Goal: Task Accomplishment & Management: Manage account settings

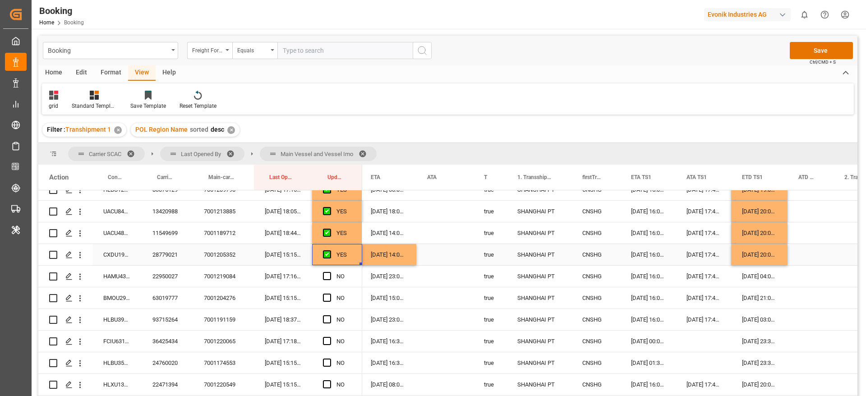
scroll to position [1641, 0]
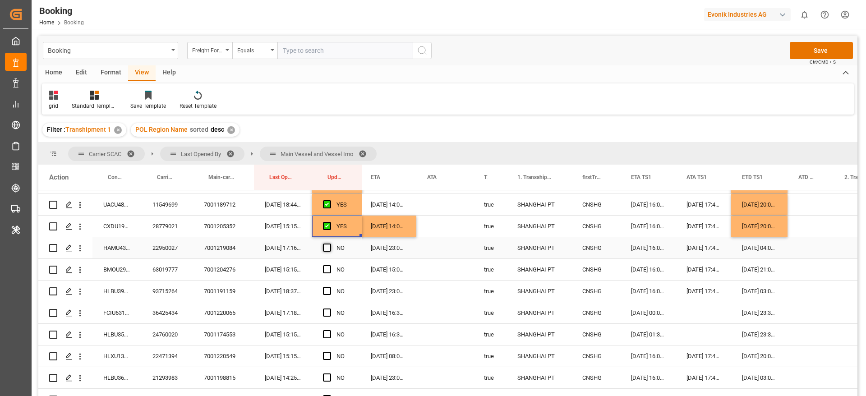
click at [326, 249] on span "Press SPACE to select this row." at bounding box center [327, 248] width 8 height 8
click at [330, 244] on input "Press SPACE to select this row." at bounding box center [330, 244] width 0 height 0
click at [159, 271] on div "63019777" at bounding box center [167, 269] width 51 height 21
click at [333, 268] on div "Press SPACE to select this row." at bounding box center [330, 269] width 14 height 21
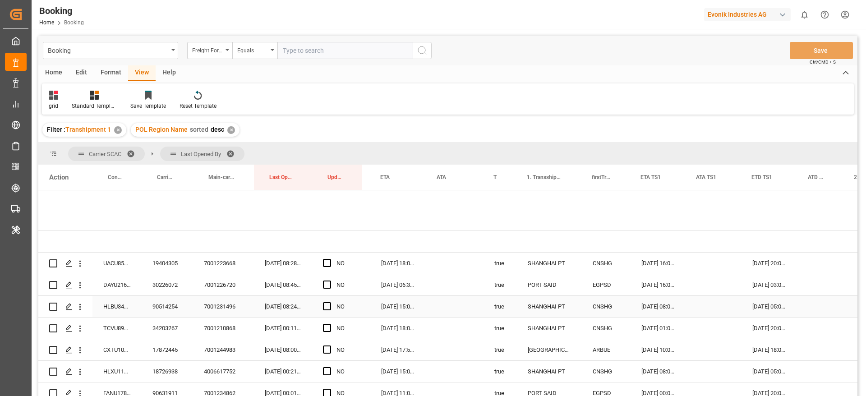
scroll to position [0, 666]
click at [327, 263] on span "Press SPACE to select this row." at bounding box center [327, 263] width 8 height 8
click at [330, 259] on input "Press SPACE to select this row." at bounding box center [330, 259] width 0 height 0
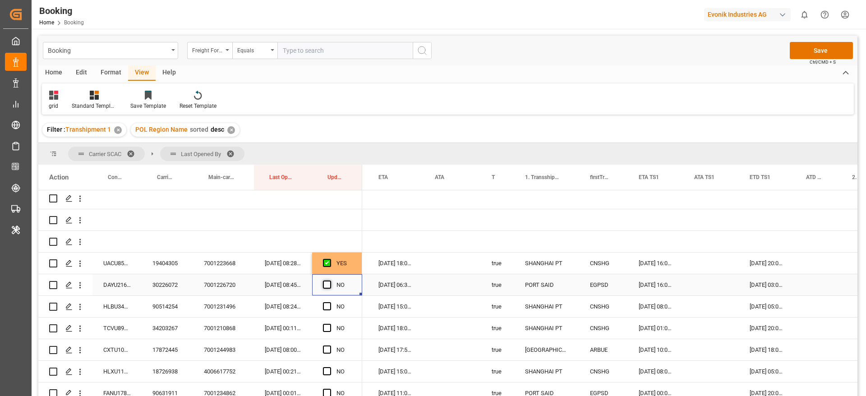
click at [325, 284] on span "Press SPACE to select this row." at bounding box center [327, 284] width 8 height 8
click at [330, 280] on input "Press SPACE to select this row." at bounding box center [330, 280] width 0 height 0
click at [326, 303] on span "Press SPACE to select this row." at bounding box center [327, 306] width 8 height 8
click at [330, 302] on input "Press SPACE to select this row." at bounding box center [330, 302] width 0 height 0
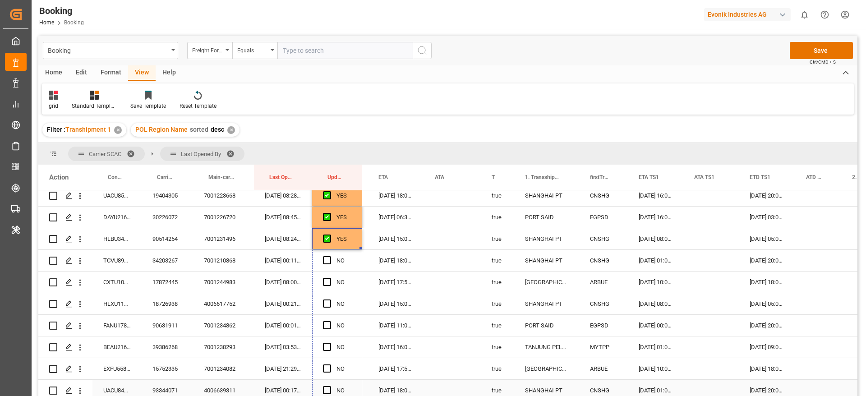
drag, startPoint x: 359, startPoint y: 248, endPoint x: 358, endPoint y: 380, distance: 131.2
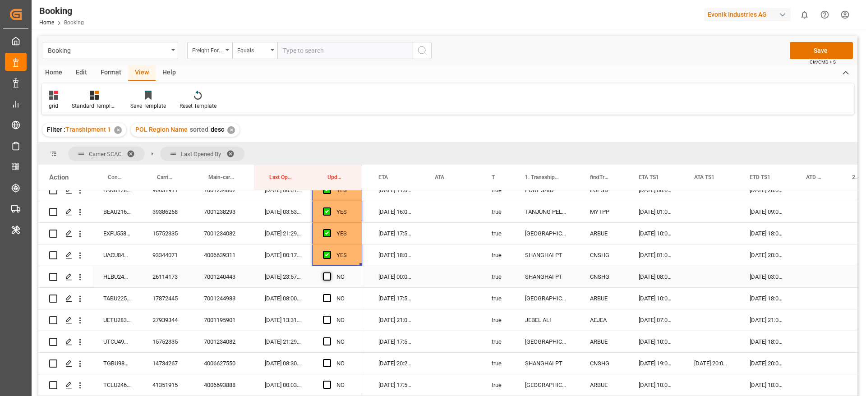
click at [324, 278] on span "Press SPACE to select this row." at bounding box center [327, 276] width 8 height 8
click at [330, 272] on input "Press SPACE to select this row." at bounding box center [330, 272] width 0 height 0
click at [325, 294] on span "Press SPACE to select this row." at bounding box center [327, 298] width 8 height 8
click at [330, 294] on input "Press SPACE to select this row." at bounding box center [330, 294] width 0 height 0
click at [179, 322] on div "27939344" at bounding box center [167, 319] width 51 height 21
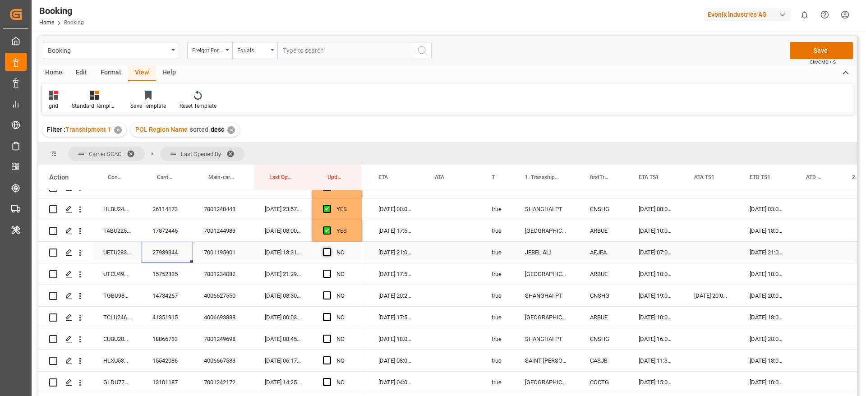
click at [323, 253] on span "Press SPACE to select this row." at bounding box center [327, 252] width 8 height 8
click at [330, 248] on input "Press SPACE to select this row." at bounding box center [330, 248] width 0 height 0
click at [322, 271] on div "NO" at bounding box center [337, 273] width 50 height 21
click at [329, 296] on span "Press SPACE to select this row." at bounding box center [327, 295] width 8 height 8
click at [330, 291] on input "Press SPACE to select this row." at bounding box center [330, 291] width 0 height 0
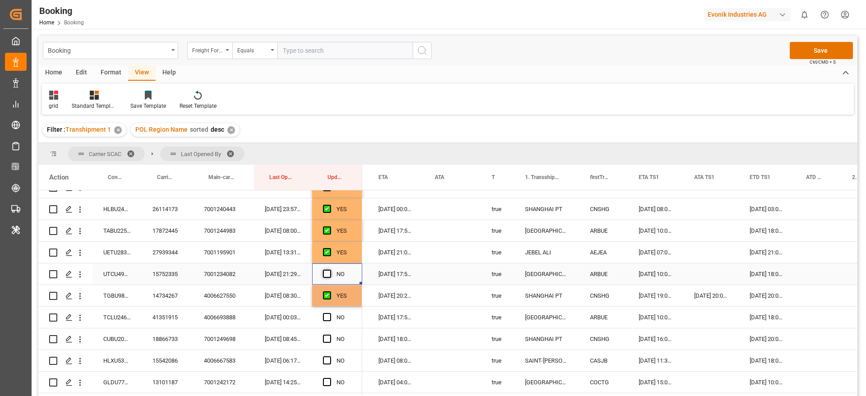
click at [326, 273] on span "Press SPACE to select this row." at bounding box center [327, 274] width 8 height 8
click at [330, 270] on input "Press SPACE to select this row." at bounding box center [330, 270] width 0 height 0
click at [325, 314] on span "Press SPACE to select this row." at bounding box center [327, 317] width 8 height 8
click at [330, 313] on input "Press SPACE to select this row." at bounding box center [330, 313] width 0 height 0
click at [330, 341] on span "Press SPACE to select this row." at bounding box center [327, 339] width 8 height 8
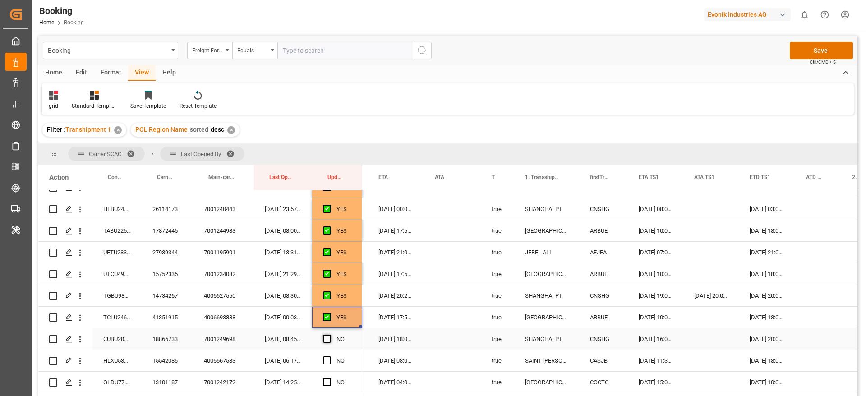
click at [330, 335] on input "Press SPACE to select this row." at bounding box center [330, 335] width 0 height 0
click at [162, 361] on div "15542086" at bounding box center [167, 360] width 51 height 21
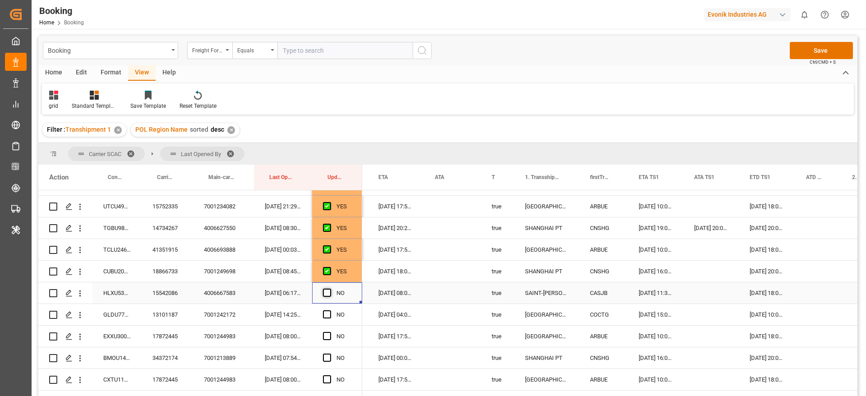
click at [325, 293] on span "Press SPACE to select this row." at bounding box center [327, 293] width 8 height 8
click at [330, 289] on input "Press SPACE to select this row." at bounding box center [330, 289] width 0 height 0
drag, startPoint x: 359, startPoint y: 303, endPoint x: 359, endPoint y: 312, distance: 9.5
click at [356, 298] on div "YES" at bounding box center [337, 292] width 50 height 21
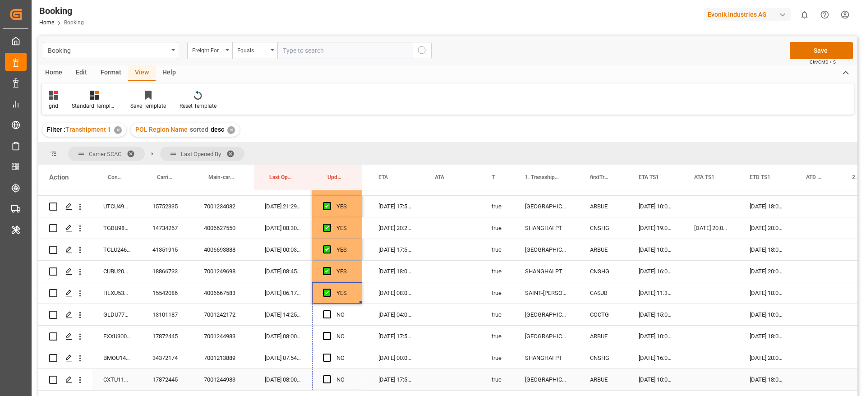
drag, startPoint x: 360, startPoint y: 301, endPoint x: 365, endPoint y: 386, distance: 85.8
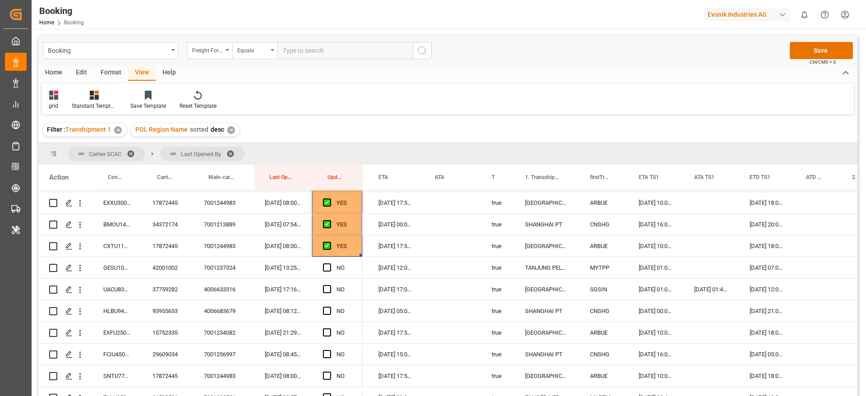
scroll to position [541, 0]
click at [328, 267] on span "Press SPACE to select this row." at bounding box center [327, 266] width 8 height 8
click at [330, 262] on input "Press SPACE to select this row." at bounding box center [330, 262] width 0 height 0
drag, startPoint x: 361, startPoint y: 274, endPoint x: 362, endPoint y: 369, distance: 94.7
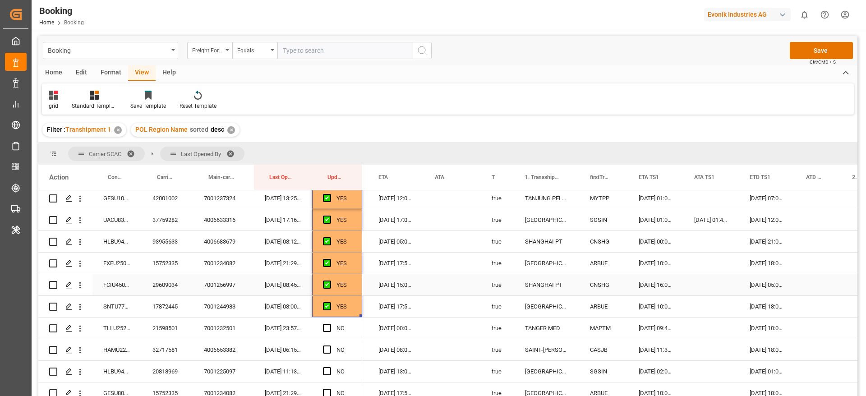
scroll to position [676, 0]
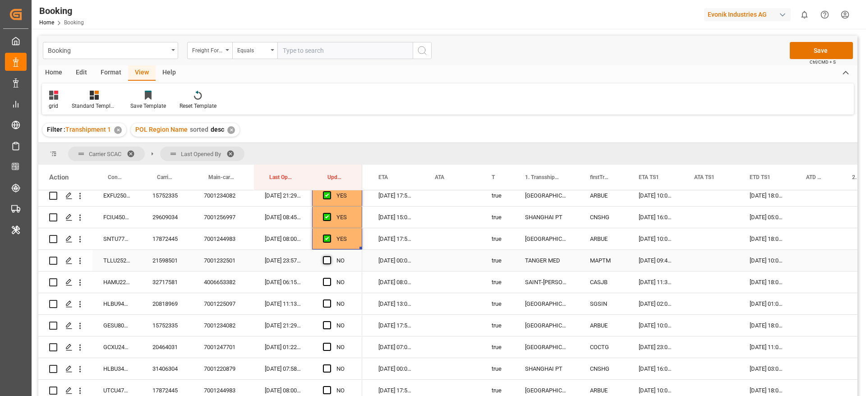
click at [325, 257] on span "Press SPACE to select this row." at bounding box center [327, 260] width 8 height 8
click at [330, 256] on input "Press SPACE to select this row." at bounding box center [330, 256] width 0 height 0
click at [173, 281] on div "32717581" at bounding box center [167, 281] width 51 height 21
click at [326, 278] on span "Press SPACE to select this row." at bounding box center [327, 282] width 8 height 8
click at [330, 278] on input "Press SPACE to select this row." at bounding box center [330, 278] width 0 height 0
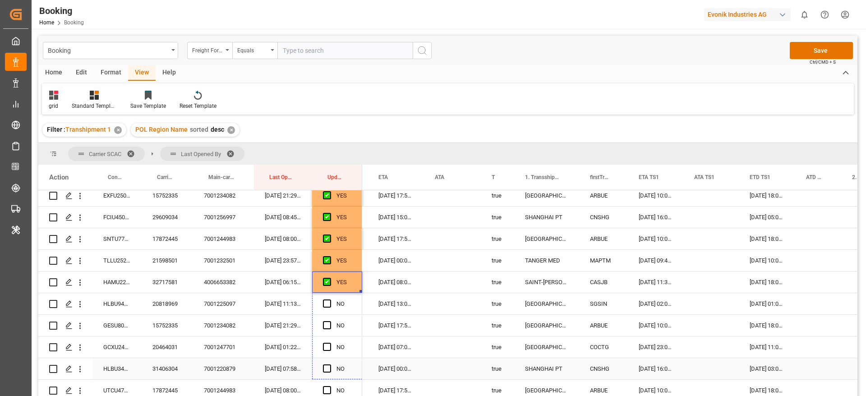
drag, startPoint x: 360, startPoint y: 290, endPoint x: 363, endPoint y: 372, distance: 82.1
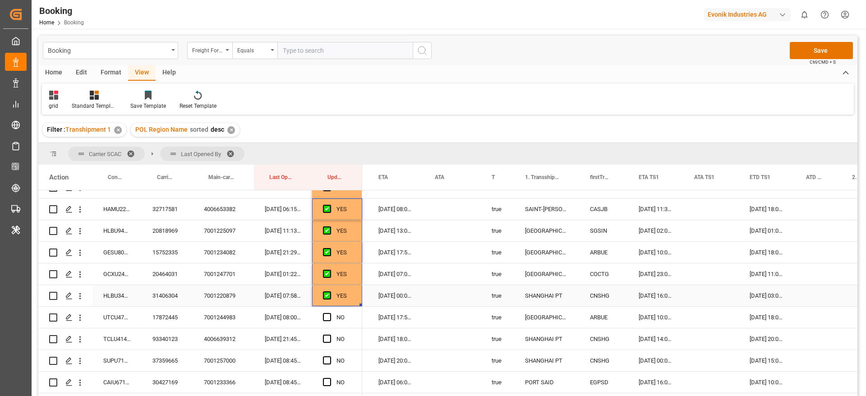
scroll to position [812, 0]
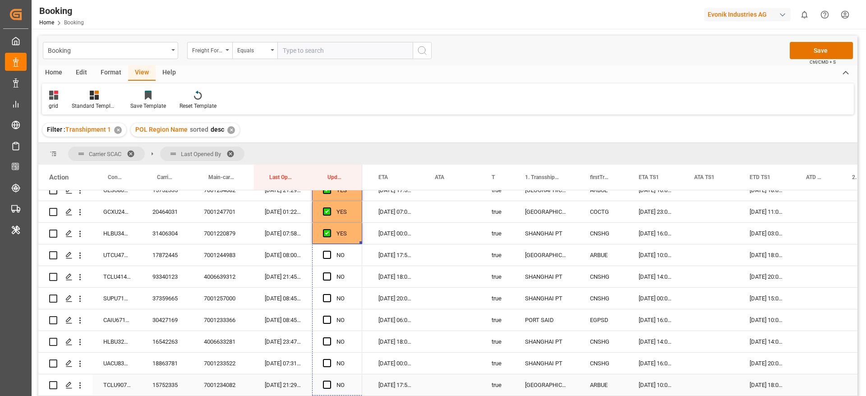
drag, startPoint x: 359, startPoint y: 241, endPoint x: 358, endPoint y: 375, distance: 133.5
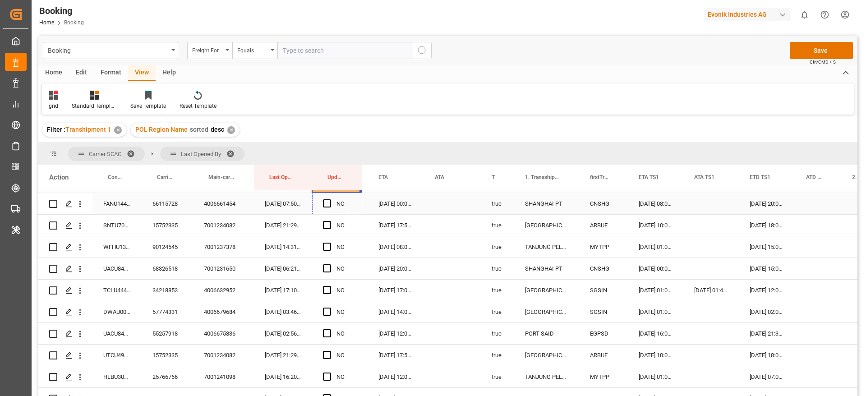
scroll to position [997, 0]
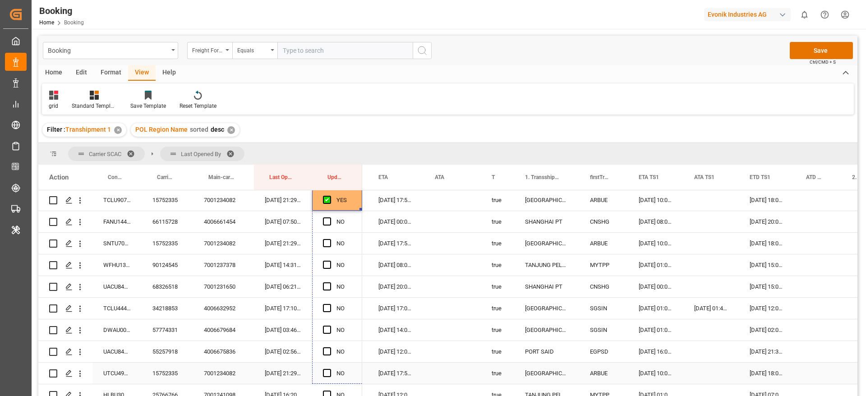
drag, startPoint x: 359, startPoint y: 191, endPoint x: 372, endPoint y: 367, distance: 176.3
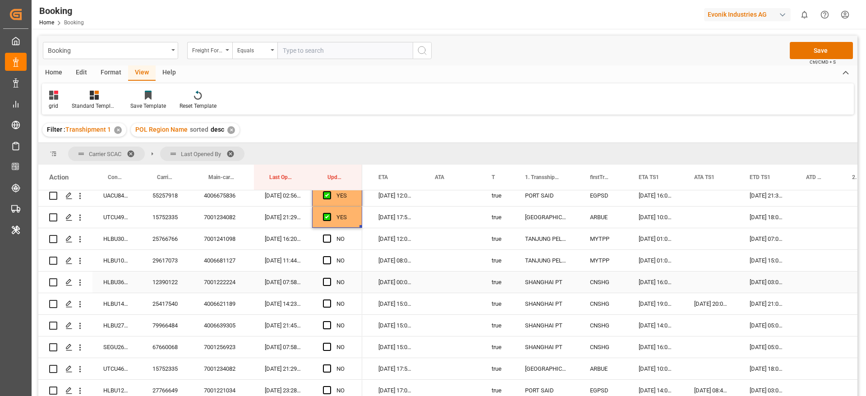
scroll to position [1132, 0]
click at [329, 259] on span "Press SPACE to select this row." at bounding box center [327, 259] width 8 height 8
click at [330, 255] on input "Press SPACE to select this row." at bounding box center [330, 255] width 0 height 0
click at [331, 280] on div "Press SPACE to select this row." at bounding box center [330, 281] width 14 height 21
click at [326, 281] on span "Press SPACE to select this row." at bounding box center [327, 281] width 8 height 8
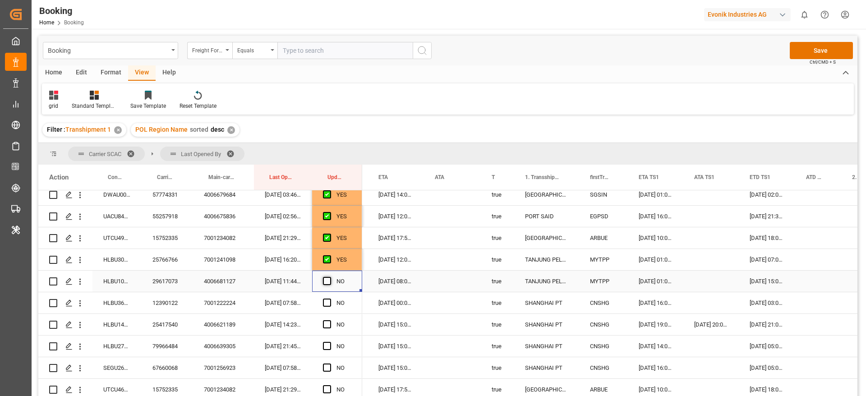
click at [330, 277] on input "Press SPACE to select this row." at bounding box center [330, 277] width 0 height 0
drag, startPoint x: 178, startPoint y: 310, endPoint x: 183, endPoint y: 311, distance: 5.1
click at [183, 311] on div "12390122" at bounding box center [167, 302] width 51 height 21
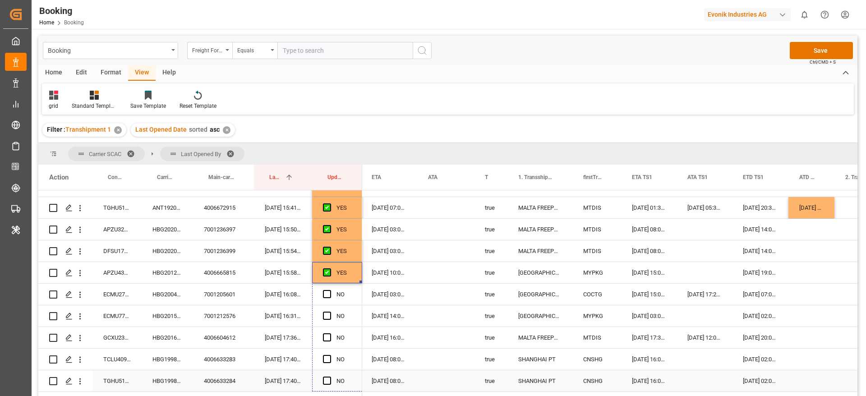
drag, startPoint x: 360, startPoint y: 283, endPoint x: 368, endPoint y: 381, distance: 98.2
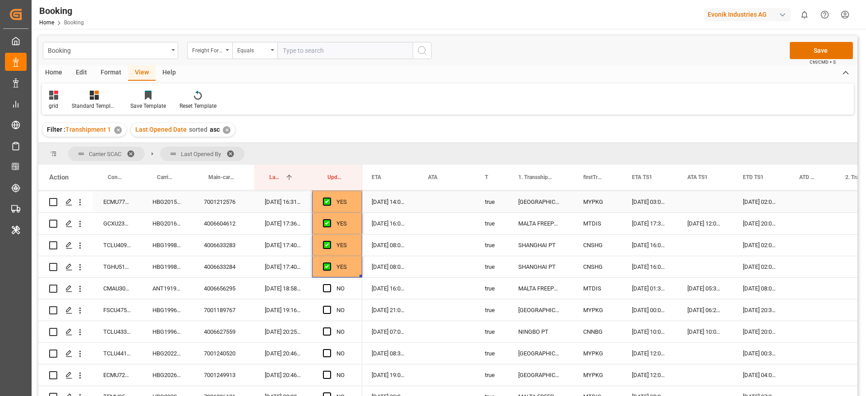
scroll to position [323, 0]
click at [170, 268] on div "ANT1919756" at bounding box center [167, 267] width 51 height 21
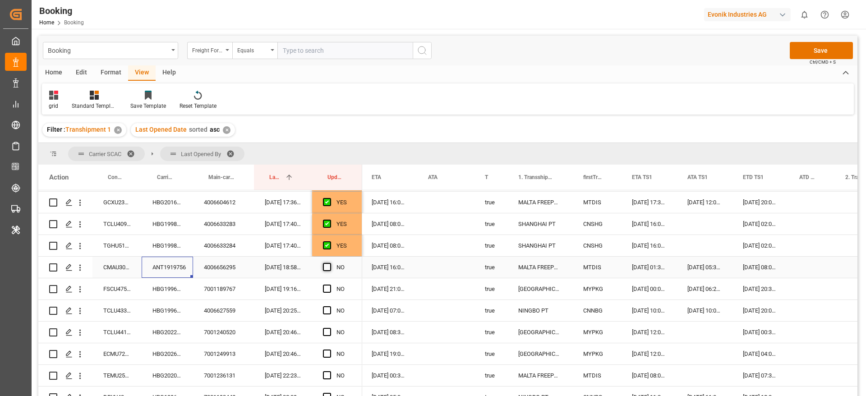
click at [327, 266] on span "Press SPACE to select this row." at bounding box center [327, 267] width 8 height 8
click at [330, 263] on input "Press SPACE to select this row." at bounding box center [330, 263] width 0 height 0
click at [326, 287] on span "Press SPACE to select this row." at bounding box center [327, 289] width 8 height 8
click at [330, 285] on input "Press SPACE to select this row." at bounding box center [330, 285] width 0 height 0
click at [326, 312] on span "Press SPACE to select this row." at bounding box center [327, 310] width 8 height 8
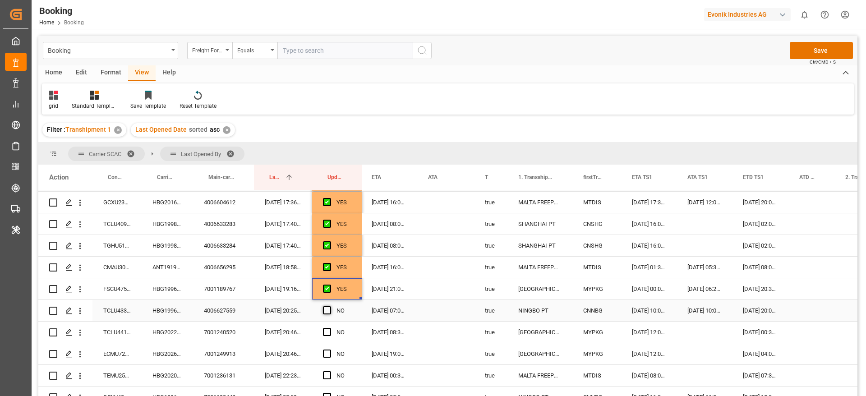
click at [330, 306] on input "Press SPACE to select this row." at bounding box center [330, 306] width 0 height 0
click at [170, 311] on div "HBG1996916" at bounding box center [167, 310] width 51 height 21
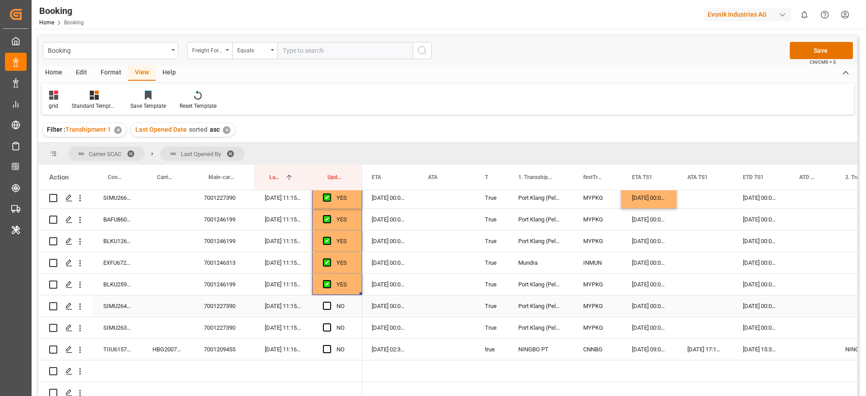
click at [118, 306] on div "SIMU2647718" at bounding box center [116, 305] width 49 height 21
click at [651, 303] on div "09-09-2025 00:00:00" at bounding box center [648, 305] width 55 height 21
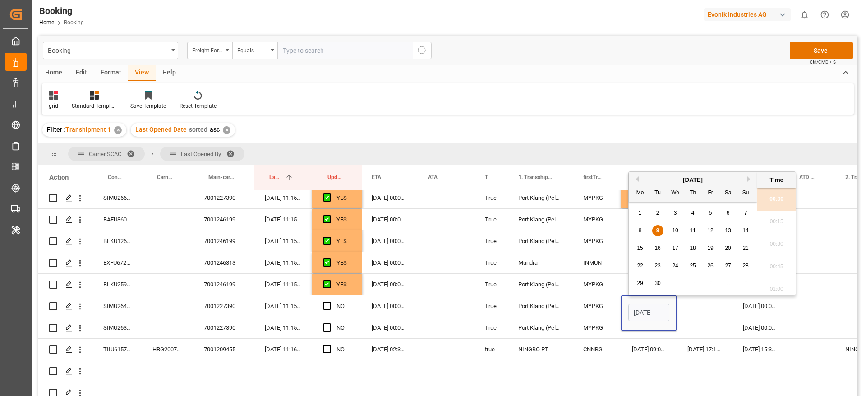
scroll to position [1288, 0]
click at [680, 234] on div "10" at bounding box center [675, 230] width 11 height 11
type input "10-09-2025 00:00"
click at [696, 308] on div "Press SPACE to select this row." at bounding box center [703, 305] width 55 height 21
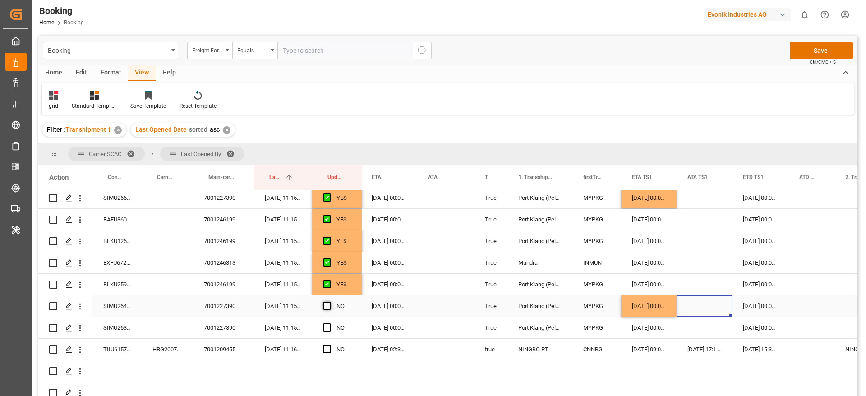
click at [327, 304] on span "Press SPACE to select this row." at bounding box center [327, 306] width 8 height 8
click at [330, 302] on input "Press SPACE to select this row." at bounding box center [330, 302] width 0 height 0
drag, startPoint x: 663, startPoint y: 317, endPoint x: 680, endPoint y: 322, distance: 18.0
click at [669, 308] on div "[DATE] 00:00:00" at bounding box center [648, 305] width 55 height 21
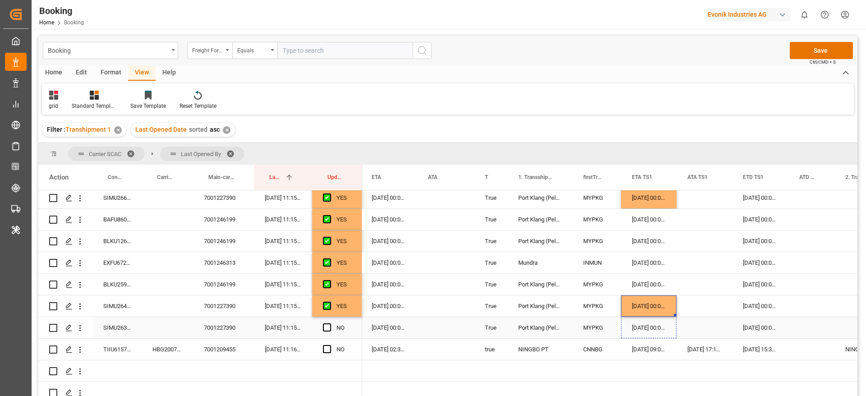
drag, startPoint x: 675, startPoint y: 314, endPoint x: 675, endPoint y: 329, distance: 14.9
click at [327, 328] on span "Press SPACE to select this row." at bounding box center [327, 327] width 8 height 8
click at [330, 323] on input "Press SPACE to select this row." at bounding box center [330, 323] width 0 height 0
click at [328, 349] on span "Press SPACE to select this row." at bounding box center [327, 349] width 8 height 8
click at [330, 345] on input "Press SPACE to select this row." at bounding box center [330, 345] width 0 height 0
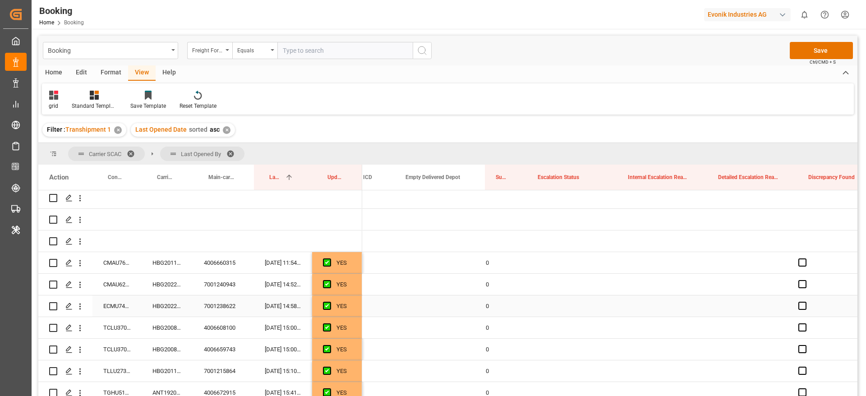
scroll to position [0, 0]
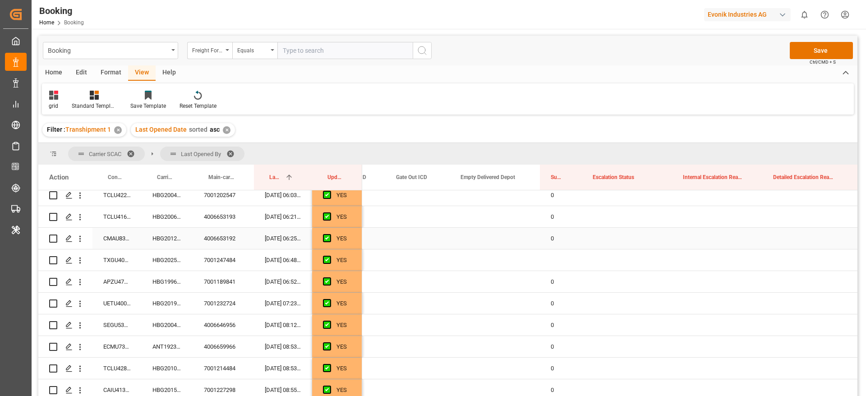
click at [551, 247] on div "0" at bounding box center [561, 238] width 42 height 21
drag, startPoint x: 579, startPoint y: 248, endPoint x: 581, endPoint y: 264, distance: 15.9
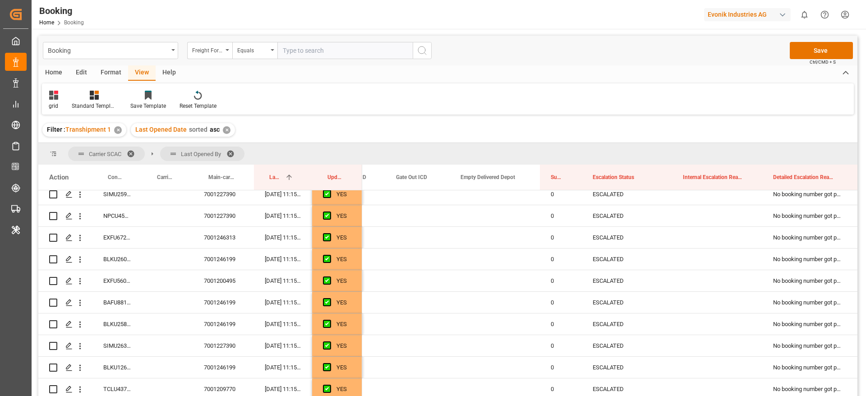
scroll to position [1491, 0]
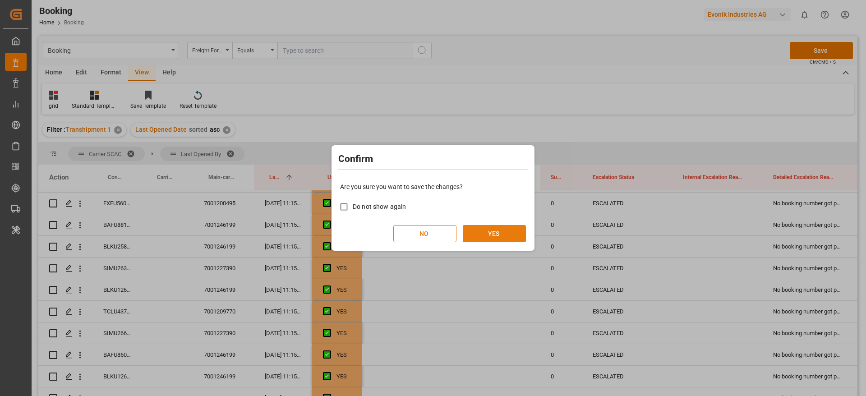
click at [515, 234] on button "YES" at bounding box center [494, 233] width 63 height 17
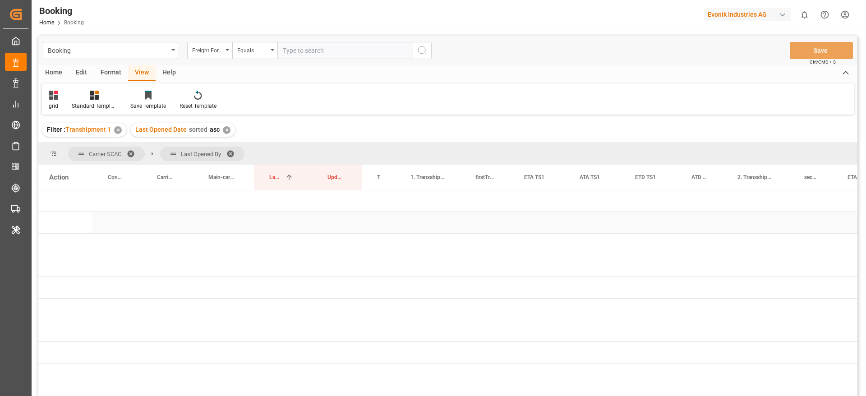
scroll to position [0, 0]
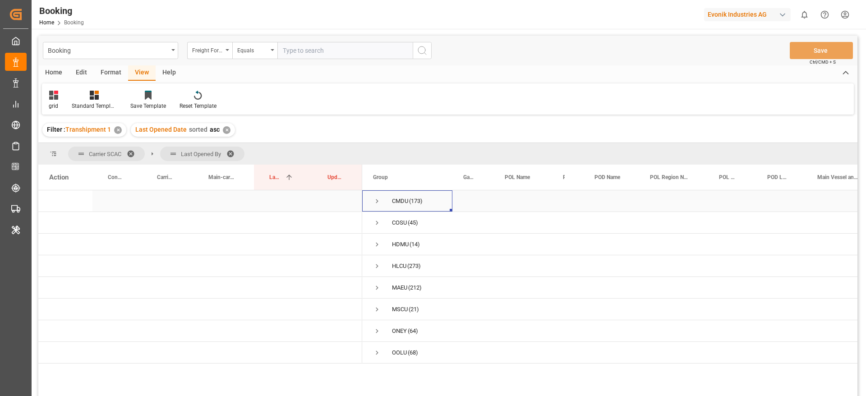
click at [377, 200] on span "Press SPACE to select this row." at bounding box center [377, 201] width 8 height 8
click at [376, 220] on span "Press SPACE to select this row." at bounding box center [377, 223] width 8 height 8
click at [394, 242] on span "Press SPACE to select this row." at bounding box center [396, 244] width 8 height 8
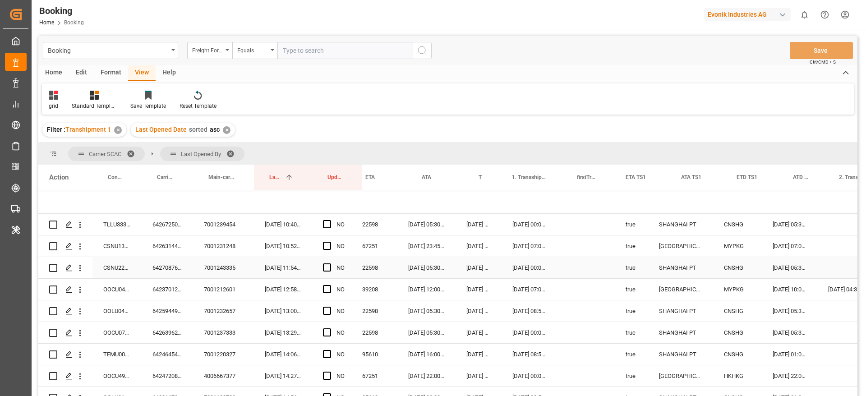
scroll to position [0, 719]
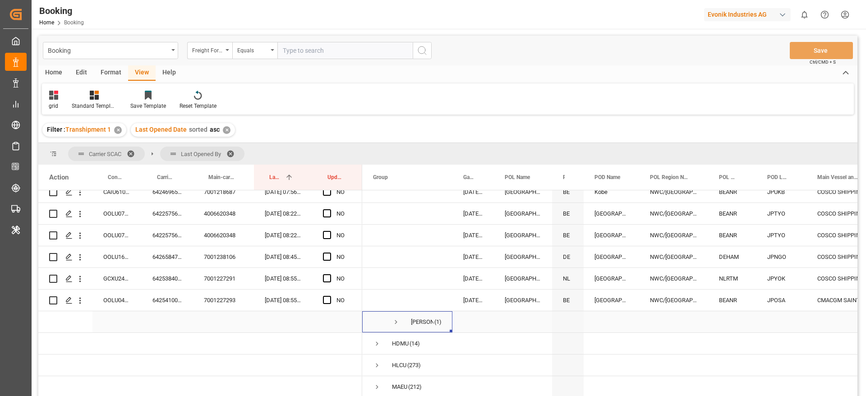
click at [394, 323] on span "Press SPACE to select this row." at bounding box center [396, 322] width 8 height 8
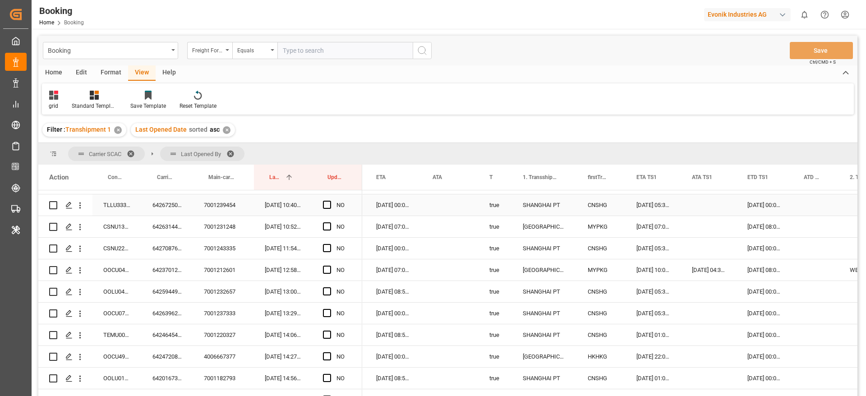
click at [168, 211] on div "6426725080" at bounding box center [167, 204] width 51 height 21
click at [165, 205] on div "6426725080" at bounding box center [167, 204] width 51 height 21
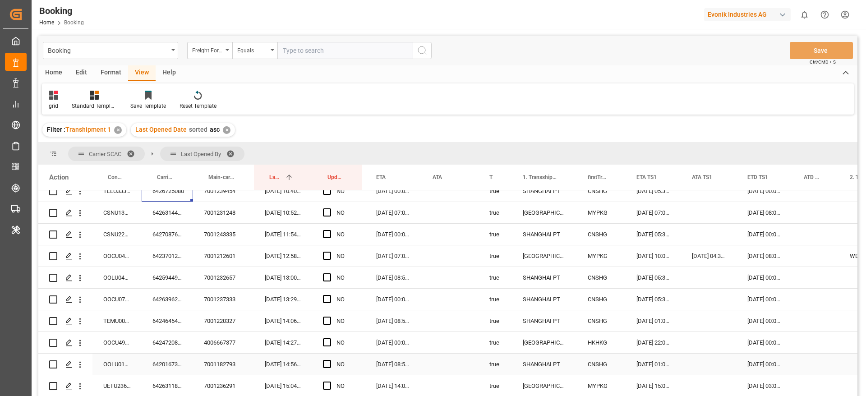
scroll to position [0, 0]
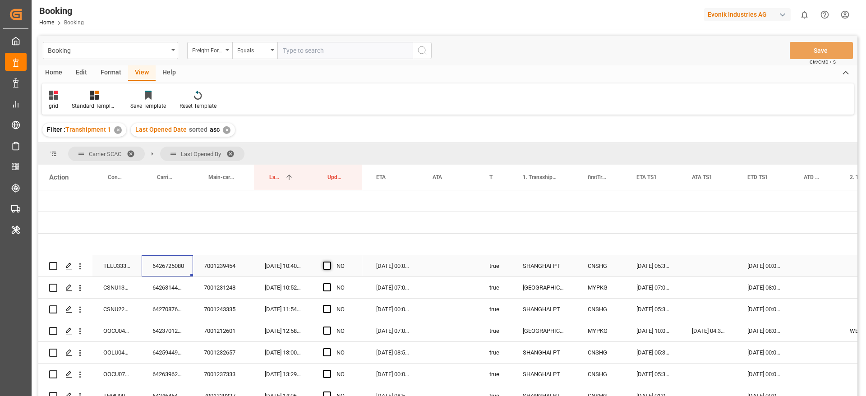
click at [324, 264] on span "Press SPACE to select this row." at bounding box center [327, 266] width 8 height 8
click at [330, 262] on input "Press SPACE to select this row." at bounding box center [330, 262] width 0 height 0
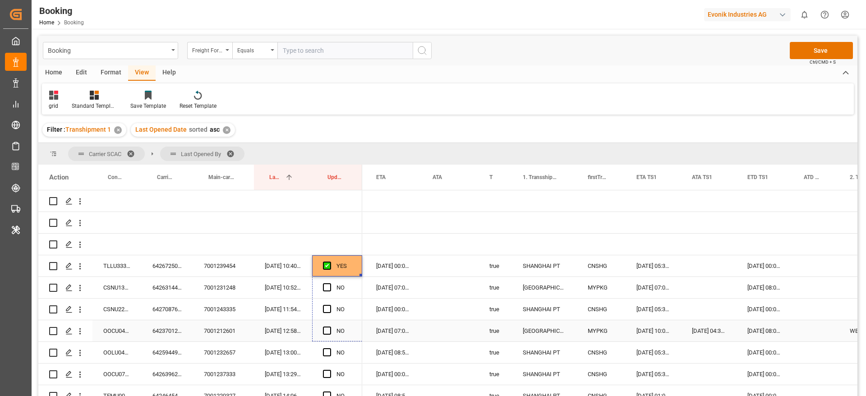
drag, startPoint x: 361, startPoint y: 275, endPoint x: 338, endPoint y: 325, distance: 55.7
click at [171, 327] on div "6423701220" at bounding box center [167, 330] width 51 height 21
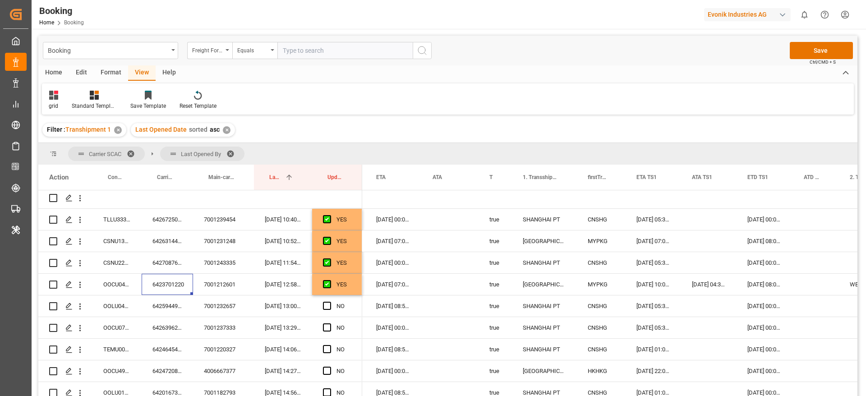
scroll to position [68, 0]
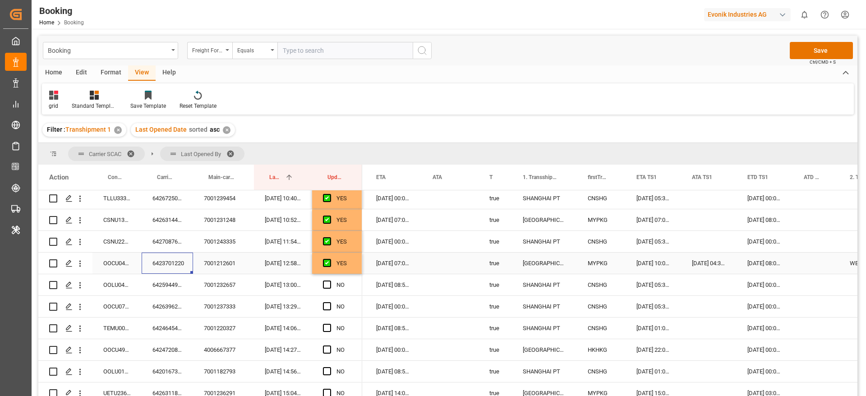
click at [160, 261] on div "6423701220" at bounding box center [167, 263] width 51 height 21
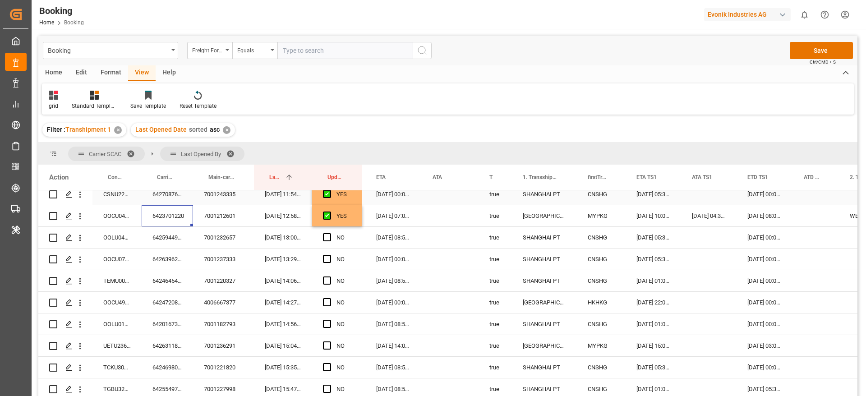
scroll to position [135, 0]
drag, startPoint x: 326, startPoint y: 217, endPoint x: 326, endPoint y: 252, distance: 34.7
click at [327, 217] on span "Press SPACE to select this row." at bounding box center [327, 217] width 8 height 8
click at [330, 213] on input "Press SPACE to select this row." at bounding box center [330, 213] width 0 height 0
click at [326, 238] on span "Press SPACE to select this row." at bounding box center [327, 238] width 8 height 8
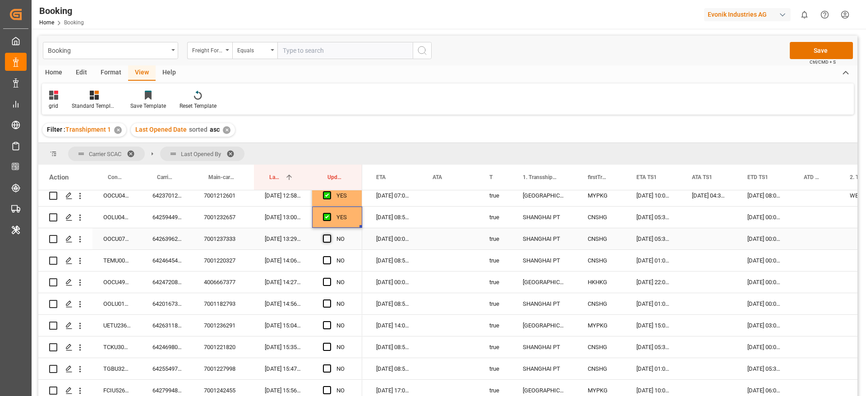
click at [330, 234] on input "Press SPACE to select this row." at bounding box center [330, 234] width 0 height 0
click at [323, 256] on span "Press SPACE to select this row." at bounding box center [327, 260] width 8 height 8
click at [330, 256] on input "Press SPACE to select this row." at bounding box center [330, 256] width 0 height 0
click at [326, 284] on span "Press SPACE to select this row." at bounding box center [327, 282] width 8 height 8
click at [330, 278] on input "Press SPACE to select this row." at bounding box center [330, 278] width 0 height 0
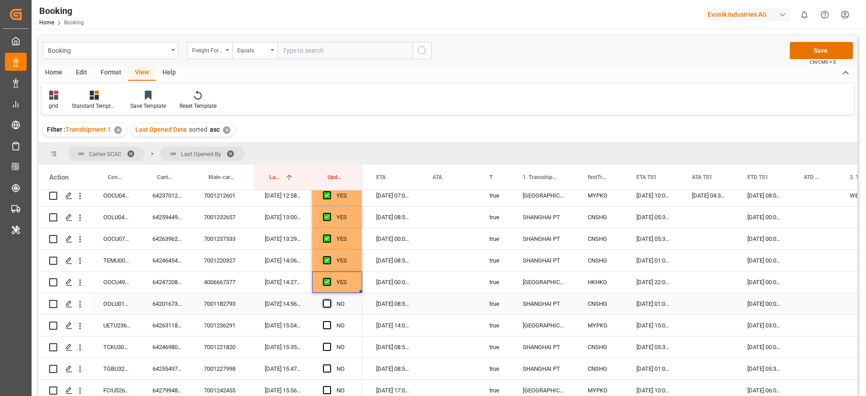
click at [327, 303] on span "Press SPACE to select this row." at bounding box center [327, 303] width 8 height 8
click at [330, 299] on input "Press SPACE to select this row." at bounding box center [330, 299] width 0 height 0
click at [326, 323] on span "Press SPACE to select this row." at bounding box center [327, 325] width 8 height 8
click at [330, 321] on input "Press SPACE to select this row." at bounding box center [330, 321] width 0 height 0
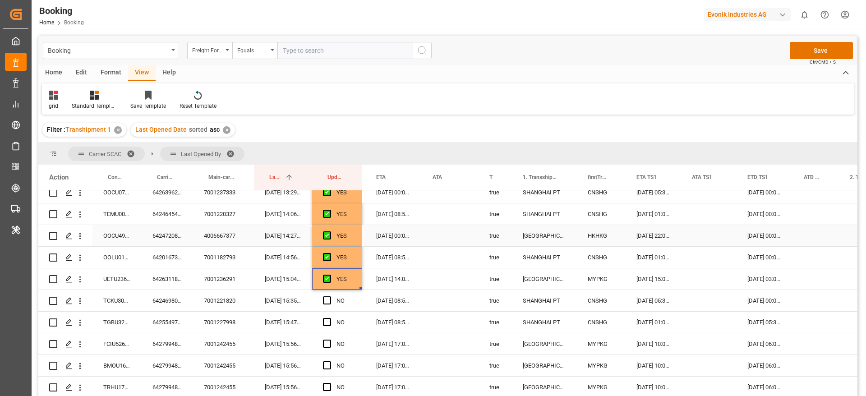
scroll to position [203, 0]
click at [325, 276] on span "Press SPACE to select this row." at bounding box center [327, 279] width 8 height 8
click at [330, 275] on input "Press SPACE to select this row." at bounding box center [330, 275] width 0 height 0
click at [328, 298] on span "Press SPACE to select this row." at bounding box center [327, 301] width 8 height 8
click at [330, 297] on input "Press SPACE to select this row." at bounding box center [330, 297] width 0 height 0
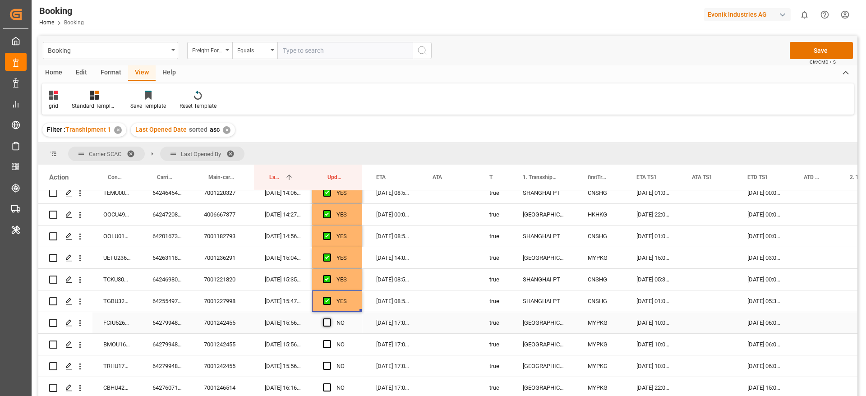
click at [325, 321] on span "Press SPACE to select this row." at bounding box center [327, 322] width 8 height 8
click at [330, 318] on input "Press SPACE to select this row." at bounding box center [330, 318] width 0 height 0
click at [326, 340] on span "Press SPACE to select this row." at bounding box center [327, 344] width 8 height 8
click at [330, 340] on input "Press SPACE to select this row." at bounding box center [330, 340] width 0 height 0
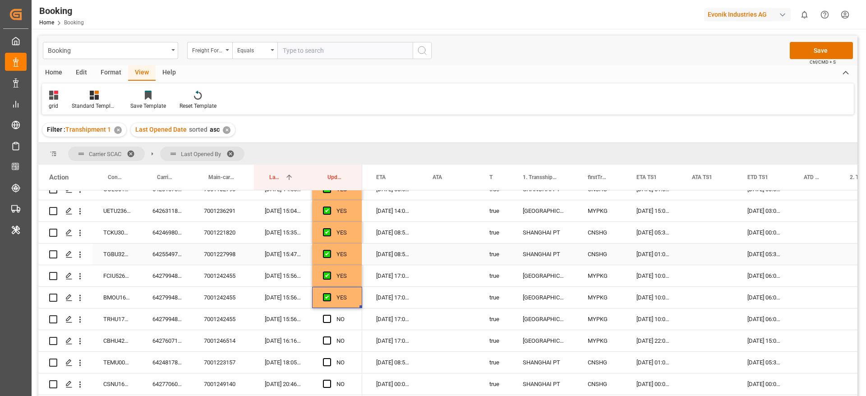
scroll to position [271, 0]
click at [326, 298] on span "Press SPACE to select this row." at bounding box center [327, 298] width 8 height 8
click at [330, 294] on input "Press SPACE to select this row." at bounding box center [330, 294] width 0 height 0
click at [326, 319] on span "Press SPACE to select this row." at bounding box center [327, 320] width 8 height 8
click at [330, 316] on input "Press SPACE to select this row." at bounding box center [330, 316] width 0 height 0
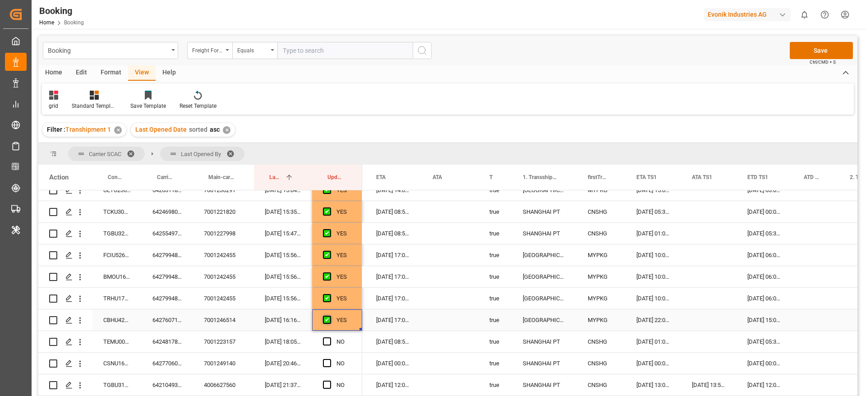
scroll to position [338, 0]
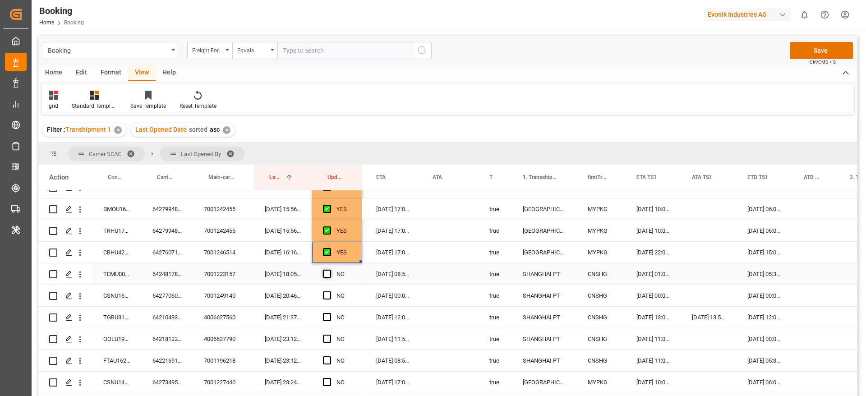
click at [327, 276] on span "Press SPACE to select this row." at bounding box center [327, 274] width 8 height 8
click at [330, 270] on input "Press SPACE to select this row." at bounding box center [330, 270] width 0 height 0
click at [328, 297] on span "Press SPACE to select this row." at bounding box center [327, 295] width 8 height 8
click at [330, 291] on input "Press SPACE to select this row." at bounding box center [330, 291] width 0 height 0
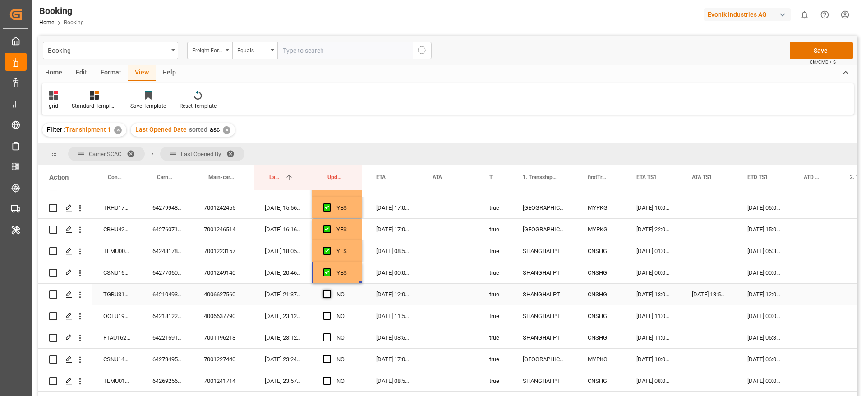
click at [328, 291] on span "Press SPACE to select this row." at bounding box center [327, 294] width 8 height 8
click at [330, 290] on input "Press SPACE to select this row." at bounding box center [330, 290] width 0 height 0
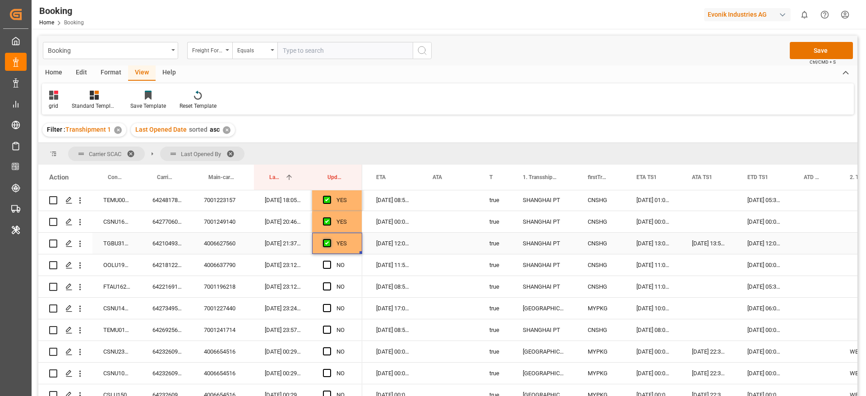
scroll to position [421, 0]
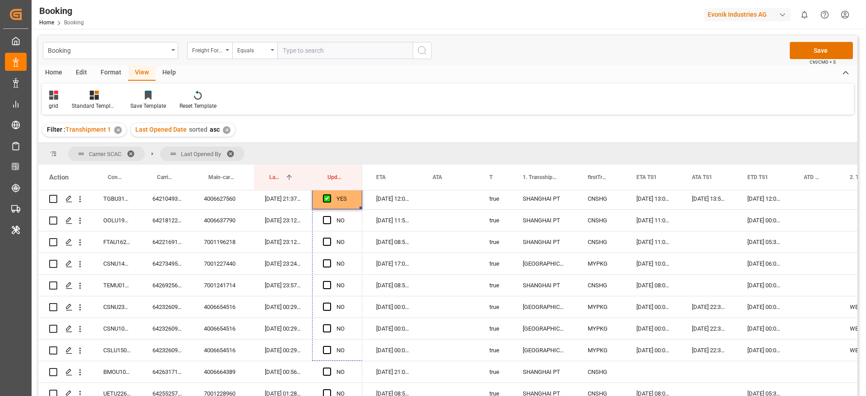
drag, startPoint x: 362, startPoint y: 244, endPoint x: 361, endPoint y: 390, distance: 145.7
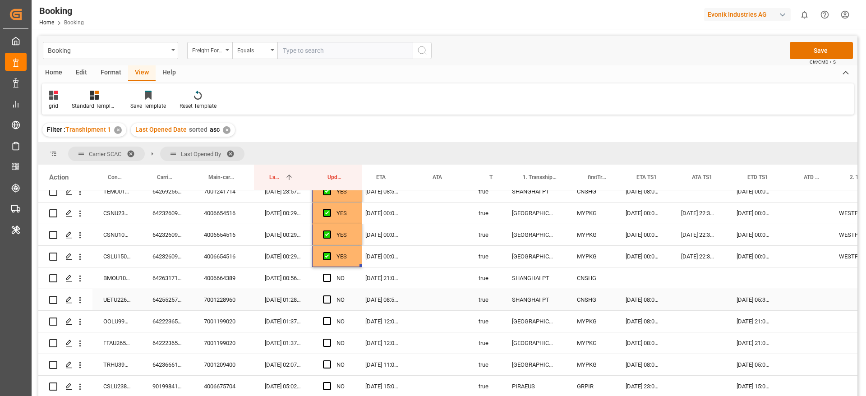
scroll to position [0, 680]
click at [207, 277] on div "4006664389" at bounding box center [223, 277] width 61 height 21
click at [164, 278] on div "6426317100" at bounding box center [167, 277] width 51 height 21
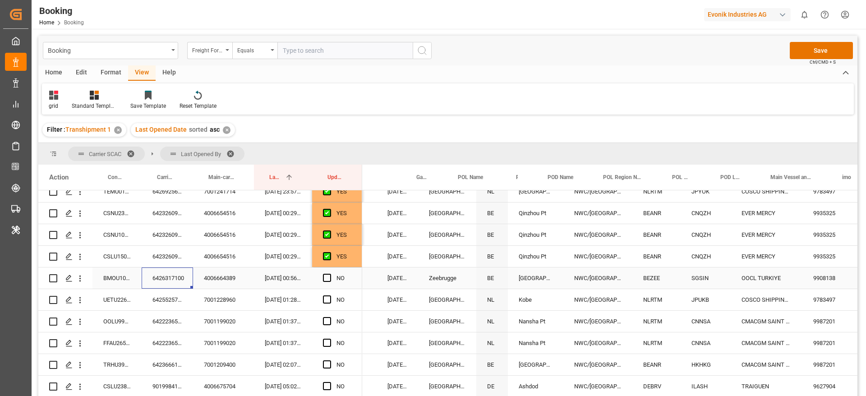
scroll to position [0, 77]
click at [123, 280] on div "BMOU1032724" at bounding box center [116, 277] width 49 height 21
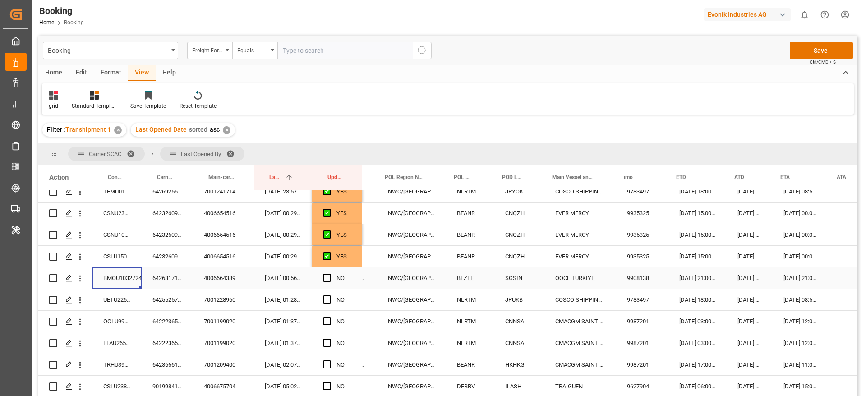
scroll to position [0, 273]
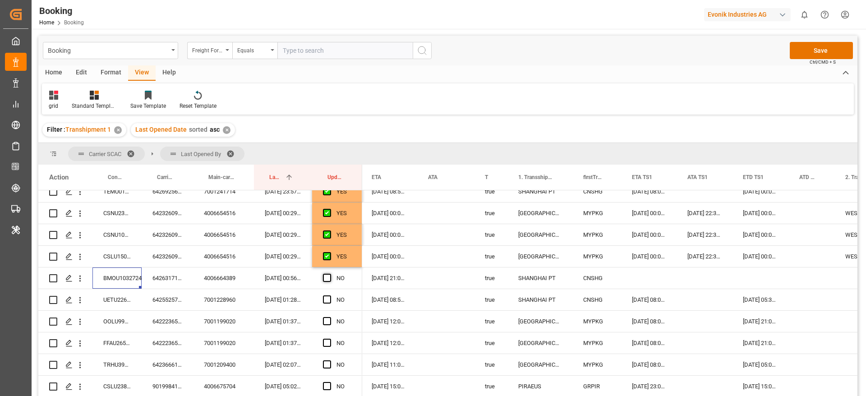
click at [327, 279] on span "Press SPACE to select this row." at bounding box center [327, 278] width 8 height 8
click at [330, 274] on input "Press SPACE to select this row." at bounding box center [330, 274] width 0 height 0
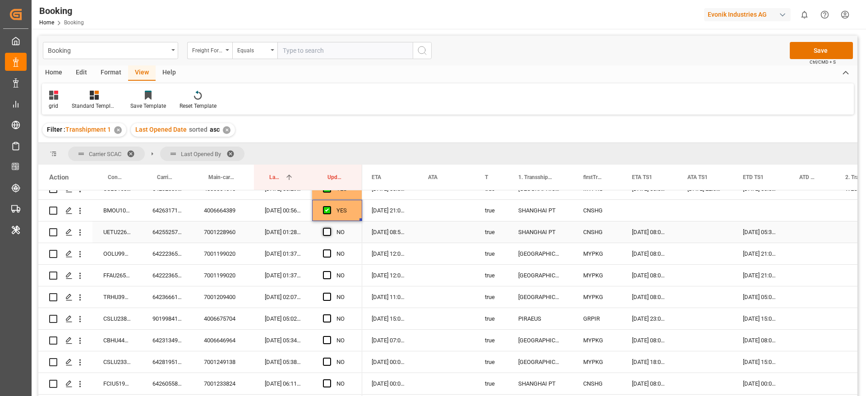
click at [327, 231] on span "Press SPACE to select this row." at bounding box center [327, 232] width 8 height 8
click at [330, 228] on input "Press SPACE to select this row." at bounding box center [330, 228] width 0 height 0
click at [164, 259] on div "6422236530" at bounding box center [167, 253] width 51 height 21
click at [325, 252] on span "Press SPACE to select this row." at bounding box center [327, 253] width 8 height 8
click at [330, 249] on input "Press SPACE to select this row." at bounding box center [330, 249] width 0 height 0
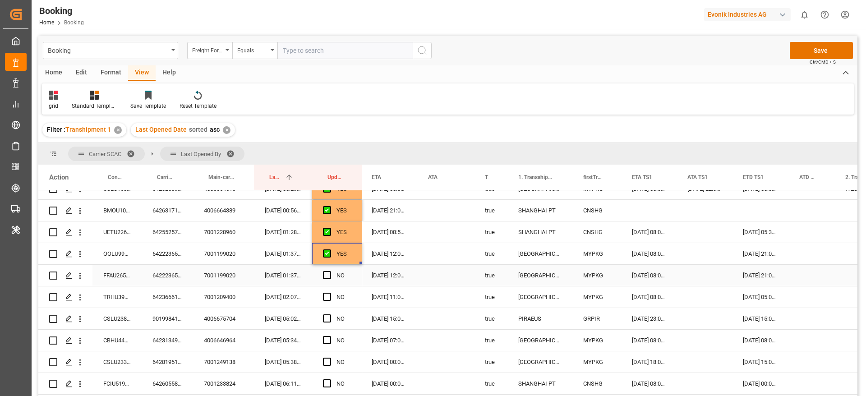
click at [170, 272] on div "6422236530" at bounding box center [167, 275] width 51 height 21
click at [327, 270] on div "Press SPACE to select this row." at bounding box center [330, 275] width 14 height 21
click at [327, 272] on span "Press SPACE to select this row." at bounding box center [327, 275] width 8 height 8
click at [330, 271] on input "Press SPACE to select this row." at bounding box center [330, 271] width 0 height 0
click at [326, 297] on span "Press SPACE to select this row." at bounding box center [327, 297] width 8 height 8
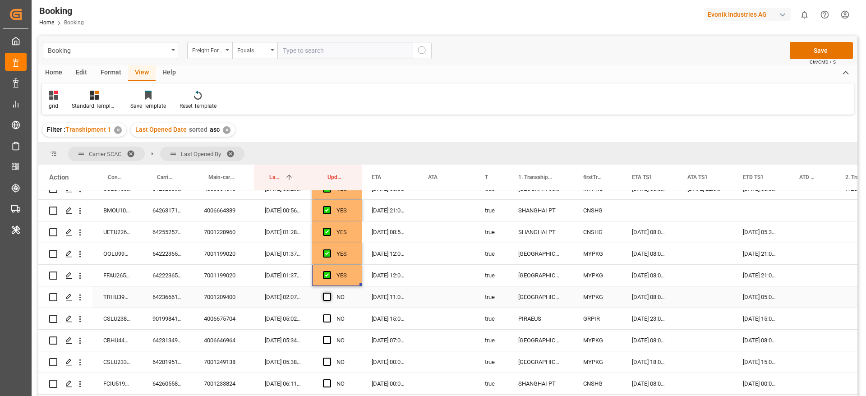
click at [330, 293] on input "Press SPACE to select this row." at bounding box center [330, 293] width 0 height 0
drag, startPoint x: 360, startPoint y: 306, endPoint x: 360, endPoint y: 376, distance: 70.3
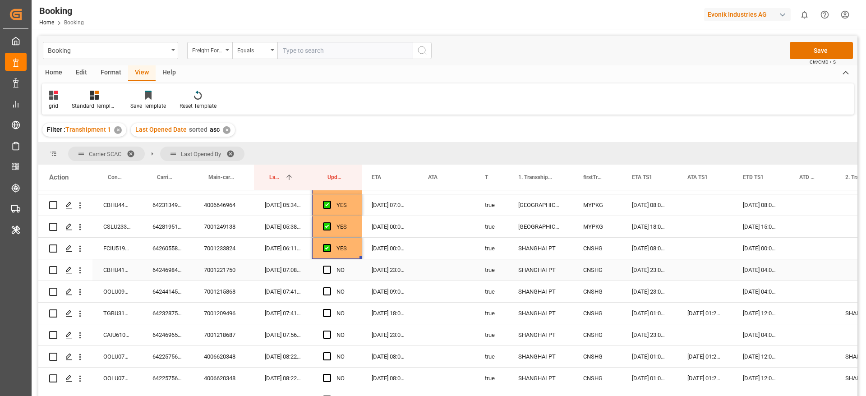
click at [166, 269] on div "6424698440" at bounding box center [167, 269] width 51 height 21
click at [326, 268] on span "Press SPACE to select this row." at bounding box center [327, 270] width 8 height 8
click at [330, 266] on input "Press SPACE to select this row." at bounding box center [330, 266] width 0 height 0
click at [330, 290] on span "Press SPACE to select this row." at bounding box center [327, 291] width 8 height 8
click at [330, 287] on input "Press SPACE to select this row." at bounding box center [330, 287] width 0 height 0
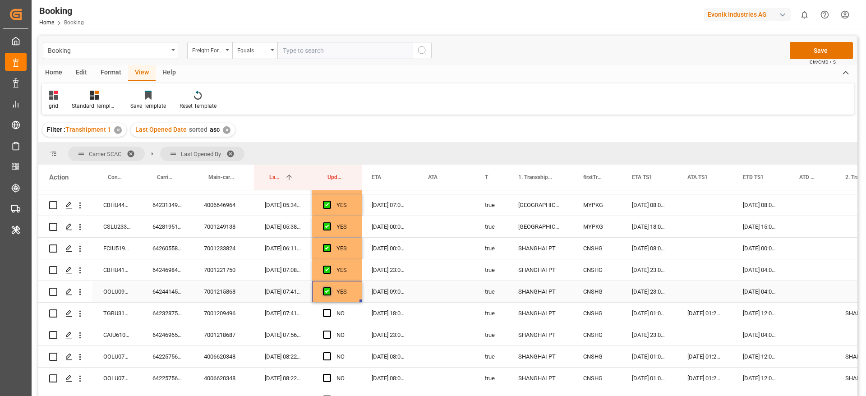
scroll to position [821, 0]
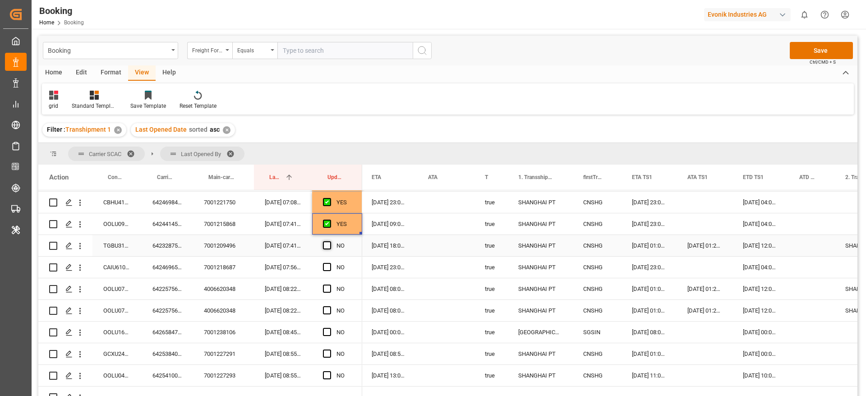
click at [326, 244] on span "Press SPACE to select this row." at bounding box center [327, 245] width 8 height 8
click at [330, 241] on input "Press SPACE to select this row." at bounding box center [330, 241] width 0 height 0
click at [168, 268] on div "6424696590" at bounding box center [167, 267] width 51 height 21
click at [326, 264] on span "Press SPACE to select this row." at bounding box center [327, 267] width 8 height 8
click at [330, 263] on input "Press SPACE to select this row." at bounding box center [330, 263] width 0 height 0
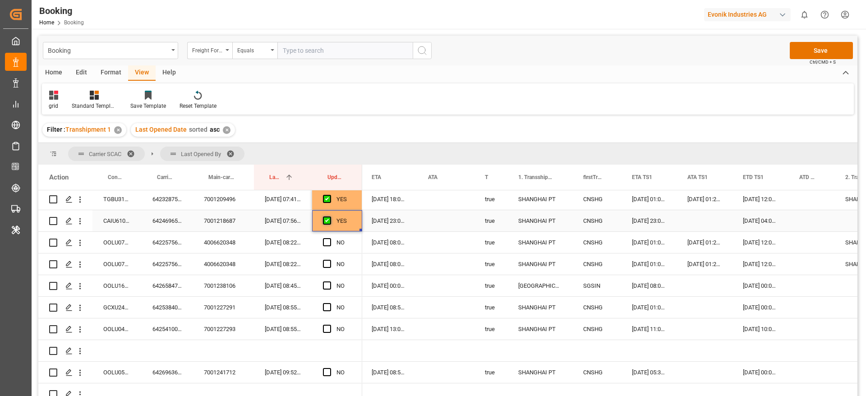
scroll to position [889, 0]
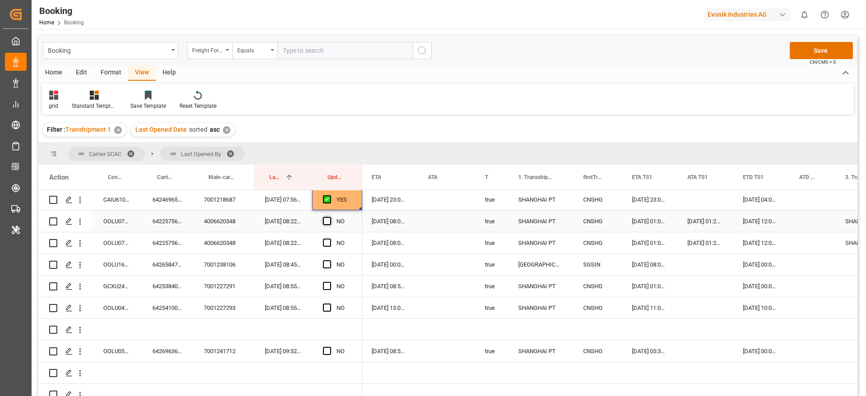
click at [326, 218] on span "Press SPACE to select this row." at bounding box center [327, 221] width 8 height 8
click at [330, 217] on input "Press SPACE to select this row." at bounding box center [330, 217] width 0 height 0
click at [326, 243] on span "Press SPACE to select this row." at bounding box center [327, 243] width 8 height 8
click at [330, 239] on input "Press SPACE to select this row." at bounding box center [330, 239] width 0 height 0
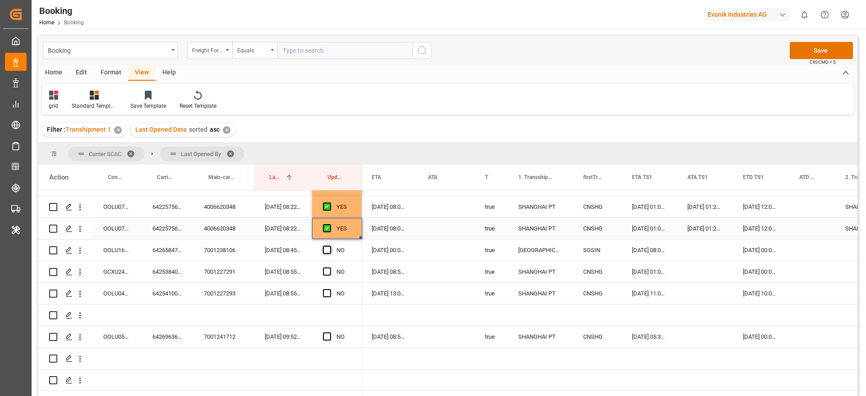
scroll to position [902, 0]
click at [326, 251] on span "Press SPACE to select this row." at bounding box center [327, 251] width 8 height 8
click at [330, 247] on input "Press SPACE to select this row." at bounding box center [330, 247] width 0 height 0
click at [325, 273] on span "Press SPACE to select this row." at bounding box center [327, 272] width 8 height 8
click at [330, 268] on input "Press SPACE to select this row." at bounding box center [330, 268] width 0 height 0
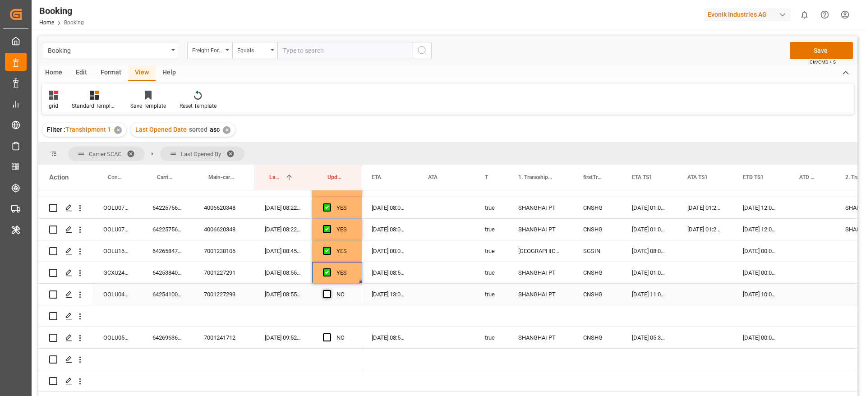
click at [326, 291] on span "Press SPACE to select this row." at bounding box center [327, 294] width 8 height 8
click at [330, 290] on input "Press SPACE to select this row." at bounding box center [330, 290] width 0 height 0
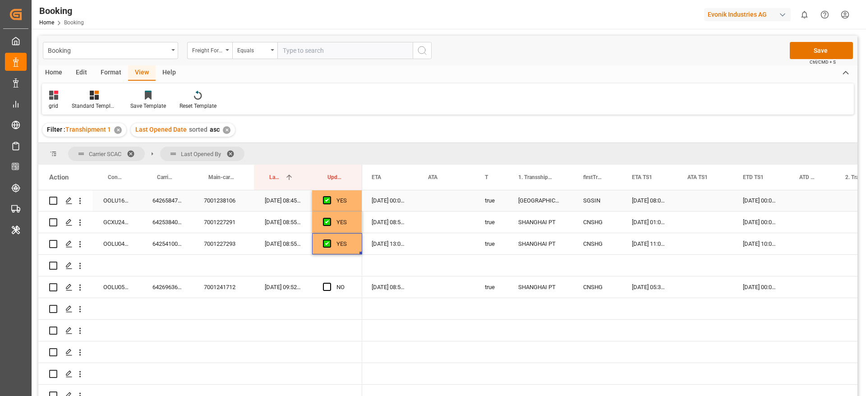
scroll to position [970, 0]
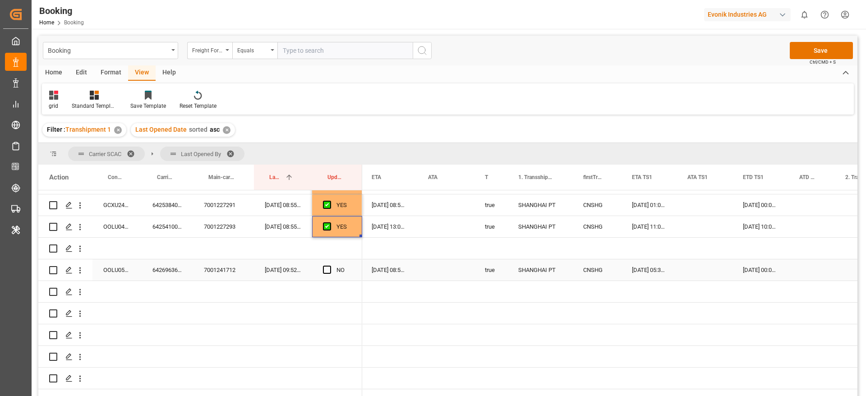
click at [326, 268] on span "Press SPACE to select this row." at bounding box center [327, 270] width 8 height 8
click at [330, 266] on input "Press SPACE to select this row." at bounding box center [330, 266] width 0 height 0
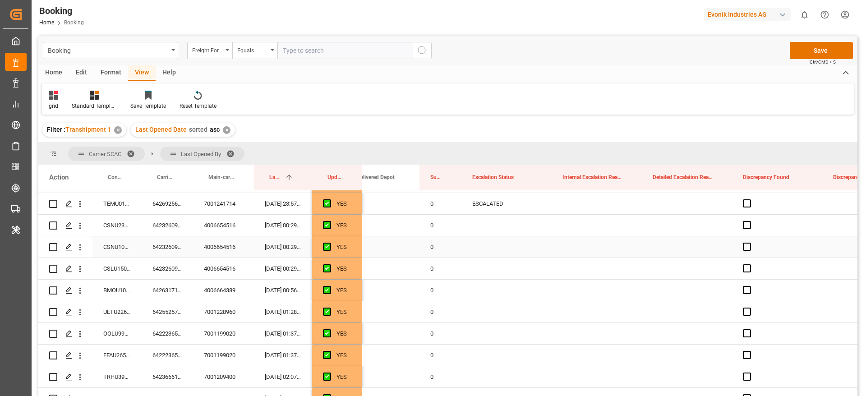
scroll to position [535, 0]
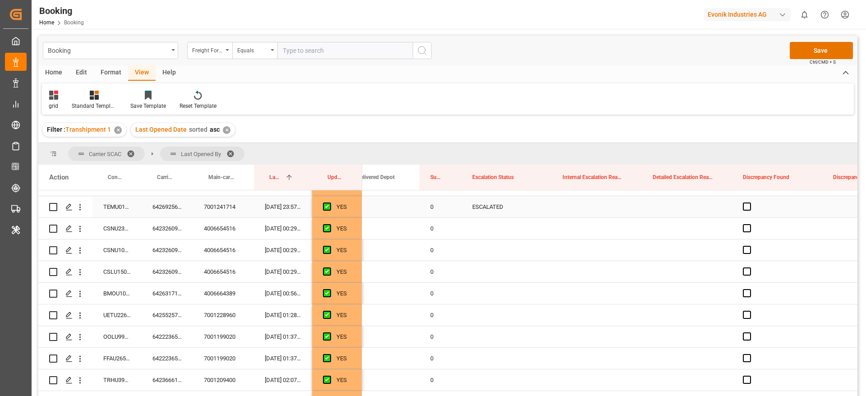
click at [476, 210] on div "ESCALATED" at bounding box center [506, 206] width 90 height 21
click at [530, 210] on icon "Press SPACE to select this row." at bounding box center [530, 211] width 9 height 9
click at [605, 209] on div "Press SPACE to select this row." at bounding box center [596, 206] width 90 height 21
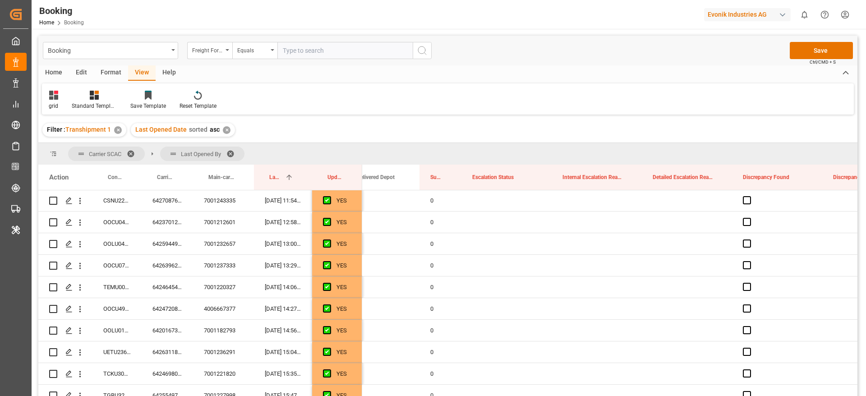
scroll to position [0, 0]
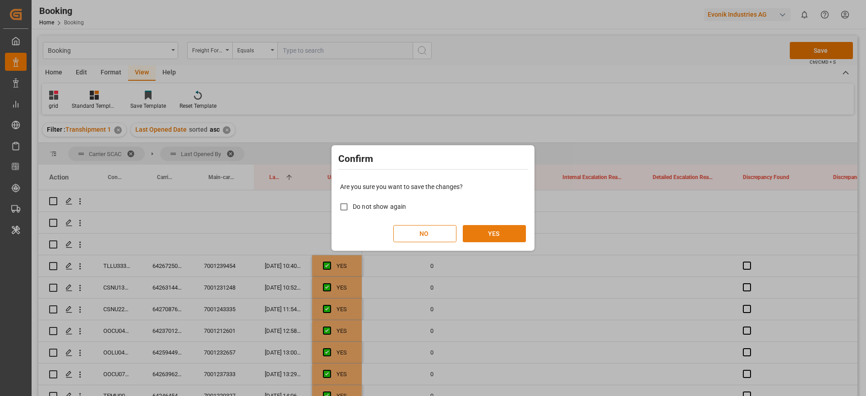
click at [506, 231] on button "YES" at bounding box center [494, 233] width 63 height 17
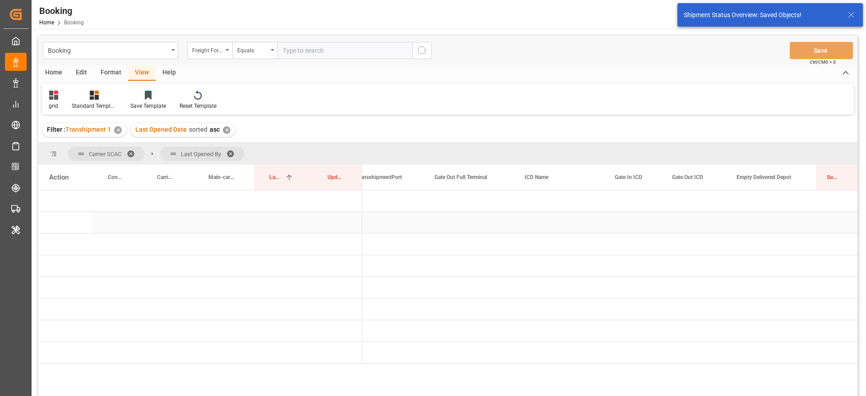
scroll to position [0, 1549]
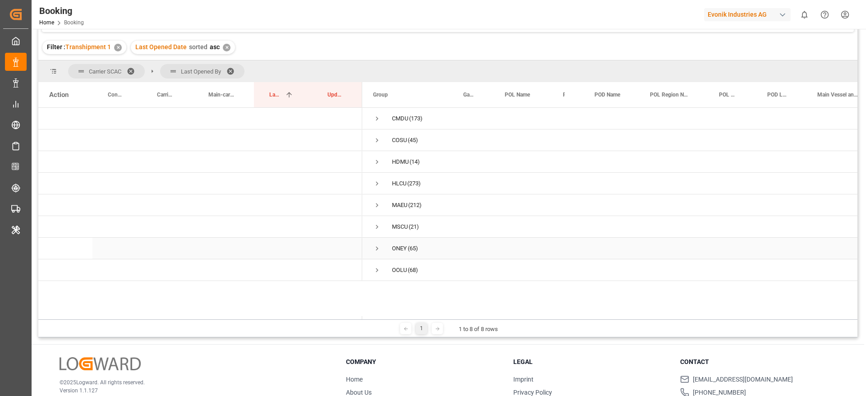
click at [375, 249] on span "Press SPACE to select this row." at bounding box center [377, 248] width 8 height 8
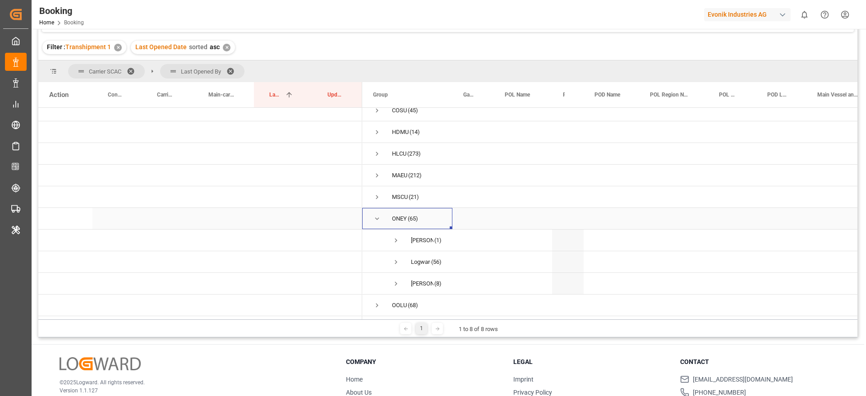
click at [377, 215] on span "Press SPACE to select this row." at bounding box center [377, 219] width 8 height 8
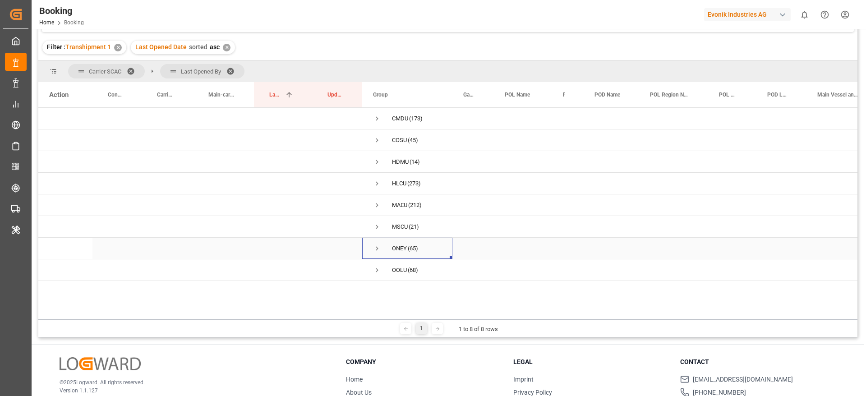
click at [376, 249] on span "Press SPACE to select this row." at bounding box center [377, 248] width 8 height 8
click at [377, 163] on span "Press SPACE to select this row." at bounding box center [377, 162] width 8 height 8
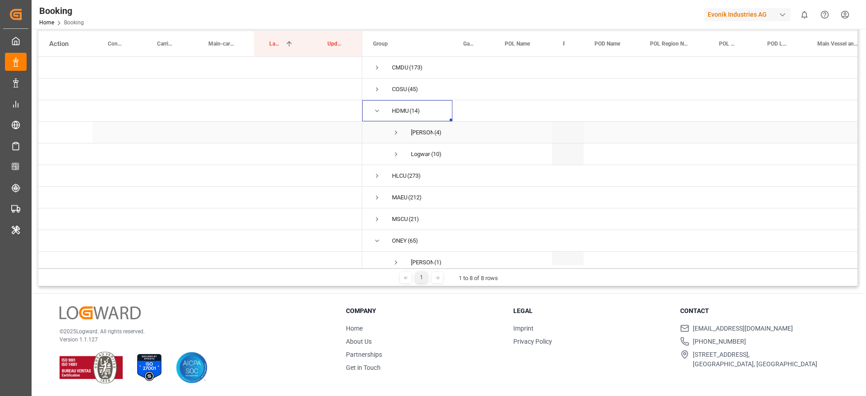
click at [394, 130] on span "Press SPACE to select this row." at bounding box center [396, 133] width 8 height 8
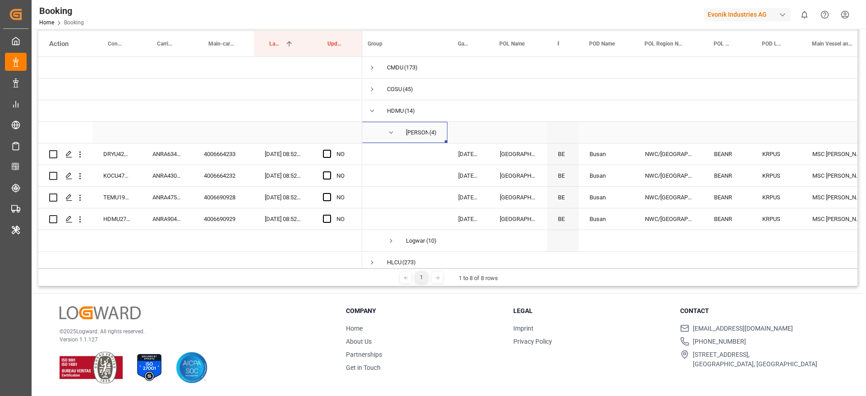
scroll to position [0, 5]
click at [391, 130] on span "Press SPACE to select this row." at bounding box center [390, 133] width 8 height 8
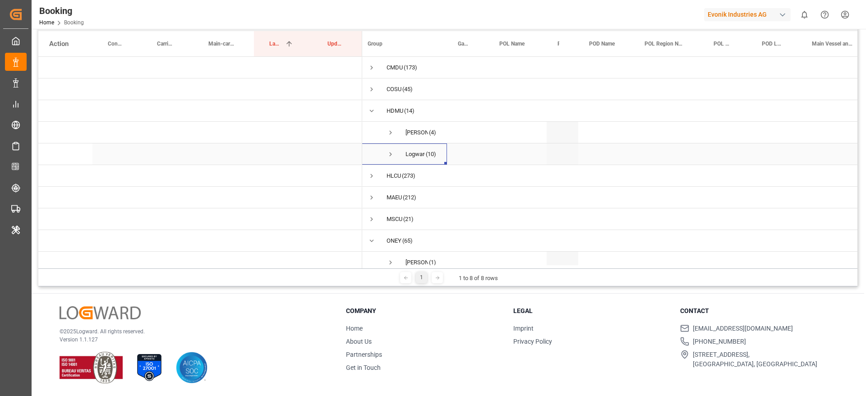
click at [389, 154] on span "Press SPACE to select this row." at bounding box center [390, 154] width 8 height 8
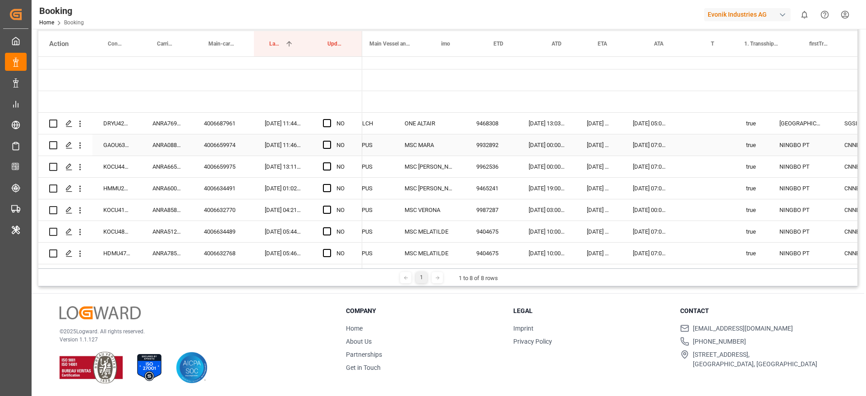
scroll to position [0, 541]
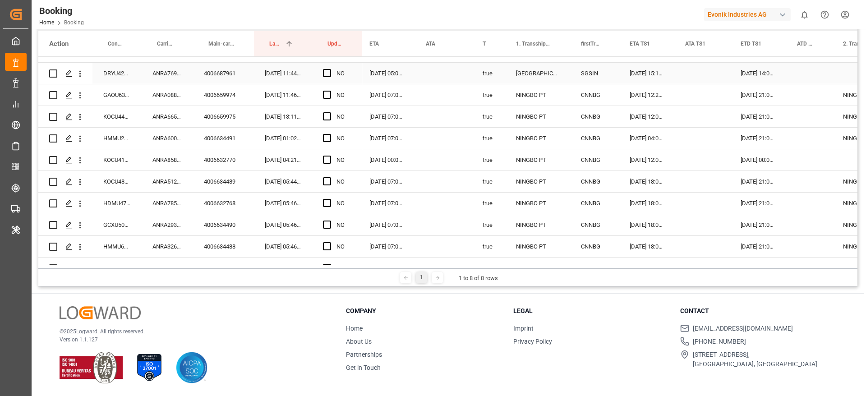
click at [635, 78] on div "10-10-2025 15:13:00" at bounding box center [646, 73] width 55 height 21
click at [160, 68] on div "ANRA76916200" at bounding box center [167, 73] width 51 height 21
click at [327, 73] on span "Press SPACE to select this row." at bounding box center [327, 73] width 8 height 8
click at [330, 69] on input "Press SPACE to select this row." at bounding box center [330, 69] width 0 height 0
click at [328, 93] on span "Press SPACE to select this row." at bounding box center [327, 95] width 8 height 8
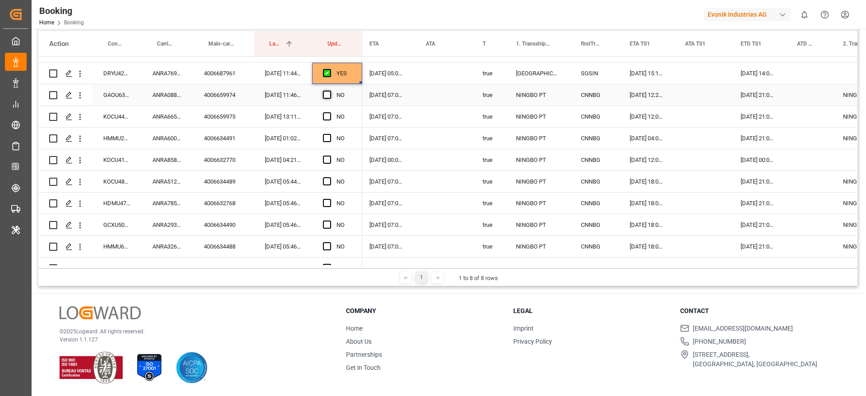
click at [330, 91] on input "Press SPACE to select this row." at bounding box center [330, 91] width 0 height 0
click at [161, 118] on div "ANRA66560400" at bounding box center [167, 116] width 51 height 21
click at [747, 115] on div "09-11-2025 21:00:00" at bounding box center [758, 116] width 56 height 21
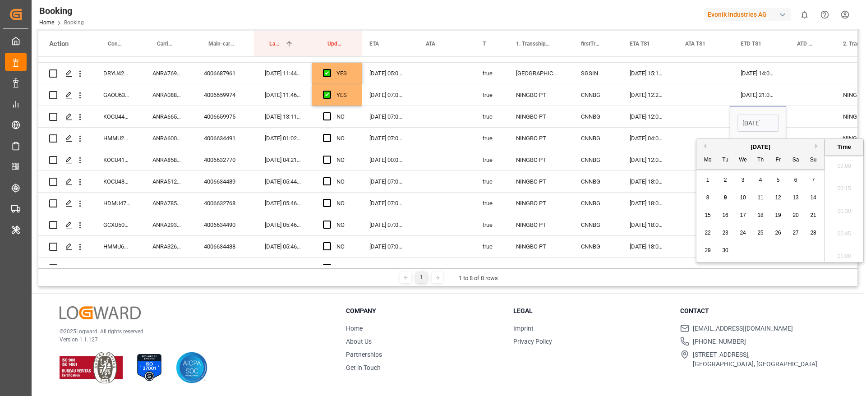
scroll to position [1311, 0]
click at [815, 147] on button "Next Month" at bounding box center [817, 145] width 5 height 5
click at [708, 210] on div "10" at bounding box center [707, 215] width 11 height 11
type input "10-11-2025 21:00"
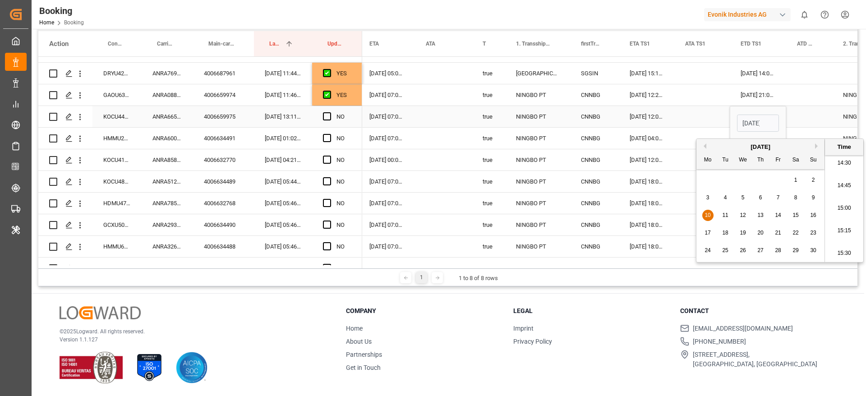
click at [709, 116] on div "Press SPACE to select this row." at bounding box center [701, 116] width 55 height 21
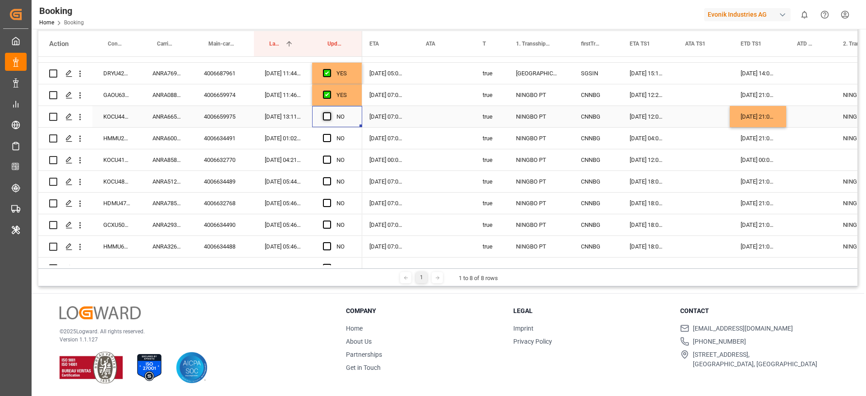
click at [326, 115] on span "Press SPACE to select this row." at bounding box center [327, 116] width 8 height 8
click at [330, 112] on input "Press SPACE to select this row." at bounding box center [330, 112] width 0 height 0
click at [330, 135] on span "Press SPACE to select this row." at bounding box center [327, 138] width 8 height 8
click at [330, 134] on input "Press SPACE to select this row." at bounding box center [330, 134] width 0 height 0
click at [325, 161] on span "Press SPACE to select this row." at bounding box center [327, 160] width 8 height 8
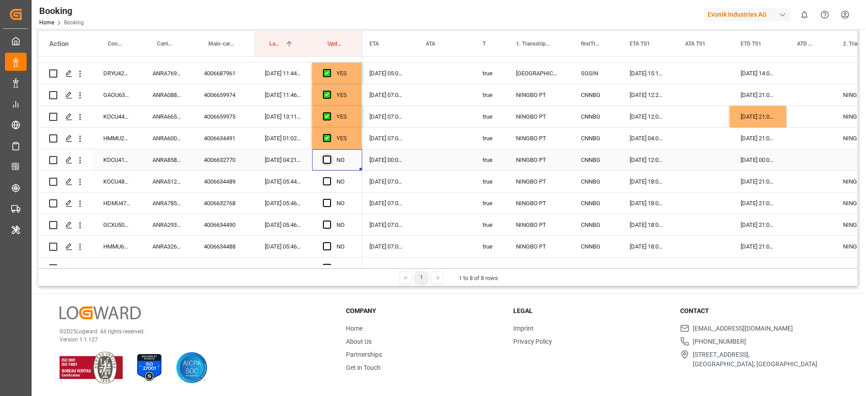
click at [330, 156] on input "Press SPACE to select this row." at bounding box center [330, 156] width 0 height 0
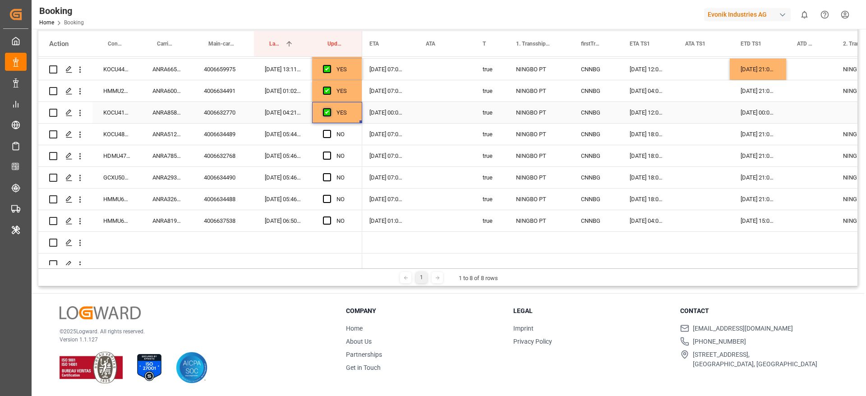
scroll to position [170, 0]
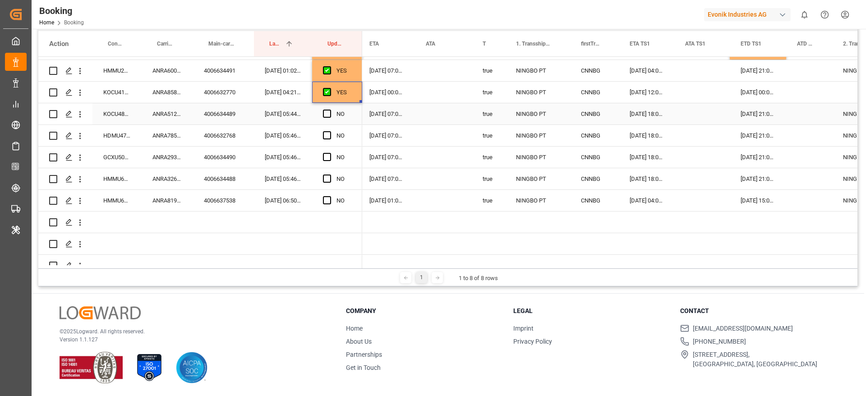
click at [169, 120] on div "ANRA51235300" at bounding box center [167, 113] width 51 height 21
click at [165, 110] on div "ANRA51235300" at bounding box center [167, 113] width 51 height 21
click at [651, 110] on div "14-09-2025 18:00:00" at bounding box center [646, 113] width 55 height 21
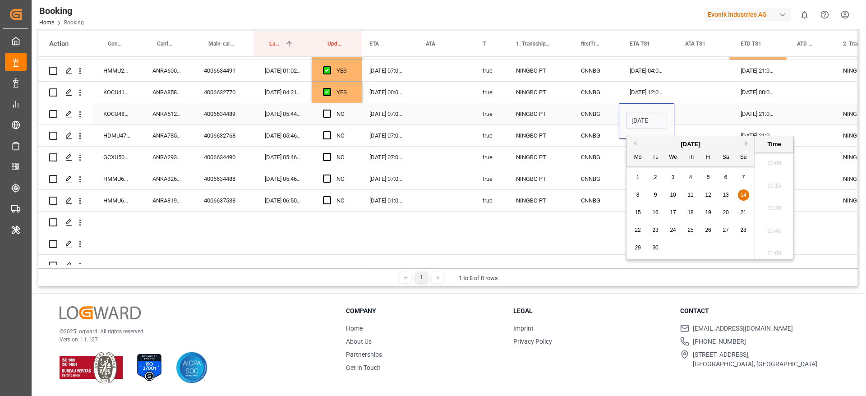
scroll to position [1311, 0]
click at [675, 211] on span "17" at bounding box center [673, 212] width 6 height 6
type input "17-09-2025 18:00"
click at [756, 110] on div "28-09-2025 21:00:00" at bounding box center [758, 113] width 56 height 21
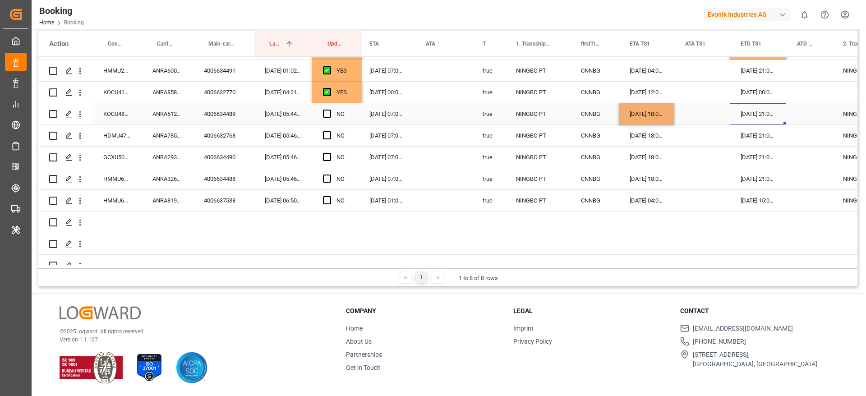
click at [756, 110] on div "28-09-2025 21:00:00" at bounding box center [758, 113] width 56 height 21
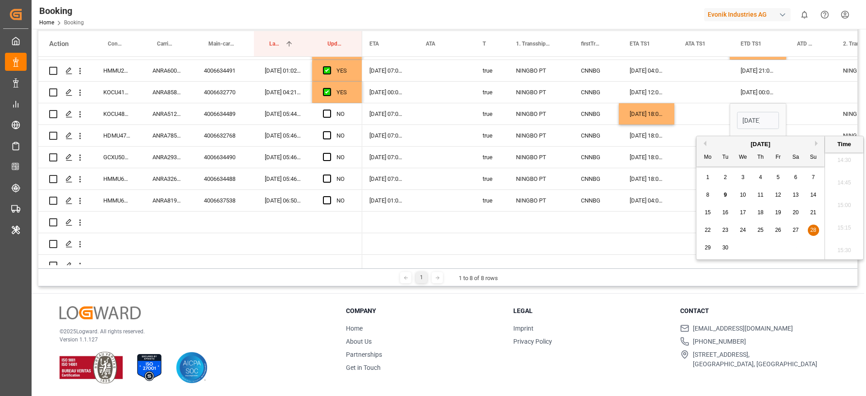
click at [711, 245] on div "29" at bounding box center [707, 248] width 11 height 11
type input "29-09-2025 21:00"
click at [324, 113] on span "Press SPACE to select this row." at bounding box center [327, 114] width 8 height 8
click at [330, 110] on input "Press SPACE to select this row." at bounding box center [330, 110] width 0 height 0
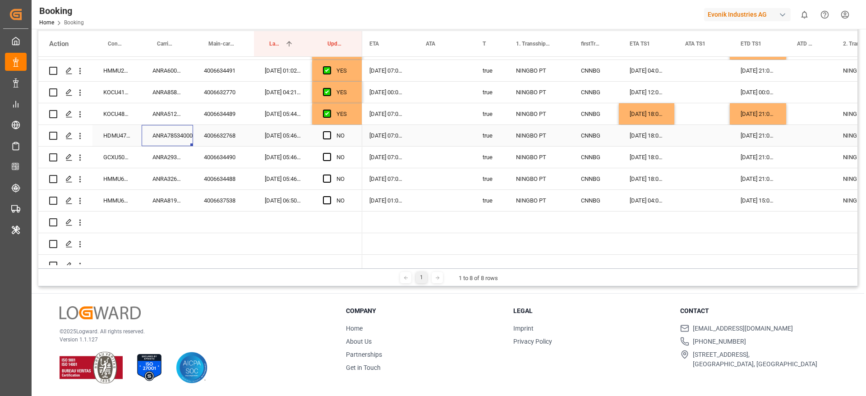
click at [171, 133] on div "ANRA78534000" at bounding box center [167, 135] width 51 height 21
click at [649, 117] on div "17-09-2025 18:00:00" at bounding box center [646, 113] width 55 height 21
drag, startPoint x: 673, startPoint y: 122, endPoint x: 676, endPoint y: 173, distance: 51.0
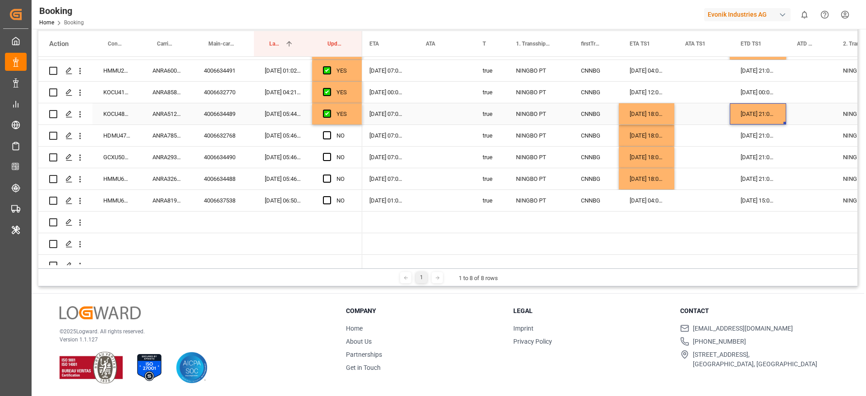
click at [771, 110] on div "29-09-2025 21:00:00" at bounding box center [758, 113] width 56 height 21
drag, startPoint x: 784, startPoint y: 122, endPoint x: 787, endPoint y: 184, distance: 62.7
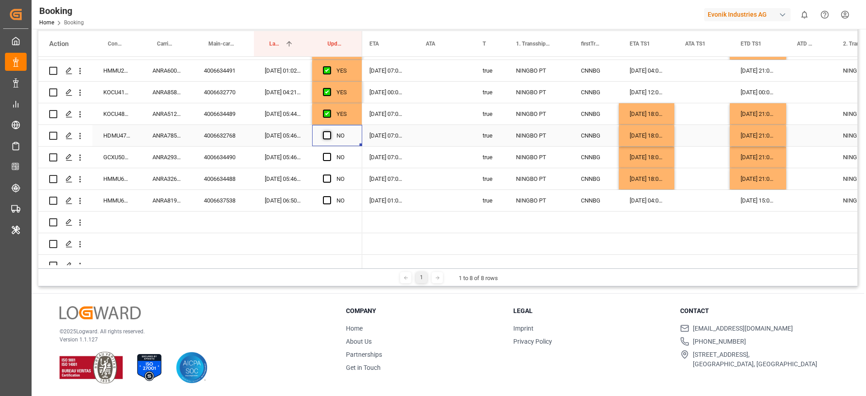
click at [325, 134] on span "Press SPACE to select this row." at bounding box center [327, 135] width 8 height 8
click at [330, 131] on input "Press SPACE to select this row." at bounding box center [330, 131] width 0 height 0
click at [152, 154] on div "ANRA29331200" at bounding box center [167, 157] width 51 height 21
click at [325, 158] on span "Press SPACE to select this row." at bounding box center [327, 157] width 8 height 8
click at [330, 153] on input "Press SPACE to select this row." at bounding box center [330, 153] width 0 height 0
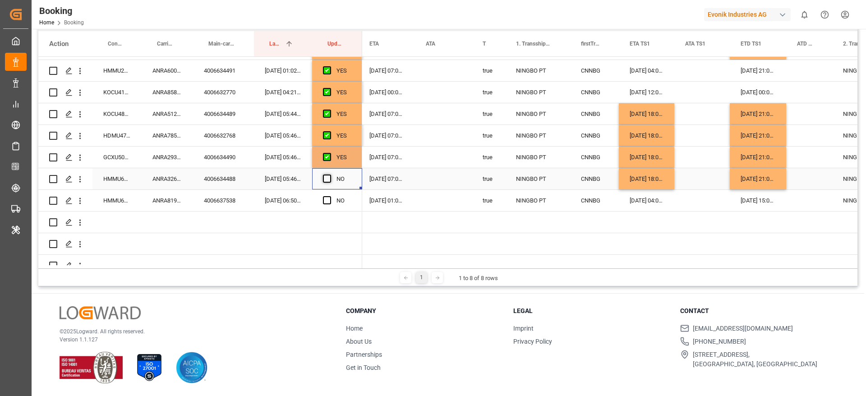
click at [331, 177] on span "Press SPACE to select this row." at bounding box center [327, 179] width 8 height 8
click at [330, 175] on input "Press SPACE to select this row." at bounding box center [330, 175] width 0 height 0
click at [165, 197] on div "ANRA81938100" at bounding box center [167, 200] width 51 height 21
click at [326, 202] on span "Press SPACE to select this row." at bounding box center [327, 200] width 8 height 8
click at [330, 196] on input "Press SPACE to select this row." at bounding box center [330, 196] width 0 height 0
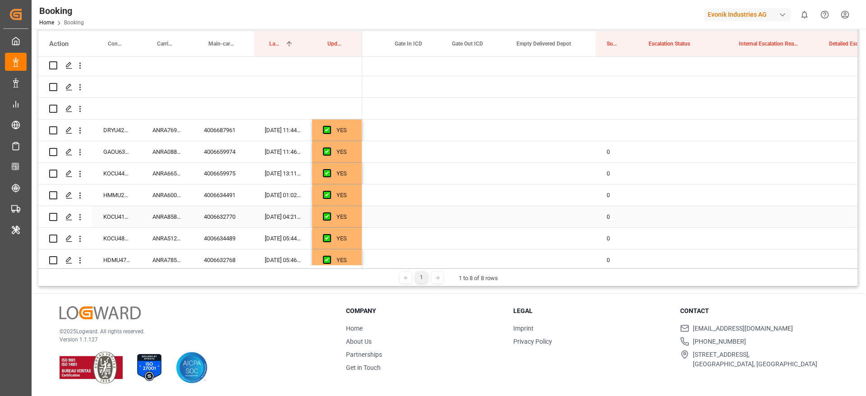
scroll to position [0, 1781]
click at [595, 127] on div "Press SPACE to select this row." at bounding box center [606, 129] width 42 height 21
click at [598, 126] on div "Press SPACE to select this row." at bounding box center [606, 129] width 42 height 21
click at [607, 134] on input "Press SPACE to select this row." at bounding box center [606, 135] width 28 height 17
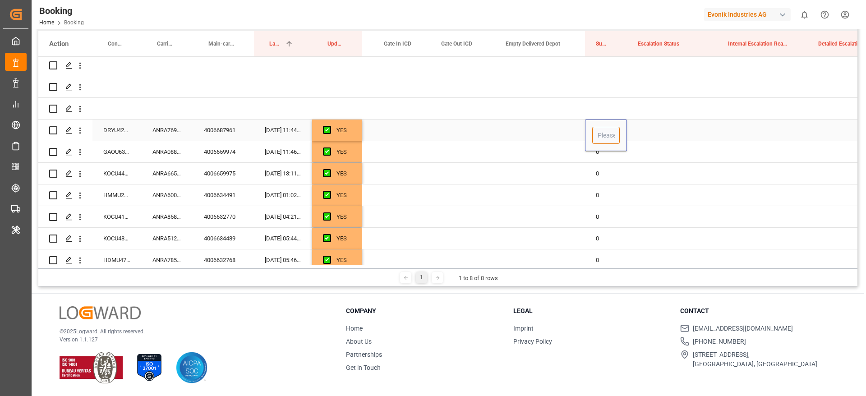
type input "0"
click at [662, 130] on div "Press SPACE to select this row." at bounding box center [672, 129] width 90 height 21
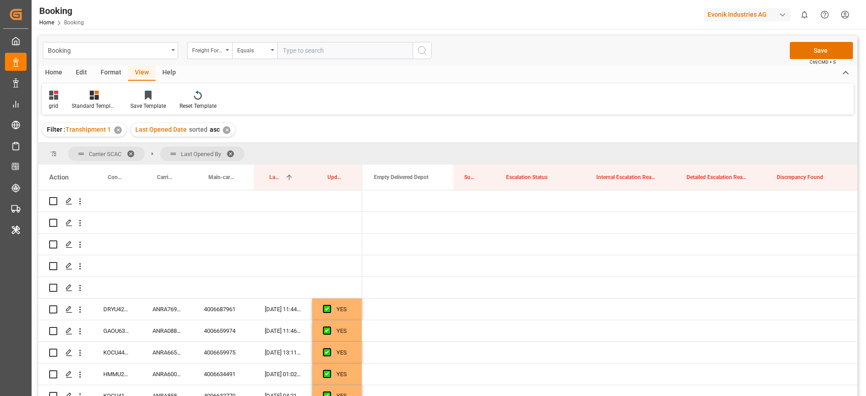
scroll to position [0, 1920]
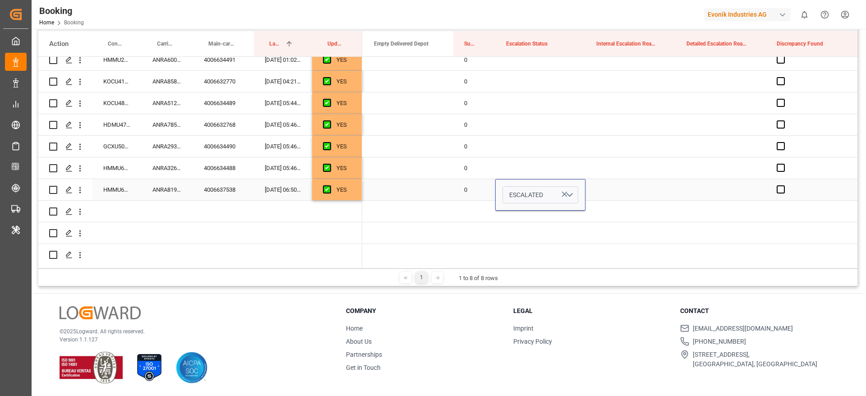
click at [563, 193] on icon "Press SPACE to select this row." at bounding box center [564, 193] width 9 height 9
click at [614, 191] on div "Press SPACE to select this row." at bounding box center [630, 189] width 90 height 21
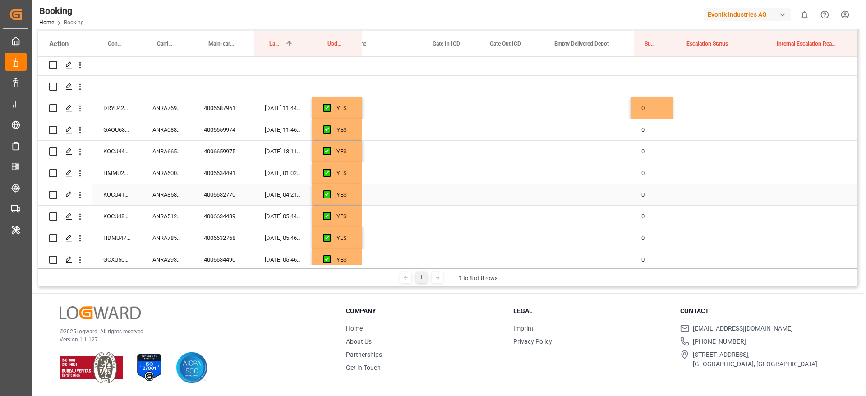
scroll to position [0, 1739]
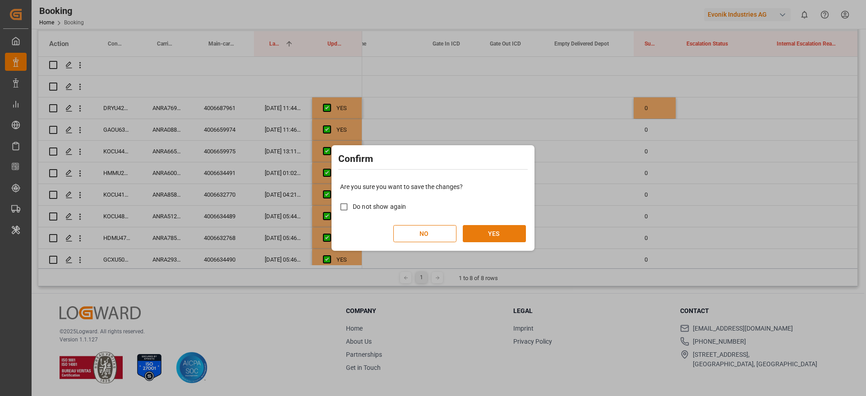
click at [489, 228] on button "YES" at bounding box center [494, 233] width 63 height 17
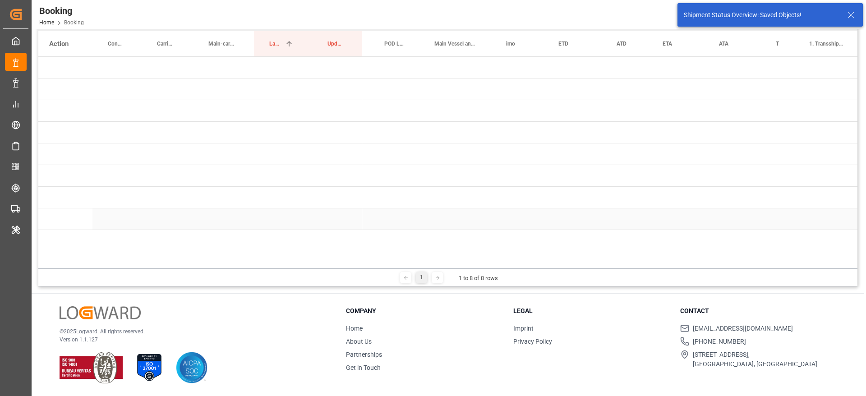
scroll to position [0, 0]
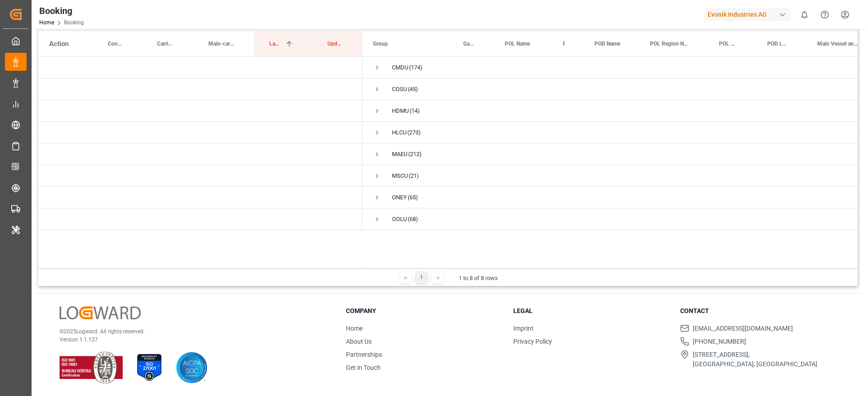
click at [786, 303] on div "© 2025 Logward. All rights reserved. Version 1.1.127 Company Home About Us Part…" at bounding box center [448, 345] width 832 height 102
click at [376, 173] on span "Press SPACE to select this row." at bounding box center [377, 176] width 8 height 8
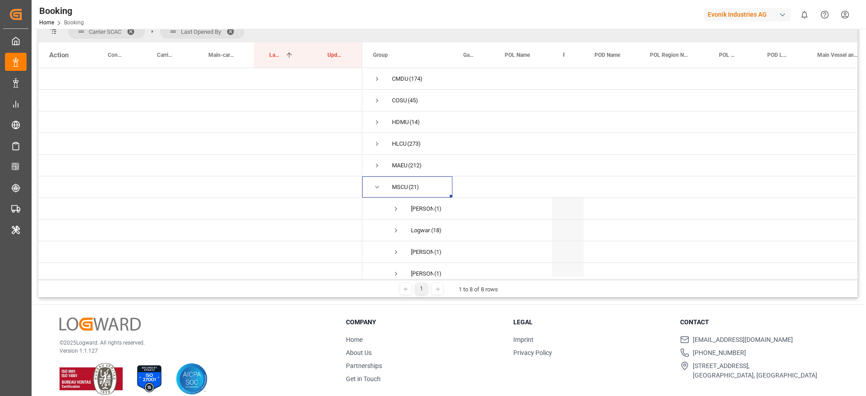
scroll to position [133, 0]
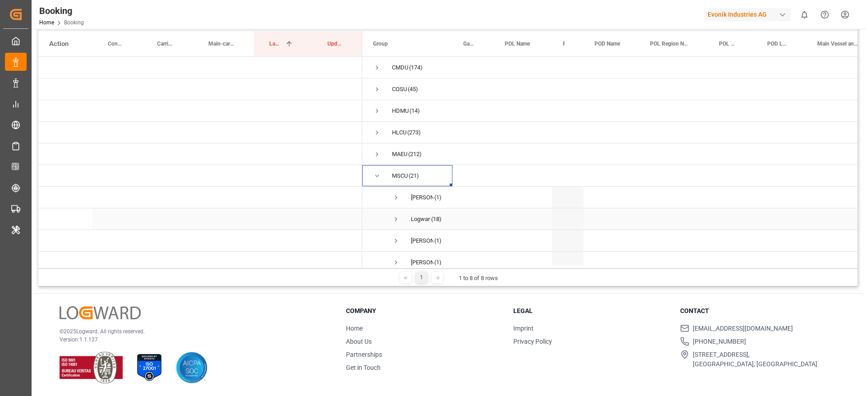
click at [393, 218] on span "Press SPACE to select this row." at bounding box center [396, 219] width 8 height 8
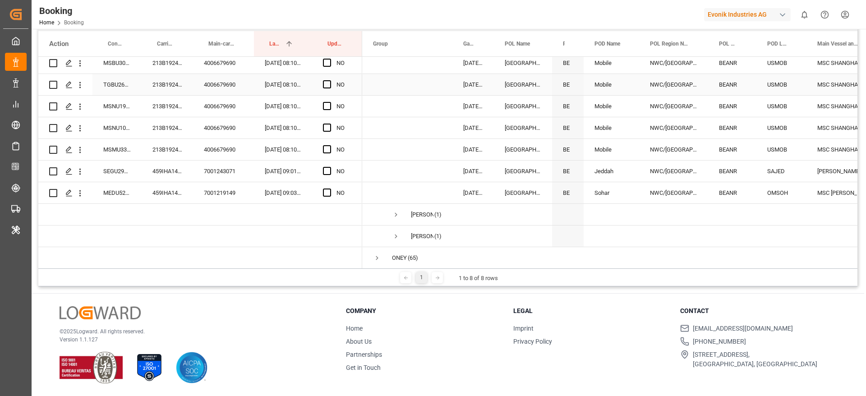
scroll to position [444, 0]
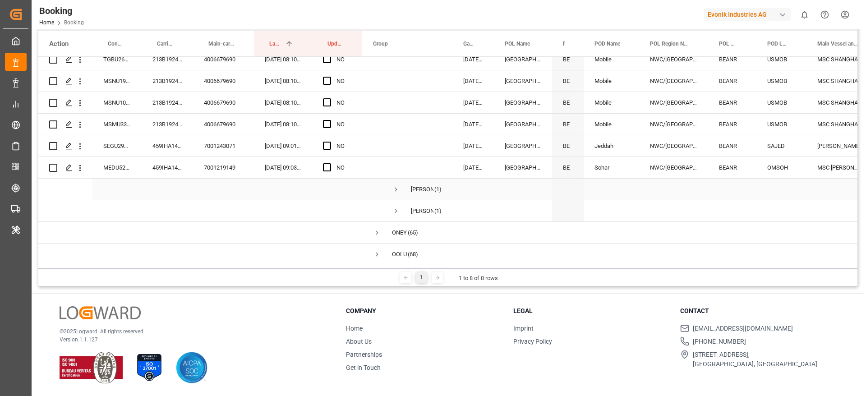
click at [397, 185] on span "Press SPACE to select this row." at bounding box center [396, 189] width 8 height 8
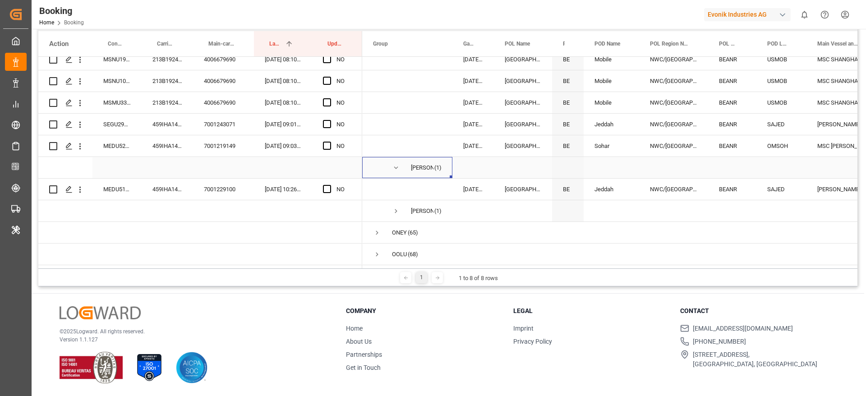
scroll to position [466, 0]
click at [394, 207] on span "Press SPACE to select this row." at bounding box center [396, 211] width 8 height 8
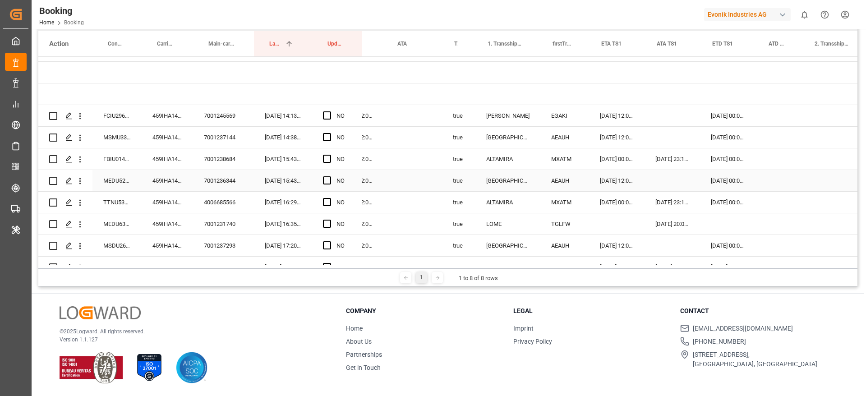
scroll to position [0, 672]
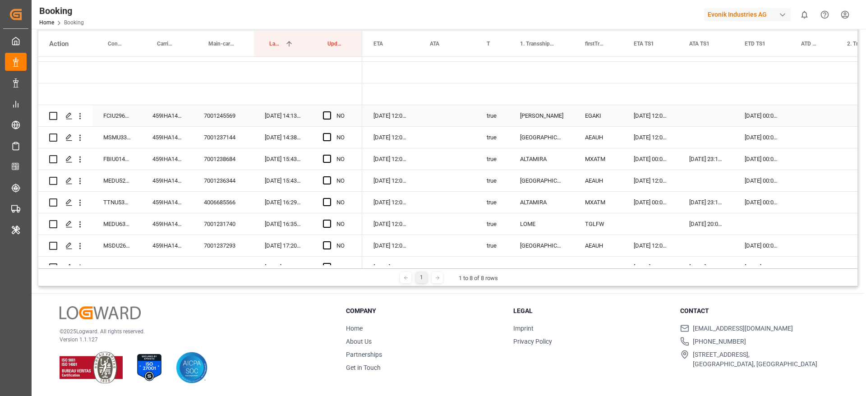
click at [157, 121] on div "459IHA1420260" at bounding box center [167, 115] width 51 height 21
click at [328, 116] on span "Press SPACE to select this row." at bounding box center [327, 115] width 8 height 8
click at [330, 111] on input "Press SPACE to select this row." at bounding box center [330, 111] width 0 height 0
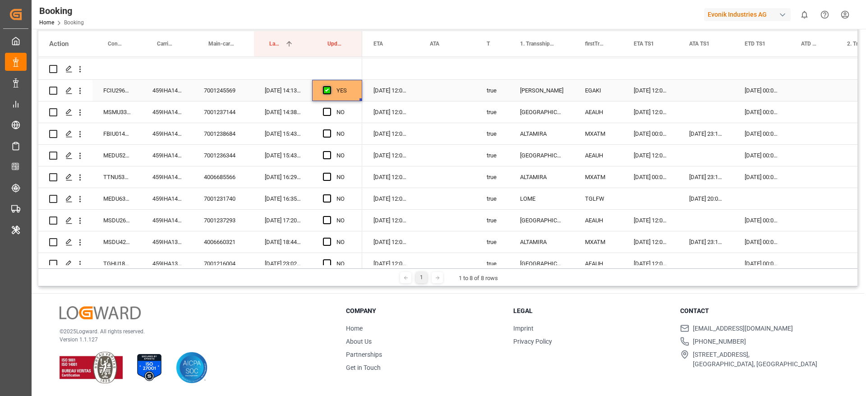
scroll to position [151, 0]
click at [173, 117] on div "459IHA1416595" at bounding box center [167, 111] width 51 height 21
click at [756, 110] on div "05-10-2025 00:00:00" at bounding box center [762, 111] width 56 height 21
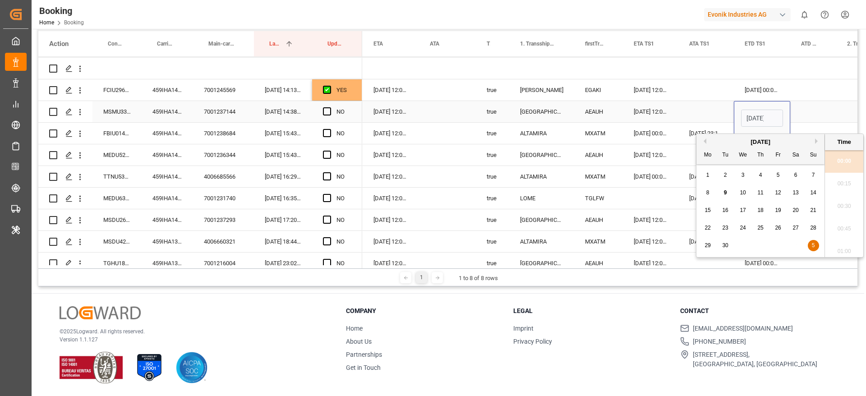
scroll to position [1356, 0]
click at [816, 140] on button "Next Month" at bounding box center [817, 140] width 5 height 5
click at [794, 175] on span "4" at bounding box center [795, 175] width 3 height 6
type input "04-10-2025 00:00"
click at [708, 106] on div "Press SPACE to select this row." at bounding box center [705, 111] width 55 height 21
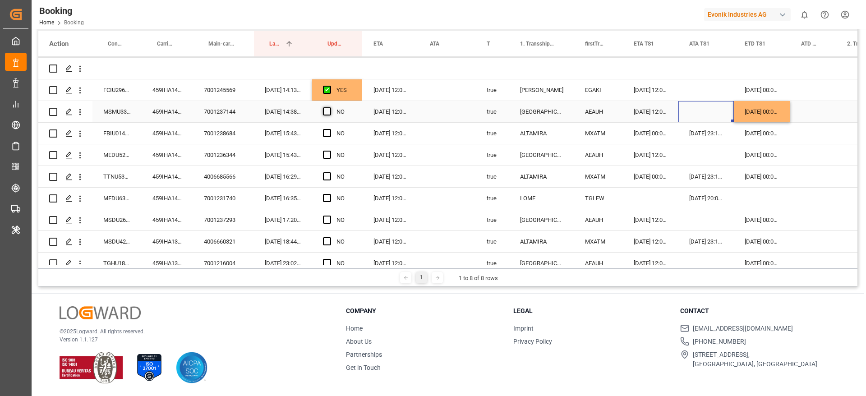
click at [327, 112] on span "Press SPACE to select this row." at bounding box center [327, 111] width 8 height 8
click at [330, 107] on input "Press SPACE to select this row." at bounding box center [330, 107] width 0 height 0
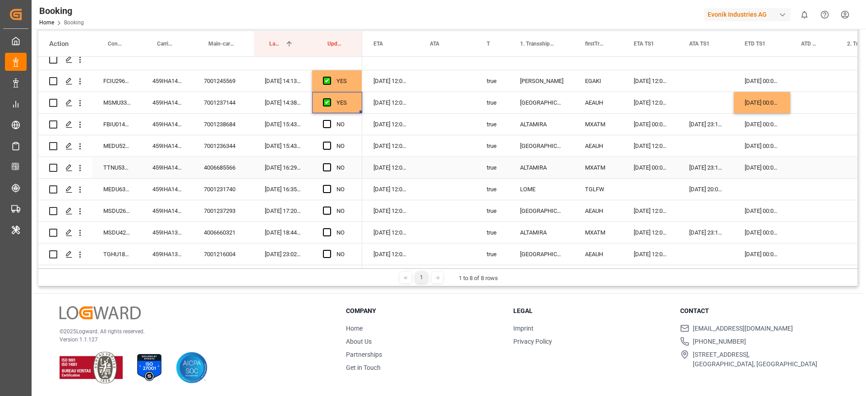
scroll to position [161, 0]
click at [168, 125] on div "459IHA1415527" at bounding box center [167, 122] width 51 height 21
click at [327, 120] on span "Press SPACE to select this row." at bounding box center [327, 122] width 8 height 8
click at [330, 118] on input "Press SPACE to select this row." at bounding box center [330, 118] width 0 height 0
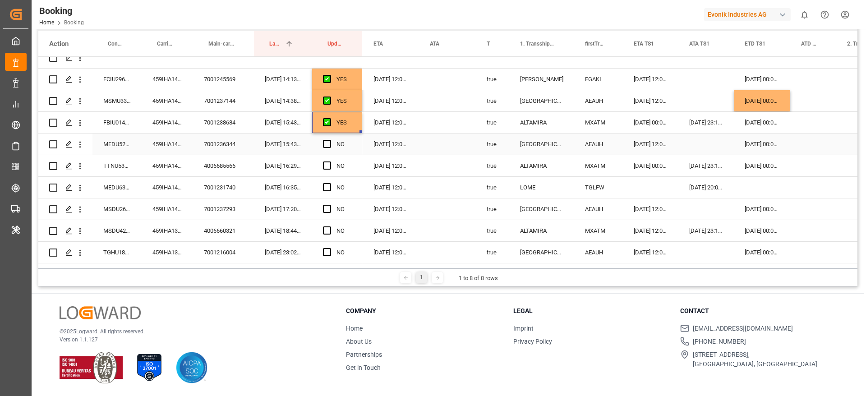
drag, startPoint x: 154, startPoint y: 152, endPoint x: 156, endPoint y: 158, distance: 7.1
click at [156, 158] on div "YES" at bounding box center [200, 241] width 324 height 693
click at [164, 143] on div "459IHA1416586" at bounding box center [167, 143] width 51 height 21
click at [756, 143] on div "02-10-2025 00:00:00" at bounding box center [762, 143] width 56 height 21
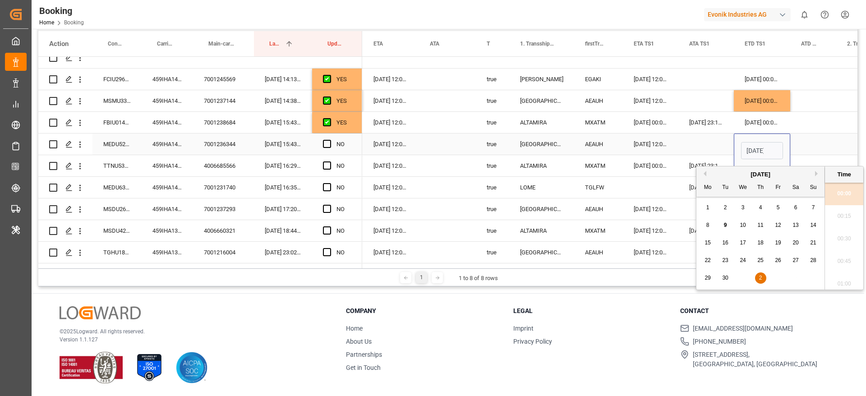
scroll to position [1356, 0]
click at [723, 278] on span "30" at bounding box center [725, 278] width 6 height 6
type input "30-09-2025 00:00"
click at [700, 139] on div "Press SPACE to select this row." at bounding box center [705, 143] width 55 height 21
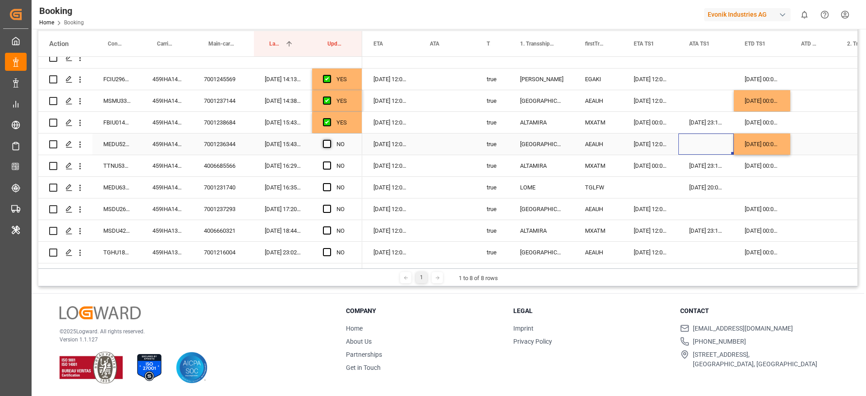
click at [325, 142] on span "Press SPACE to select this row." at bounding box center [327, 144] width 8 height 8
click at [330, 140] on input "Press SPACE to select this row." at bounding box center [330, 140] width 0 height 0
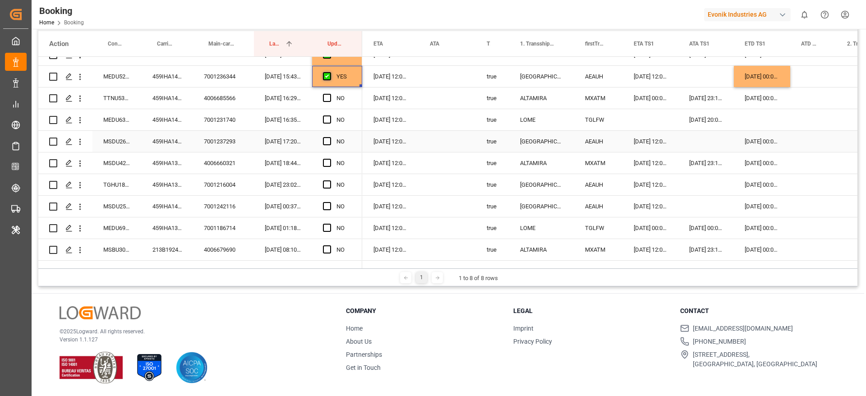
scroll to position [161, 0]
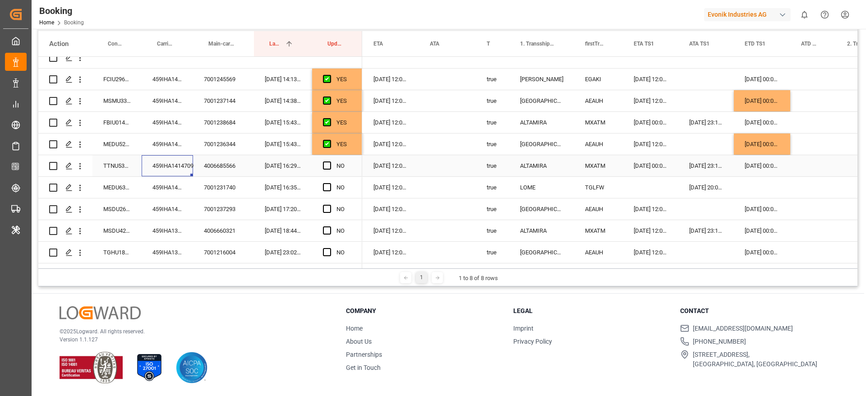
click at [172, 160] on div "459IHA1414709" at bounding box center [167, 165] width 51 height 21
click at [767, 167] on div "11-09-2025 00:00:00" at bounding box center [762, 165] width 56 height 21
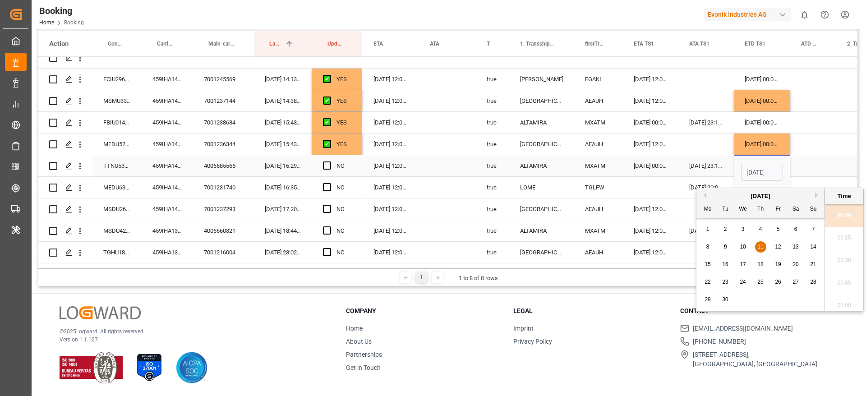
scroll to position [1356, 0]
click at [740, 245] on span "10" at bounding box center [743, 247] width 6 height 6
type input "10-09-2025 00:00"
click at [803, 169] on div "Press SPACE to select this row." at bounding box center [813, 165] width 46 height 21
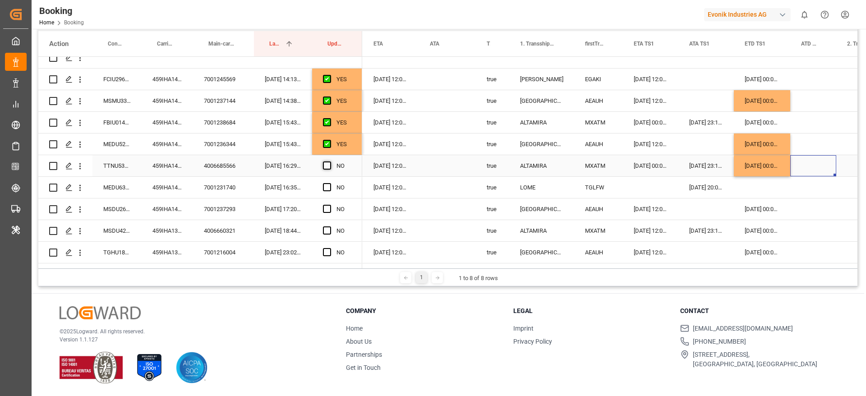
click at [327, 165] on span "Press SPACE to select this row." at bounding box center [327, 165] width 8 height 8
click at [330, 161] on input "Press SPACE to select this row." at bounding box center [330, 161] width 0 height 0
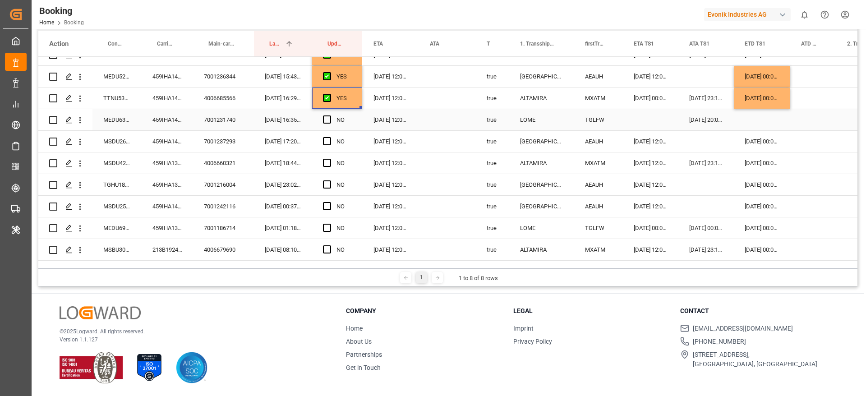
click at [167, 119] on div "459IHA1410386" at bounding box center [167, 119] width 51 height 21
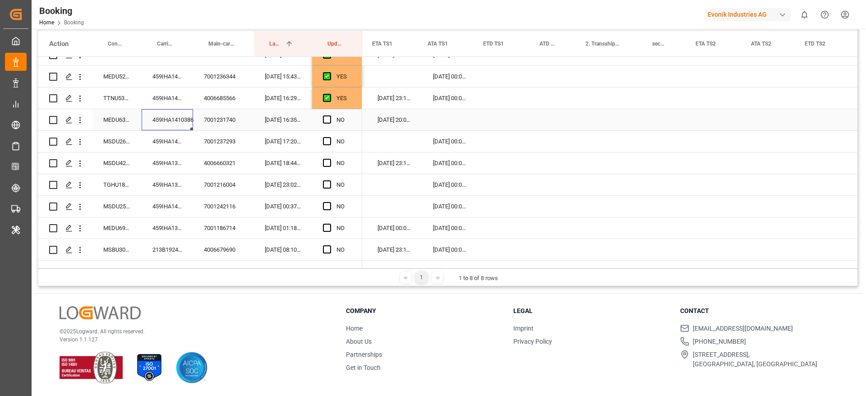
scroll to position [0, 0]
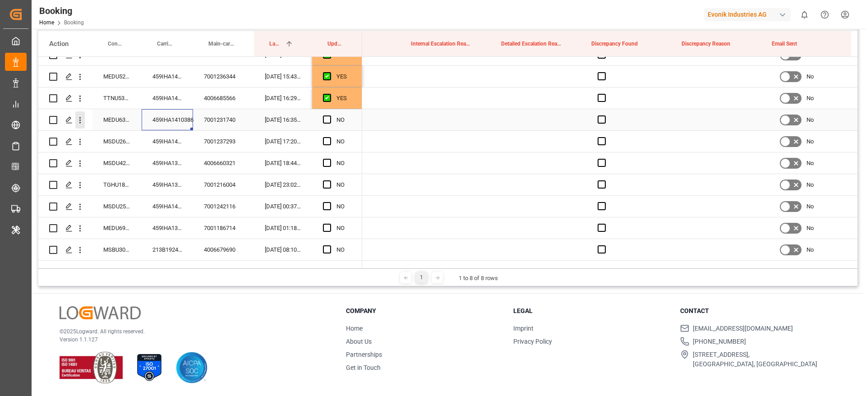
click at [77, 124] on icon "open menu" at bounding box center [79, 119] width 9 height 9
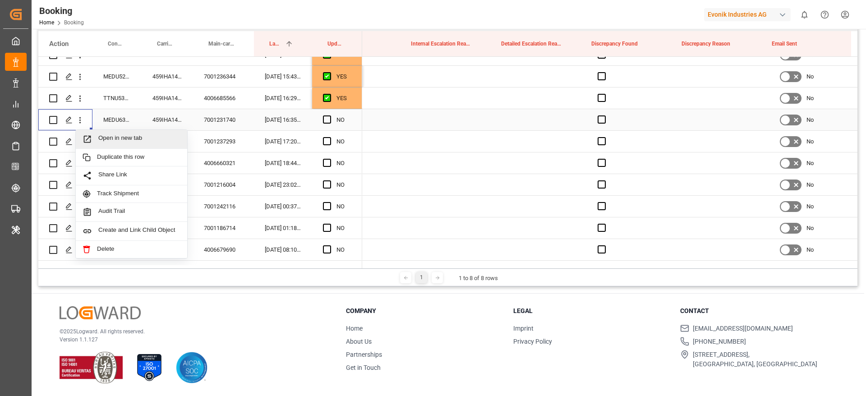
click at [133, 140] on span "Open in new tab" at bounding box center [139, 138] width 82 height 9
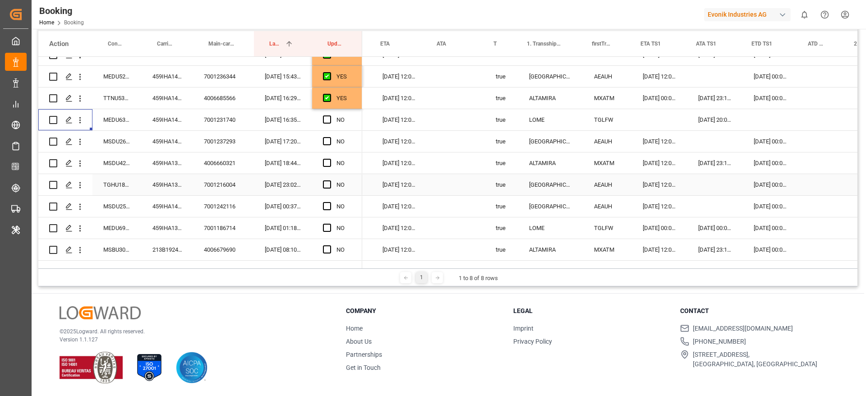
scroll to position [0, 666]
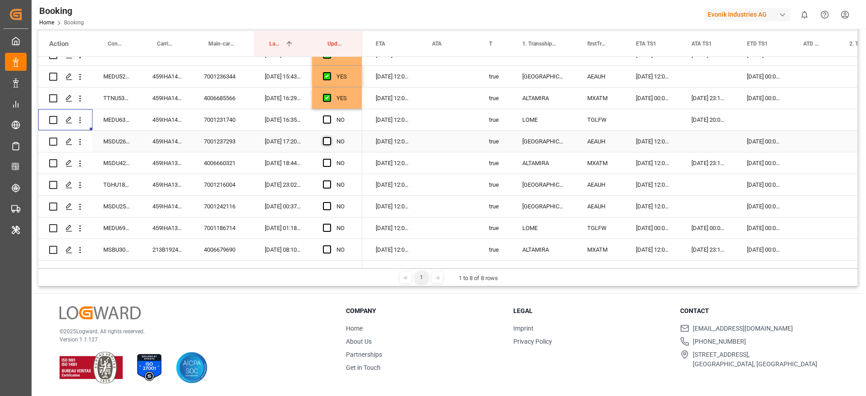
click at [326, 139] on span "Press SPACE to select this row." at bounding box center [327, 141] width 8 height 8
click at [330, 137] on input "Press SPACE to select this row." at bounding box center [330, 137] width 0 height 0
click at [327, 159] on span "Press SPACE to select this row." at bounding box center [327, 163] width 8 height 8
click at [330, 159] on input "Press SPACE to select this row." at bounding box center [330, 159] width 0 height 0
click at [157, 185] on div "459IHA1399485" at bounding box center [167, 184] width 51 height 21
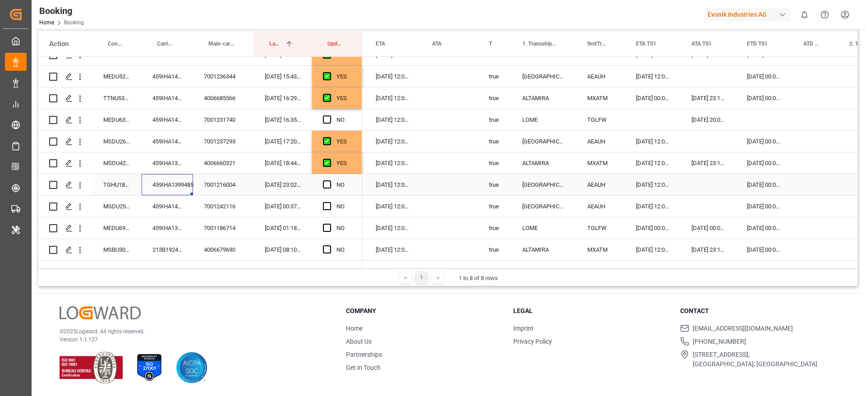
click at [151, 184] on div "459IHA1399485" at bounding box center [167, 184] width 51 height 21
click at [114, 179] on div "TGHU1839861" at bounding box center [116, 184] width 49 height 21
click at [79, 183] on icon "open menu" at bounding box center [80, 185] width 2 height 6
click at [132, 200] on span "Open in new tab" at bounding box center [139, 203] width 82 height 9
click at [328, 206] on span "Press SPACE to select this row." at bounding box center [327, 206] width 8 height 8
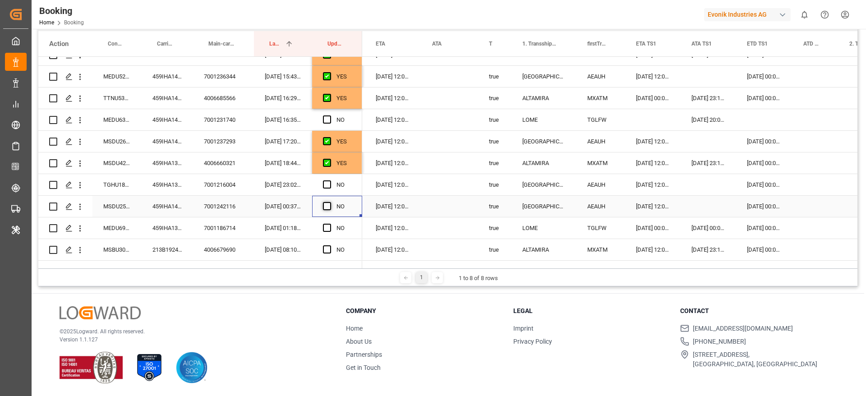
click at [330, 202] on input "Press SPACE to select this row." at bounding box center [330, 202] width 0 height 0
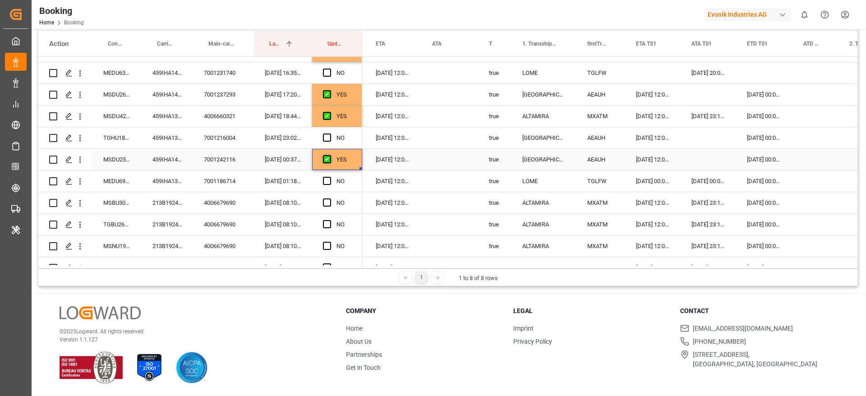
scroll to position [297, 0]
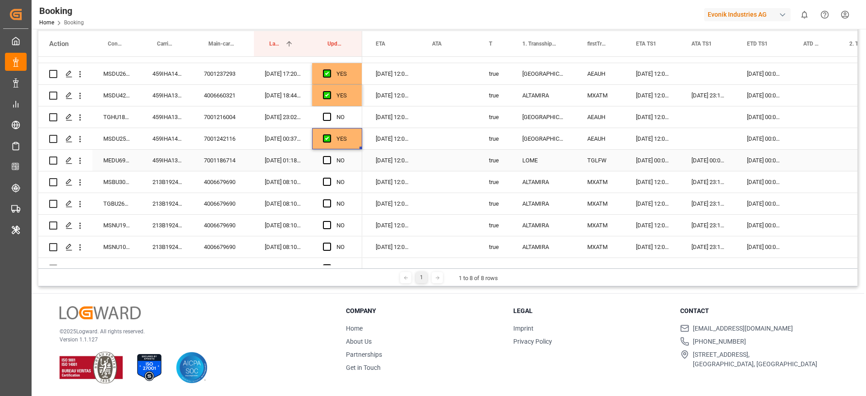
click at [157, 159] on div "459IHA1379938" at bounding box center [167, 160] width 51 height 21
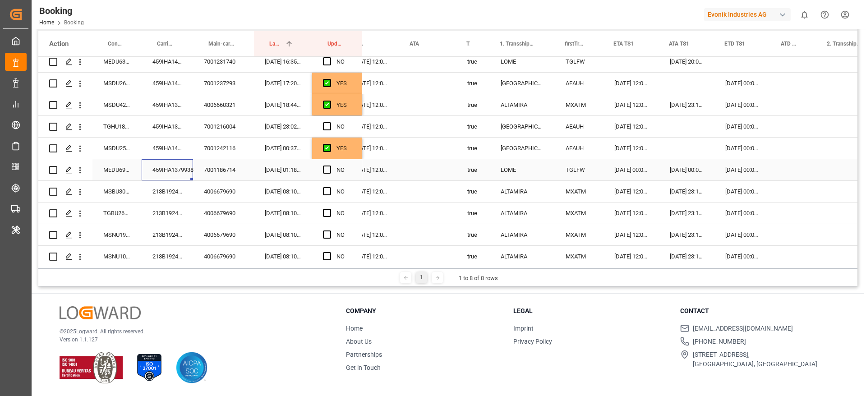
scroll to position [0, 707]
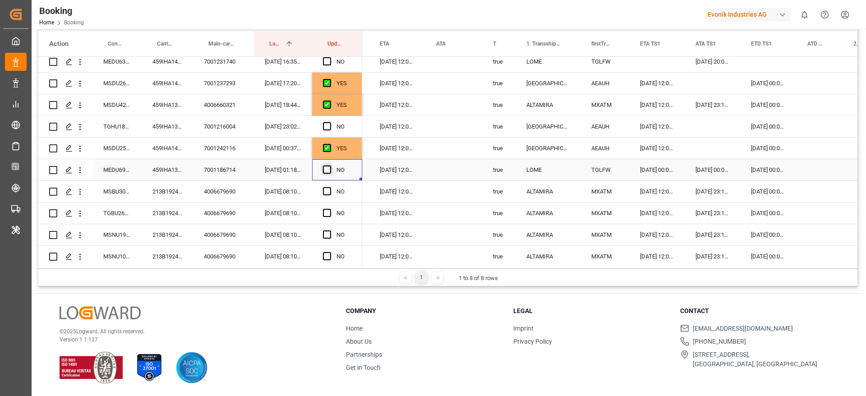
click at [324, 170] on span "Press SPACE to select this row." at bounding box center [327, 169] width 8 height 8
click at [330, 165] on input "Press SPACE to select this row." at bounding box center [330, 165] width 0 height 0
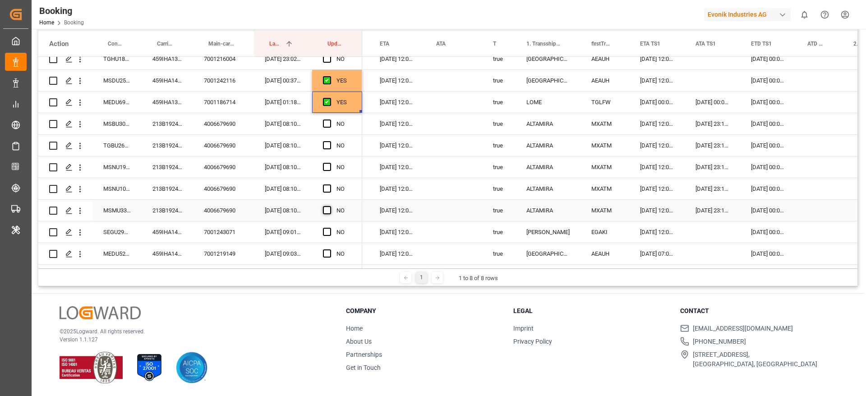
click at [328, 209] on span "Press SPACE to select this row." at bounding box center [327, 210] width 8 height 8
click at [330, 206] on input "Press SPACE to select this row." at bounding box center [330, 206] width 0 height 0
click at [350, 102] on div "YES" at bounding box center [343, 102] width 15 height 21
drag, startPoint x: 360, startPoint y: 111, endPoint x: 352, endPoint y: 176, distance: 65.8
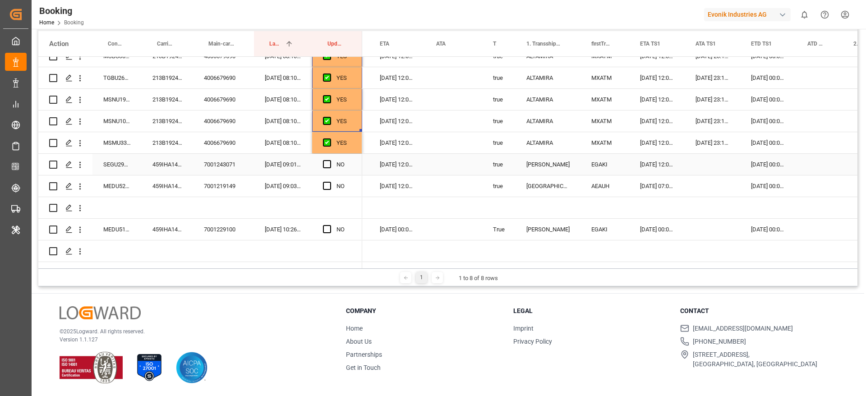
click at [166, 163] on div "459IHA1418554" at bounding box center [167, 164] width 51 height 21
click at [172, 164] on div "459IHA1418554" at bounding box center [167, 164] width 51 height 21
click at [716, 170] on div "Press SPACE to select this row." at bounding box center [712, 164] width 55 height 21
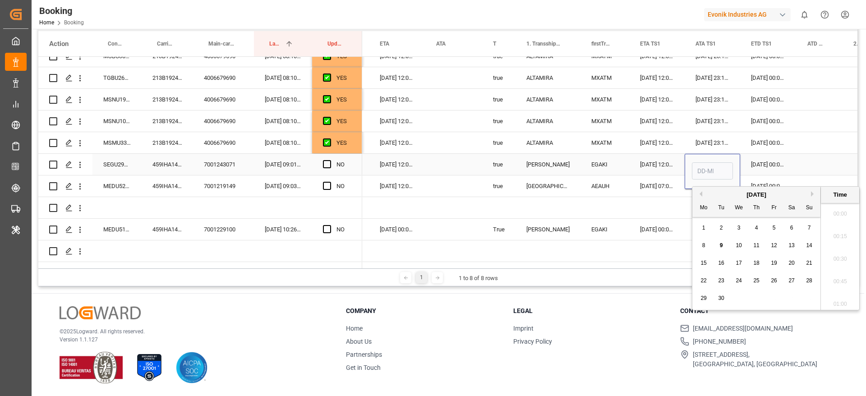
scroll to position [1379, 0]
click at [705, 245] on div "8" at bounding box center [703, 245] width 11 height 11
type input "08-09-2025 00:00"
click at [823, 164] on div "Press SPACE to select this row." at bounding box center [819, 164] width 46 height 21
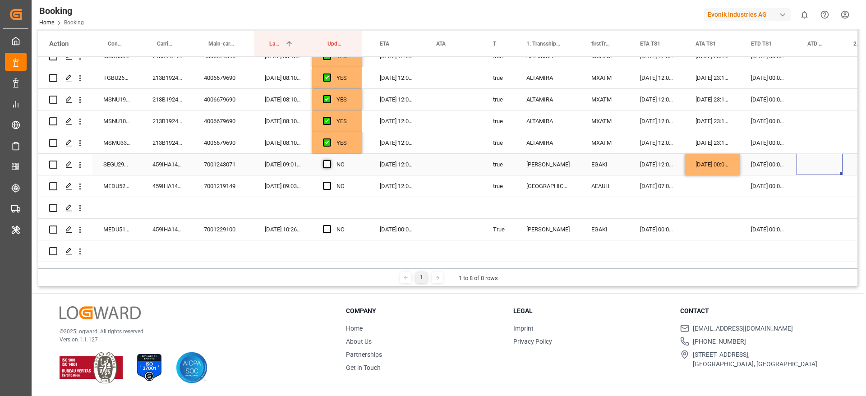
click at [329, 163] on span "Press SPACE to select this row." at bounding box center [327, 164] width 8 height 8
click at [330, 160] on input "Press SPACE to select this row." at bounding box center [330, 160] width 0 height 0
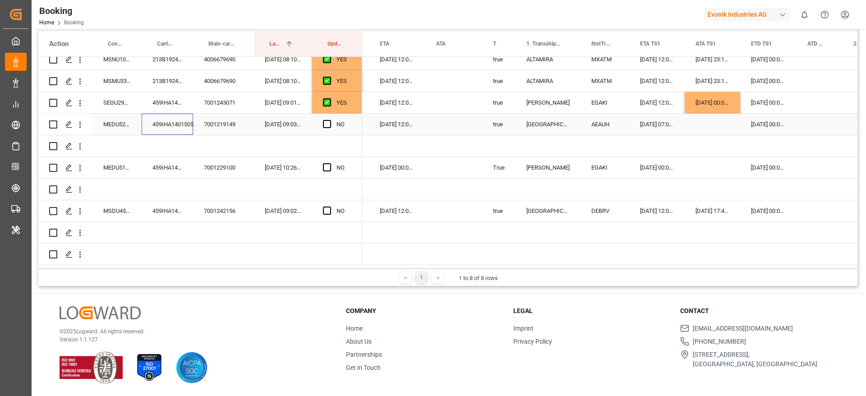
click at [167, 118] on div "459IHA1401505" at bounding box center [167, 124] width 51 height 21
click at [721, 100] on div "08-09-2025 00:00:00" at bounding box center [712, 102] width 55 height 21
drag, startPoint x: 739, startPoint y: 107, endPoint x: 736, endPoint y: 122, distance: 15.1
click at [109, 121] on div "MEDU5231601" at bounding box center [116, 124] width 49 height 21
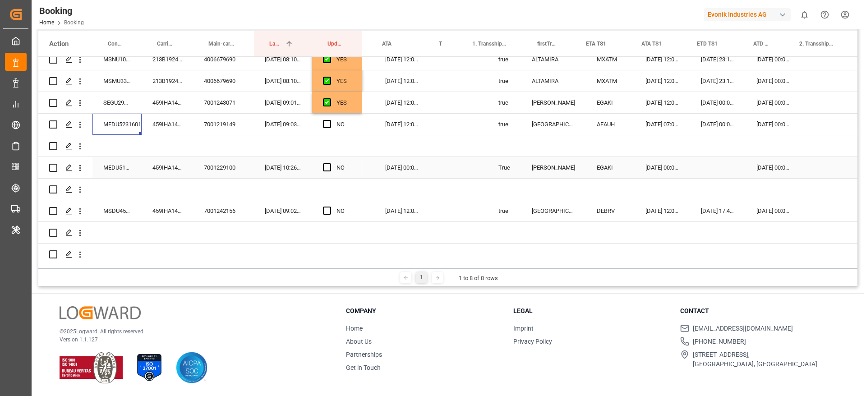
scroll to position [0, 659]
click at [717, 121] on div "08-09-2025 00:00:00" at bounding box center [712, 124] width 55 height 21
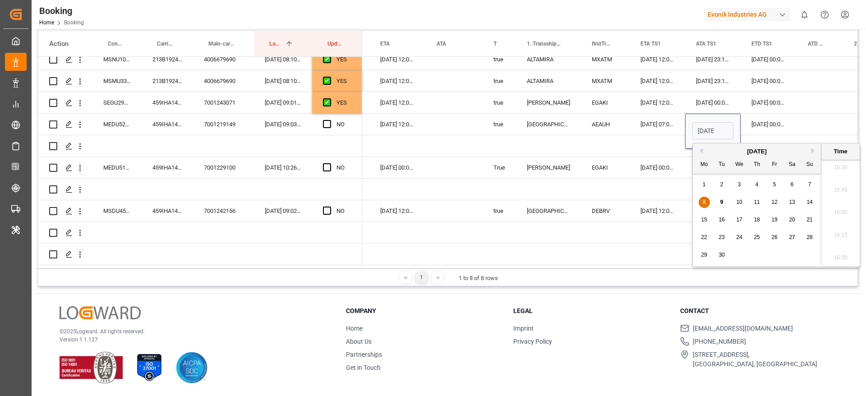
click at [721, 202] on span "9" at bounding box center [721, 202] width 3 height 6
type input "09-09-2025 00:00"
click at [813, 119] on div "Press SPACE to select this row." at bounding box center [820, 124] width 46 height 21
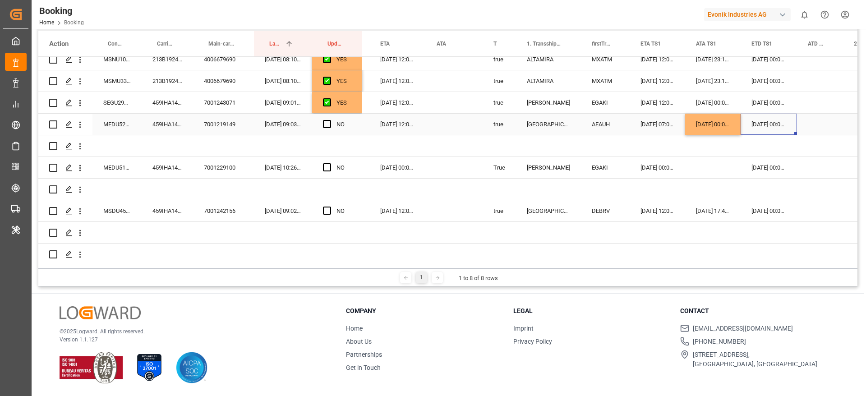
click at [764, 118] on div "25-09-2025 00:00:00" at bounding box center [768, 124] width 56 height 21
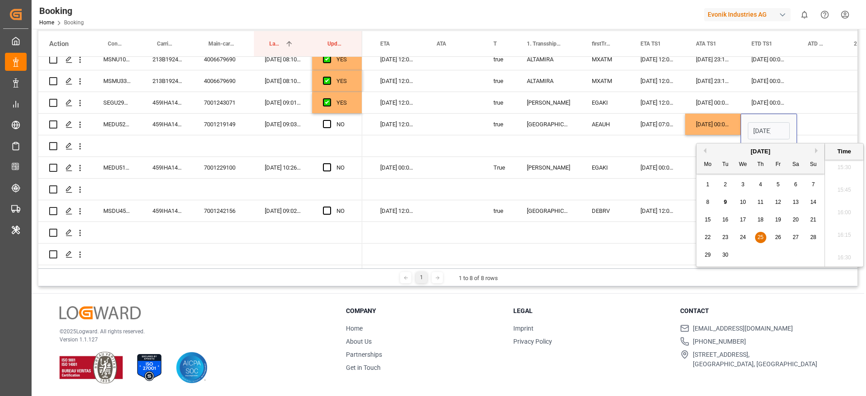
click at [746, 201] on div "10" at bounding box center [742, 202] width 11 height 11
type input "10-09-2025 00:00"
click at [326, 121] on span "Press SPACE to select this row." at bounding box center [327, 124] width 8 height 8
click at [330, 120] on input "Press SPACE to select this row." at bounding box center [330, 120] width 0 height 0
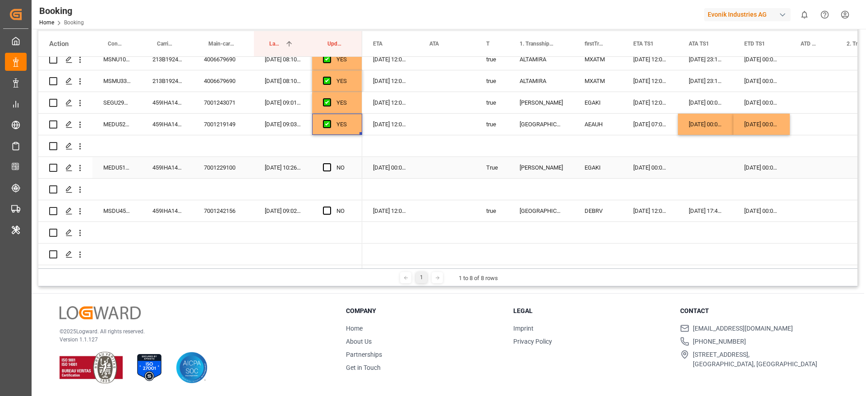
click at [148, 171] on div "459IHA1409169" at bounding box center [167, 167] width 51 height 21
click at [702, 157] on div "Press SPACE to select this row." at bounding box center [705, 167] width 55 height 21
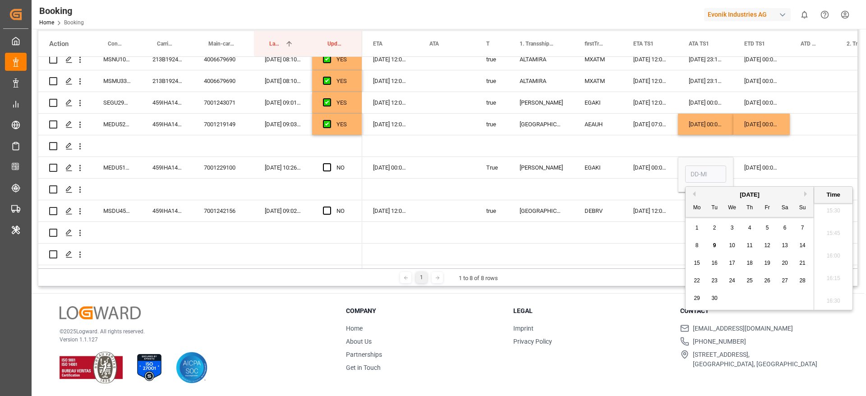
click at [697, 245] on span "8" at bounding box center [696, 245] width 3 height 6
type input "[DATE] 00:00"
click at [801, 161] on div "Press SPACE to select this row." at bounding box center [813, 167] width 46 height 21
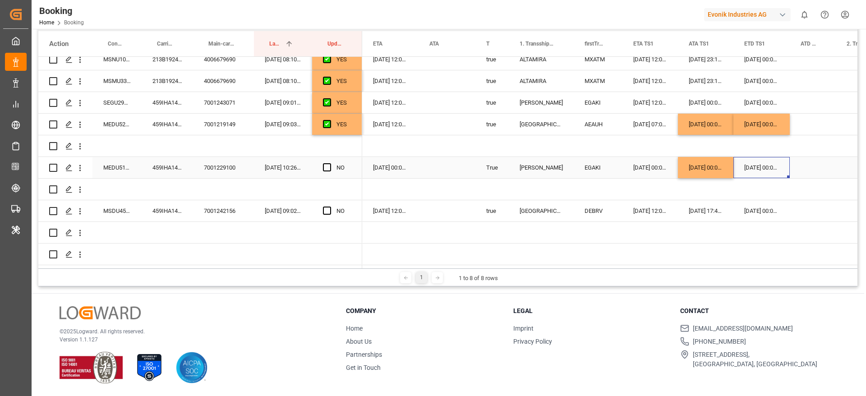
click at [760, 161] on div "12-09-2025 00:00:00" at bounding box center [761, 167] width 56 height 21
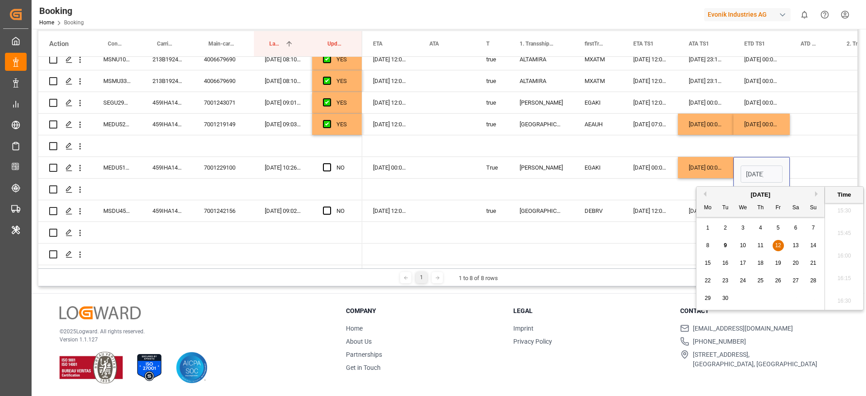
click at [742, 248] on span "10" at bounding box center [743, 245] width 6 height 6
type input "10-09-2025 00:00"
click at [828, 161] on div "Press SPACE to select this row." at bounding box center [813, 167] width 46 height 21
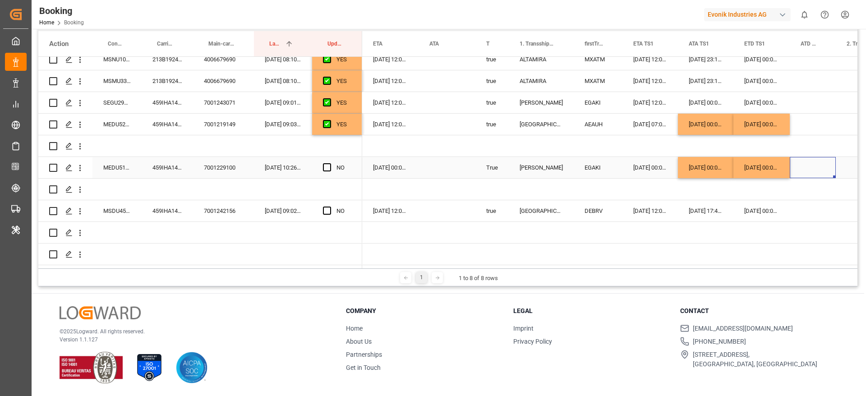
click at [377, 165] on div "13-09-2025 00:00:00" at bounding box center [390, 167] width 56 height 21
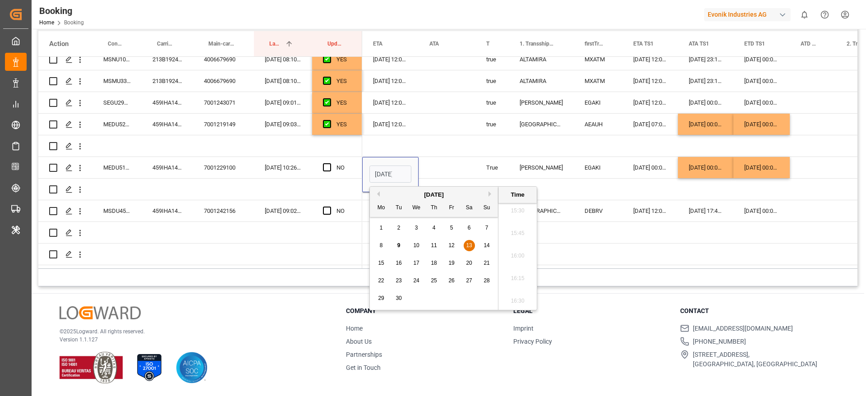
click at [383, 262] on span "15" at bounding box center [381, 263] width 6 height 6
type input "15-09-2025 00:00"
click at [446, 166] on div "Press SPACE to select this row." at bounding box center [446, 167] width 57 height 21
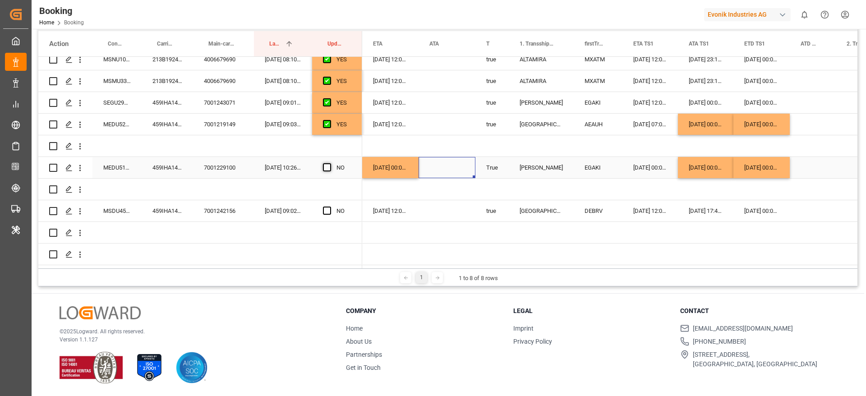
click at [327, 163] on span "Press SPACE to select this row." at bounding box center [327, 167] width 8 height 8
click at [330, 163] on input "Press SPACE to select this row." at bounding box center [330, 163] width 0 height 0
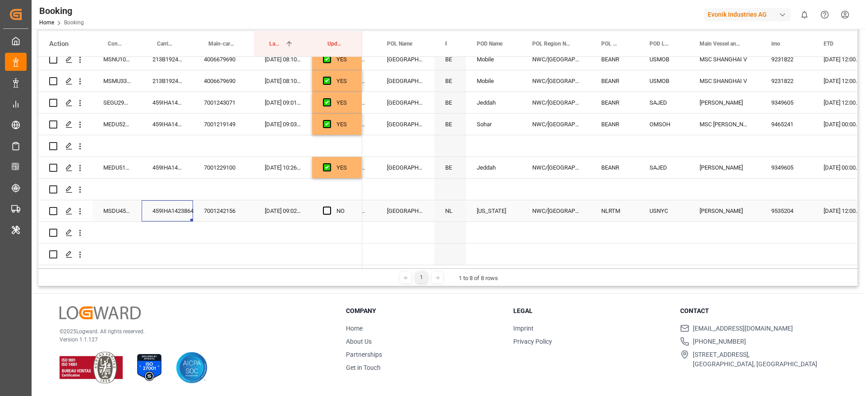
click at [172, 203] on div "459IHA1423864" at bounding box center [167, 210] width 51 height 21
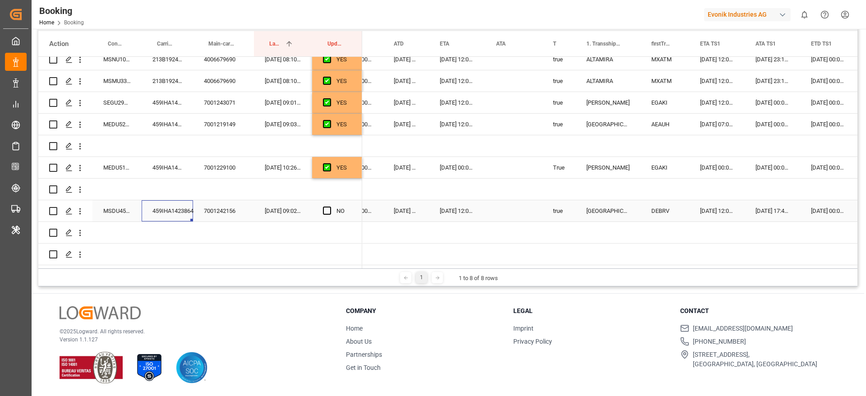
click at [436, 204] on div "18-09-2025 12:00:00" at bounding box center [457, 210] width 56 height 21
click at [452, 208] on div "18-09-2025 12:00:00" at bounding box center [457, 210] width 56 height 21
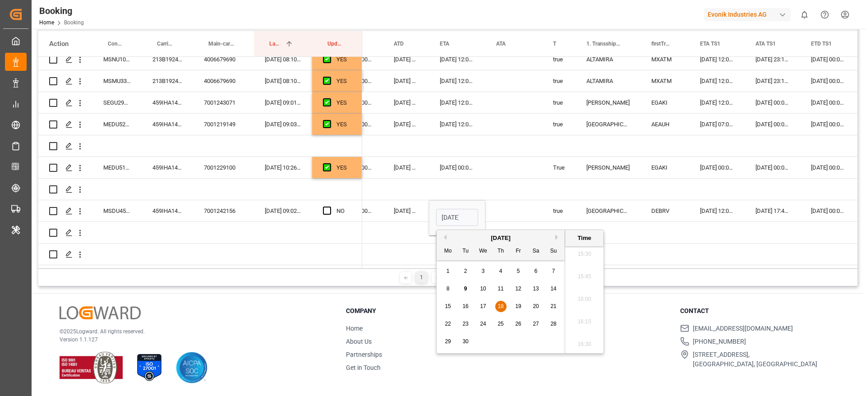
click at [518, 307] on span "19" at bounding box center [518, 306] width 6 height 6
type input "19-09-2025 12:00"
click at [511, 205] on div "Press SPACE to select this row." at bounding box center [513, 210] width 57 height 21
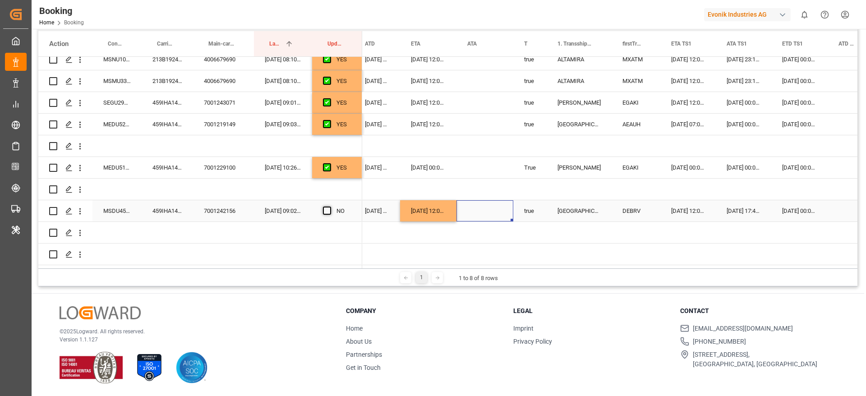
click at [328, 207] on span "Press SPACE to select this row." at bounding box center [327, 211] width 8 height 8
click at [330, 207] on input "Press SPACE to select this row." at bounding box center [330, 207] width 0 height 0
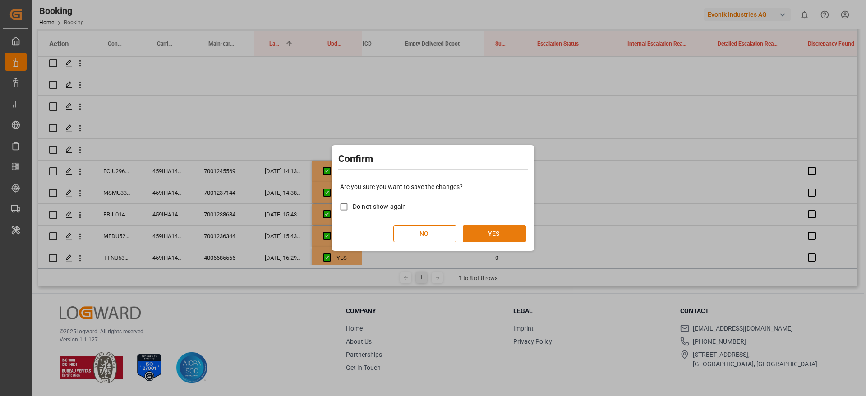
click at [492, 235] on button "YES" at bounding box center [494, 233] width 63 height 17
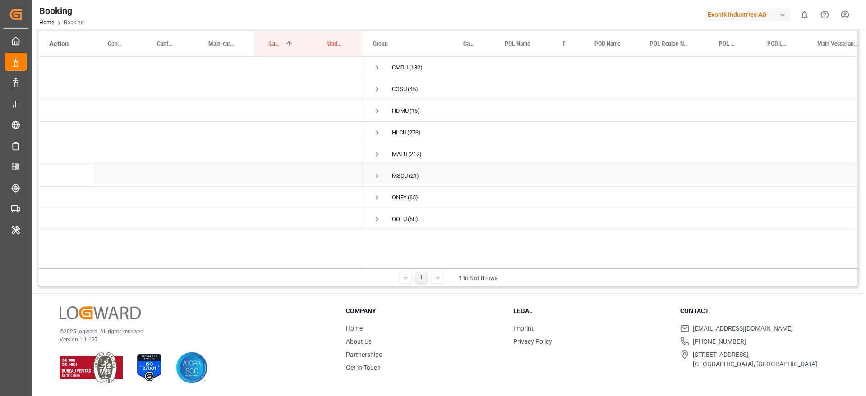
click at [378, 171] on span "Press SPACE to select this row." at bounding box center [377, 175] width 8 height 21
click at [377, 175] on span "Press SPACE to select this row." at bounding box center [377, 176] width 8 height 8
click at [400, 195] on span "Press SPACE to select this row." at bounding box center [396, 197] width 8 height 8
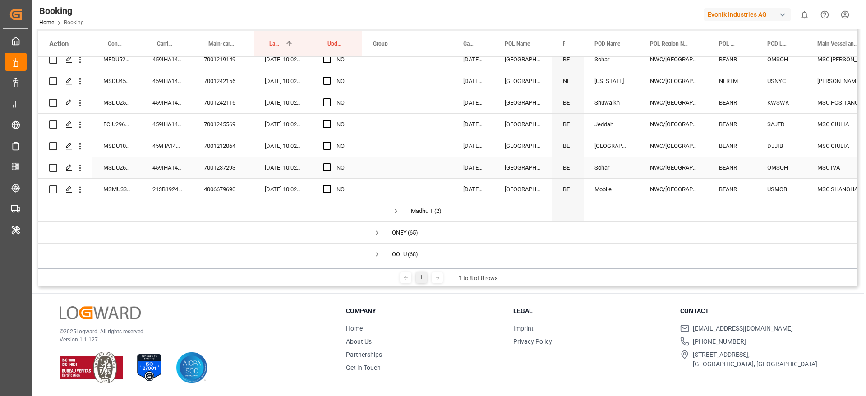
scroll to position [17, 0]
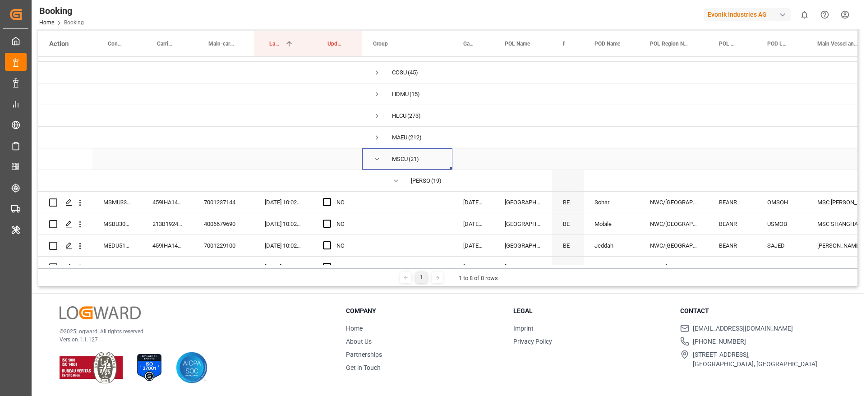
click at [377, 157] on span "Press SPACE to select this row." at bounding box center [377, 159] width 8 height 8
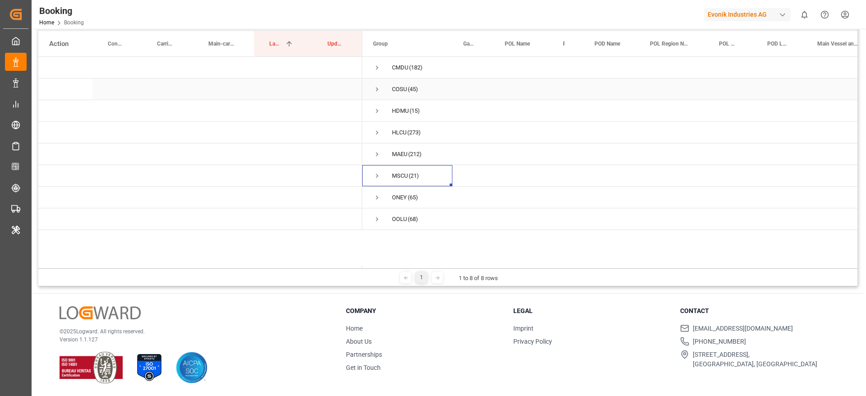
scroll to position [0, 0]
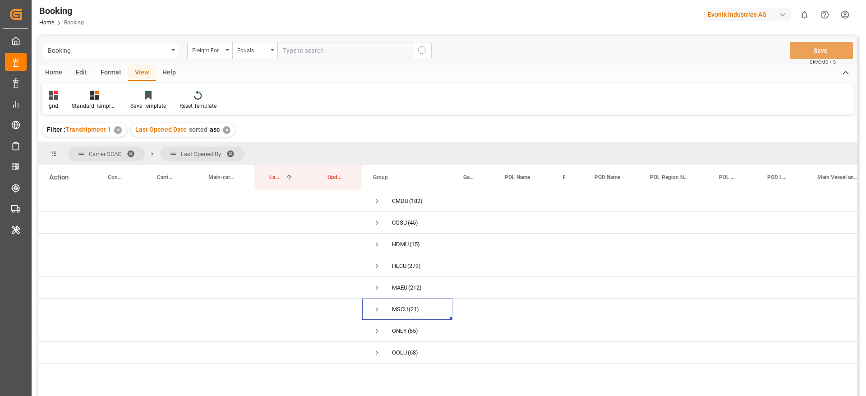
click at [109, 72] on div "Format" at bounding box center [111, 72] width 34 height 15
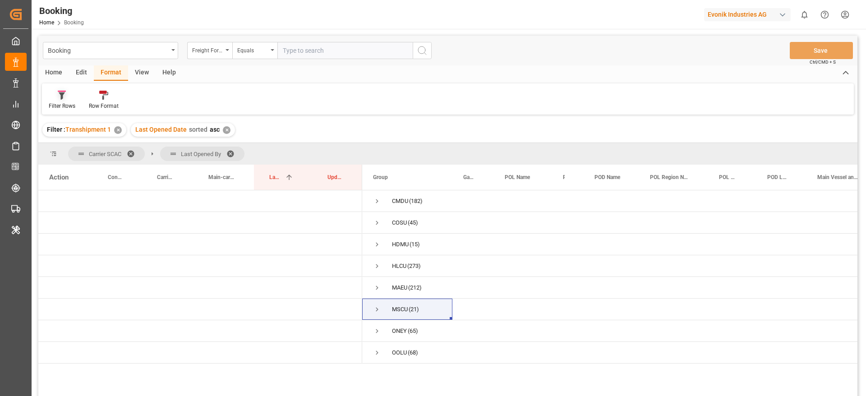
click at [65, 96] on icon at bounding box center [62, 95] width 8 height 9
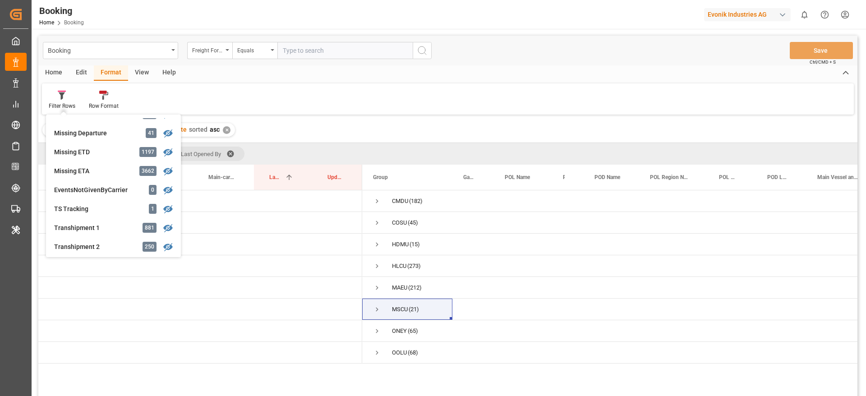
scroll to position [207, 0]
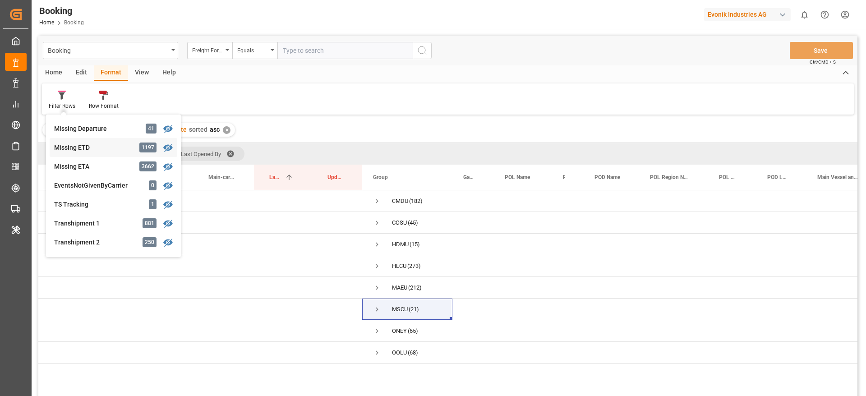
click at [81, 151] on div "Booking Freight Forwarder's Reference No. Equals Save Ctrl/CMD + S Home Edit Fo…" at bounding box center [447, 228] width 819 height 384
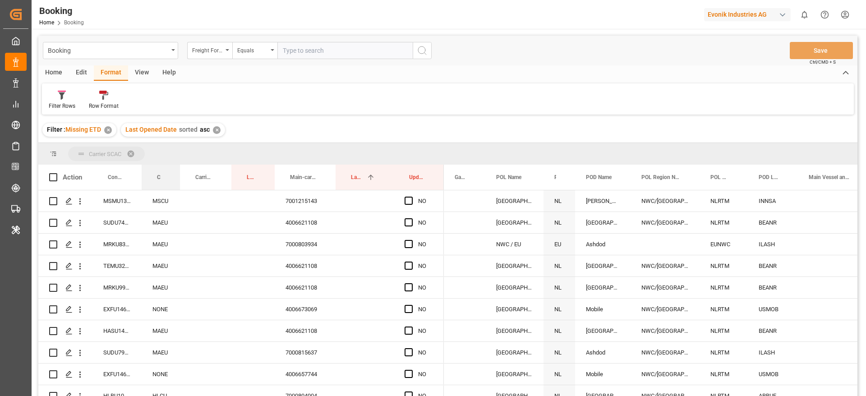
drag, startPoint x: 160, startPoint y: 174, endPoint x: 163, endPoint y: 156, distance: 18.0
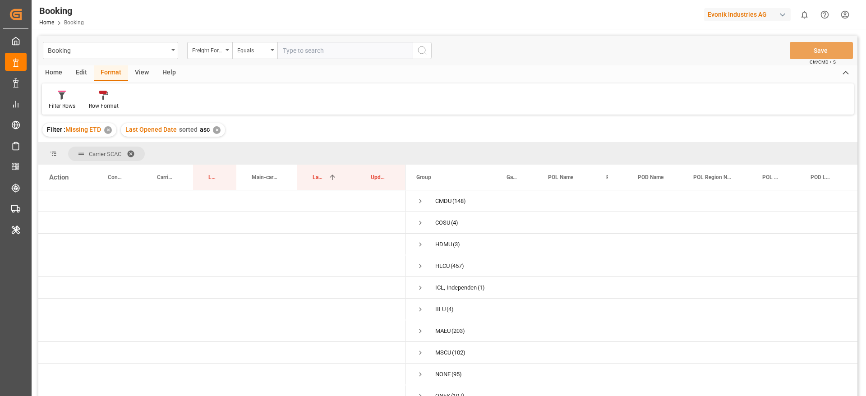
click at [142, 77] on div "View" at bounding box center [142, 72] width 28 height 15
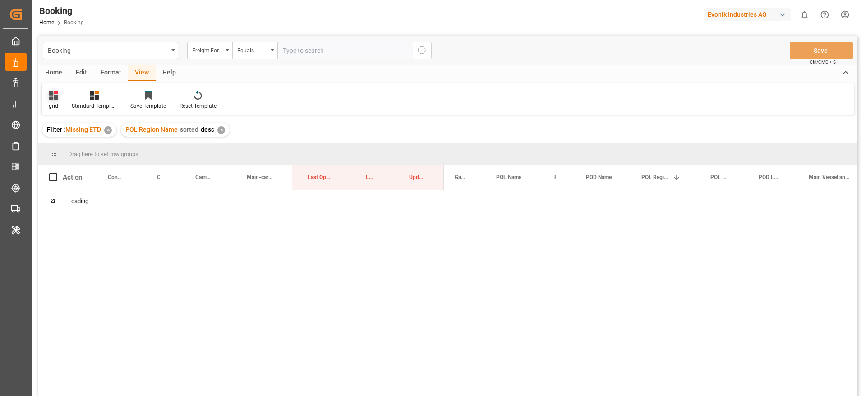
click at [51, 101] on div "grid" at bounding box center [53, 100] width 23 height 20
click at [64, 146] on div "evonik" at bounding box center [91, 145] width 79 height 9
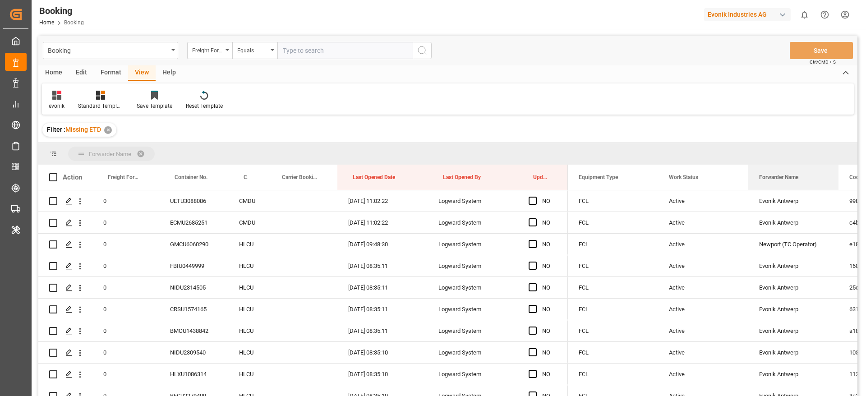
drag, startPoint x: 775, startPoint y: 176, endPoint x: 783, endPoint y: 147, distance: 30.8
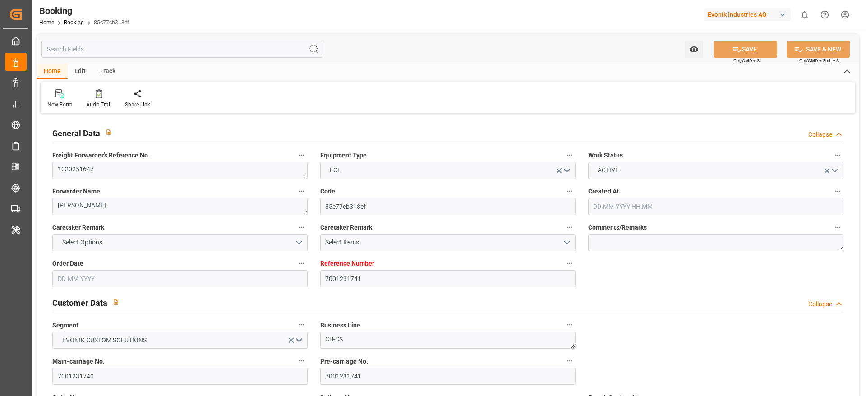
type input "7001231741"
type input "9372482"
type input "MSC"
type input "Mediterranean Shipping Company"
type input "BEANR"
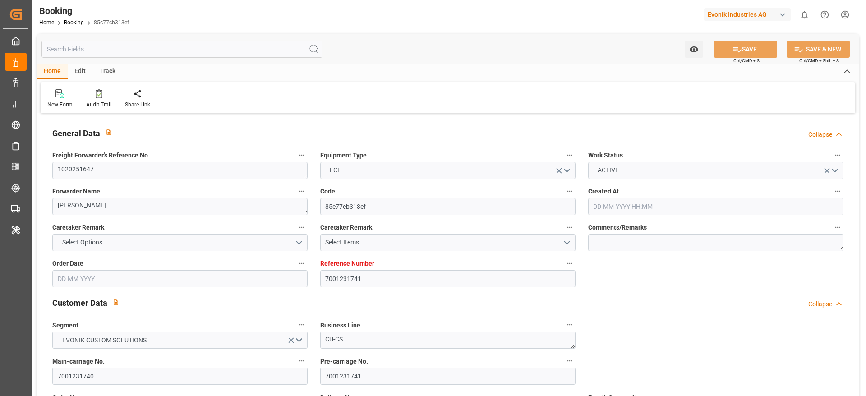
type input "TGLFW"
type input "0"
type input "BEANR"
type input "NGAPP"
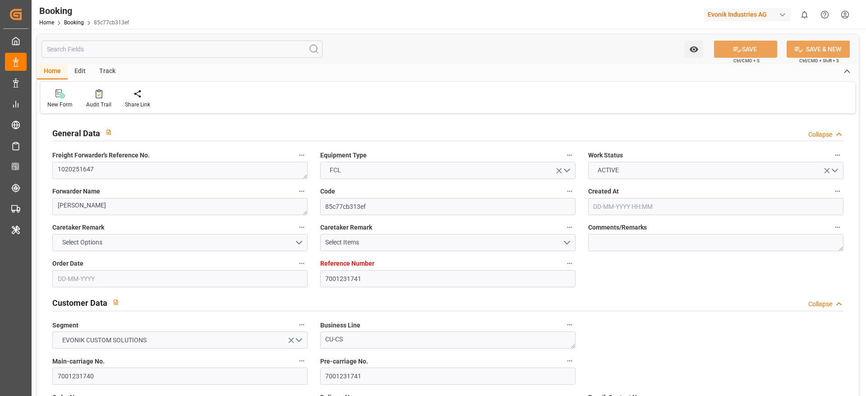
type input "[DATE] 13:39"
type input "[DATE]"
type input "[DATE] 00:01"
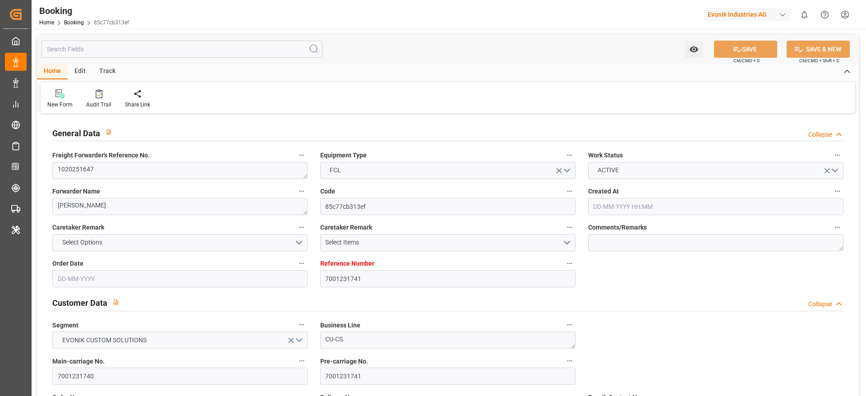
type input "[DATE] 00:00"
type input "[DATE] 23:59"
type input "[DATE] 12:00"
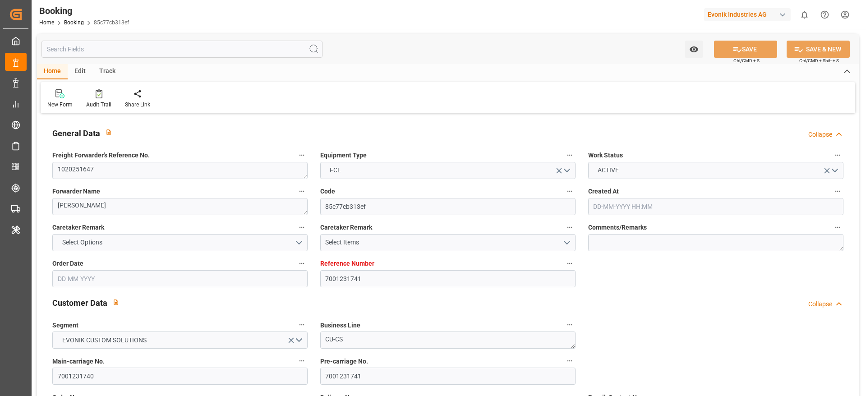
type input "[DATE] 00:00"
type input "[DATE] 20:00"
type input "[DATE]"
type input "[DATE] 10:02"
type input "[DATE]"
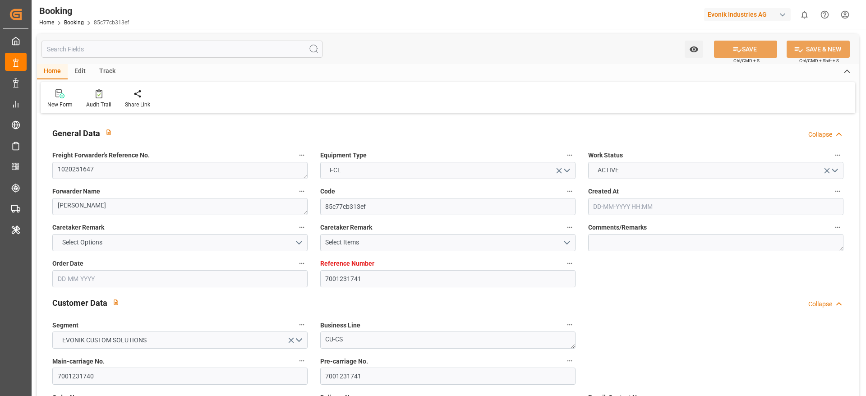
type input "[DATE] 00:01"
type input "[DATE] 06:35"
type input "[DATE] 19:49"
type input "[DATE] 23:59"
type input "[DATE] 12:00"
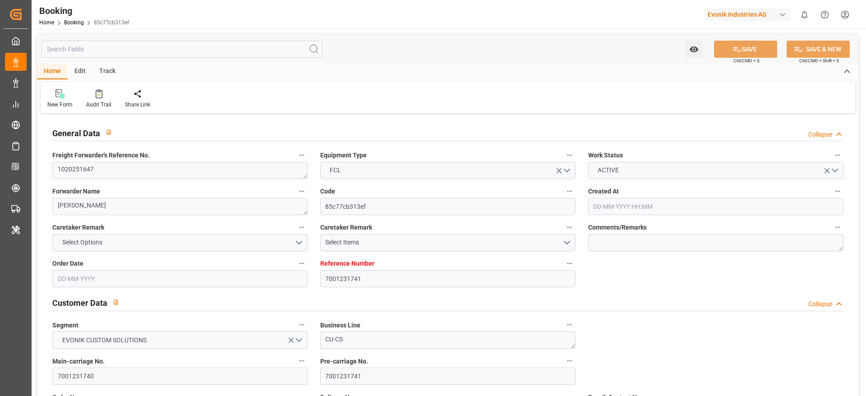
type input "[DATE] 17:52"
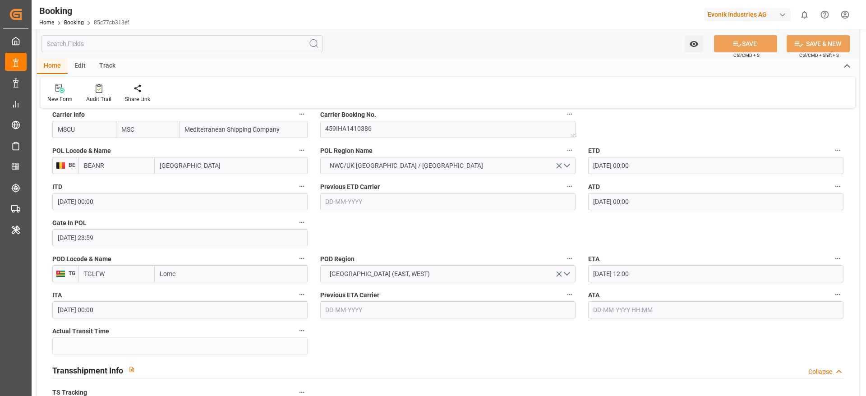
scroll to position [676, 0]
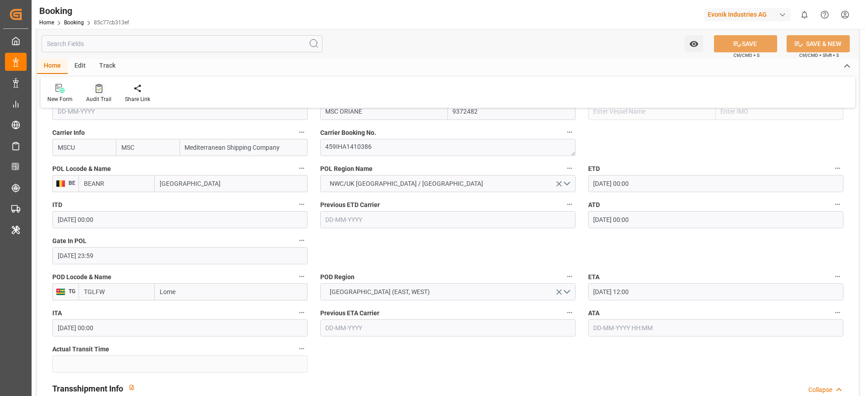
click at [96, 95] on div "Audit Trail" at bounding box center [98, 99] width 25 height 8
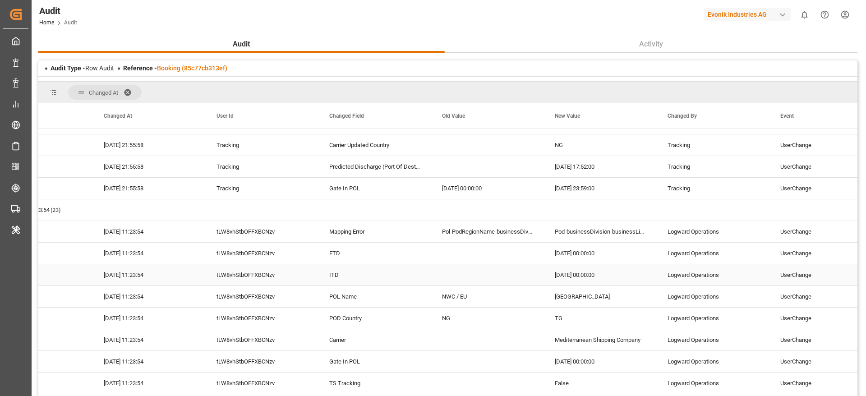
scroll to position [1556, 0]
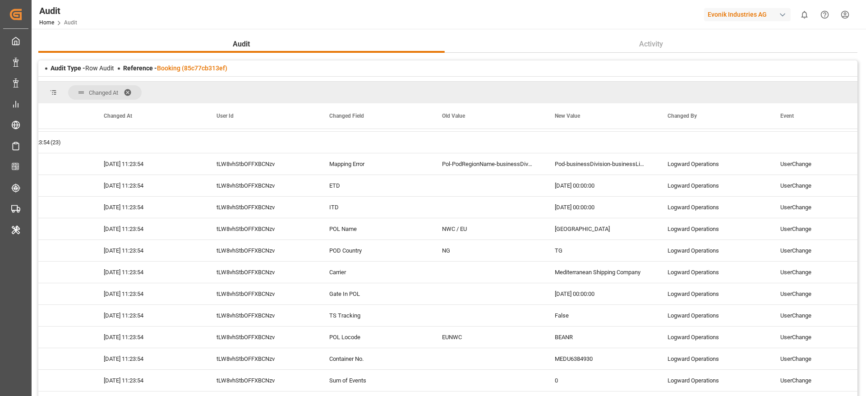
click at [130, 91] on span at bounding box center [131, 92] width 14 height 8
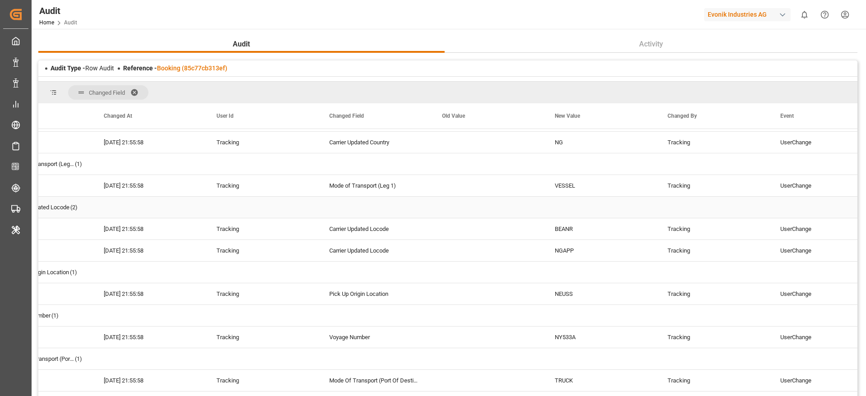
scroll to position [0, 0]
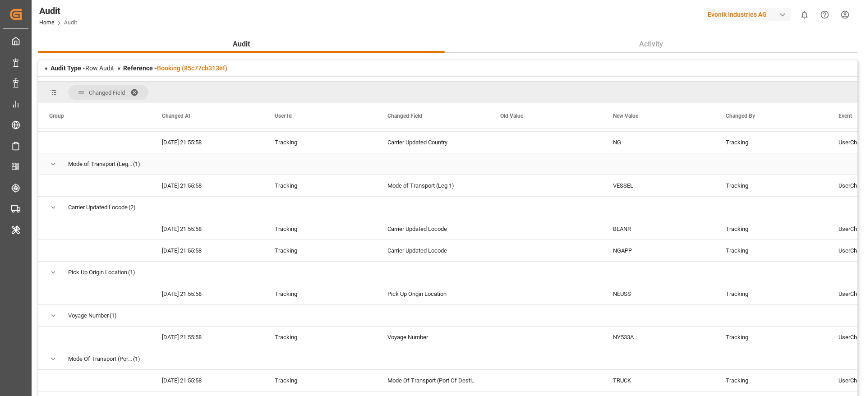
click at [53, 162] on span "Press SPACE to select this row." at bounding box center [53, 164] width 8 height 8
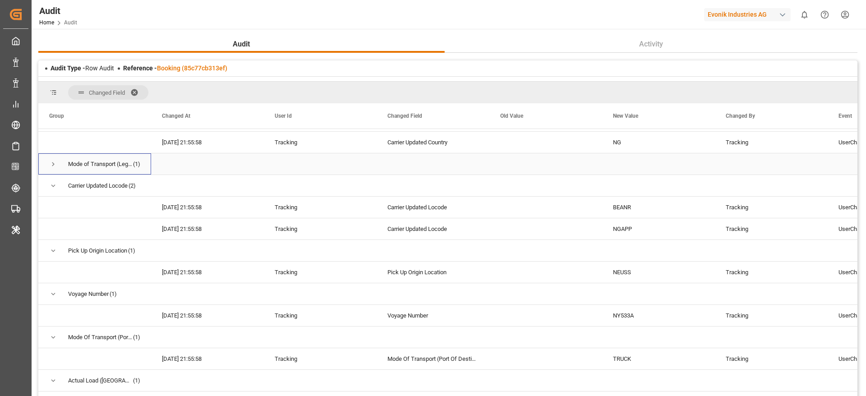
click at [53, 162] on span "Press SPACE to select this row." at bounding box center [53, 164] width 8 height 8
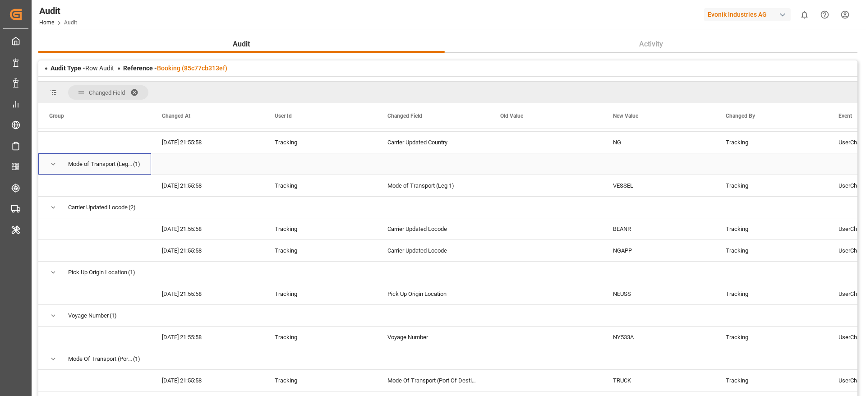
click at [53, 162] on span "Press SPACE to select this row." at bounding box center [53, 164] width 8 height 8
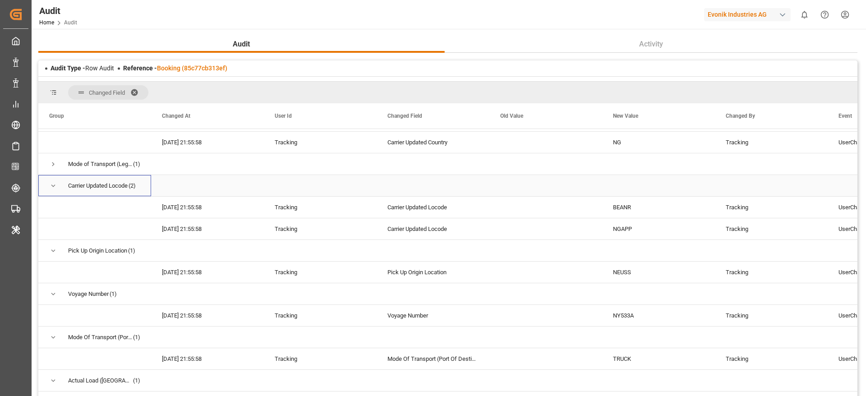
click at [53, 182] on span "Press SPACE to select this row." at bounding box center [53, 186] width 8 height 8
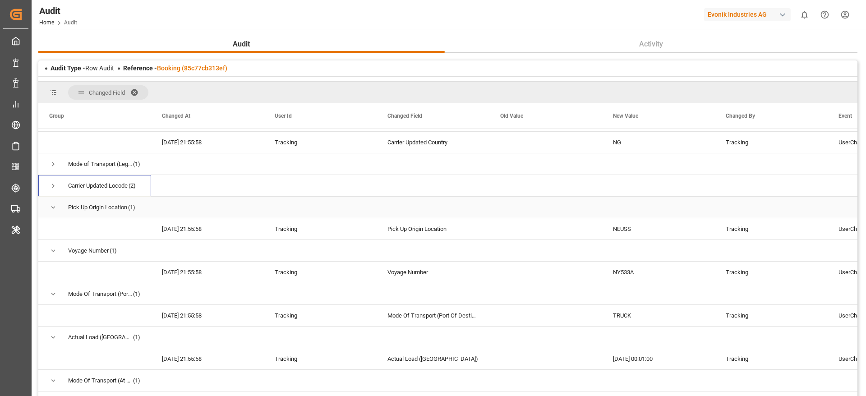
click at [54, 208] on span "Press SPACE to select this row." at bounding box center [53, 207] width 8 height 8
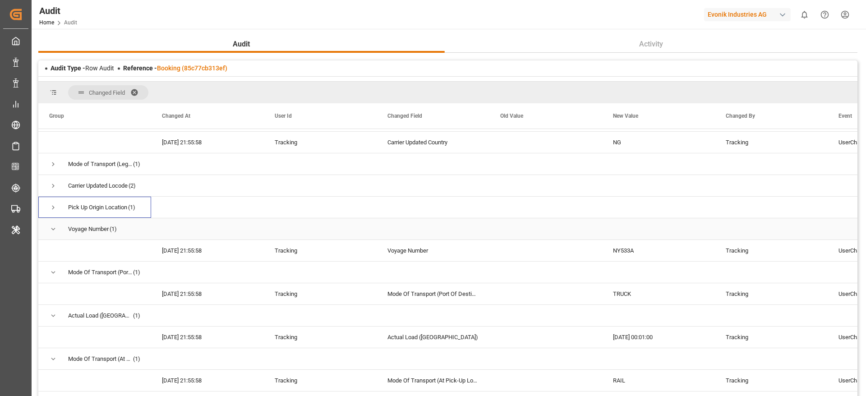
click at [51, 225] on span "Press SPACE to select this row." at bounding box center [53, 229] width 8 height 8
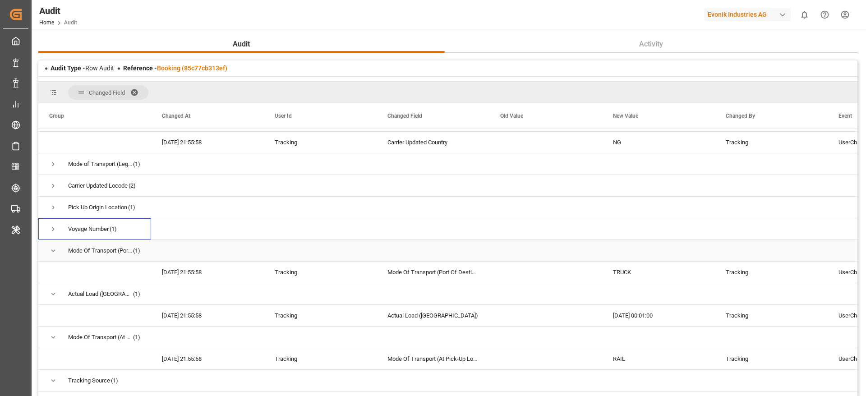
drag, startPoint x: 55, startPoint y: 248, endPoint x: 55, endPoint y: 260, distance: 11.3
click at [55, 248] on span "Press SPACE to select this row." at bounding box center [53, 251] width 8 height 8
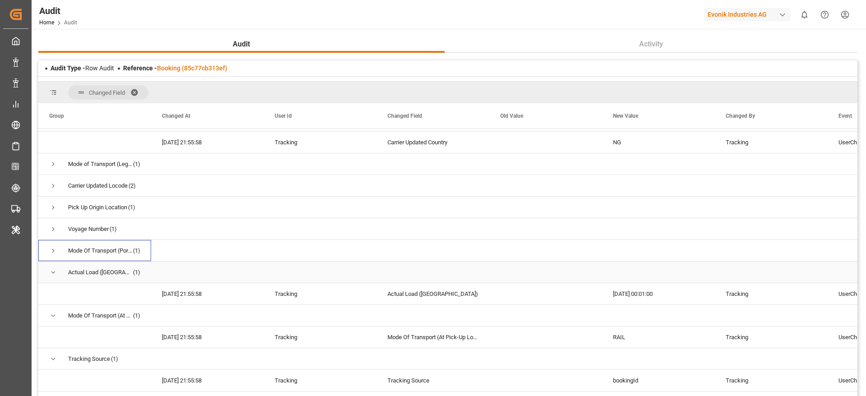
click at [52, 263] on span "Press SPACE to select this row." at bounding box center [53, 272] width 8 height 21
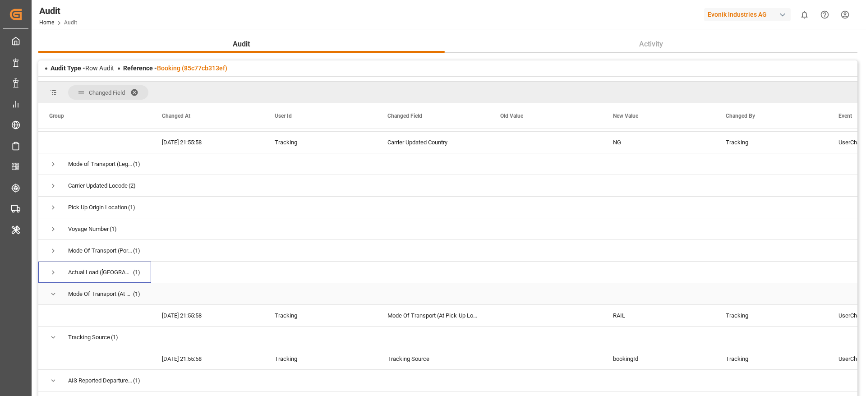
click at [55, 288] on span "Press SPACE to select this row." at bounding box center [53, 294] width 8 height 21
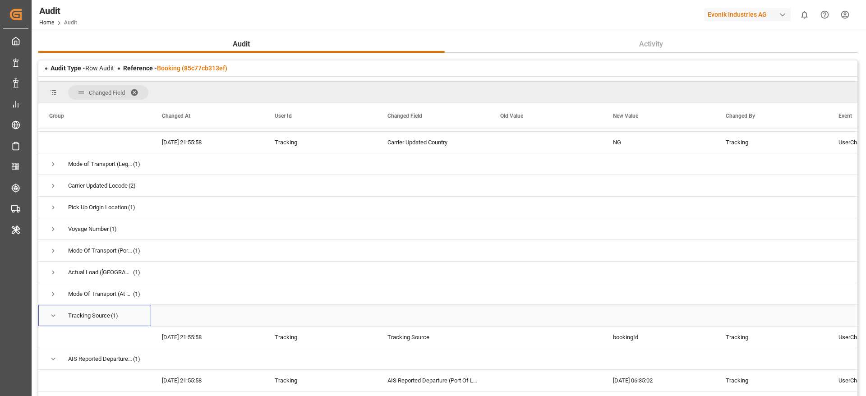
click at [51, 319] on span "Press SPACE to select this row." at bounding box center [53, 316] width 8 height 8
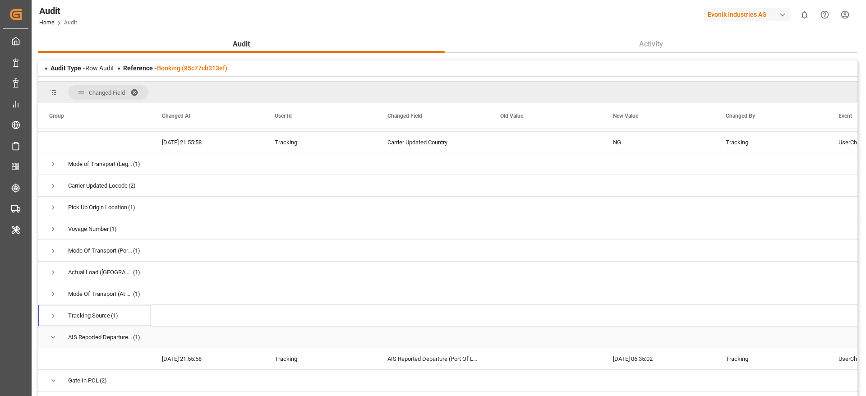
click at [57, 336] on span "AIS Reported Departure (Port Of Loading) (1)" at bounding box center [94, 337] width 91 height 20
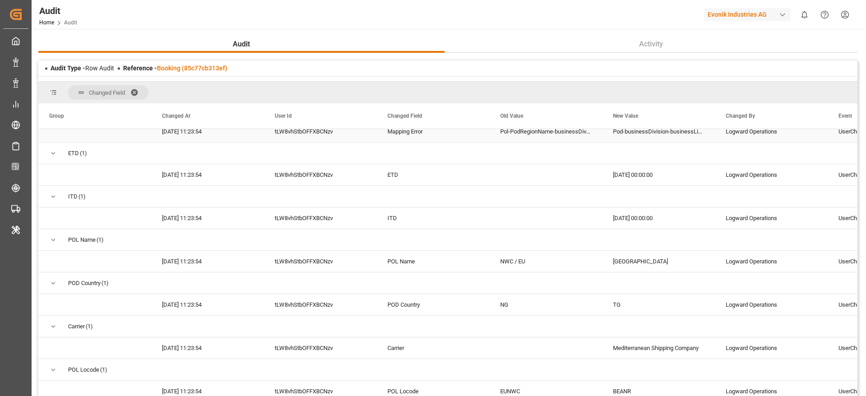
scroll to position [1894, 0]
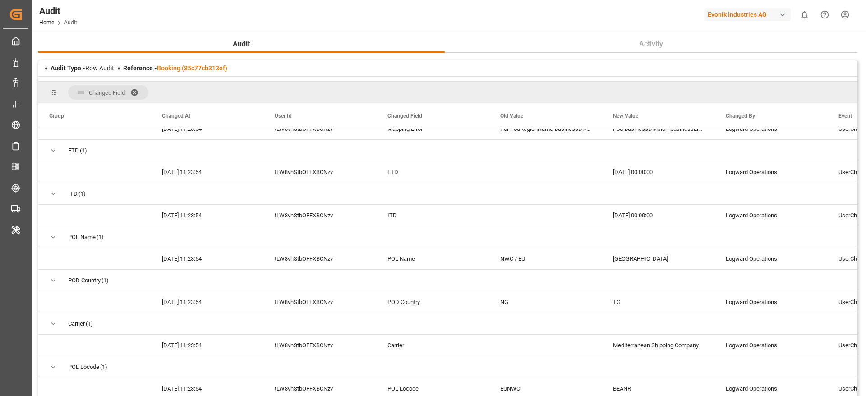
click at [210, 65] on link "Booking (85c77cb313ef)" at bounding box center [192, 67] width 70 height 7
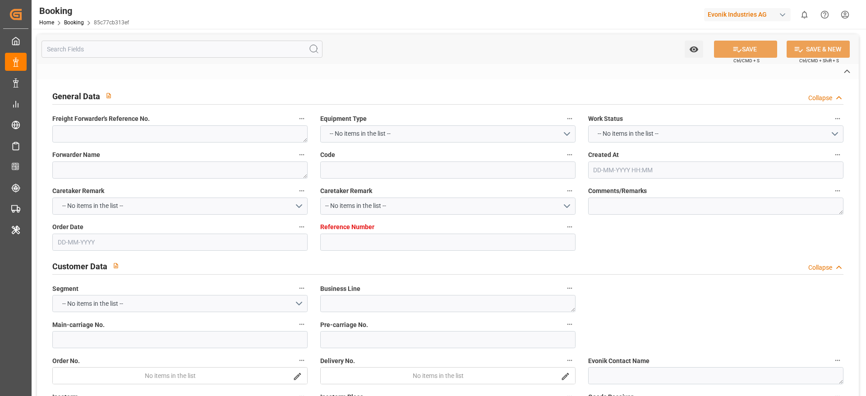
type textarea "1020251647"
type textarea "[PERSON_NAME]"
type input "85c77cb313ef"
type input "7001231741"
type textarea "CU-CS"
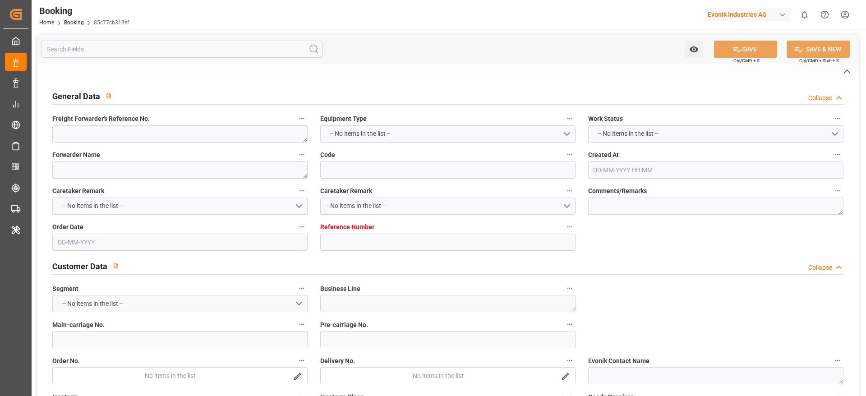
type input "7001231740"
type textarea "[EMAIL_ADDRESS][PERSON_NAME][DOMAIN_NAME]"
type textarea "CFR"
type textarea "LAGOS - APAP"
type textarea "Essen"
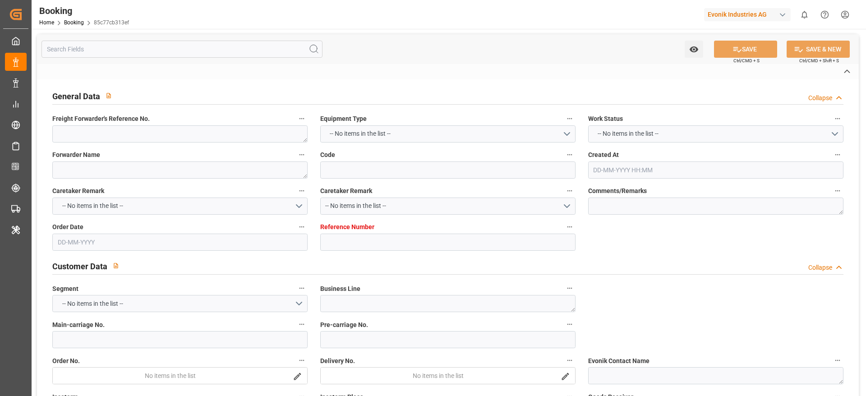
type textarea "MEDU6384930"
type input "MSC ORIANE"
type input "MSCU"
type textarea "459IHA1410386"
type input "[GEOGRAPHIC_DATA]"
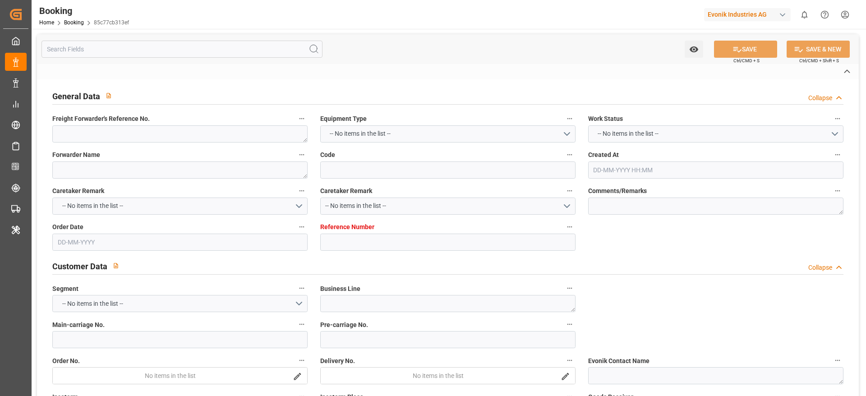
type input "Lome"
type input "LOME"
type textarea "vesselName etd [PERSON_NAME]"
type textarea "INPUT_Evonik_Seeburger_IFTMIN_1003033079_20250808080559976.edi"
type textarea "NWC/[GEOGRAPHIC_DATA] [GEOGRAPHIC_DATA] Continent / [GEOGRAPHIC_DATA]-CS"
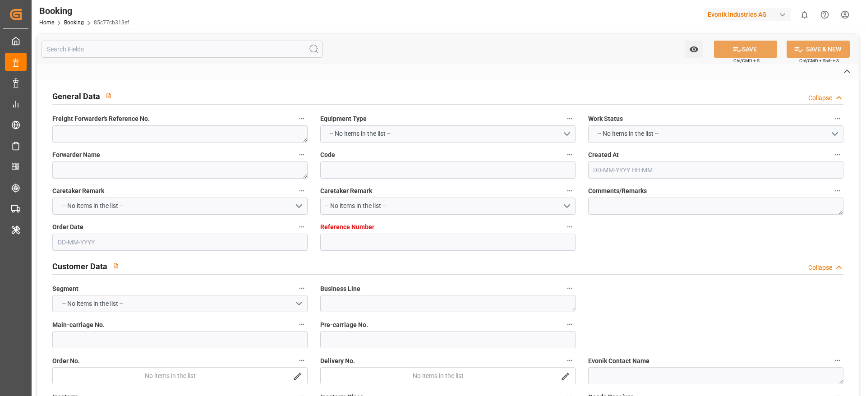
type textarea "INPUT_Evonik_Seeburger_IFTMIN_1002988083_20250724153719354.edi,INPUT_Evonik_See…"
type textarea "1003033079"
type textarea "Gagan Prakash"
type textarea "Pod-businessDivision-businessLine-"
type textarea "IFTMIN"
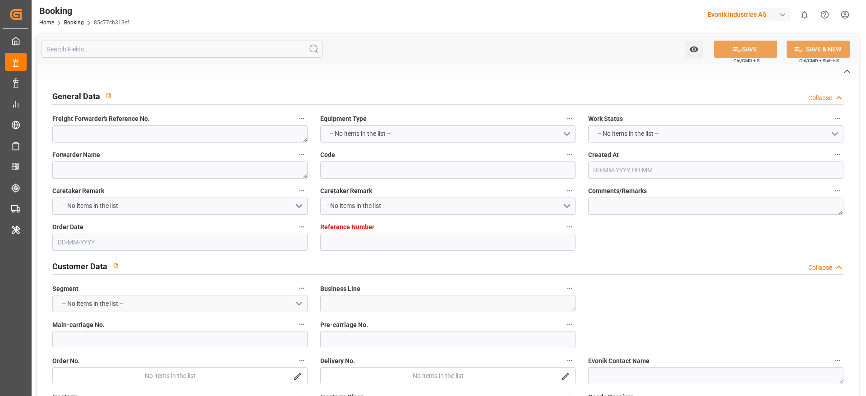
type textarea "a011t00000LcJC5AAN"
type textarea "Yes"
type input "ANTWERPEN"
type input "APAPA"
type input "NEUSS"
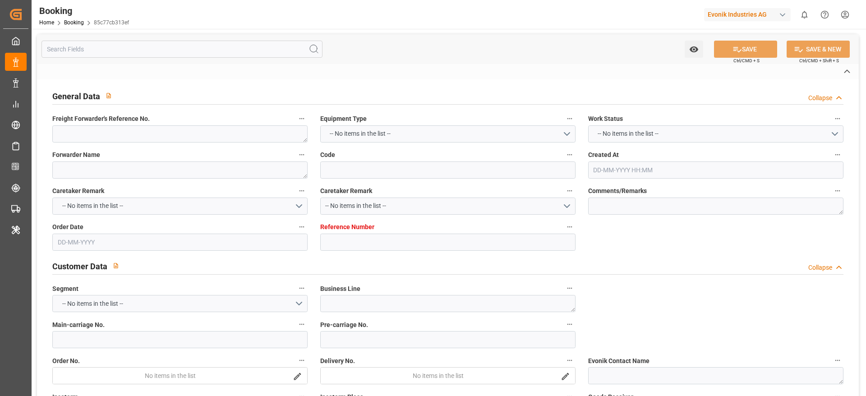
type input "DE"
type input "RAIL"
type input "NY533A"
type input "VESSEL"
type input "TRUCK"
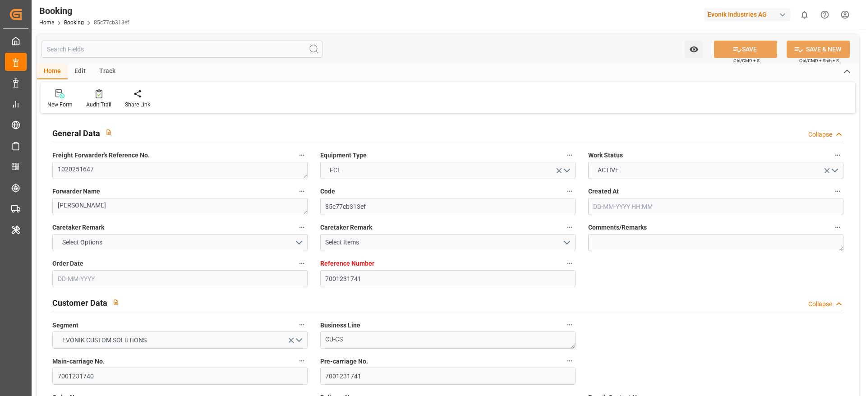
type input "7001231741"
type input "9372482"
type input "MSC"
type input "Mediterranean Shipping Company"
type input "BEANR"
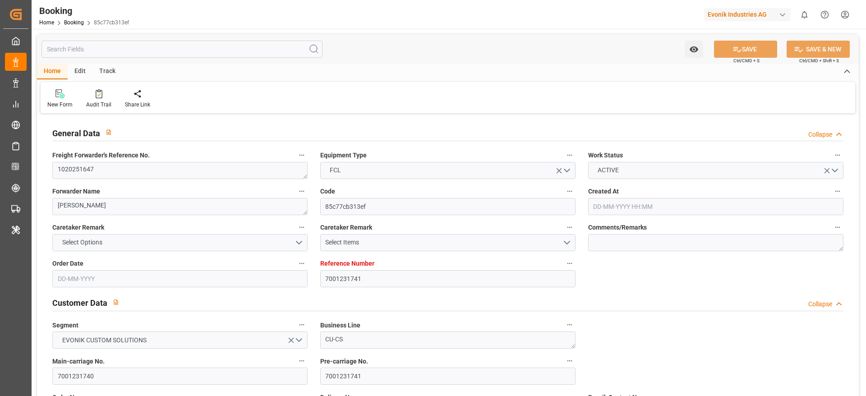
type input "TGLFW"
type input "0"
type input "BEANR"
type input "NGAPP"
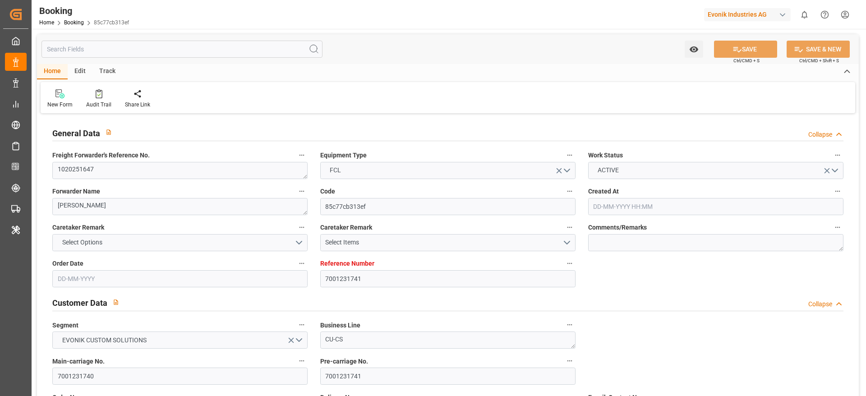
type input "24-07-2025 13:39"
type input "[DATE]"
type input "21-09-2025"
type input "[DATE]"
type input "13-08-2025 00:01"
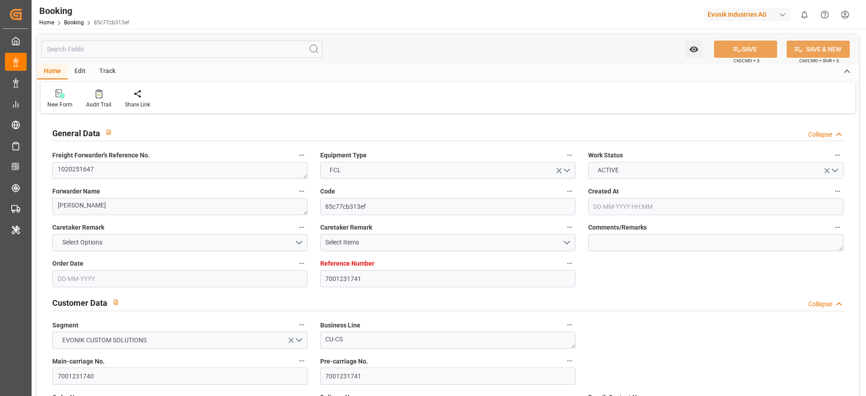
type input "18-08-2025 00:00"
type input "13-08-2025 23:59"
type input "09-09-2025 12:00"
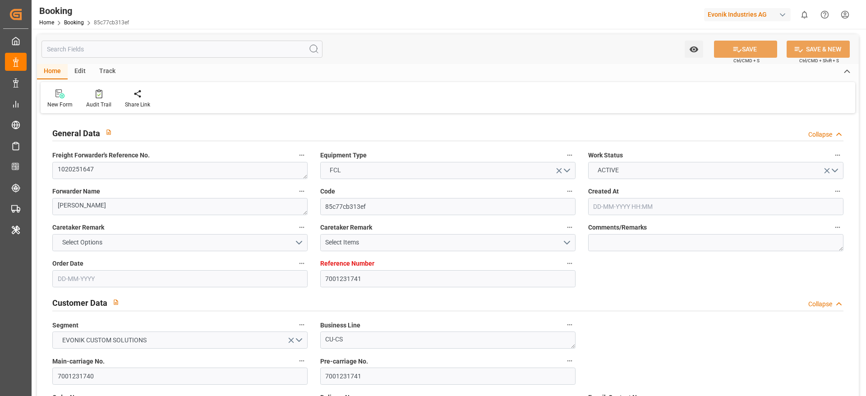
type input "05-09-2025 00:00"
type input "05-09-2025 20:00"
type input "08-08-2025"
type input "09-09-2025 10:02"
type input "08-09-2025"
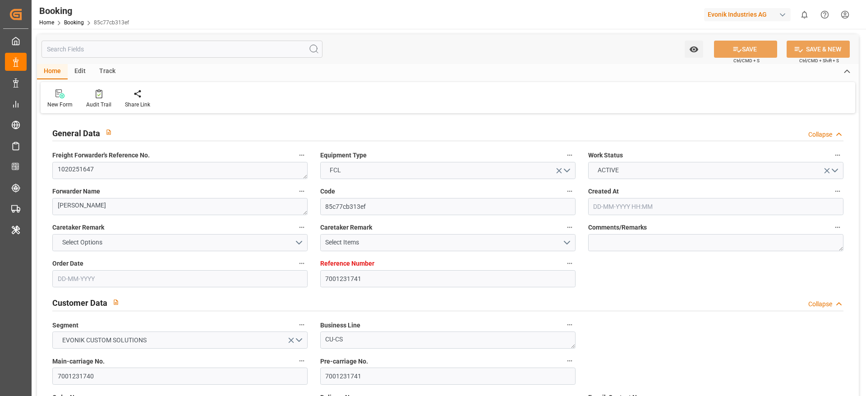
type input "18-08-2025 00:01"
type input "19-08-2025 06:35"
type input "05-09-2025 19:49"
type input "06-09-2025 23:59"
type input "09-09-2025 12:00"
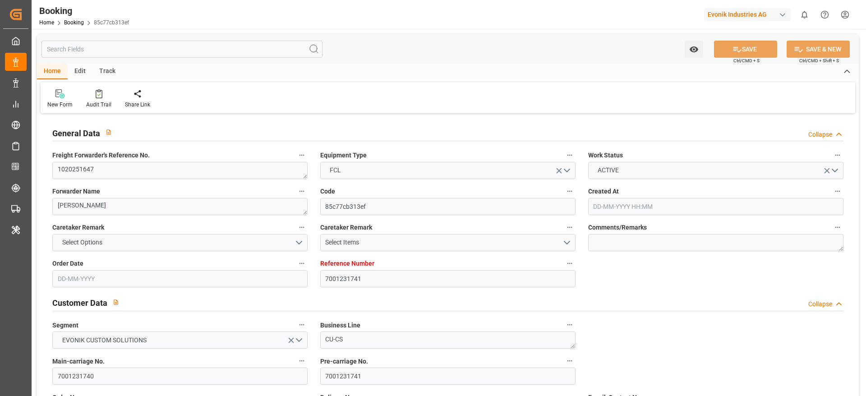
type input "10-09-2025 17:52"
type input "14-09-2025 17:52"
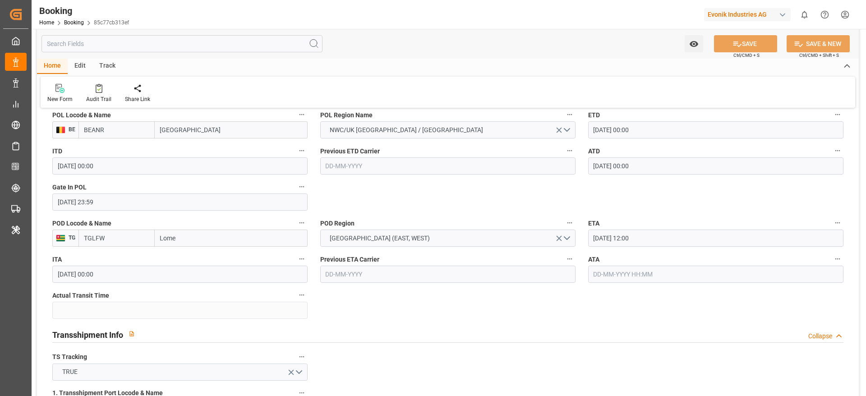
scroll to position [744, 0]
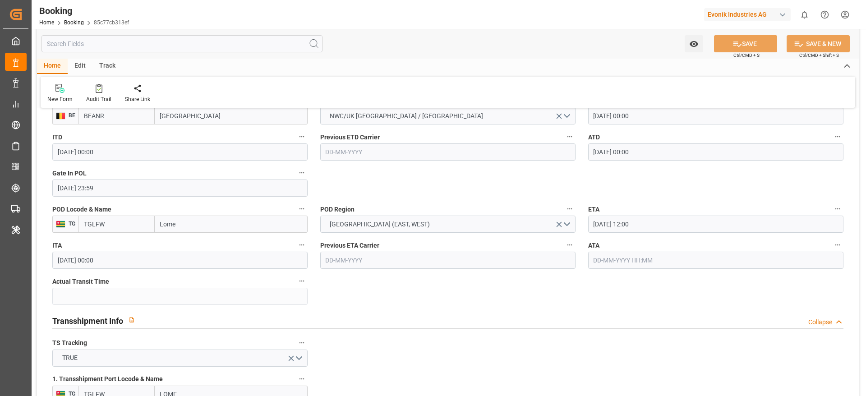
click at [207, 221] on input "Lome" at bounding box center [231, 224] width 153 height 17
click at [207, 220] on input "Lome" at bounding box center [231, 224] width 153 height 17
paste input "Apapa"
type input "Apapa"
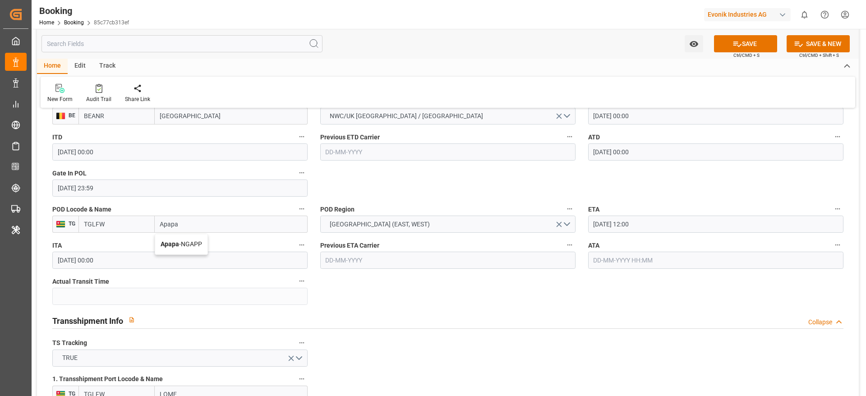
click at [192, 247] on span "Apapa - NGAPP" at bounding box center [181, 243] width 41 height 7
type input "NGAPP"
type input "Apapa"
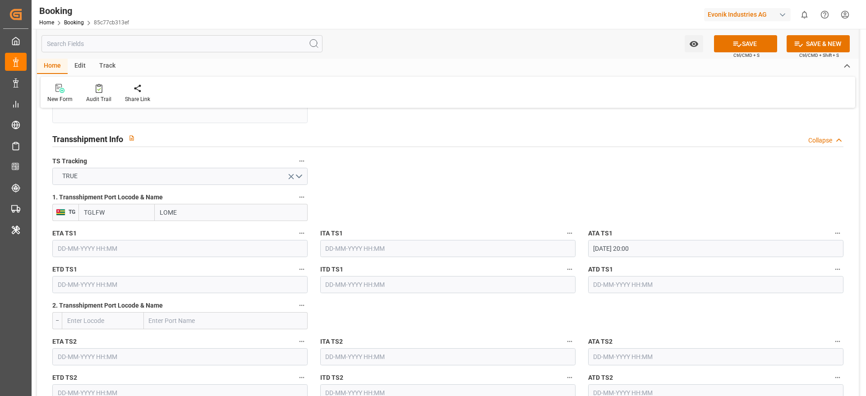
scroll to position [947, 0]
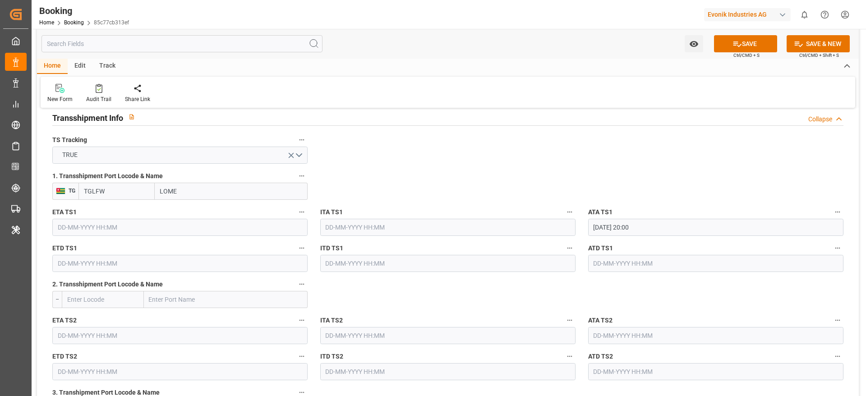
click at [107, 228] on input "text" at bounding box center [179, 227] width 255 height 17
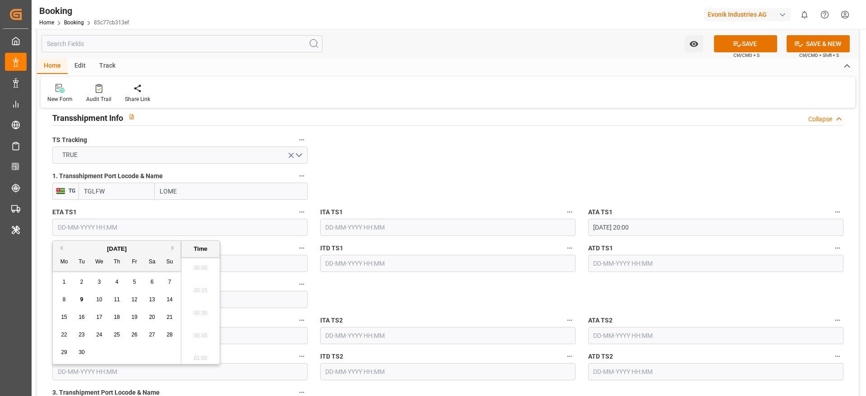
scroll to position [1379, 0]
click at [131, 280] on div "5" at bounding box center [134, 282] width 11 height 11
type input "05-09-2025 00:00"
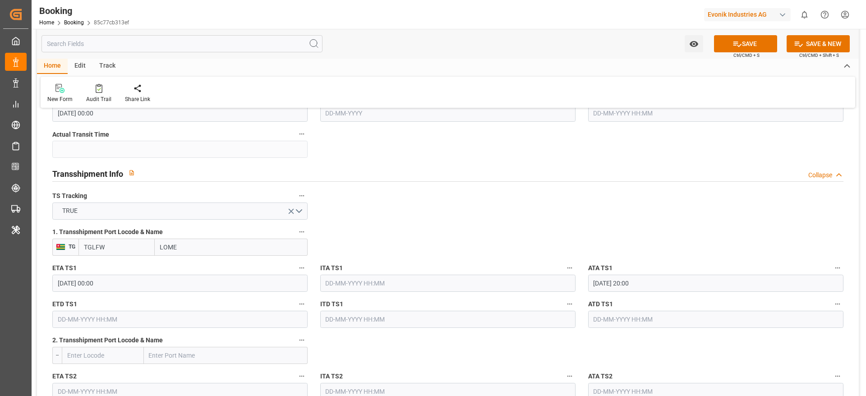
scroll to position [947, 0]
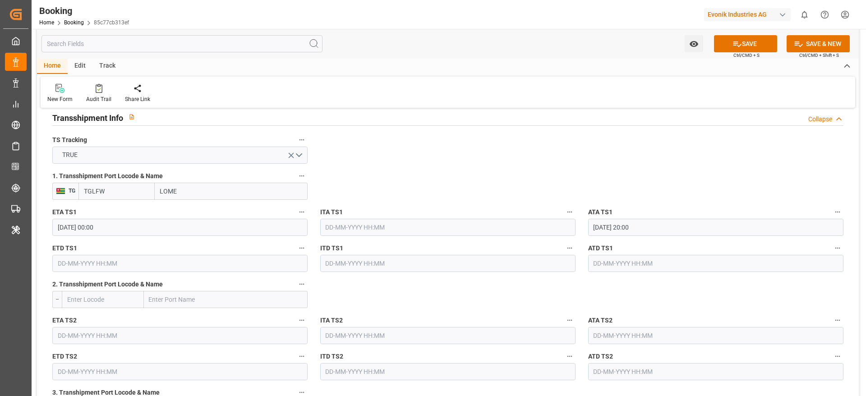
click at [91, 261] on input "text" at bounding box center [179, 263] width 255 height 17
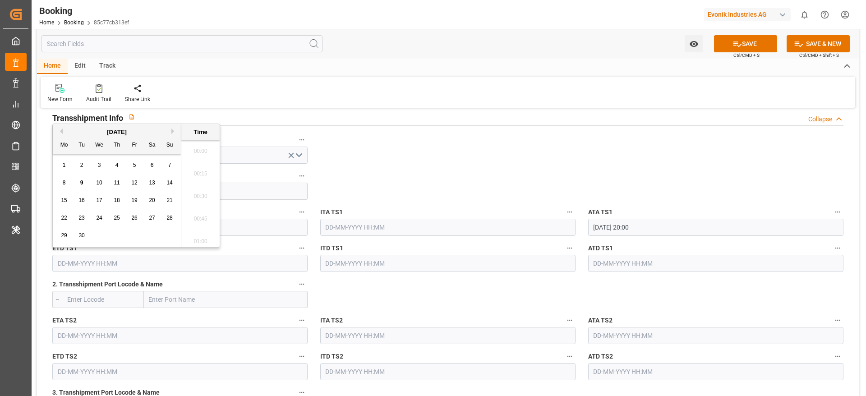
scroll to position [1379, 0]
click at [166, 167] on div "7" at bounding box center [169, 165] width 11 height 11
type input "07-09-2025 00:00"
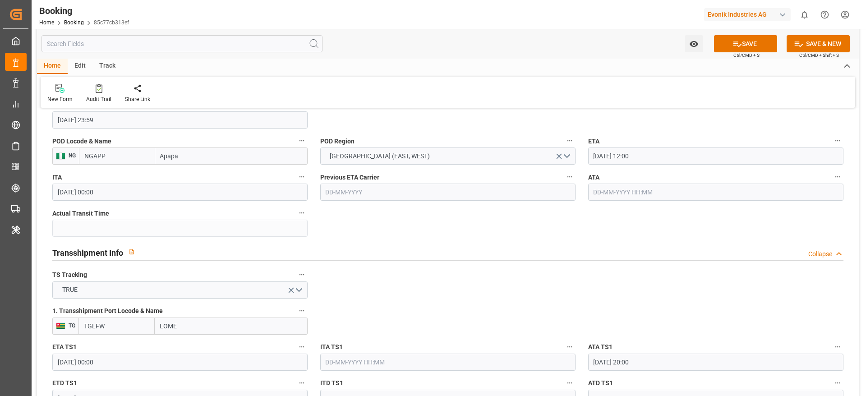
scroll to position [812, 0]
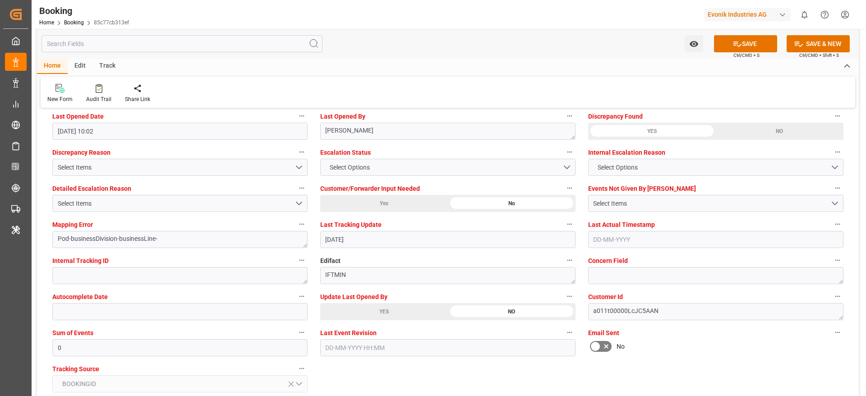
scroll to position [1691, 0]
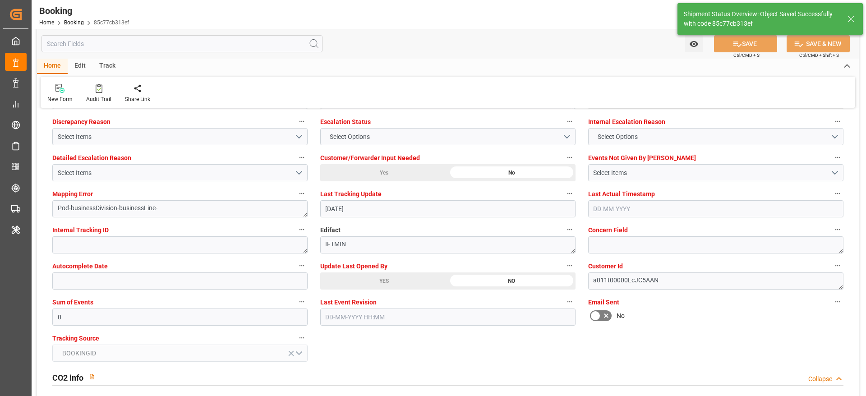
type textarea "NWC/UK North West Continent / UK_NGAPP_MSCU_CU-CS"
type textarea "Madhu T V"
type textarea "businessDivision-businessLine-"
type input "05-09-2025 00:00"
type input "07-09-2025 00:00"
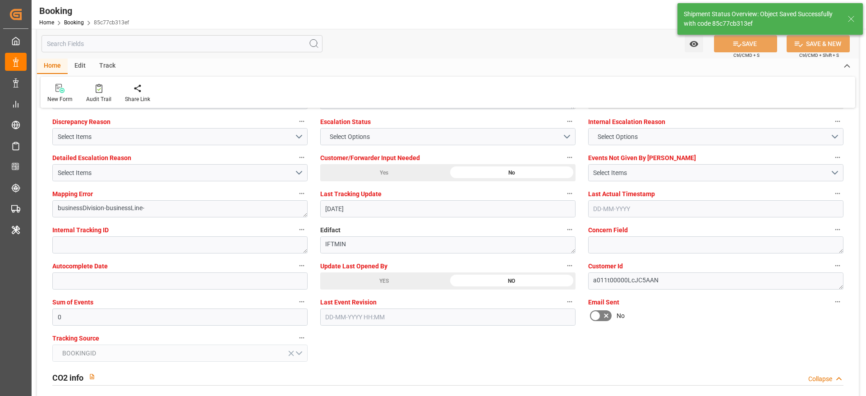
type input "09-09-2025 10:19"
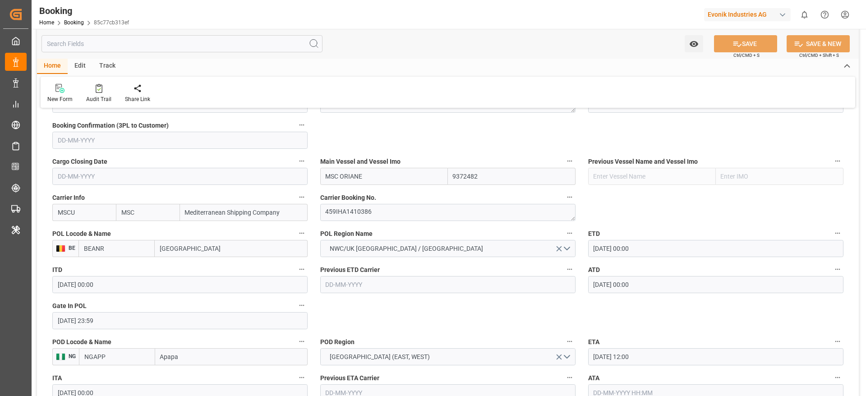
scroll to position [0, 0]
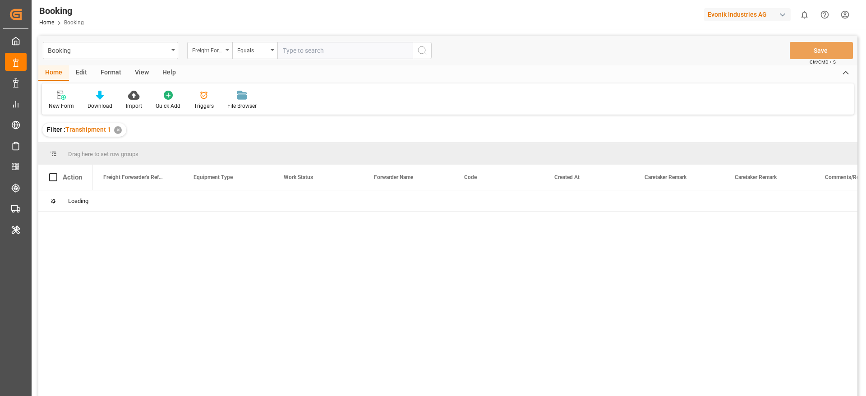
click at [204, 46] on div "Freight Forwarder's Reference No." at bounding box center [207, 49] width 31 height 10
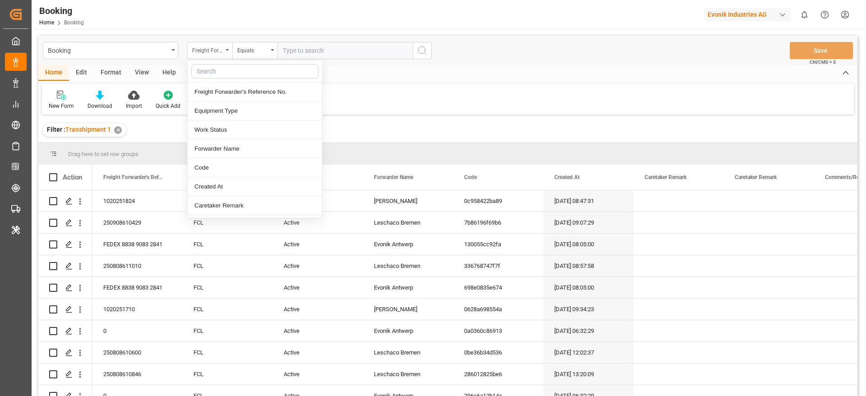
click at [213, 52] on div "Freight Forwarder's Reference No." at bounding box center [207, 49] width 31 height 10
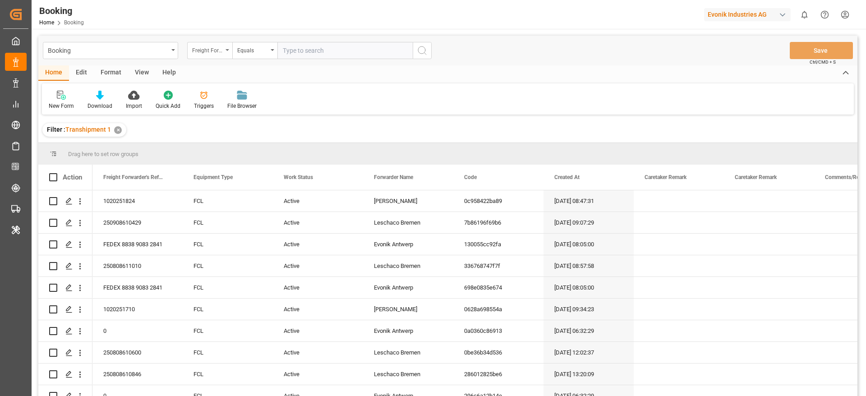
click at [213, 52] on div "Freight Forwarder's Reference No." at bounding box center [207, 49] width 31 height 10
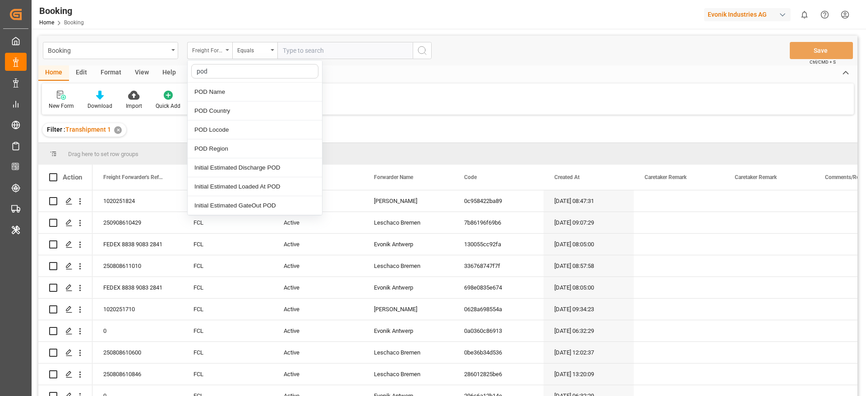
type input "pod r"
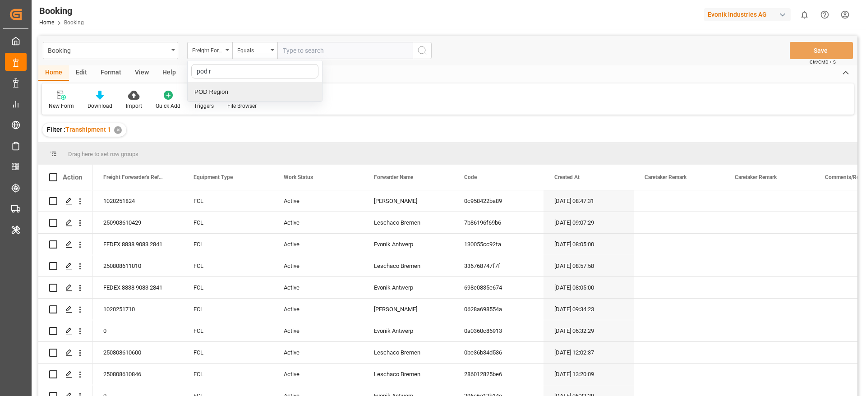
click at [219, 92] on div "POD Region" at bounding box center [255, 92] width 134 height 19
click at [341, 49] on input "text" at bounding box center [344, 50] width 135 height 17
paste input "Apapa"
type input "Apapa"
click at [424, 49] on icon "search button" at bounding box center [422, 50] width 11 height 11
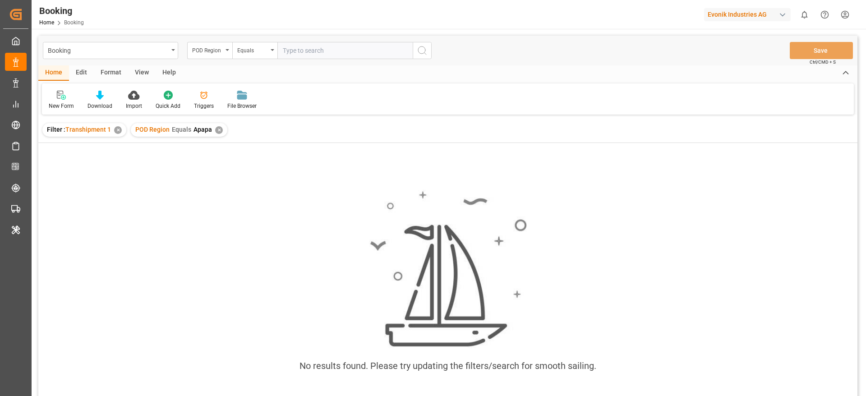
click at [119, 129] on div "✕" at bounding box center [118, 130] width 8 height 8
click at [213, 52] on div "POD Region" at bounding box center [207, 49] width 31 height 10
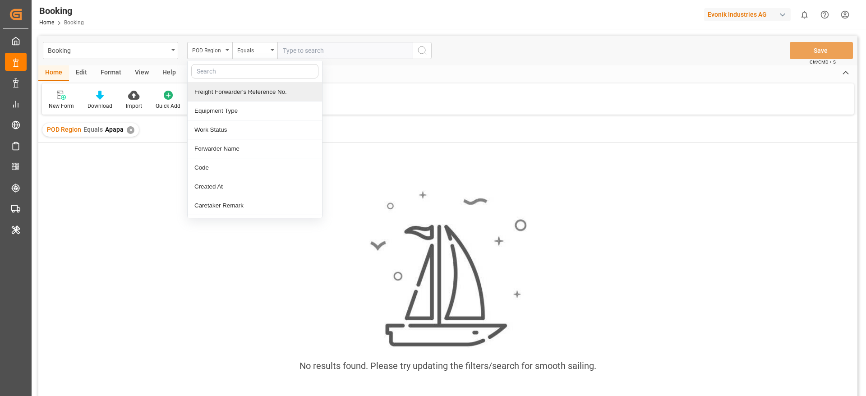
click at [306, 45] on input "text" at bounding box center [344, 50] width 135 height 17
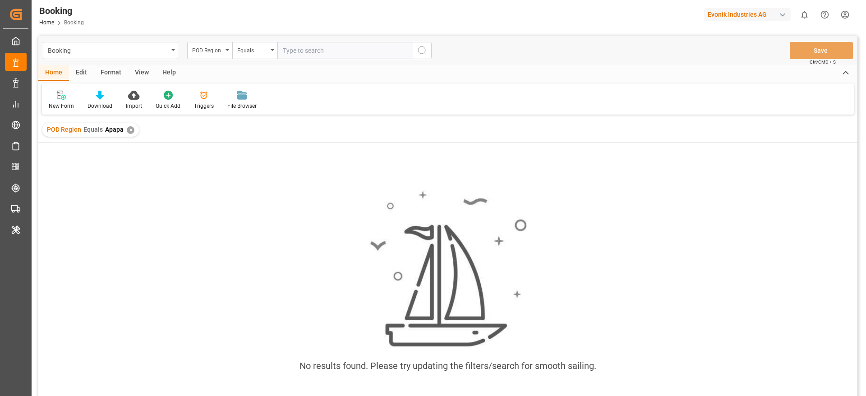
paste input "Apapa"
type input "Apapa"
click at [216, 52] on div "POD Region" at bounding box center [207, 49] width 31 height 10
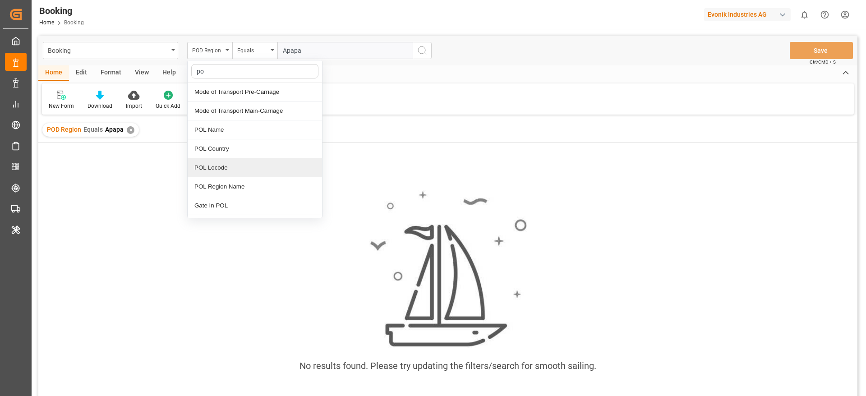
type input "pod"
click at [224, 96] on div "POD Name" at bounding box center [255, 92] width 134 height 19
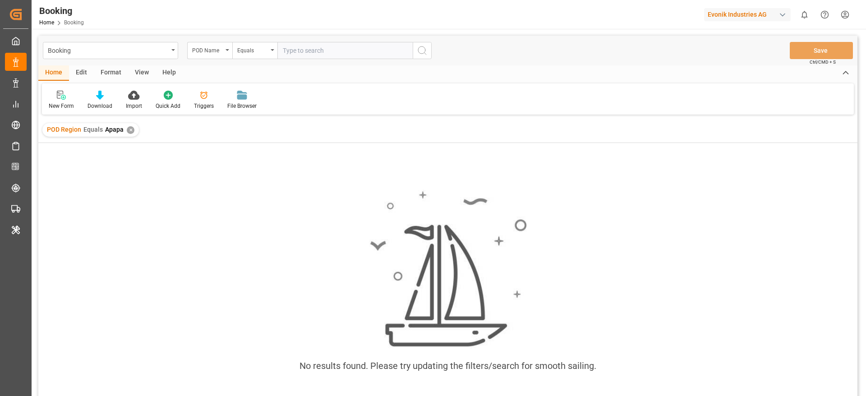
click at [302, 47] on input "text" at bounding box center [344, 50] width 135 height 17
paste input "Apapa"
type input "Apapa"
click at [423, 48] on icon "search button" at bounding box center [422, 50] width 11 height 11
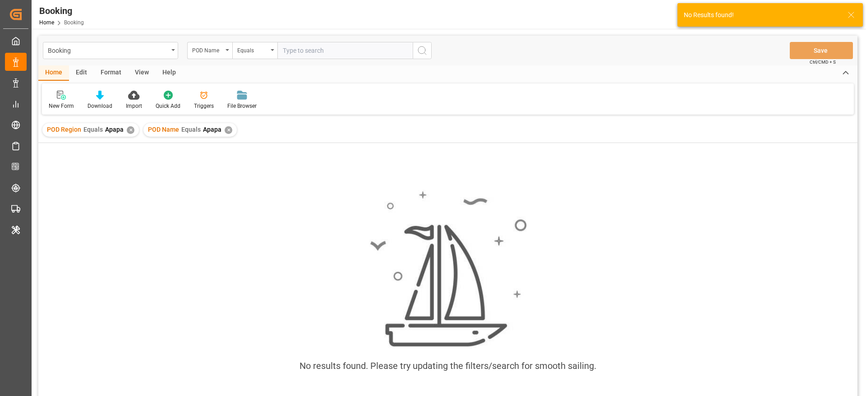
click at [128, 130] on div "✕" at bounding box center [131, 130] width 8 height 8
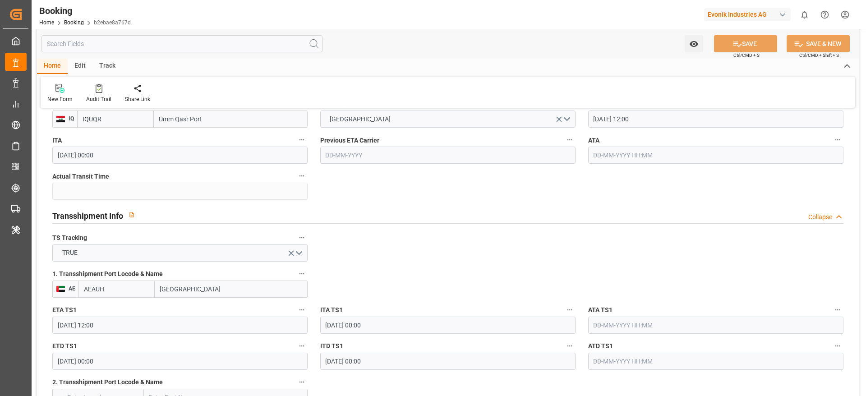
scroll to position [879, 0]
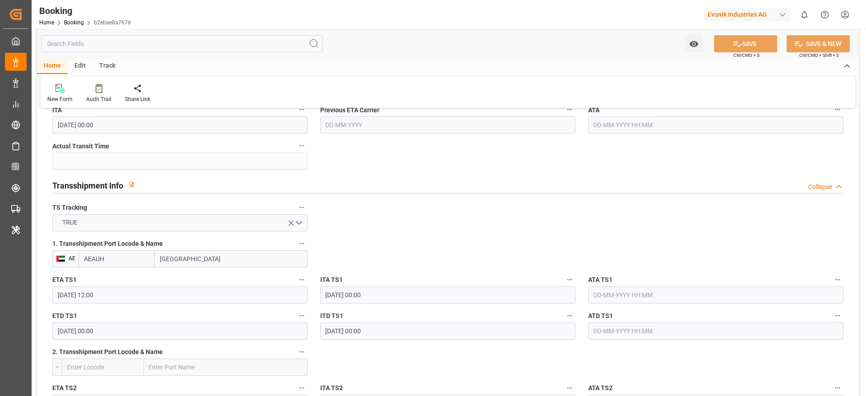
click at [167, 322] on label "ETD TS1" at bounding box center [179, 316] width 255 height 13
click at [296, 322] on button "ETD TS1" at bounding box center [302, 316] width 12 height 12
click at [142, 334] on div at bounding box center [433, 198] width 866 height 396
click at [147, 326] on input "[DATE] 00:00" at bounding box center [179, 330] width 255 height 17
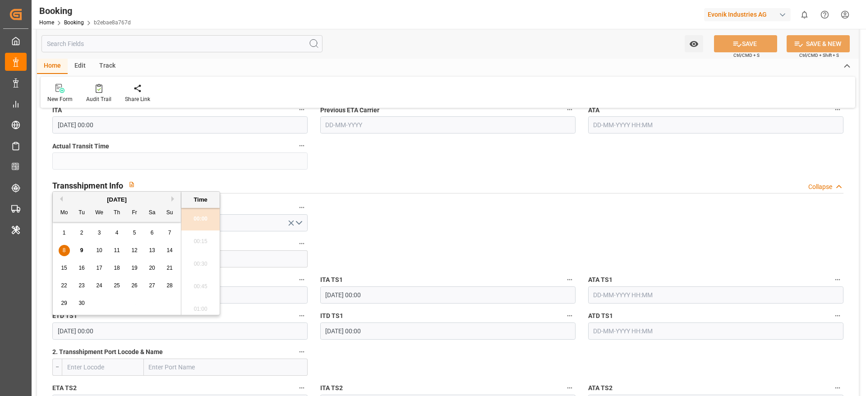
click at [165, 248] on div "14" at bounding box center [169, 250] width 11 height 11
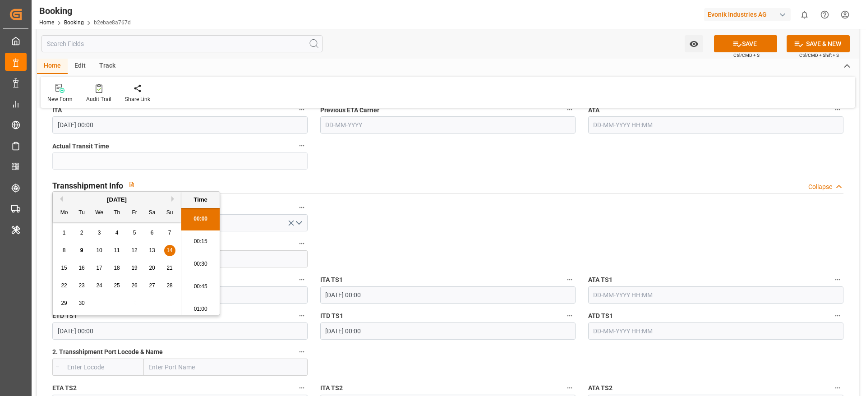
type input "[DATE] 00:00"
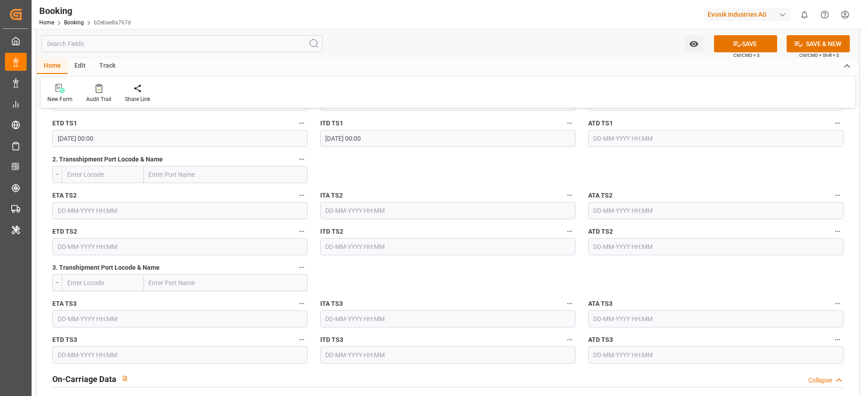
scroll to position [1082, 0]
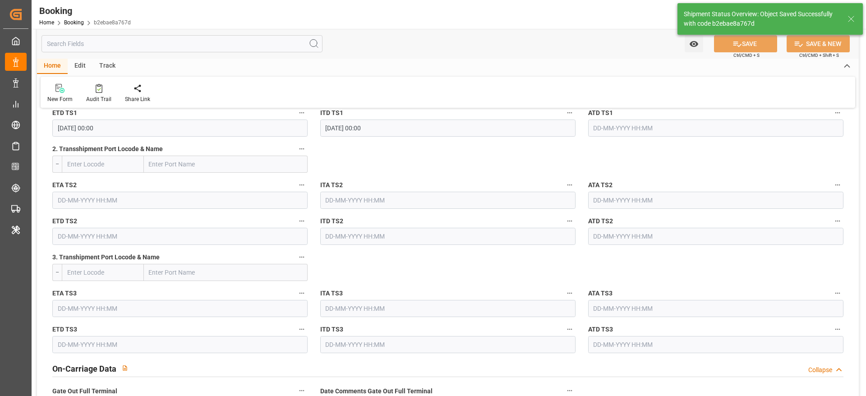
type textarea "Madhu T V"
type input "09-09-2025 10:23"
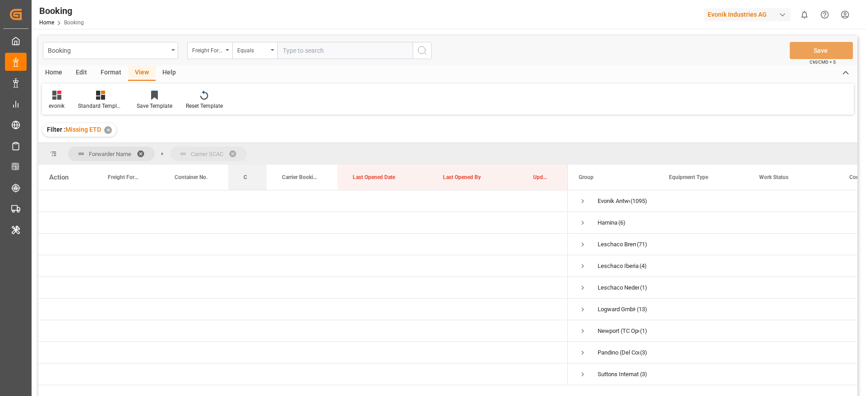
drag, startPoint x: 247, startPoint y: 177, endPoint x: 250, endPoint y: 152, distance: 24.9
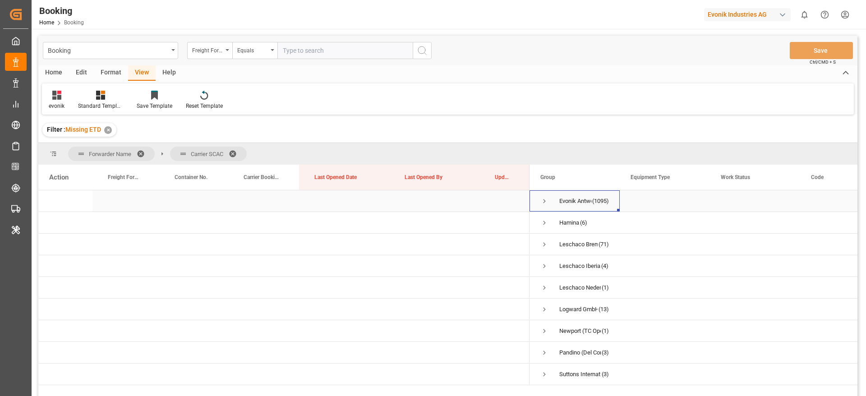
click at [547, 201] on span "Press SPACE to select this row." at bounding box center [544, 201] width 8 height 8
click at [566, 223] on span "Press SPACE to select this row." at bounding box center [563, 223] width 8 height 8
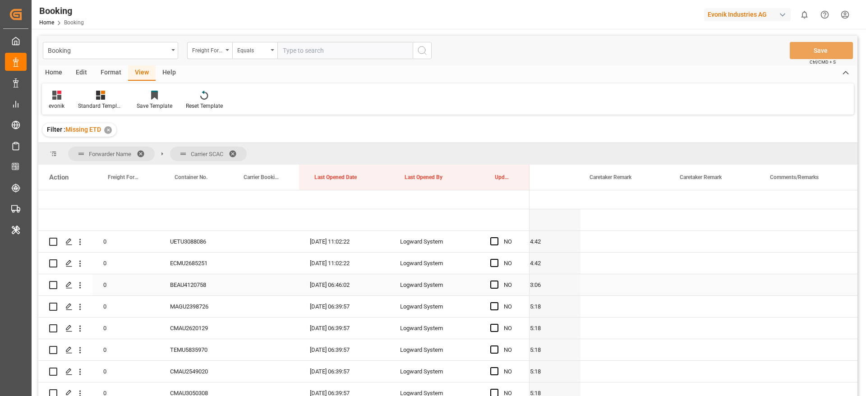
scroll to position [0, 403]
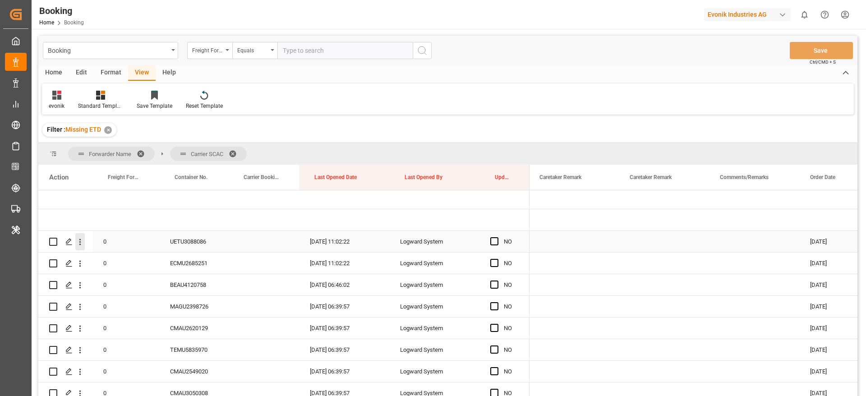
drag, startPoint x: 82, startPoint y: 243, endPoint x: 83, endPoint y: 248, distance: 5.0
click at [82, 243] on icon "open menu" at bounding box center [79, 241] width 9 height 9
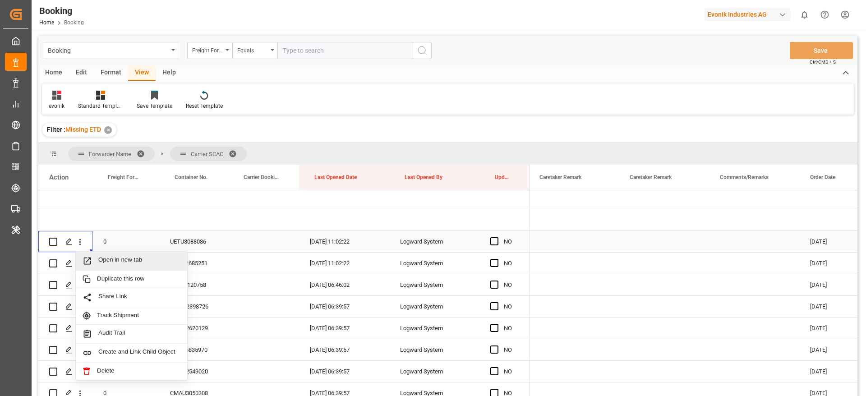
click at [118, 261] on span "Open in new tab" at bounding box center [139, 260] width 82 height 9
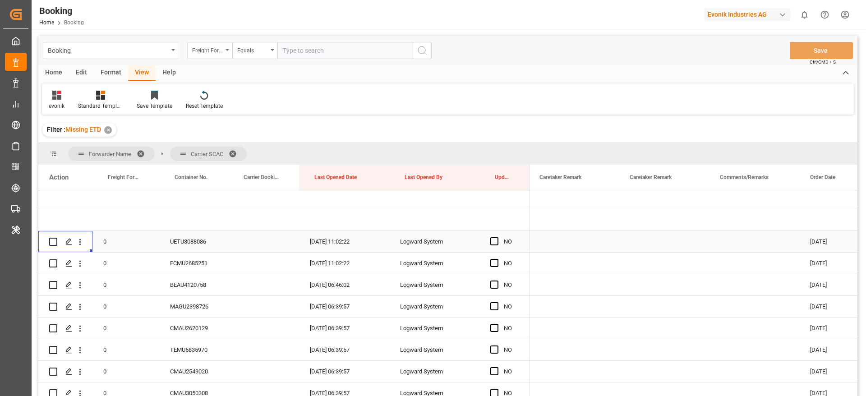
click at [204, 48] on div "Freight Forwarder's Reference No." at bounding box center [207, 49] width 31 height 10
type input "creat"
click at [221, 90] on div "Created At" at bounding box center [255, 92] width 134 height 19
click at [263, 46] on div "Equals" at bounding box center [252, 49] width 31 height 10
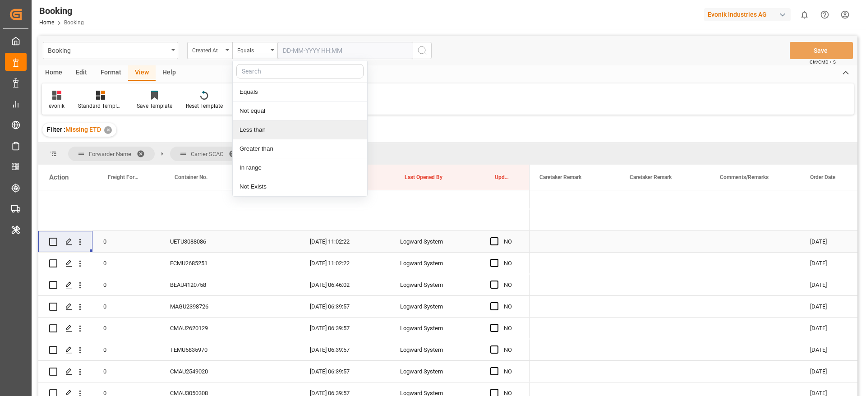
click at [253, 127] on div "Less than" at bounding box center [300, 129] width 134 height 19
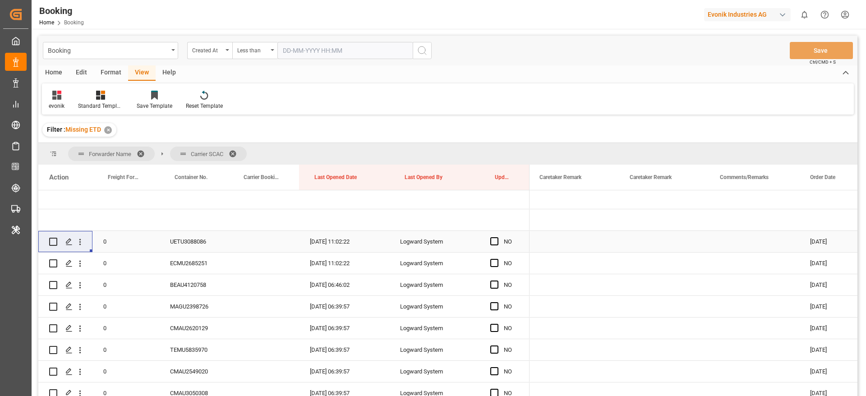
click at [338, 45] on input "text" at bounding box center [344, 50] width 135 height 17
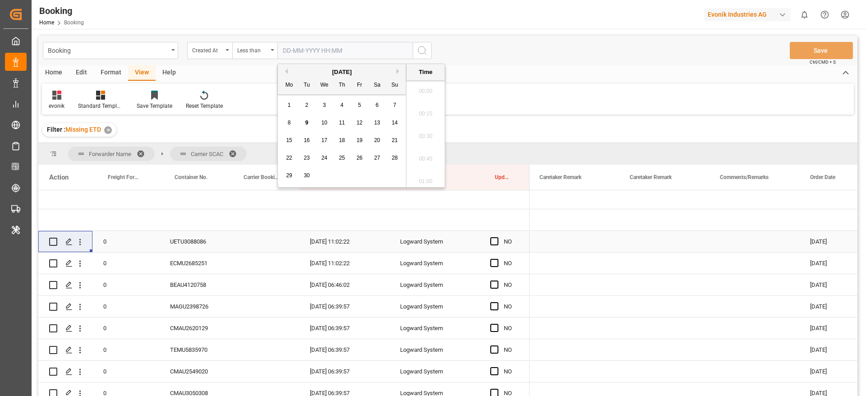
scroll to position [1469, 0]
click at [285, 71] on button "Previous Month" at bounding box center [284, 71] width 5 height 5
click at [327, 174] on div "30" at bounding box center [324, 175] width 11 height 11
type input "30-07-2025 00:00"
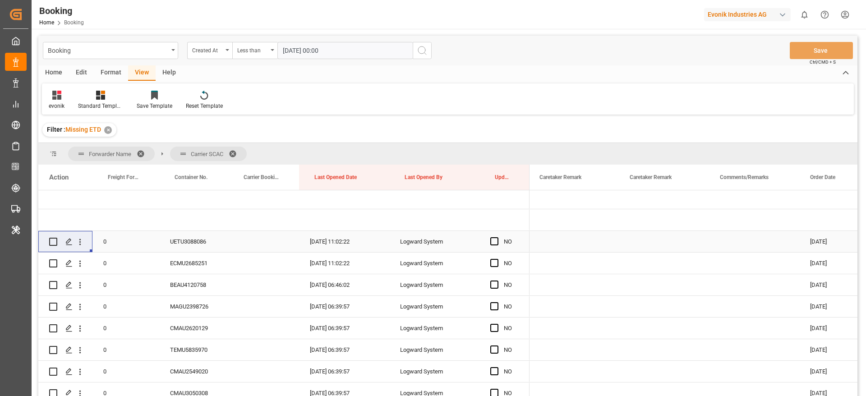
click at [419, 47] on icon "search button" at bounding box center [422, 50] width 11 height 11
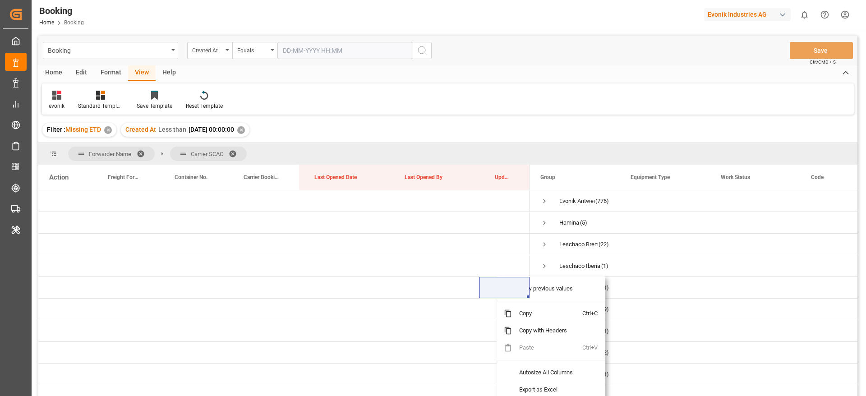
click at [587, 123] on div "Filter : Missing ETD ✕ Created At Less than 2025-07-30 00:00:00 ✕" at bounding box center [447, 129] width 819 height 25
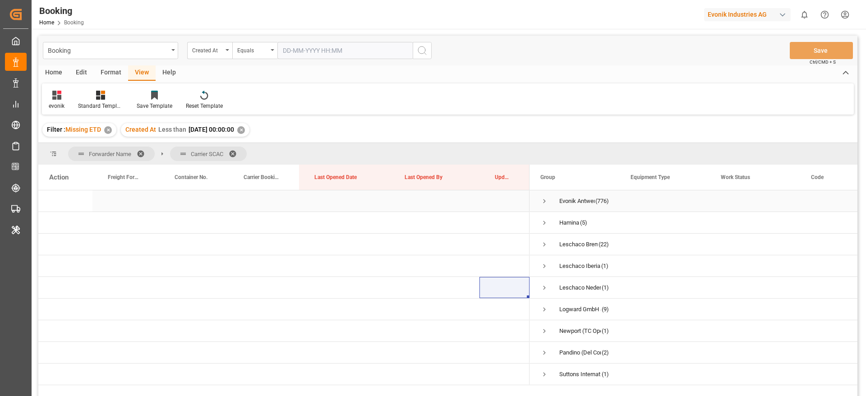
click at [548, 201] on span "Press SPACE to select this row." at bounding box center [544, 201] width 8 height 8
click at [564, 220] on span "Press SPACE to select this row." at bounding box center [563, 223] width 8 height 8
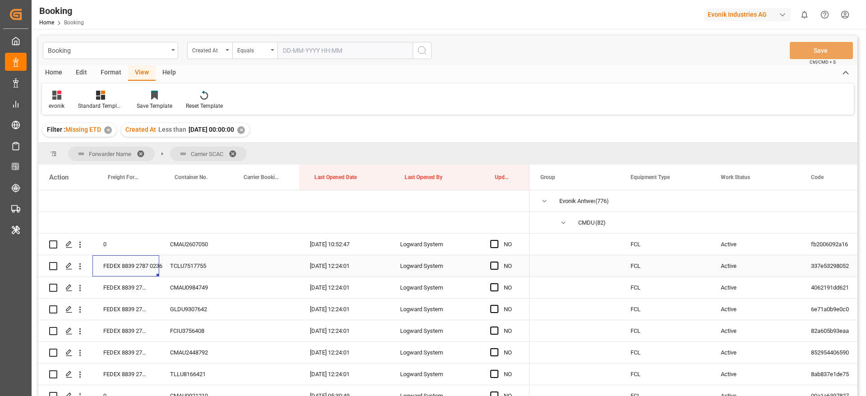
click at [115, 269] on div "FEDEX 8839 2787 0236" at bounding box center [125, 265] width 67 height 21
click at [121, 284] on div "FEDEX 8839 2787 0236" at bounding box center [125, 287] width 67 height 21
click at [121, 265] on div "FEDEX 8839 2787 0236" at bounding box center [125, 265] width 67 height 21
click at [82, 249] on icon "open menu" at bounding box center [79, 244] width 9 height 9
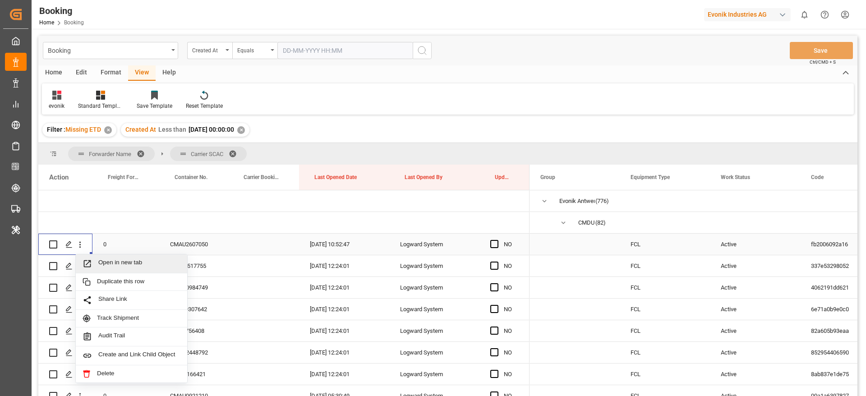
click at [143, 263] on span "Open in new tab" at bounding box center [139, 263] width 82 height 9
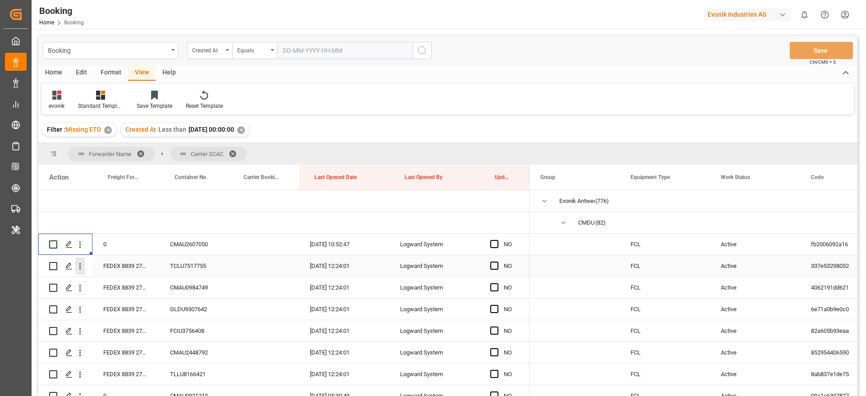
click at [83, 267] on icon "open menu" at bounding box center [79, 266] width 9 height 9
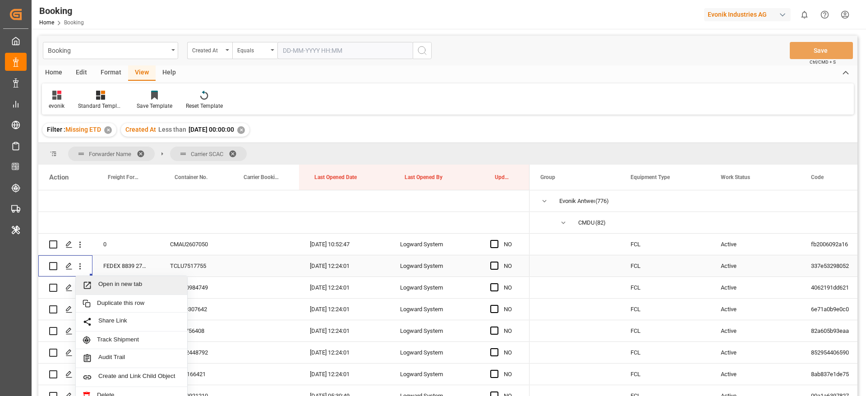
click at [118, 279] on div "Open in new tab" at bounding box center [131, 285] width 111 height 19
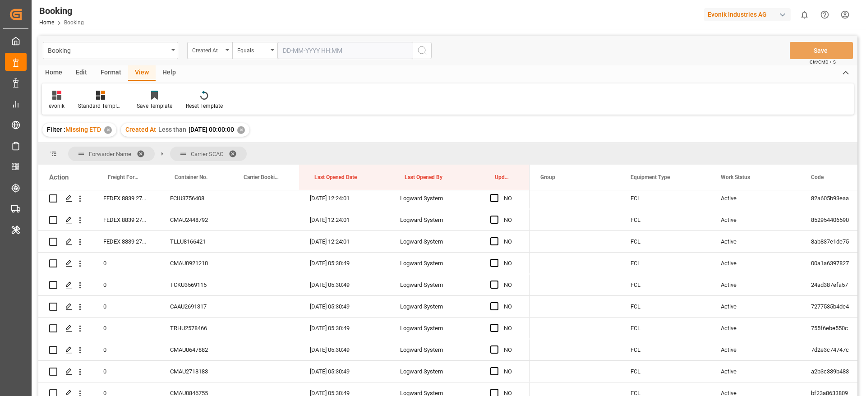
scroll to position [135, 0]
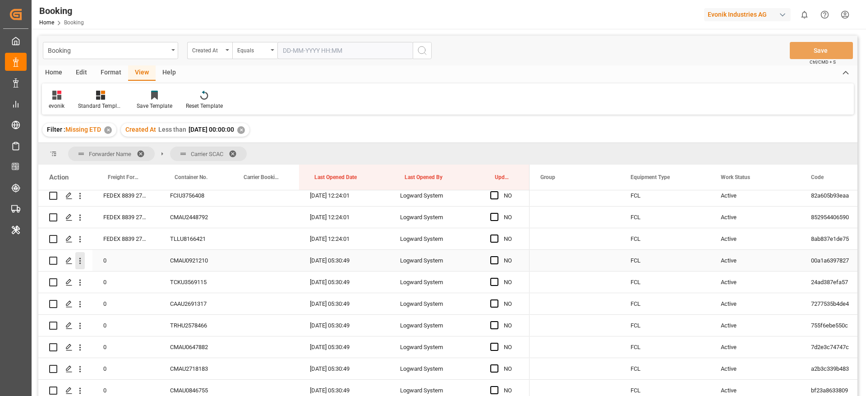
click at [83, 264] on icon "open menu" at bounding box center [79, 260] width 9 height 9
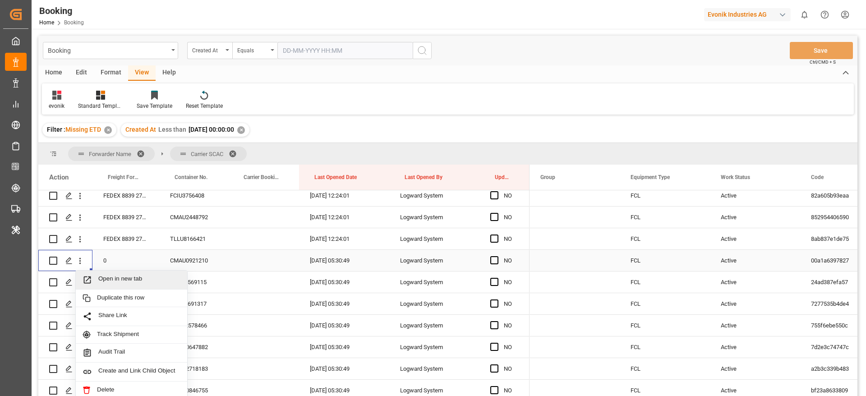
click at [118, 278] on span "Open in new tab" at bounding box center [139, 279] width 82 height 9
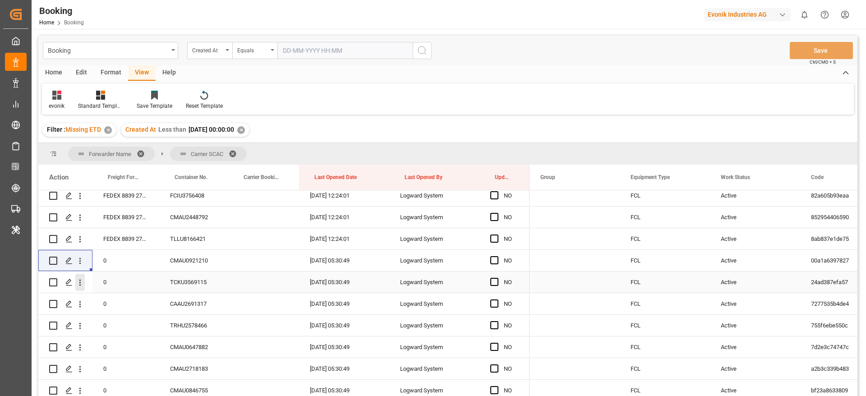
drag, startPoint x: 82, startPoint y: 286, endPoint x: 127, endPoint y: 301, distance: 47.9
click at [82, 286] on icon "open menu" at bounding box center [79, 282] width 9 height 9
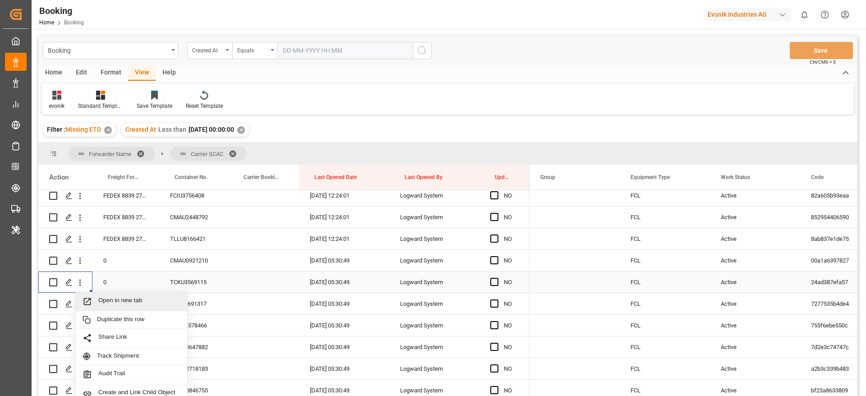
click at [129, 301] on span "Open in new tab" at bounding box center [139, 301] width 82 height 9
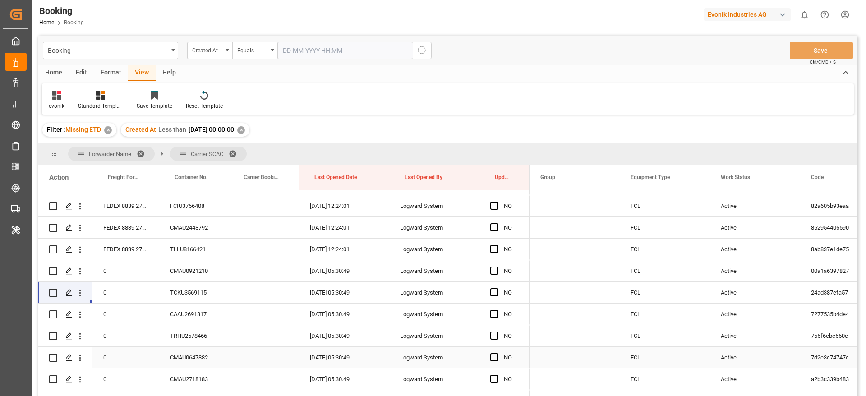
scroll to position [203, 0]
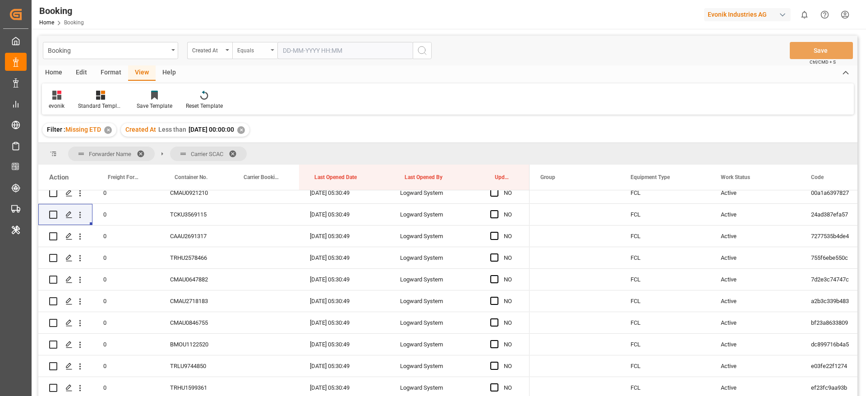
click at [266, 53] on div "Equals" at bounding box center [252, 49] width 31 height 10
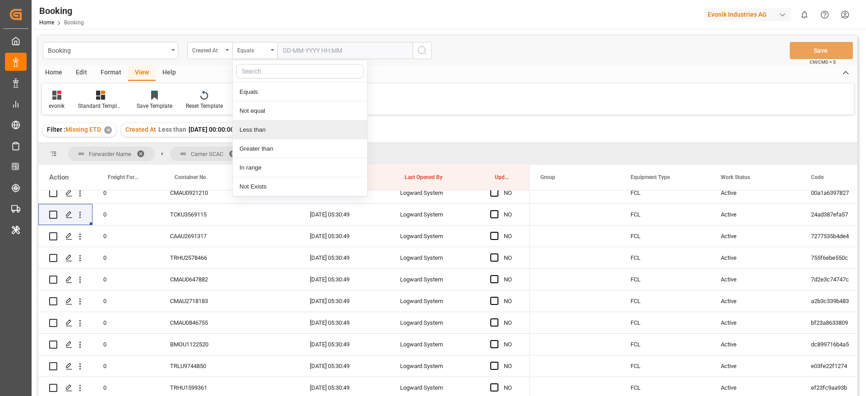
click at [271, 130] on div "Less than" at bounding box center [300, 129] width 134 height 19
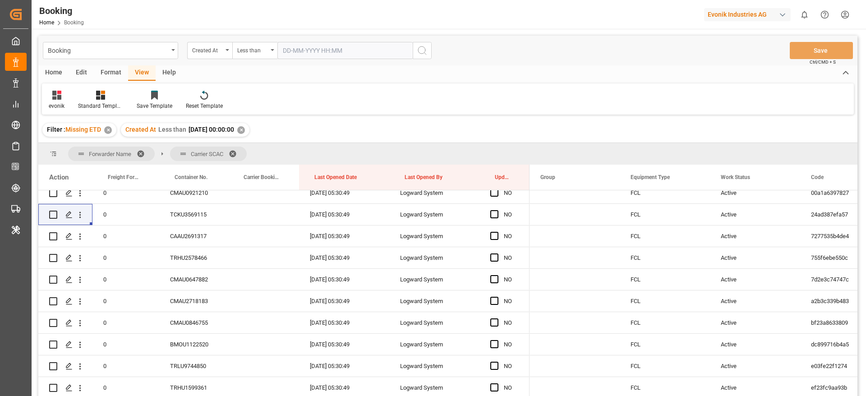
click at [345, 48] on input "text" at bounding box center [344, 50] width 135 height 17
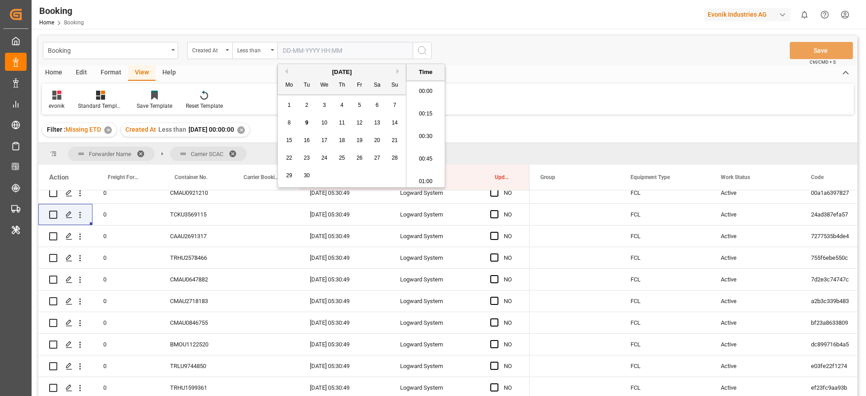
scroll to position [1536, 0]
click at [289, 72] on div "[DATE]" at bounding box center [342, 72] width 128 height 9
click at [283, 71] on button "Previous Month" at bounding box center [284, 71] width 5 height 5
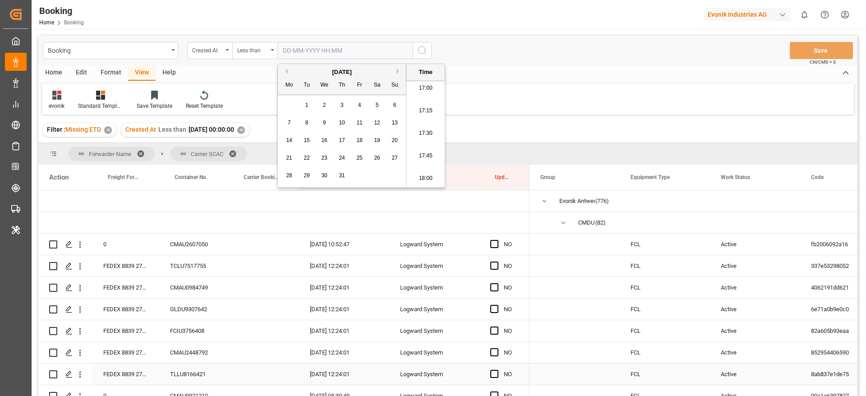
scroll to position [0, 0]
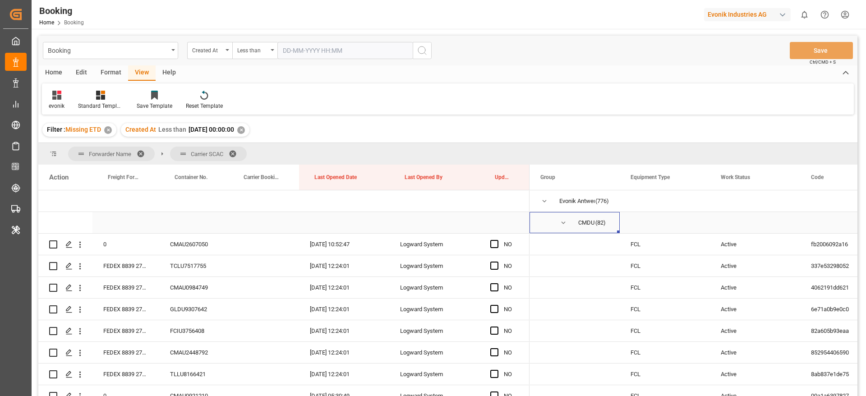
click at [561, 221] on span "Press SPACE to select this row." at bounding box center [563, 223] width 8 height 8
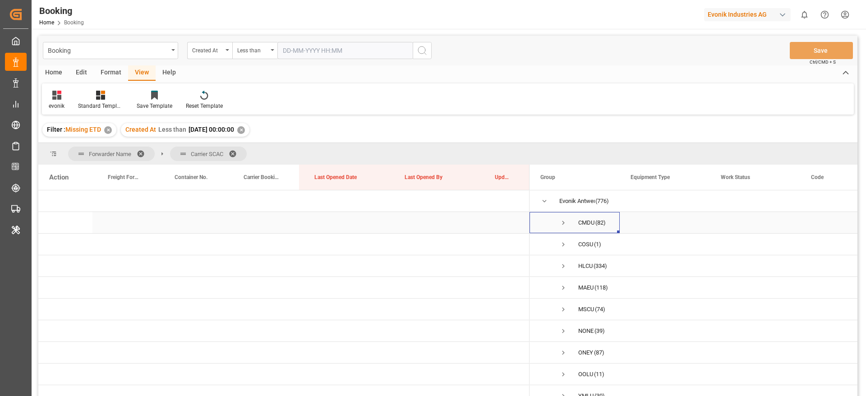
click at [561, 221] on span "Press SPACE to select this row." at bounding box center [563, 223] width 8 height 8
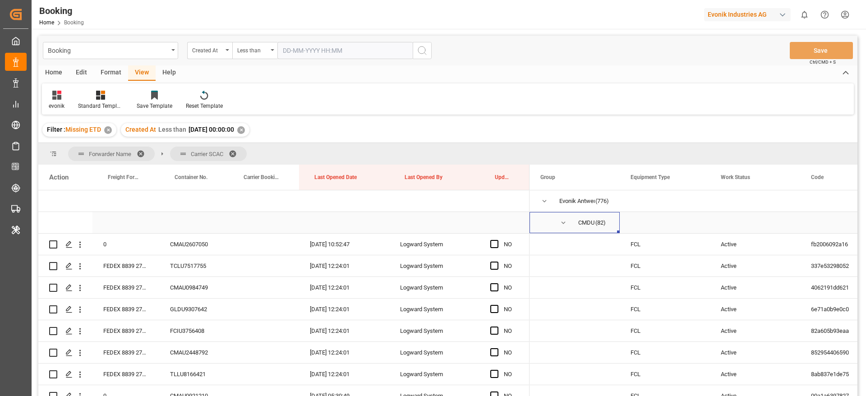
click at [561, 221] on span "Press SPACE to select this row." at bounding box center [563, 223] width 8 height 8
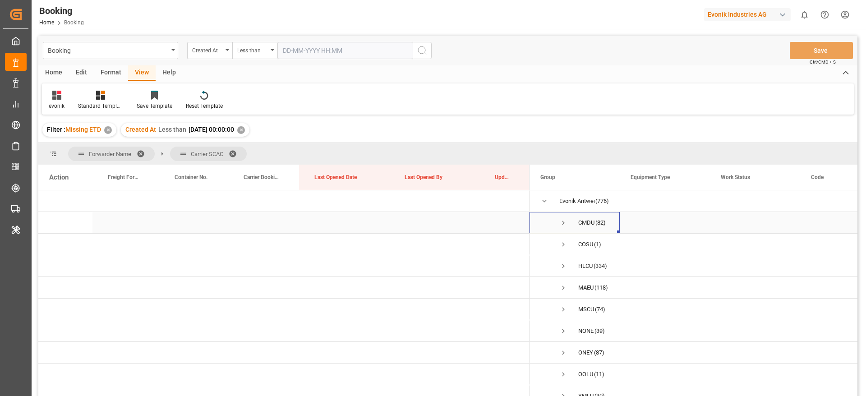
click at [558, 221] on span "CMDU (82)" at bounding box center [574, 222] width 69 height 20
click at [564, 222] on span "Press SPACE to select this row." at bounding box center [563, 223] width 8 height 8
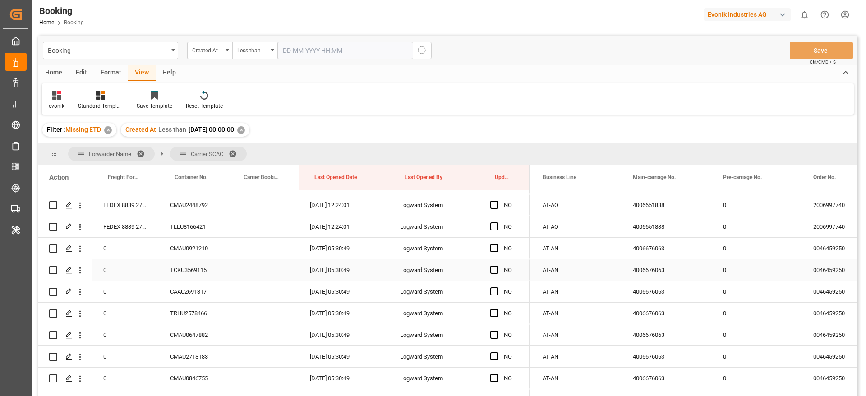
scroll to position [146, 0]
click at [649, 255] on div "4006676063" at bounding box center [667, 249] width 90 height 21
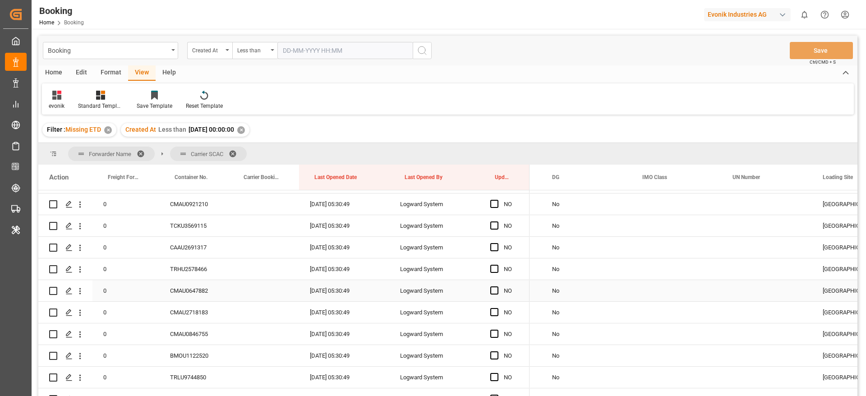
scroll to position [0, 2091]
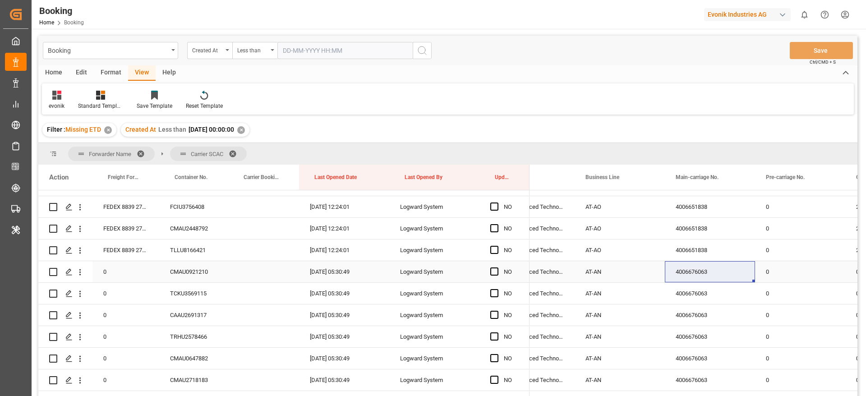
click at [726, 268] on div "4006676063" at bounding box center [710, 271] width 90 height 21
click at [723, 299] on div "4006676063" at bounding box center [710, 293] width 90 height 21
click at [723, 272] on div "4006676063" at bounding box center [710, 271] width 90 height 21
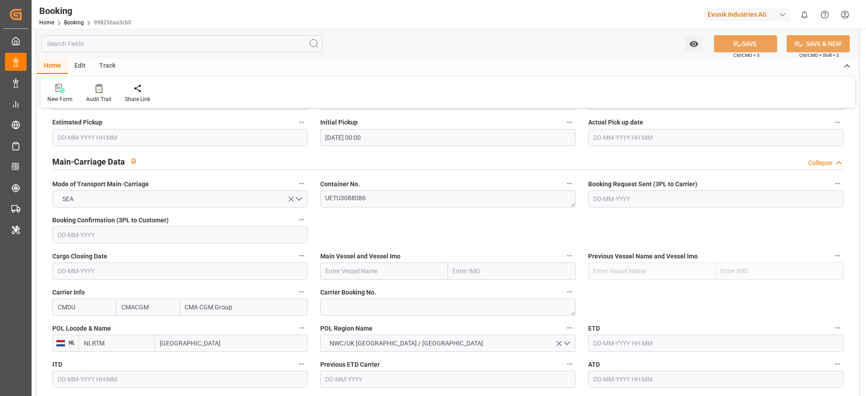
scroll to position [515, 0]
click at [401, 197] on textarea "UETU3088086" at bounding box center [447, 200] width 255 height 17
click at [381, 207] on textarea "UETU3088086" at bounding box center [447, 200] width 255 height 17
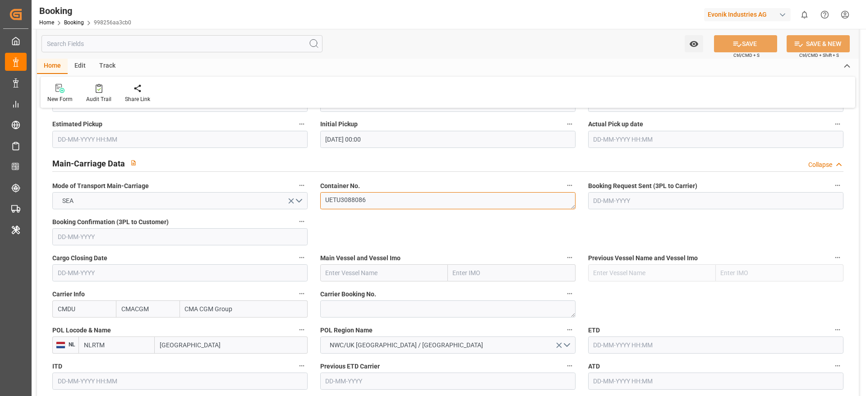
click at [383, 203] on textarea "UETU3088086" at bounding box center [447, 200] width 255 height 17
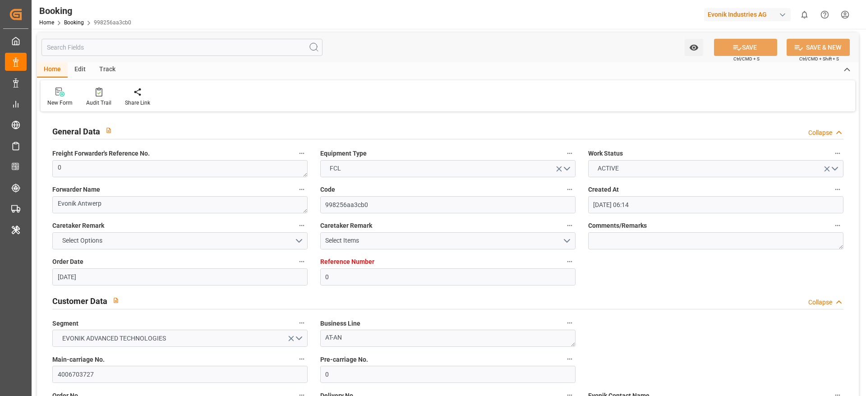
scroll to position [0, 0]
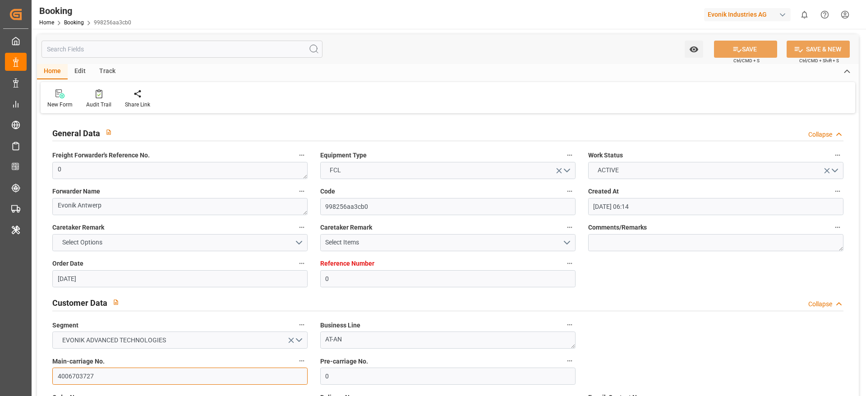
click at [138, 377] on input "4006703727" at bounding box center [179, 376] width 255 height 17
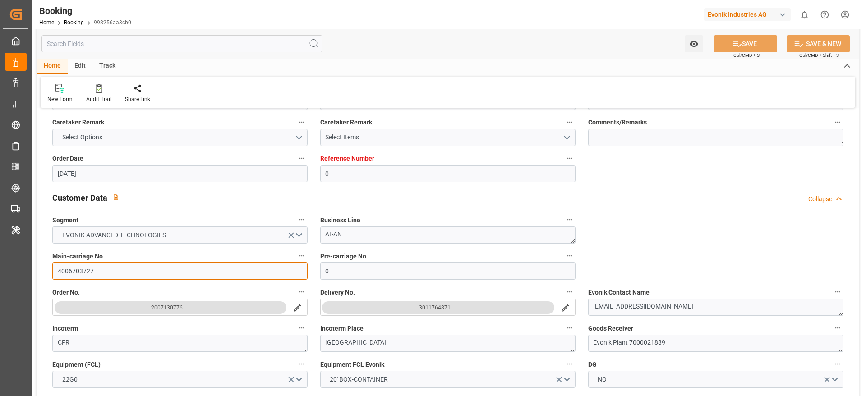
scroll to position [135, 0]
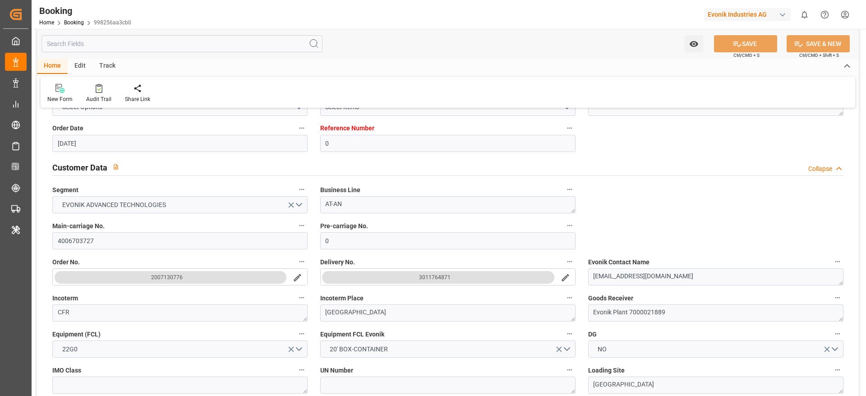
click at [417, 280] on button "3011764871" at bounding box center [438, 277] width 232 height 13
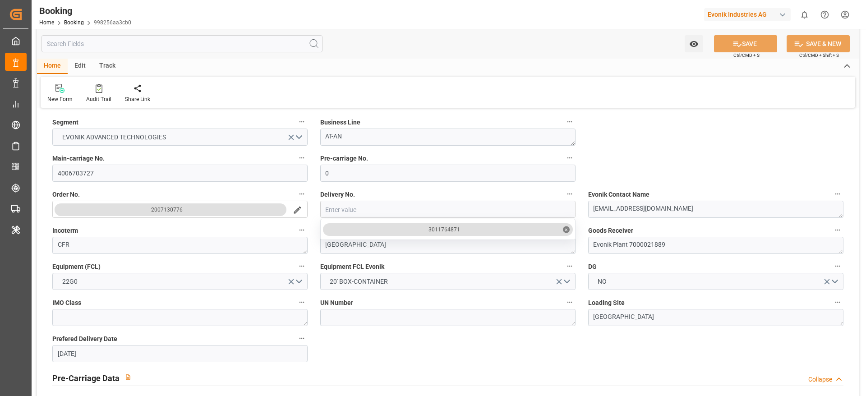
scroll to position [0, 0]
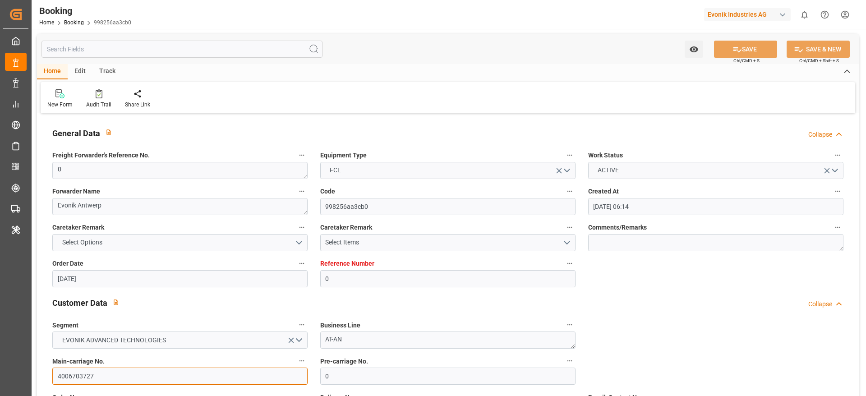
click at [140, 368] on input "4006703727" at bounding box center [179, 376] width 255 height 17
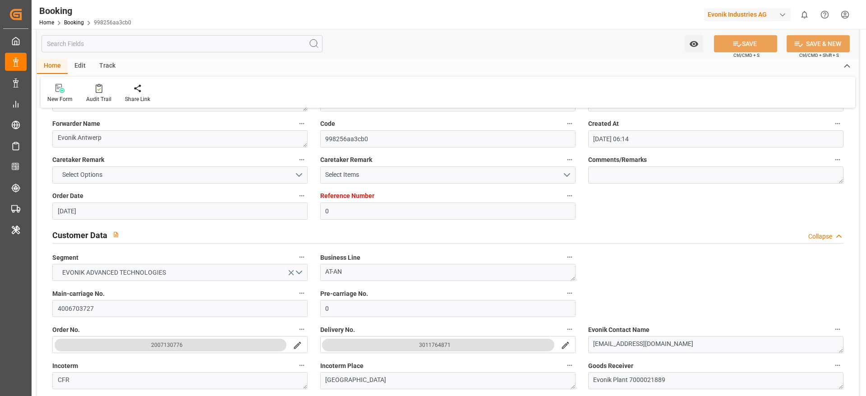
drag, startPoint x: 411, startPoint y: 347, endPoint x: 464, endPoint y: 347, distance: 53.7
click at [464, 347] on button "3011764871" at bounding box center [438, 345] width 232 height 13
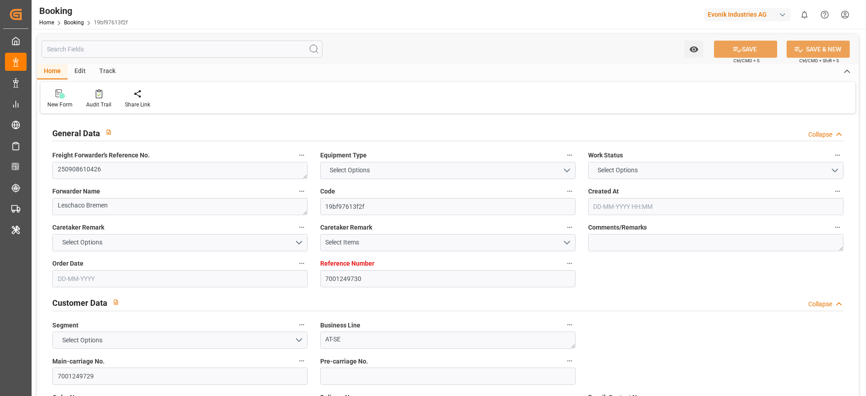
type input "7001249730"
type input "9360910"
type input "ONE"
type input "Ocean Network Express"
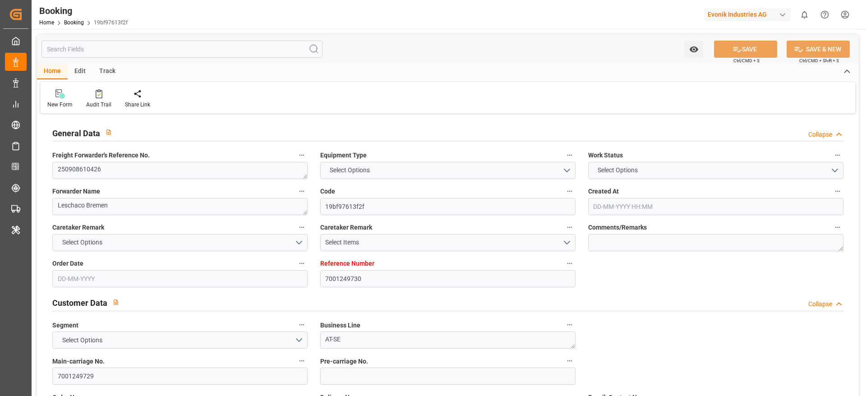
type input "NLRTM"
type input "BRRIO"
type input "0"
type input "[DATE] 07:38"
type input "[DATE]"
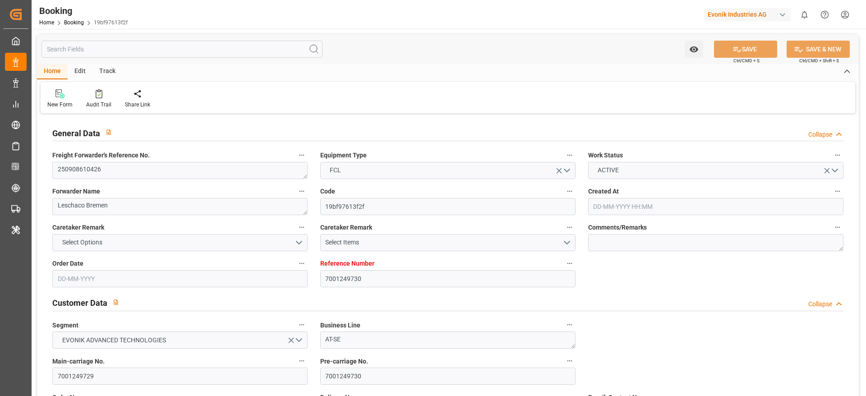
type input "[DATE]"
type input "[DATE] 00:00"
type input "[DATE]"
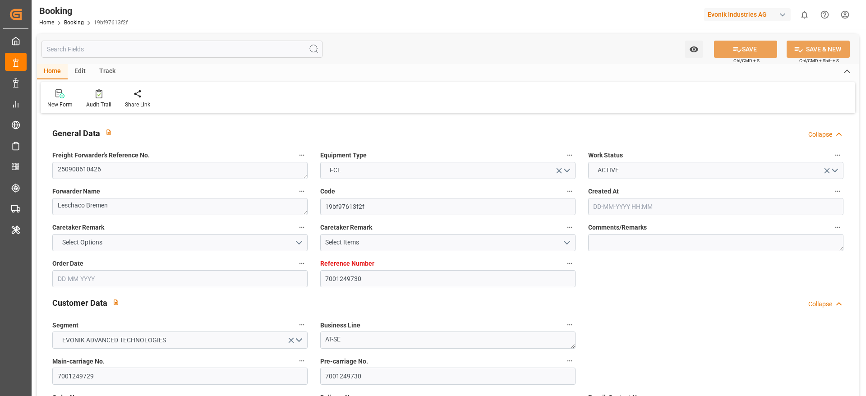
type input "[DATE] 00:00"
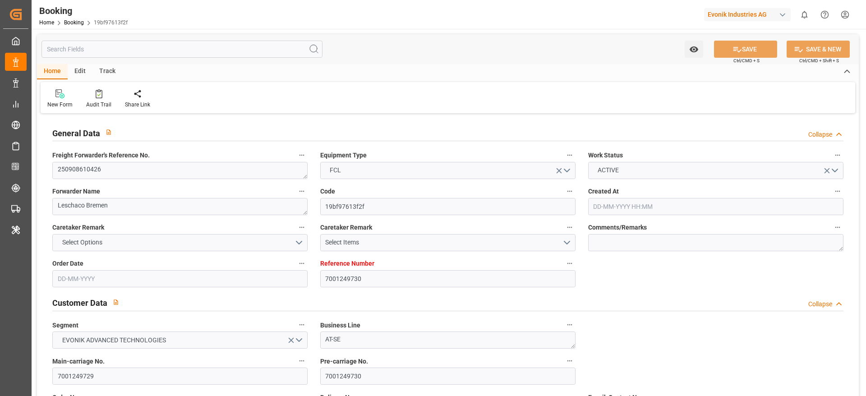
type input "[DATE]"
type input "[DATE] 10:33"
click at [104, 104] on div "Audit Trail" at bounding box center [98, 105] width 25 height 8
type input "7001249730"
type input "9360910"
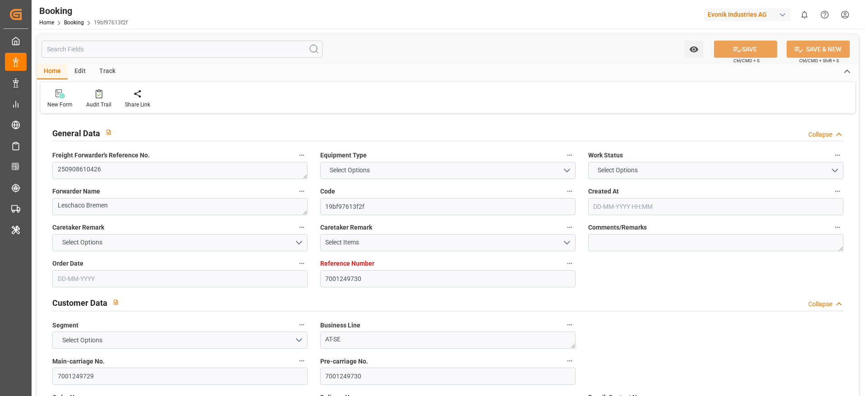
type input "9360910"
type input "ONE"
type input "Ocean Network Express"
type input "NLRTM"
type input "BRRIO"
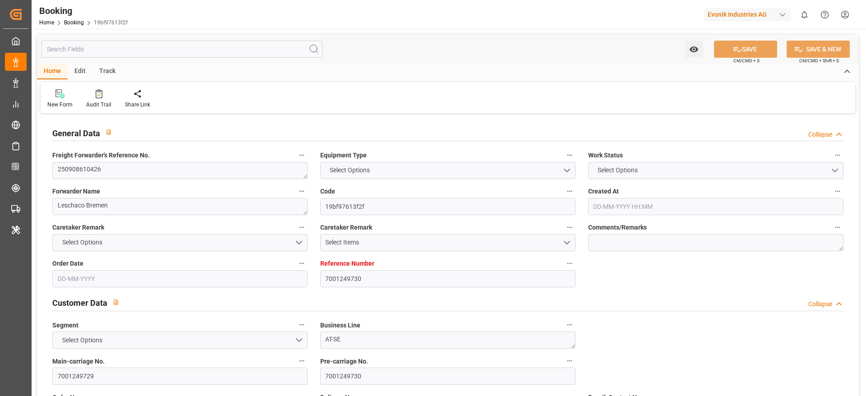
type input "0"
type input "[DATE] 07:38"
type input "[DATE]"
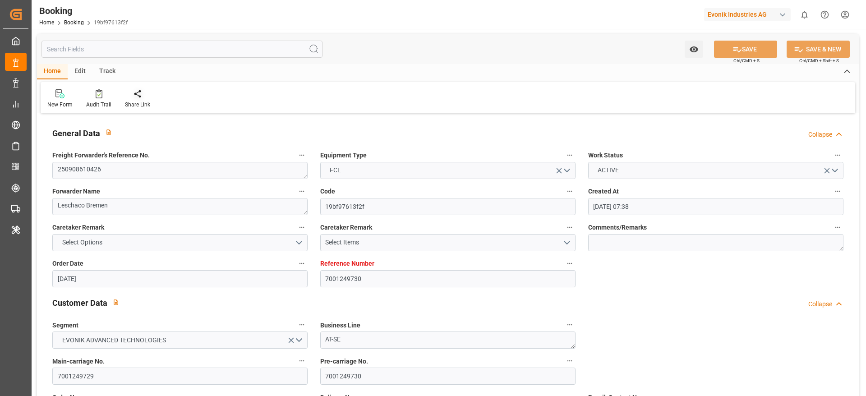
type input "[DATE] 00:00"
type input "[DATE]"
type input "[DATE] 00:00"
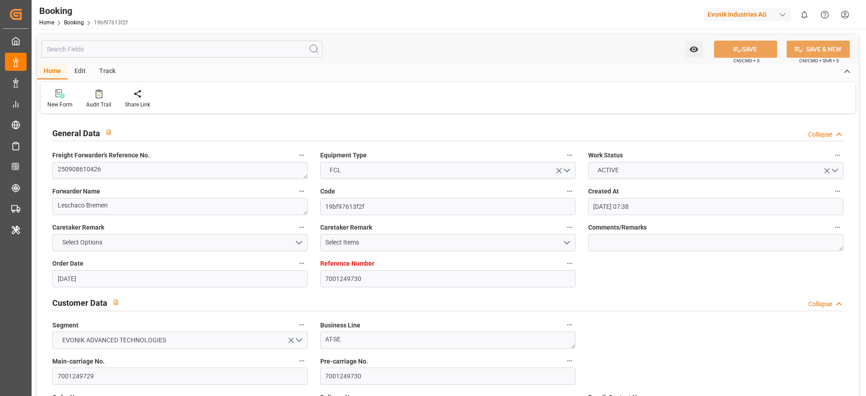
type input "[DATE] 00:00"
type input "20-10-2025 00:00"
type input "20-08-2025"
type input "09-09-2025 10:33"
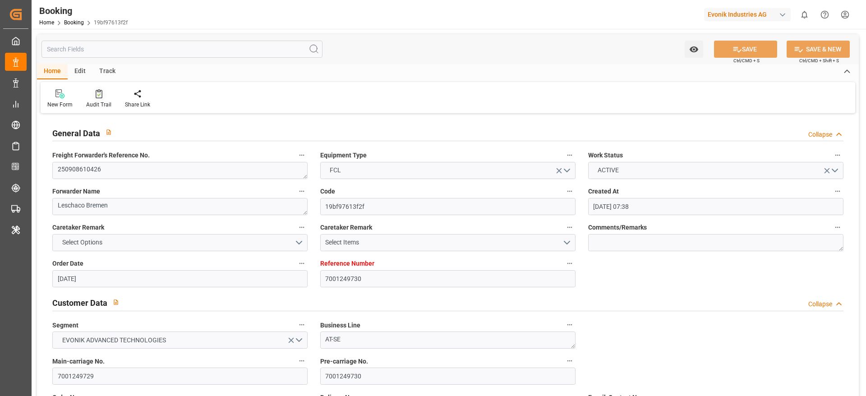
click at [89, 98] on div "Audit Trail" at bounding box center [98, 99] width 39 height 20
type input "0"
type input "CMACGM"
type input "CMA CGM Group"
type input "NLRTM"
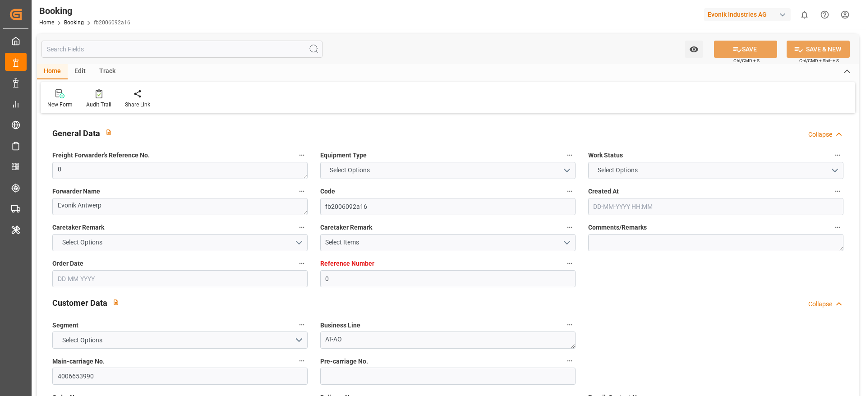
type input "NZLYT"
type input "[DATE] 13:28"
type input "11-07-2025"
type input "05-10-2025"
type input "30-07-2025"
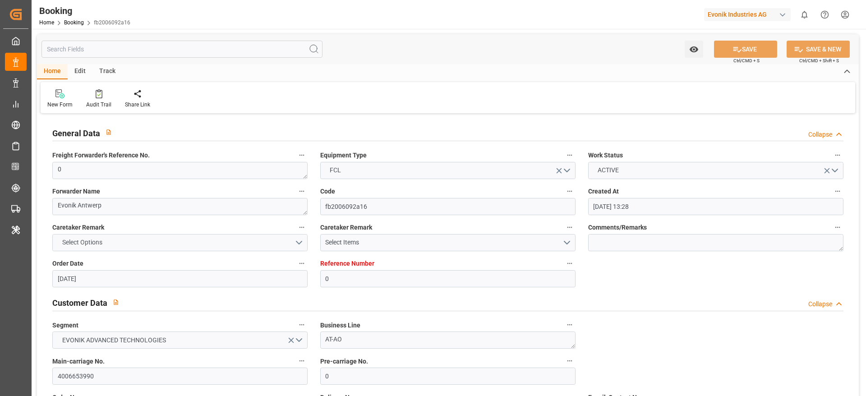
type input "29-08-2025 10:52"
click at [105, 372] on input "4006653990" at bounding box center [179, 376] width 255 height 17
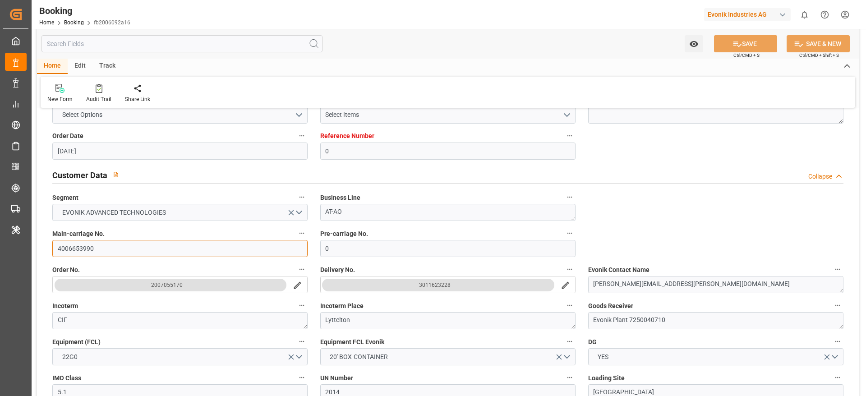
scroll to position [135, 0]
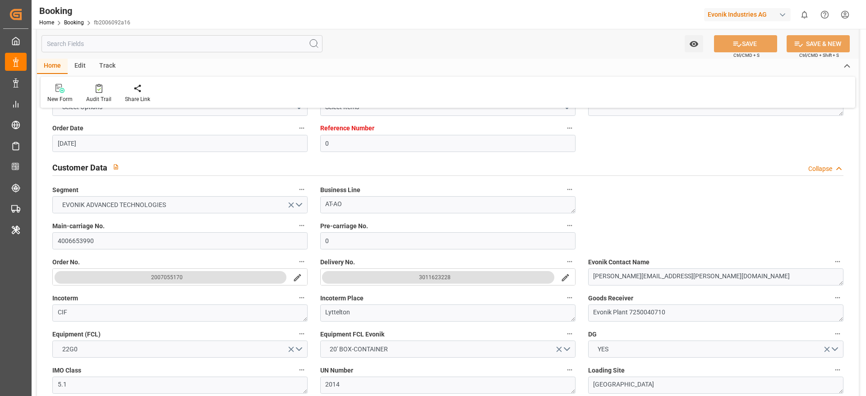
click at [408, 266] on label "Delivery No." at bounding box center [447, 262] width 255 height 13
click at [564, 266] on button "Delivery No." at bounding box center [570, 262] width 12 height 12
click at [411, 276] on div at bounding box center [433, 198] width 866 height 396
click at [413, 278] on button "3011623228" at bounding box center [438, 277] width 232 height 13
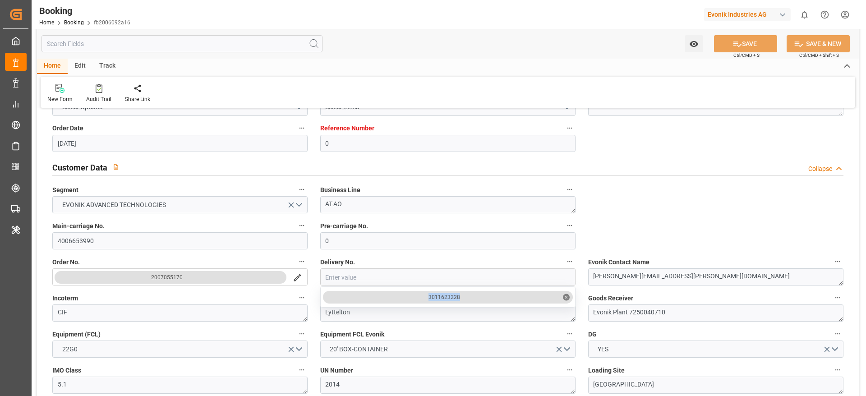
drag, startPoint x: 412, startPoint y: 290, endPoint x: 482, endPoint y: 289, distance: 70.4
click at [482, 289] on div "3011623228 ✕" at bounding box center [447, 296] width 255 height 21
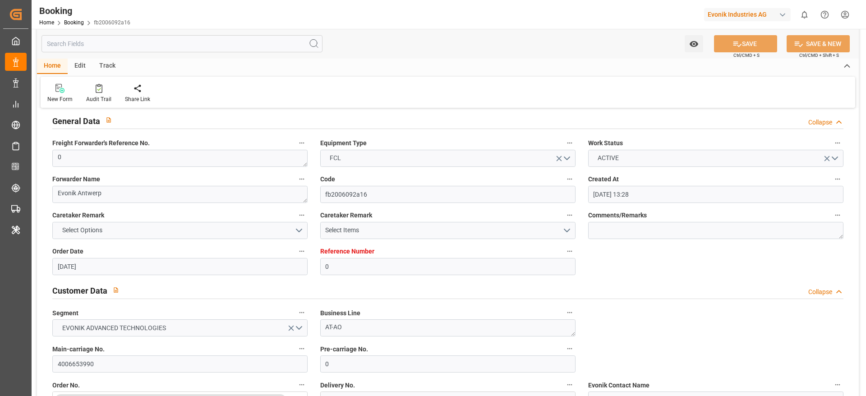
scroll to position [0, 0]
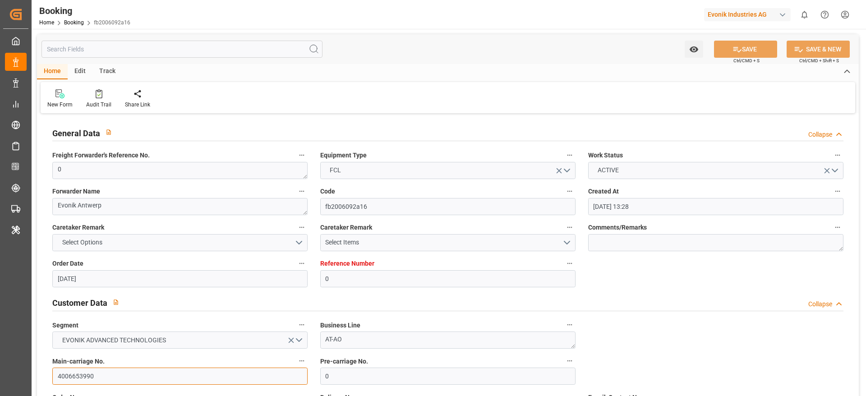
click at [113, 375] on input "4006653990" at bounding box center [179, 376] width 255 height 17
type input "0"
type input "CMACGM"
type input "CMA CGM Group"
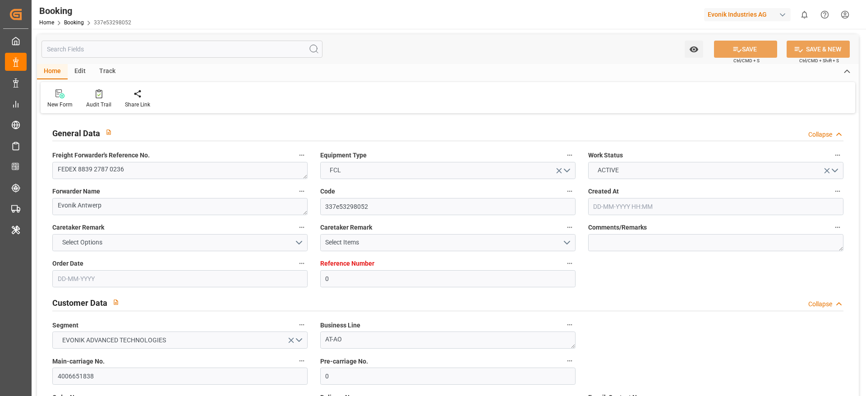
type input "NLRTM"
type input "DZBJA"
type input "[DATE] 05:27"
type input "[DATE]"
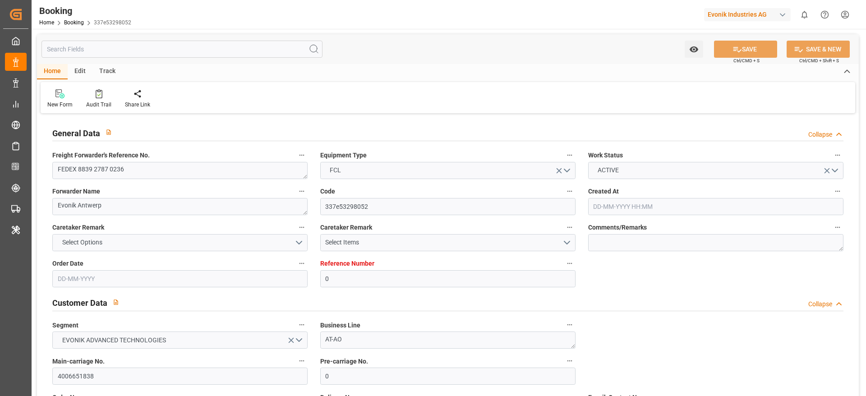
type input "[DATE]"
type input "[DATE] 12:24"
click at [115, 385] on div "Main-carriage No. 4006651838" at bounding box center [180, 370] width 268 height 36
click at [117, 373] on input "4006651838" at bounding box center [179, 376] width 255 height 17
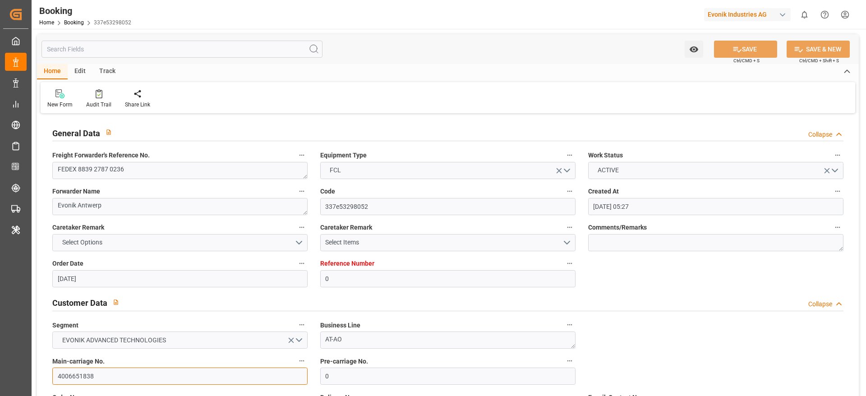
click at [114, 370] on input "4006651838" at bounding box center [179, 376] width 255 height 17
click at [112, 370] on input "4006651838" at bounding box center [179, 376] width 255 height 17
click at [115, 372] on input "4006651838" at bounding box center [179, 376] width 255 height 17
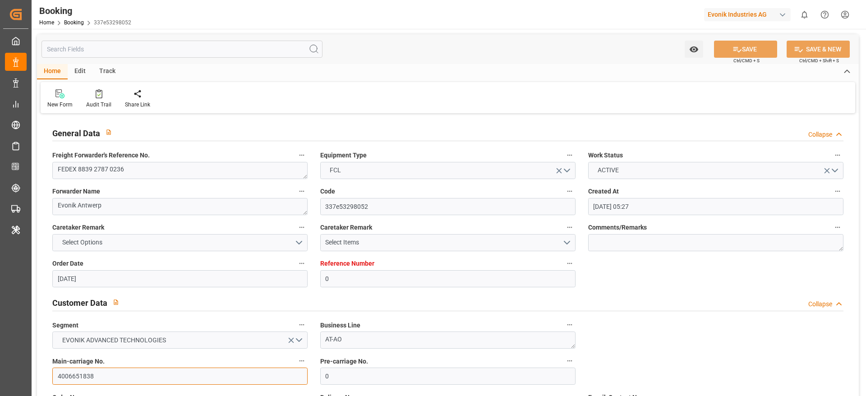
click at [117, 372] on input "4006651838" at bounding box center [179, 376] width 255 height 17
click at [116, 372] on input "4006651838" at bounding box center [179, 376] width 255 height 17
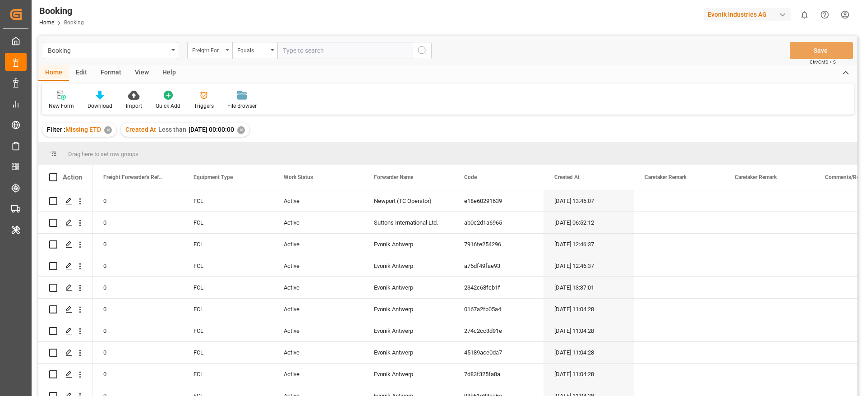
click at [206, 51] on div "Freight Forwarder's Reference No." at bounding box center [207, 49] width 31 height 10
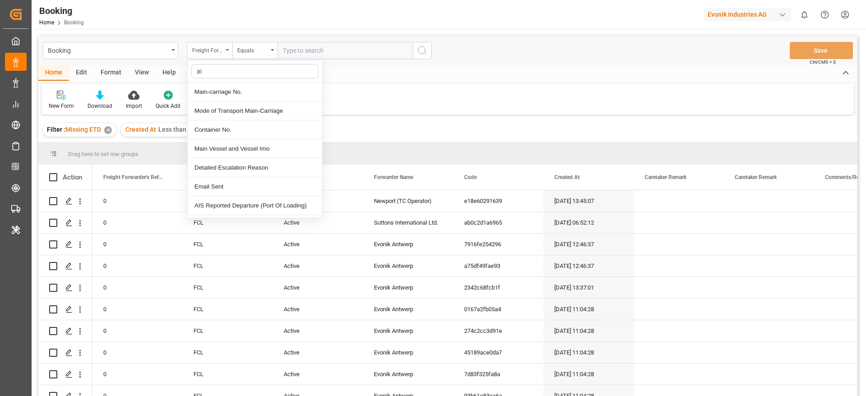
type input "a"
type input "main"
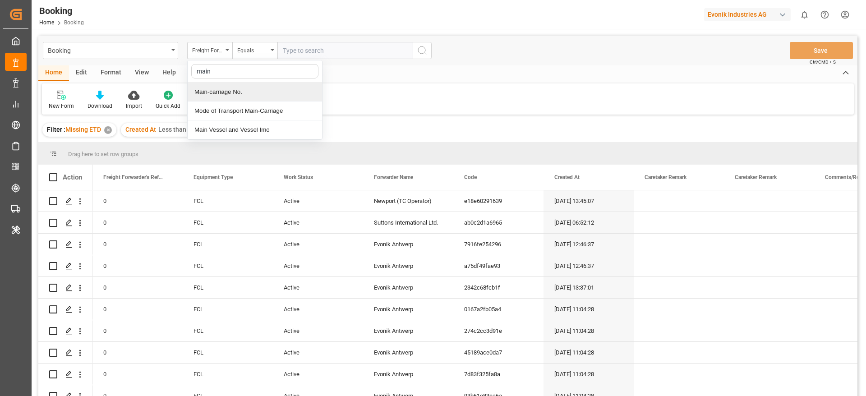
click at [257, 89] on div "Main-carriage No." at bounding box center [255, 92] width 134 height 19
click at [301, 49] on input "text" at bounding box center [344, 50] width 135 height 17
paste input "4006651838"
type input "4006651838"
click at [420, 53] on circle "search button" at bounding box center [421, 49] width 7 height 7
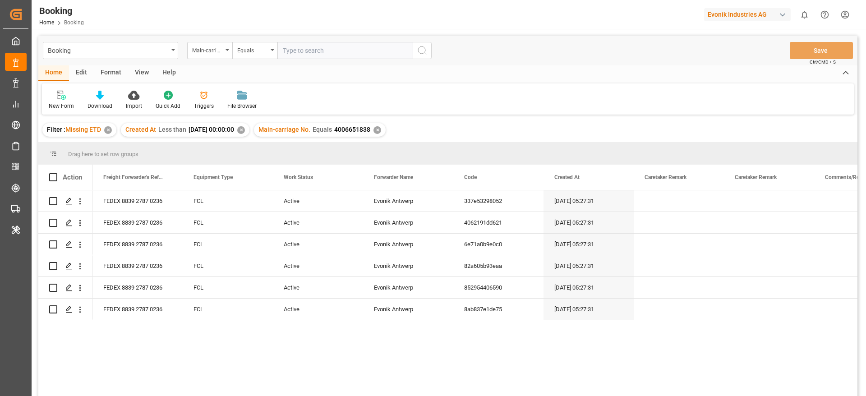
click at [110, 131] on div "✕" at bounding box center [108, 130] width 8 height 8
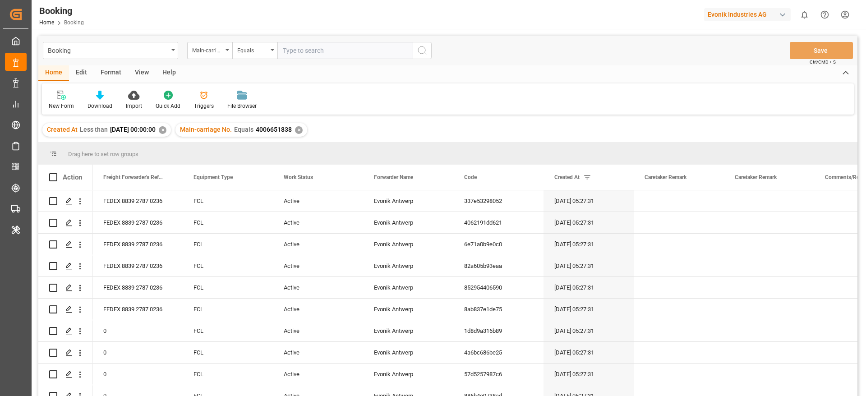
click at [166, 131] on div "✕" at bounding box center [163, 130] width 8 height 8
click at [329, 49] on input "text" at bounding box center [344, 50] width 135 height 17
paste input "4006676063"
type input "4006676063"
click at [424, 47] on icon "search button" at bounding box center [422, 50] width 11 height 11
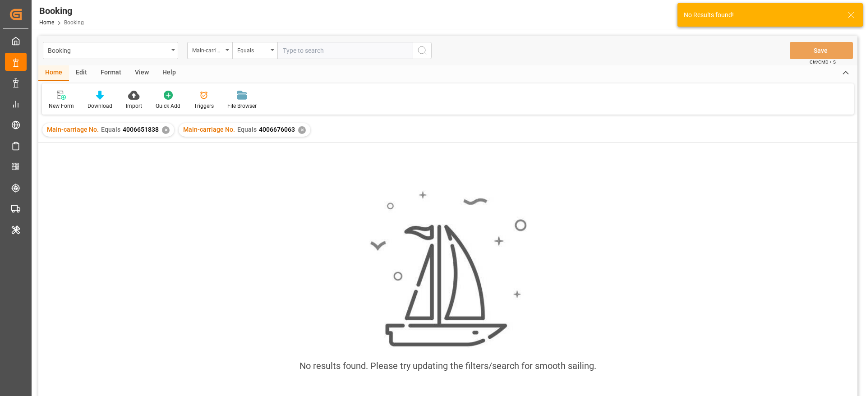
click at [165, 131] on div "✕" at bounding box center [166, 130] width 8 height 8
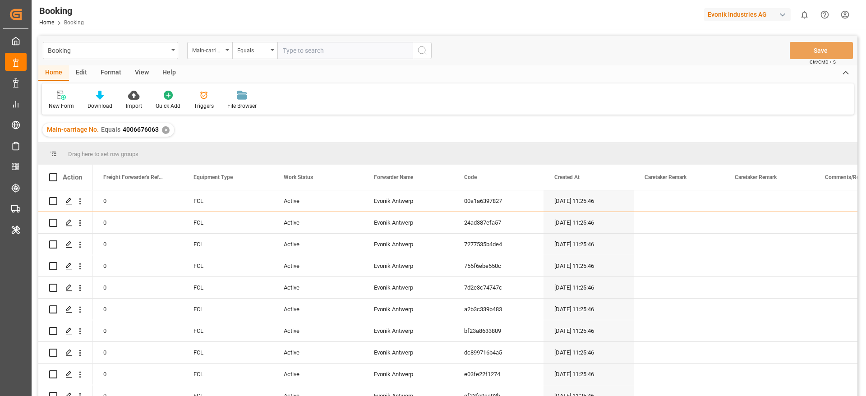
click at [330, 47] on input "text" at bounding box center [344, 50] width 135 height 17
paste input "4006676063"
type input "4006676063"
click at [423, 50] on icon "search button" at bounding box center [422, 50] width 11 height 11
click at [163, 130] on div "✕" at bounding box center [166, 130] width 8 height 8
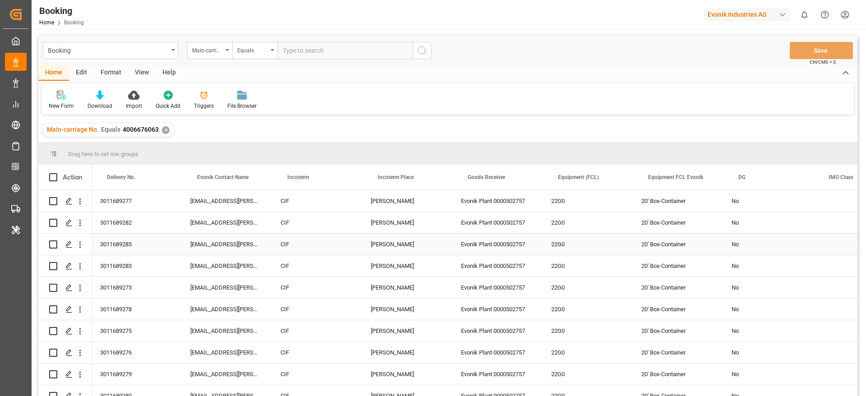
scroll to position [0, 1607]
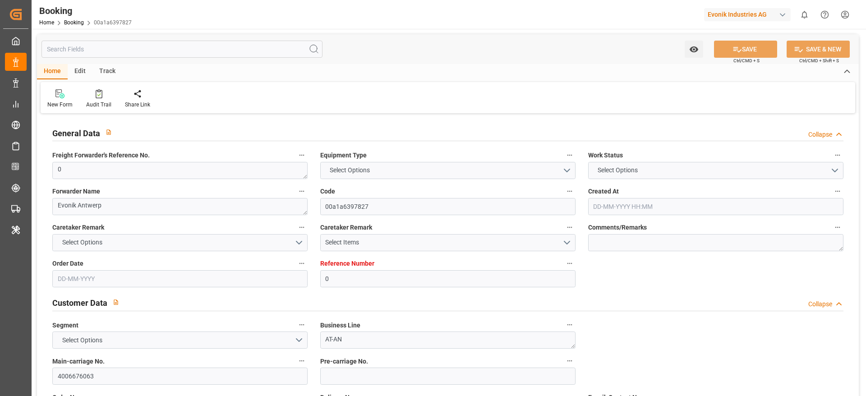
type input "0"
type input "CMACGM"
type input "CMA CGM Group"
type input "NLRTM"
type input "[PERSON_NAME]"
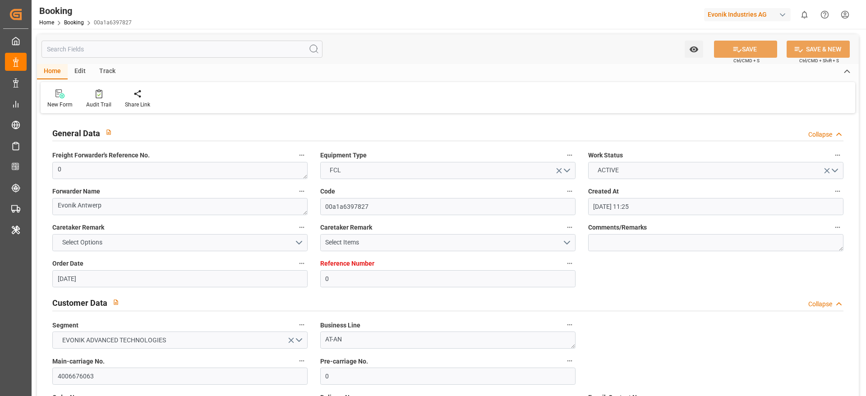
type input "24-07-2025 11:25"
type input "[DATE]"
type input "15-09-2025"
type input "12-08-2025"
type input "26-08-2025 05:30"
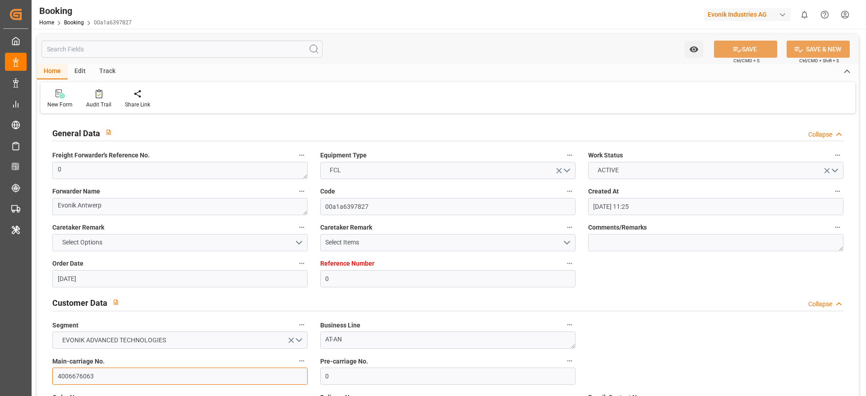
click at [142, 368] on input "4006676063" at bounding box center [179, 376] width 255 height 17
click at [114, 378] on input "4006676063" at bounding box center [179, 376] width 255 height 17
click at [115, 378] on input "4006676063" at bounding box center [179, 376] width 255 height 17
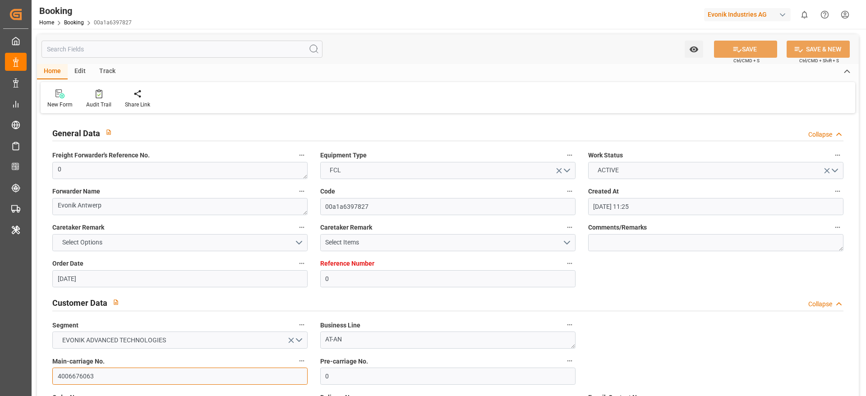
click at [115, 378] on input "4006676063" at bounding box center [179, 376] width 255 height 17
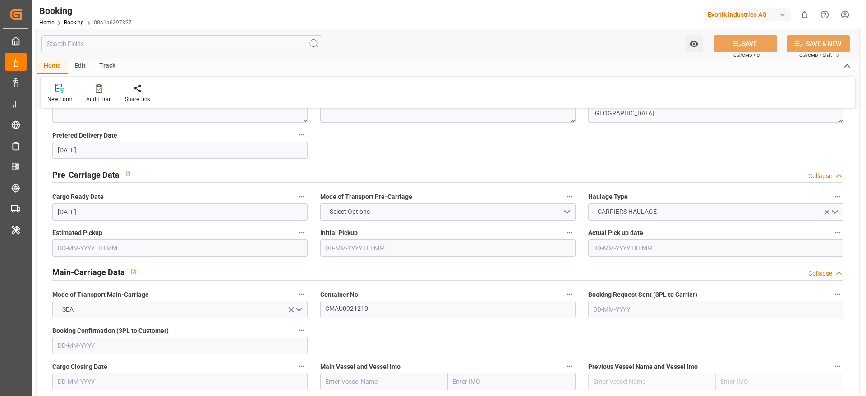
scroll to position [473, 0]
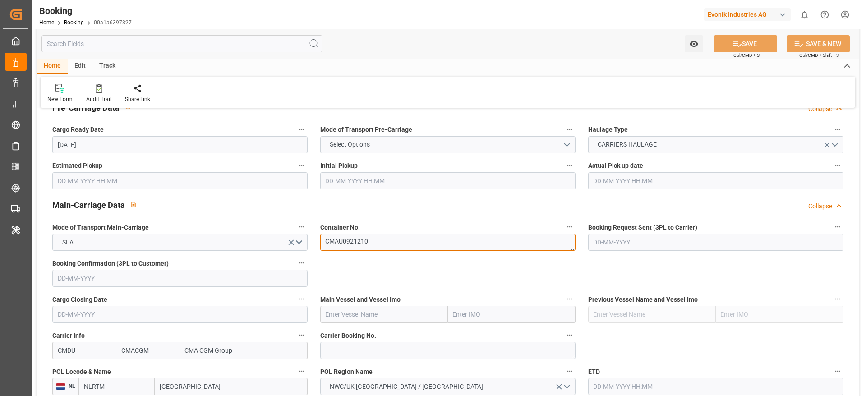
click at [381, 239] on textarea "CMAU0921210" at bounding box center [447, 242] width 255 height 17
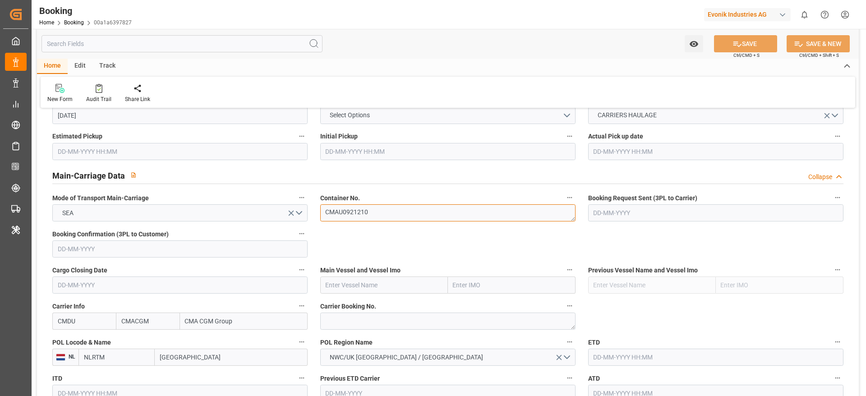
scroll to position [541, 0]
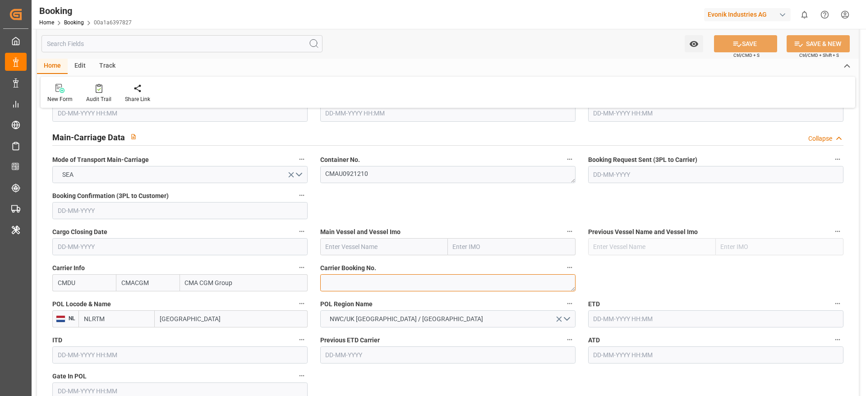
click at [360, 277] on textarea at bounding box center [447, 282] width 255 height 17
paste textarea "ANT1921477"
type textarea "ANT1921477"
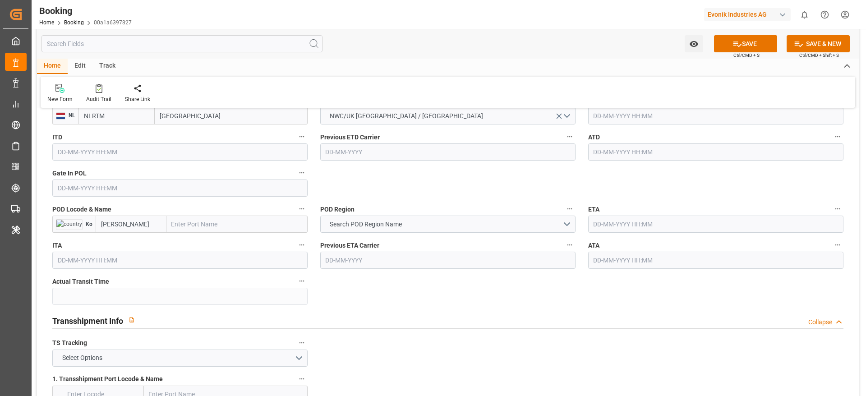
scroll to position [676, 0]
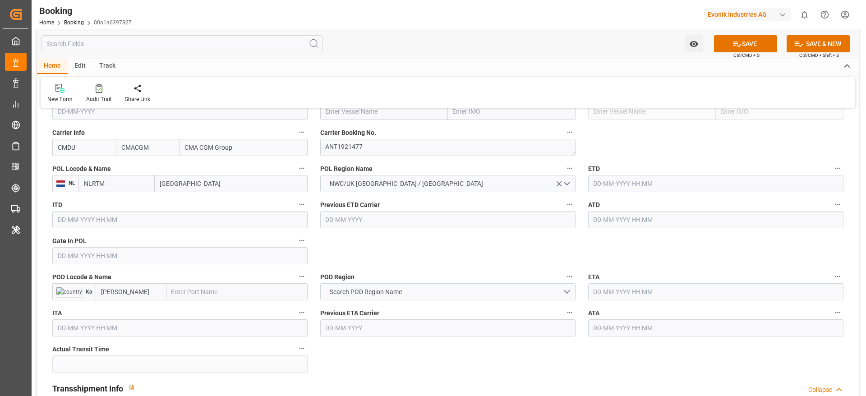
click at [201, 181] on input "[GEOGRAPHIC_DATA]" at bounding box center [231, 183] width 153 height 17
paste input "[GEOGRAPHIC_DATA]"
type input "[GEOGRAPHIC_DATA]"
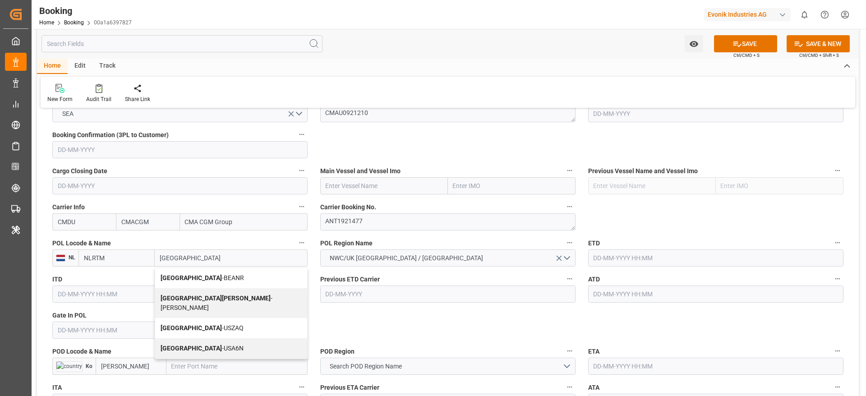
scroll to position [541, 0]
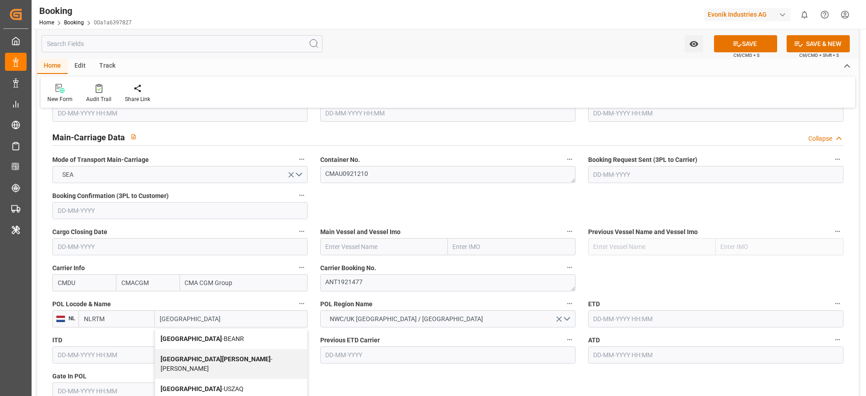
click at [201, 338] on span "Antwerp - BEANR" at bounding box center [202, 338] width 83 height 7
type input "BEANR"
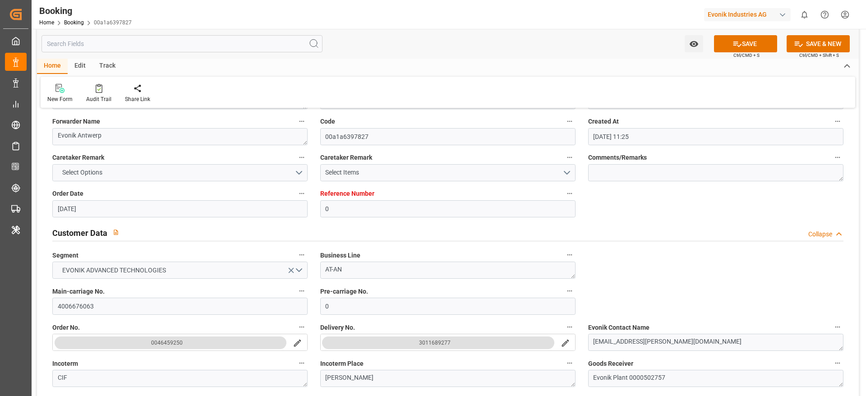
scroll to position [68, 0]
type input "[GEOGRAPHIC_DATA]"
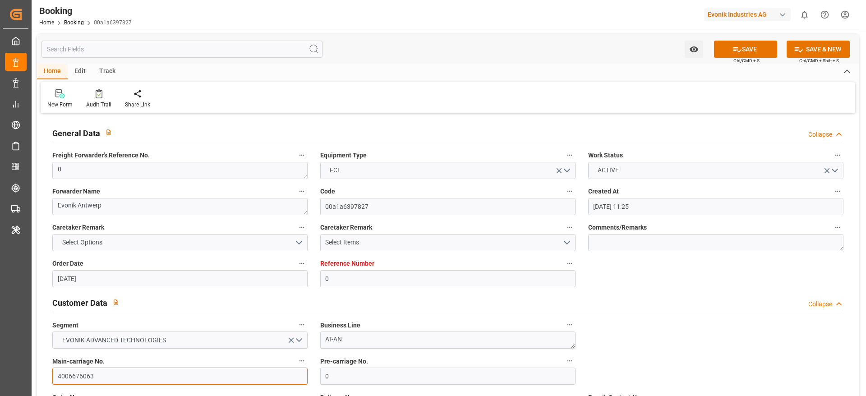
click at [106, 372] on input "4006676063" at bounding box center [179, 376] width 255 height 17
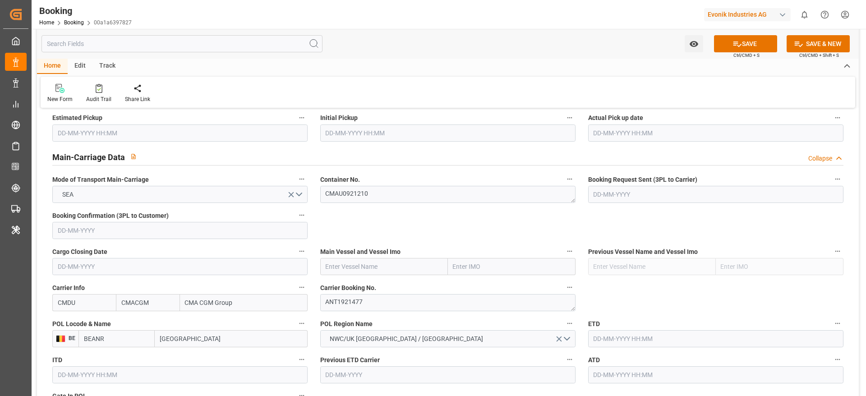
scroll to position [541, 0]
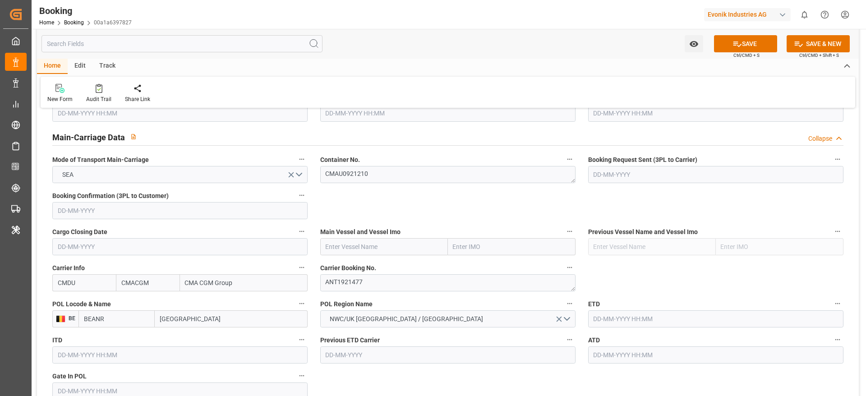
click at [368, 247] on input "text" at bounding box center [384, 246] width 128 height 17
paste input "CMA CGM [GEOGRAPHIC_DATA]"
type input "CMA CGM [GEOGRAPHIC_DATA]"
click at [386, 254] on input "CMA CGM [GEOGRAPHIC_DATA]" at bounding box center [384, 246] width 128 height 17
click at [382, 264] on span "CMA CGM SYDNEY - 9315953" at bounding box center [370, 271] width 88 height 17
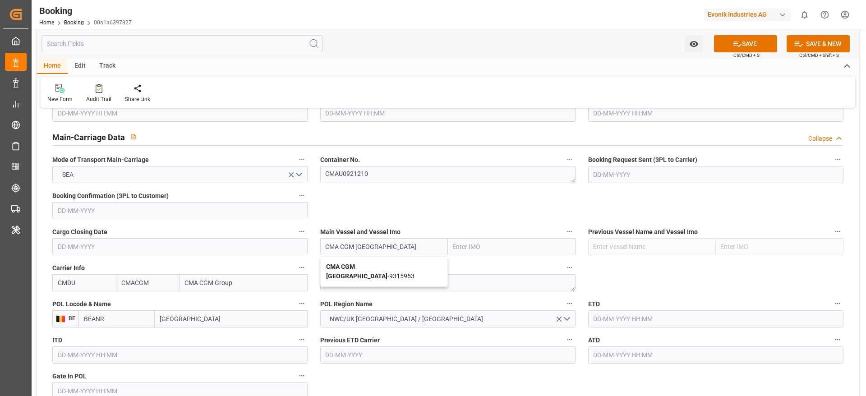
type input "9315953"
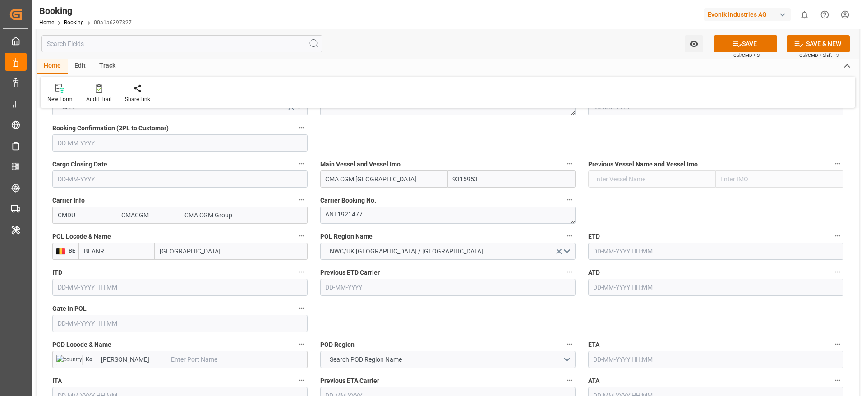
scroll to position [676, 0]
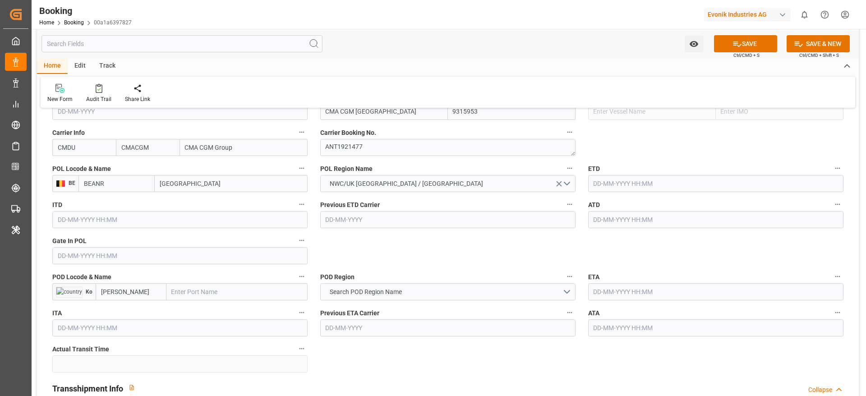
type input "CMA CGM [GEOGRAPHIC_DATA]"
click at [78, 257] on input "text" at bounding box center [179, 255] width 255 height 17
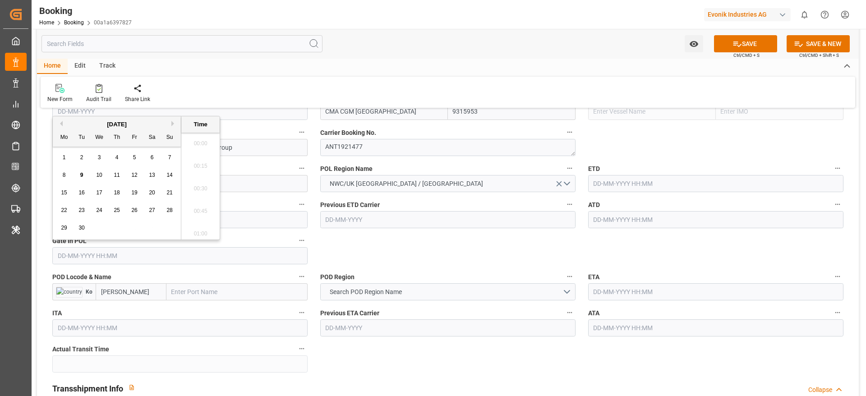
scroll to position [1514, 0]
click at [61, 123] on button "Previous Month" at bounding box center [59, 123] width 5 height 5
click at [114, 205] on div "21" at bounding box center [116, 210] width 11 height 11
type input "[DATE] 00:00"
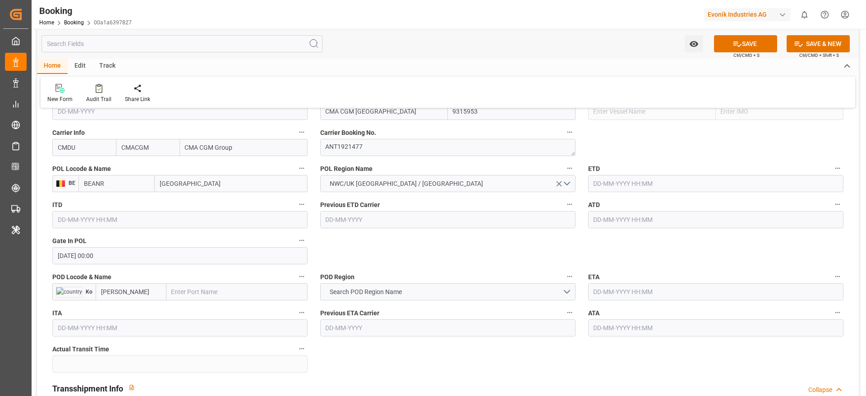
click at [627, 189] on input "text" at bounding box center [715, 183] width 255 height 17
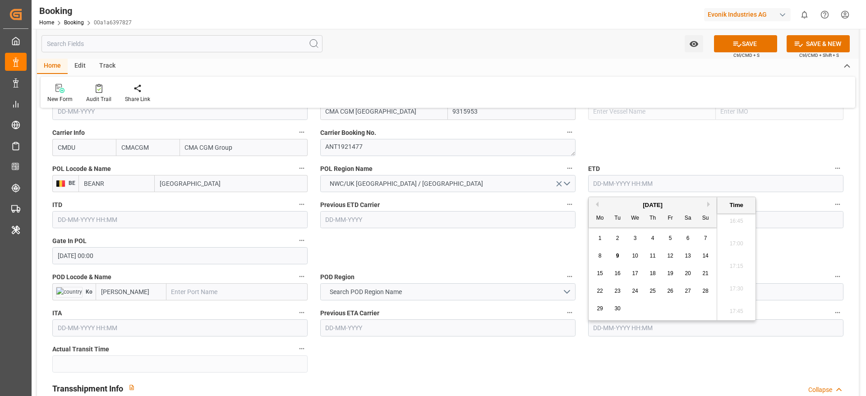
click at [598, 202] on button "Previous Month" at bounding box center [595, 204] width 5 height 5
click at [670, 309] on span "29" at bounding box center [670, 308] width 6 height 6
type input "[DATE] 00:00"
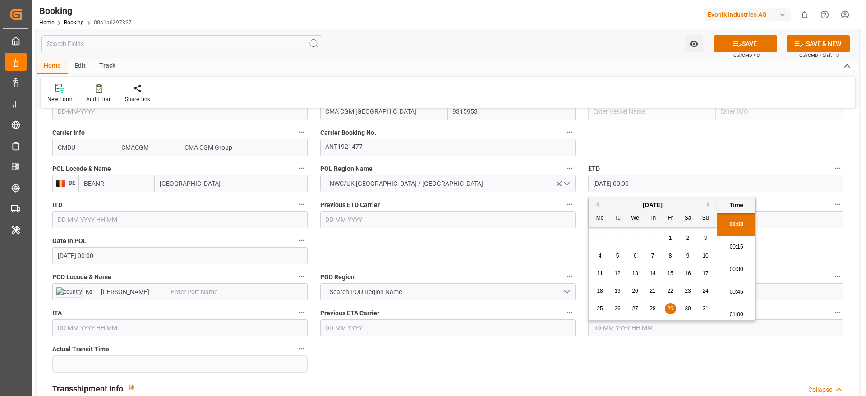
click at [660, 185] on input "[DATE] 00:00" at bounding box center [715, 183] width 255 height 17
click at [781, 217] on input "text" at bounding box center [715, 219] width 255 height 17
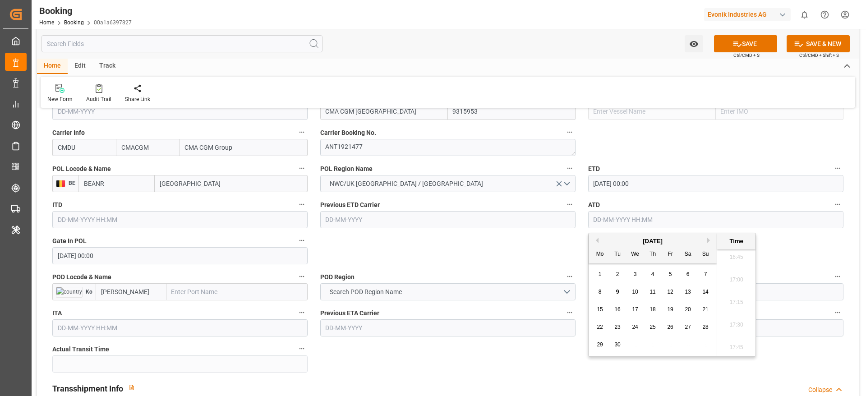
paste input "[DATE] 00:00"
type input "[DATE] 00:00"
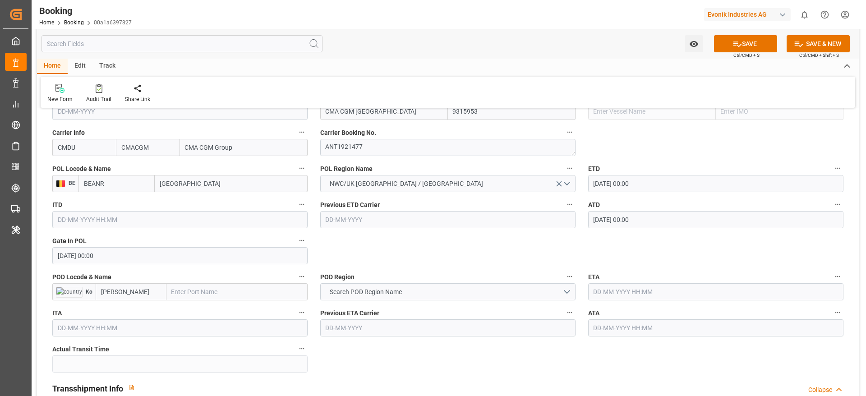
click at [193, 294] on input "text" at bounding box center [236, 291] width 141 height 17
paste input "GEBZE"
type input "GEBZE"
click at [189, 312] on b "Gebze" at bounding box center [181, 311] width 18 height 7
type input "TRGEB"
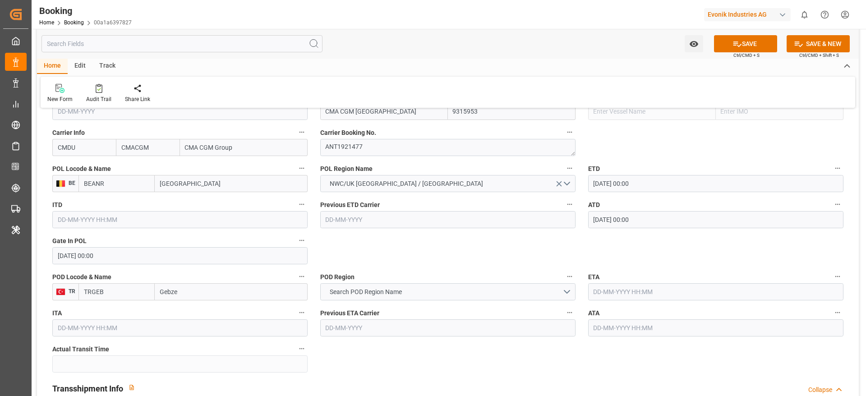
type input "Gebze"
click at [420, 291] on button "Search POD Region Name" at bounding box center [447, 291] width 255 height 17
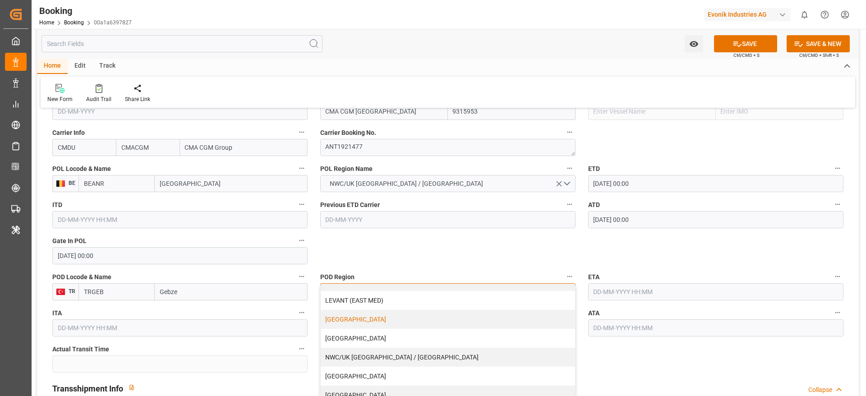
scroll to position [184, 0]
click at [343, 338] on div "[GEOGRAPHIC_DATA]" at bounding box center [448, 337] width 254 height 19
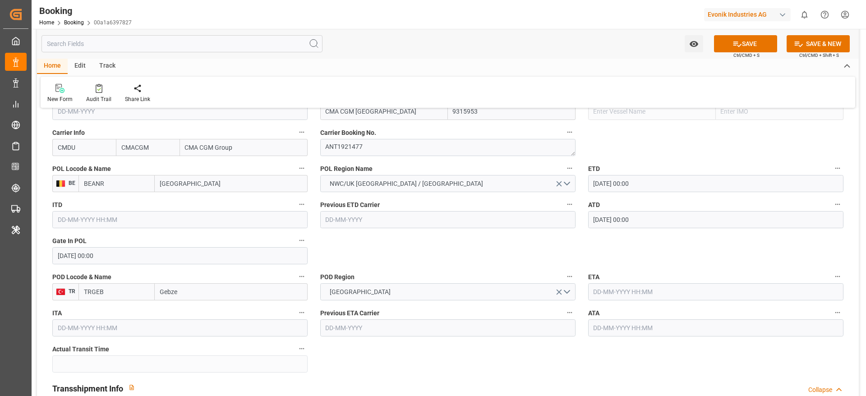
click at [609, 290] on input "text" at bounding box center [715, 291] width 255 height 17
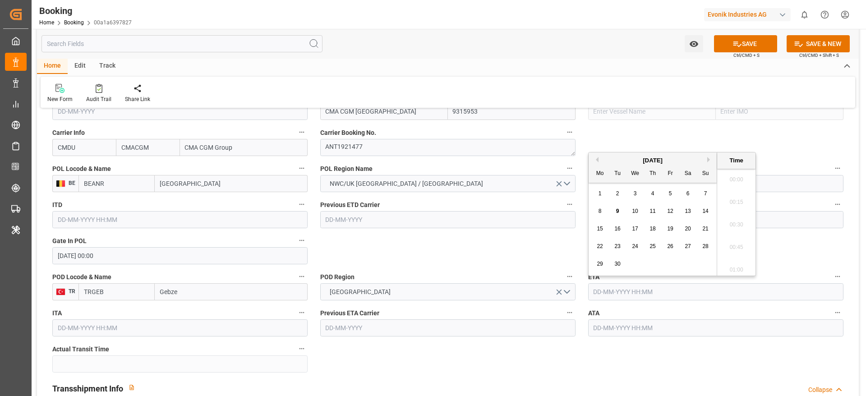
scroll to position [1536, 0]
click at [702, 228] on span "21" at bounding box center [705, 228] width 6 height 6
type input "21-09-2025 00:00"
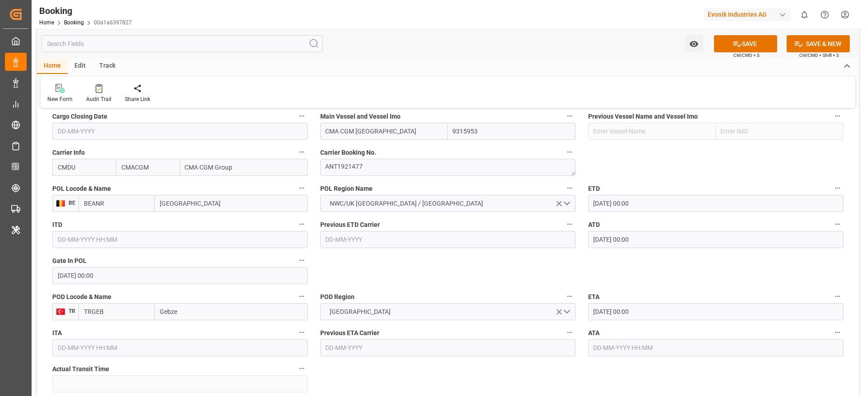
scroll to position [676, 0]
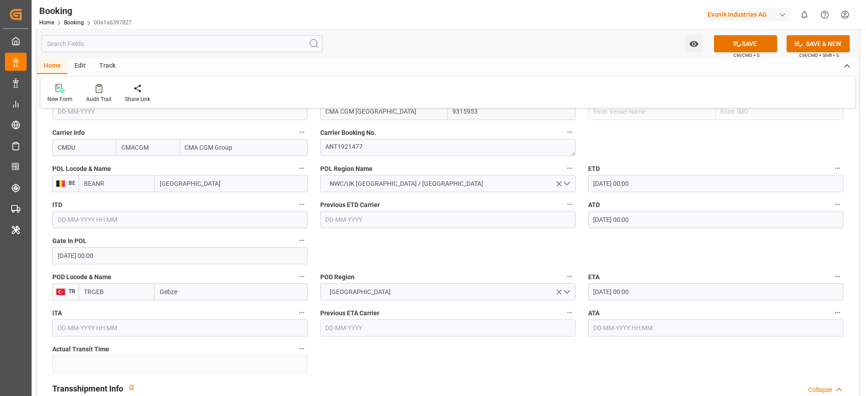
click at [84, 148] on input "CMDU" at bounding box center [84, 147] width 64 height 17
click at [74, 170] on b "CMDU" at bounding box center [67, 167] width 18 height 7
type input "CMDU"
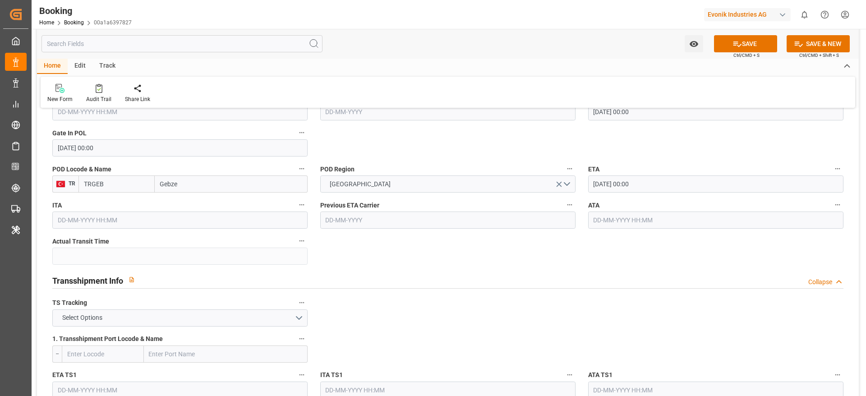
scroll to position [812, 0]
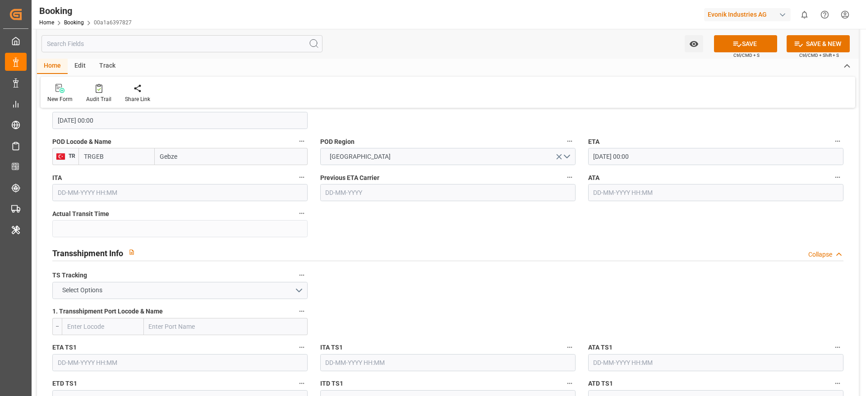
click at [92, 275] on label "TS Tracking" at bounding box center [179, 275] width 255 height 13
click at [296, 275] on button "TS Tracking" at bounding box center [302, 275] width 12 height 12
click at [84, 285] on div at bounding box center [433, 198] width 866 height 396
click at [82, 290] on span "Select Options" at bounding box center [82, 289] width 49 height 9
click at [66, 307] on div "FALSE" at bounding box center [180, 311] width 254 height 19
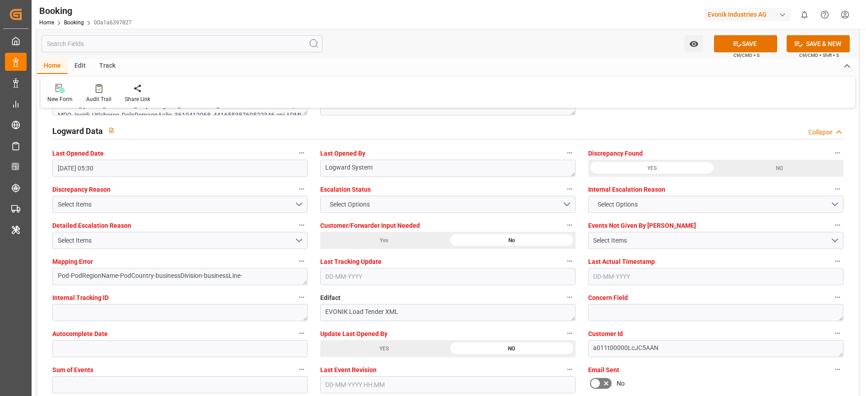
scroll to position [1691, 0]
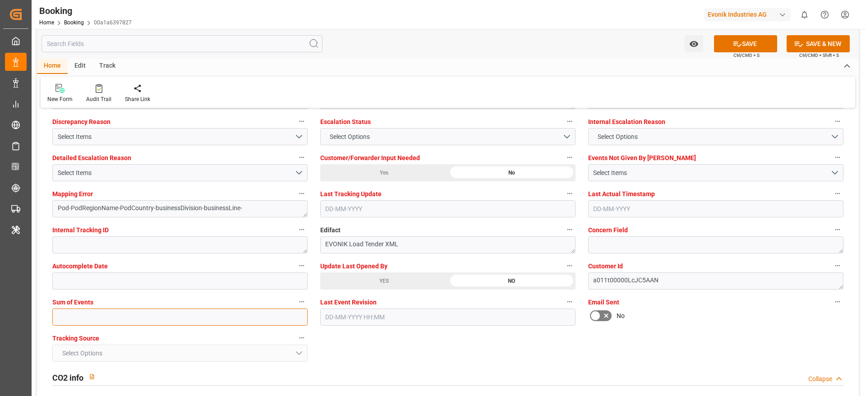
drag, startPoint x: 68, startPoint y: 318, endPoint x: 101, endPoint y: 331, distance: 35.7
click at [68, 318] on input "text" at bounding box center [179, 316] width 255 height 17
type input "0"
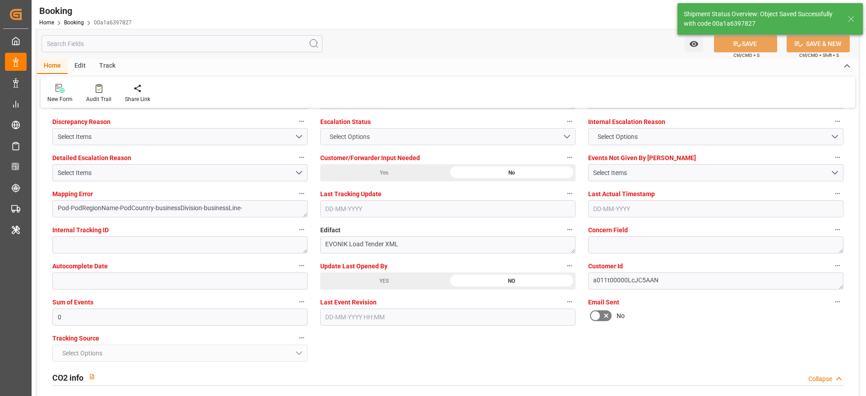
type textarea "NWC/UK North West Continent / UK_TRGEB_CMDU_AT-AN"
type textarea "Madhu T V"
type textarea "businessDivision-businessLine-"
type input "29-08-2025 00:00"
type input "21-09-2025 00:00"
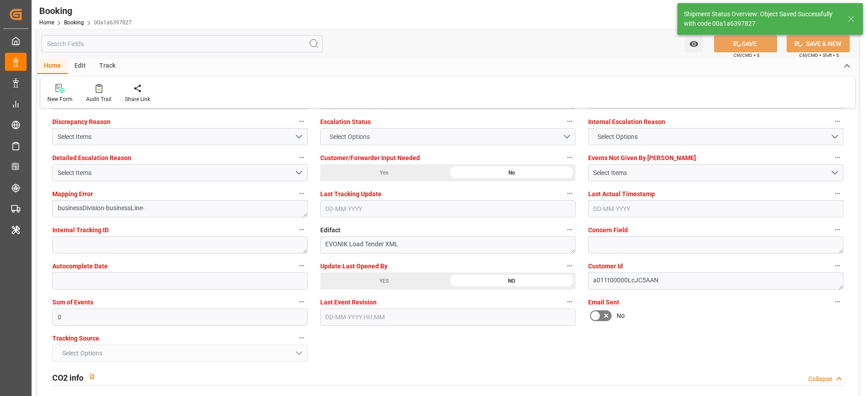
type input "09-09-2025 12:00"
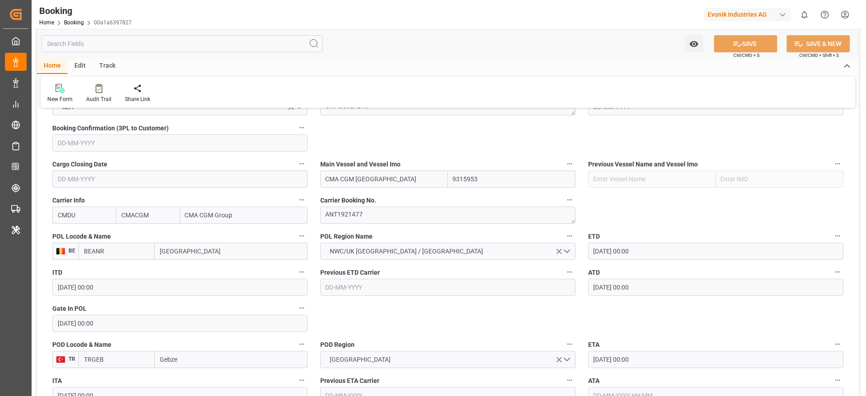
scroll to position [541, 0]
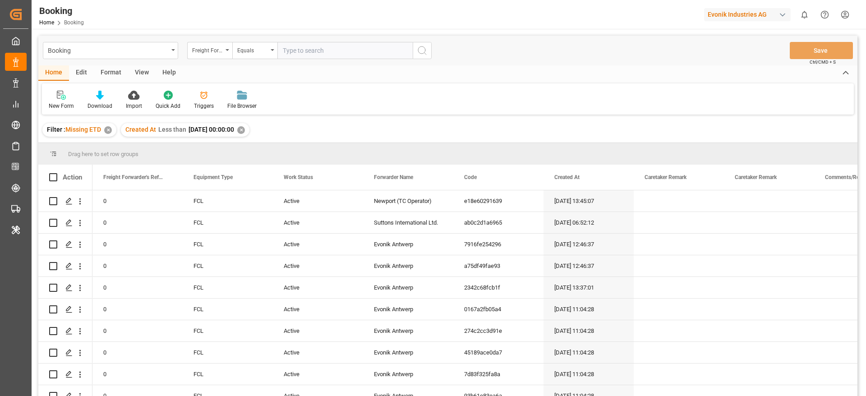
click at [204, 52] on div "Freight Forwarder's Reference No." at bounding box center [207, 49] width 31 height 10
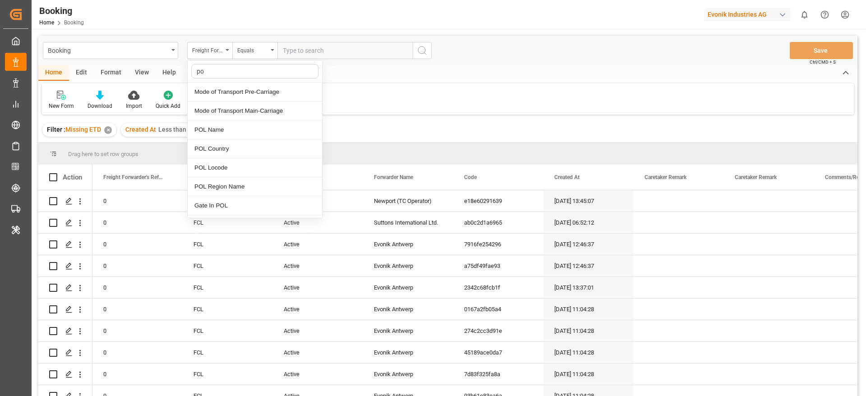
type input "pod"
click at [239, 88] on div "POD Name" at bounding box center [255, 92] width 134 height 19
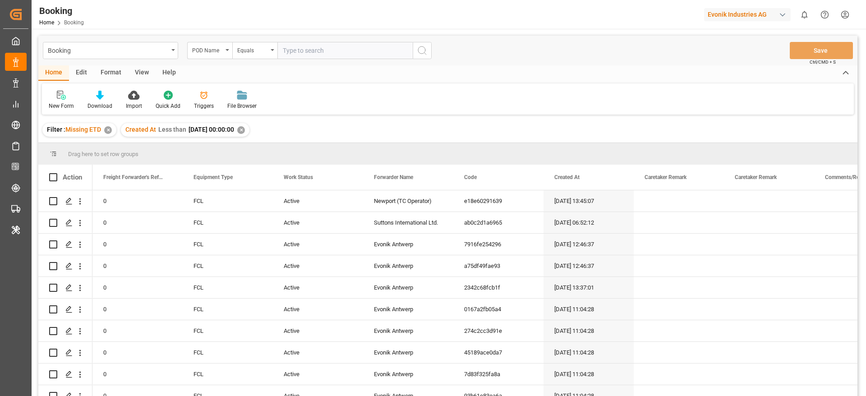
click at [311, 46] on input "text" at bounding box center [344, 50] width 135 height 17
paste input "GEBZE"
type input "GEBZE"
click at [425, 47] on icon "search button" at bounding box center [422, 50] width 11 height 11
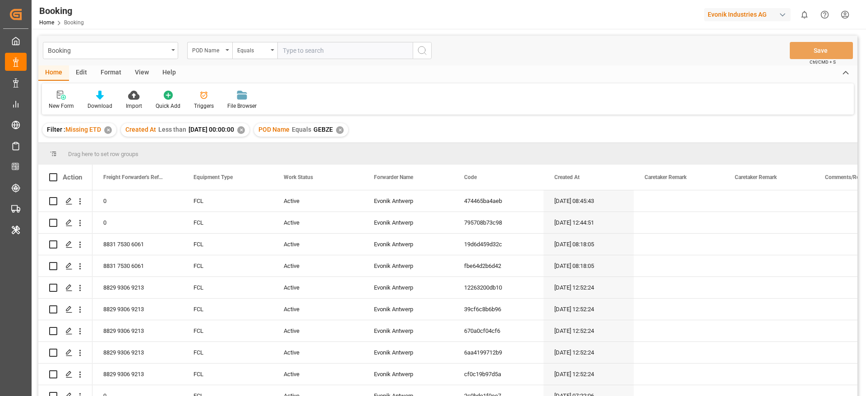
click at [107, 129] on div "✕" at bounding box center [108, 130] width 8 height 8
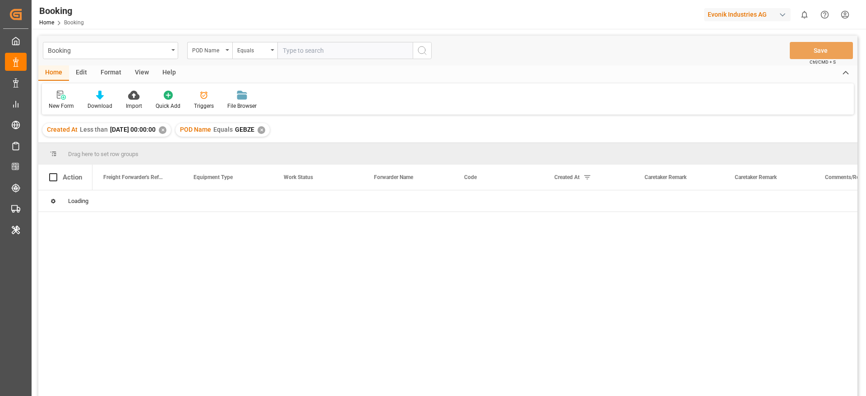
click at [171, 124] on div "Created At Less than [DATE] 00:00:00 ✕" at bounding box center [106, 130] width 129 height 14
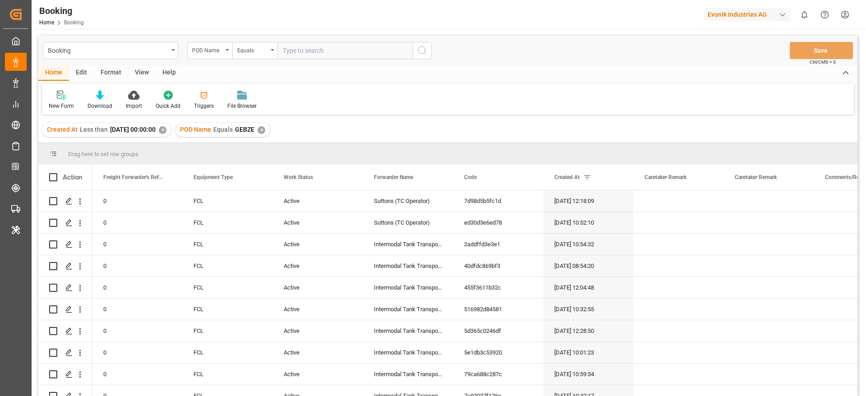
click at [166, 129] on div "✕" at bounding box center [163, 130] width 8 height 8
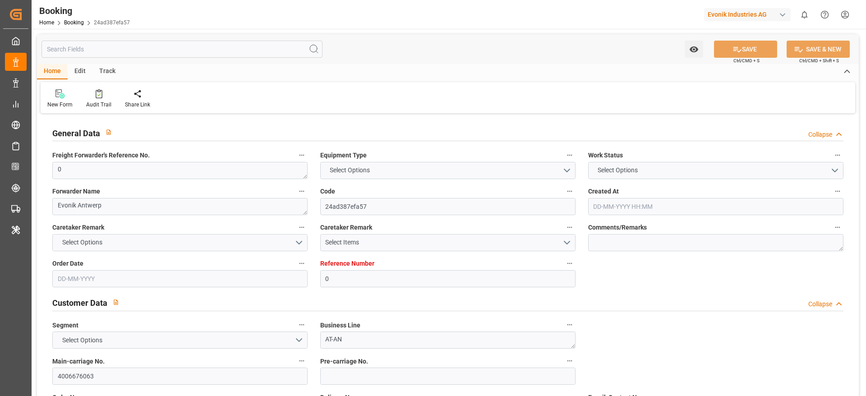
type input "0"
type input "CMACGM"
type input "CMA CGM Group"
type input "NLRTM"
type input "[PERSON_NAME]"
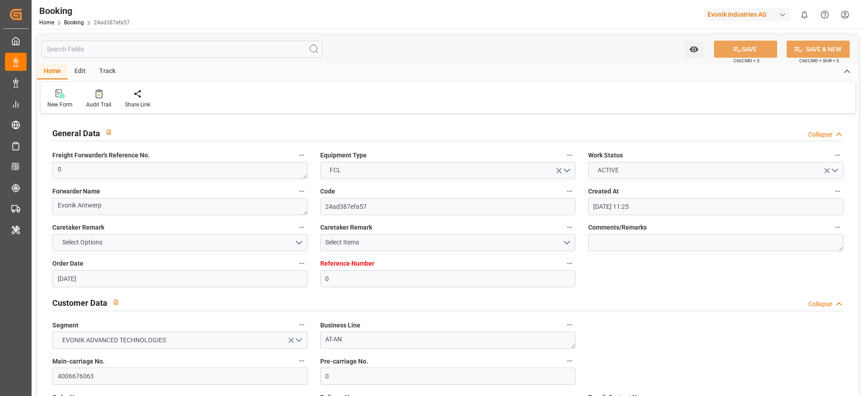
type input "[DATE] 11:25"
type input "[DATE]"
type input "[DATE] 05:30"
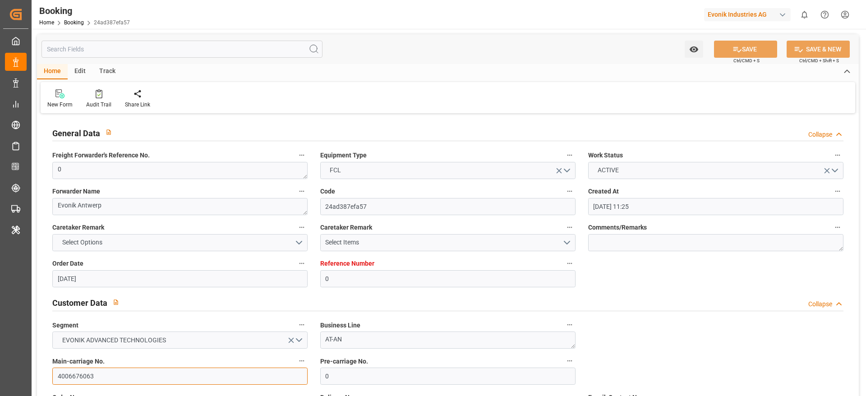
click at [119, 378] on input "4006676063" at bounding box center [179, 376] width 255 height 17
click at [117, 374] on input "4006676063" at bounding box center [179, 376] width 255 height 17
click at [116, 378] on input "4006676063" at bounding box center [179, 376] width 255 height 17
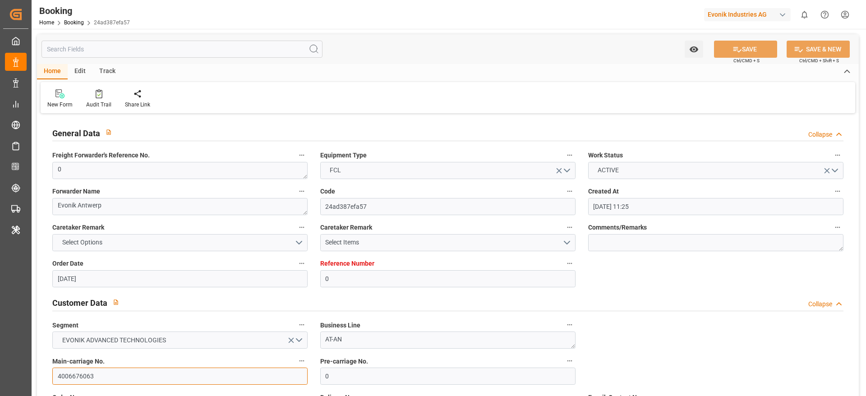
click at [116, 378] on input "4006676063" at bounding box center [179, 376] width 255 height 17
click at [129, 372] on input "4006676063" at bounding box center [179, 376] width 255 height 17
click at [110, 374] on input "4006676063" at bounding box center [179, 376] width 255 height 17
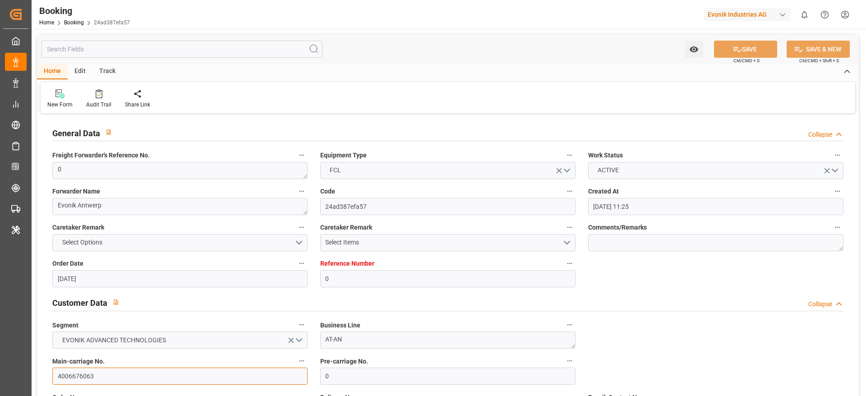
click at [110, 374] on input "4006676063" at bounding box center [179, 376] width 255 height 17
click at [120, 374] on input "4006676063" at bounding box center [179, 376] width 255 height 17
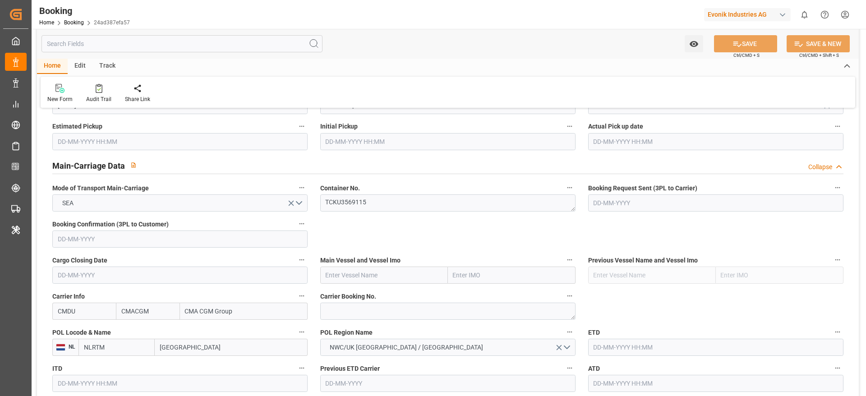
scroll to position [541, 0]
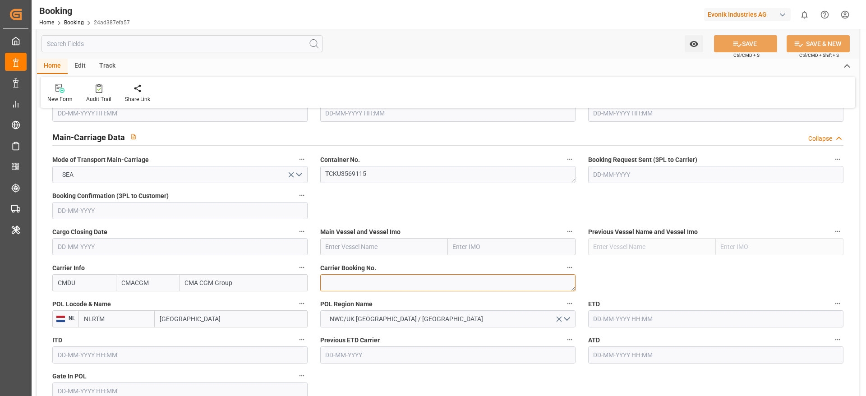
click at [358, 276] on textarea at bounding box center [447, 282] width 255 height 17
paste textarea "ANT1921477"
type textarea "ANT1921477"
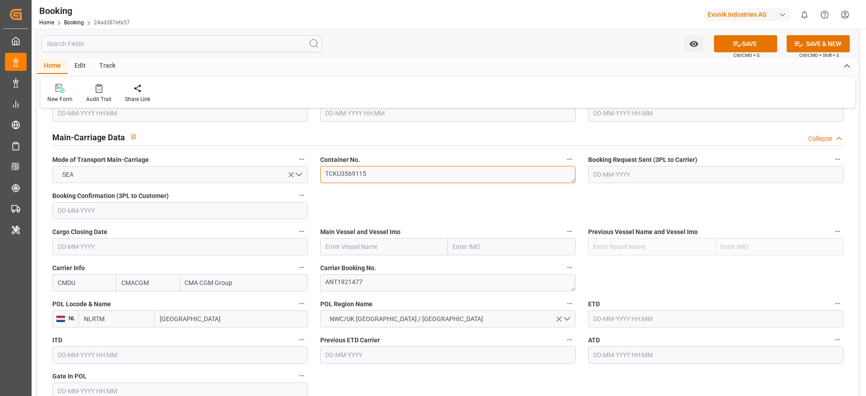
click at [399, 172] on textarea "TCKU3569115" at bounding box center [447, 174] width 255 height 17
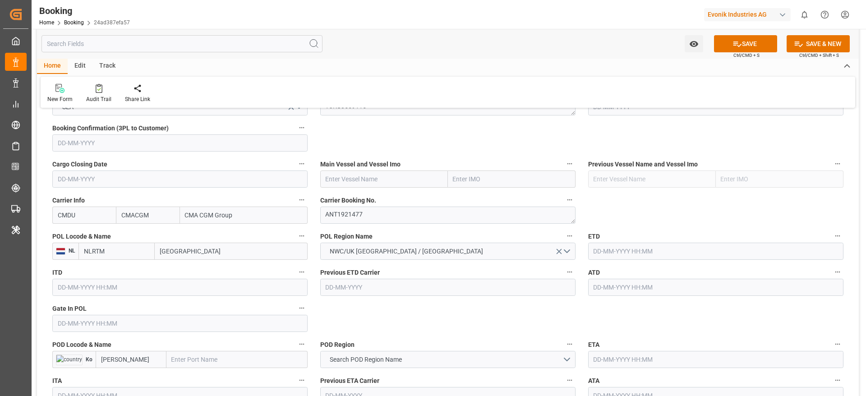
click at [201, 244] on input "[GEOGRAPHIC_DATA]" at bounding box center [231, 251] width 153 height 17
paste input "[GEOGRAPHIC_DATA]"
type input "[GEOGRAPHIC_DATA]"
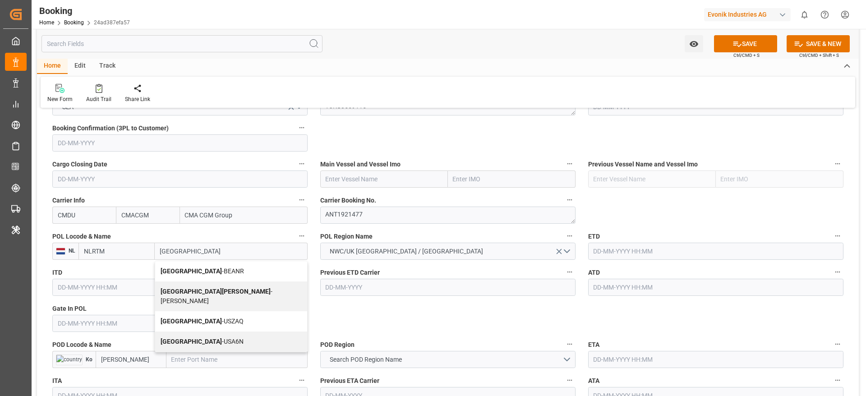
click at [195, 266] on div "Antwerp - BEANR" at bounding box center [231, 271] width 152 height 20
type input "BEANR"
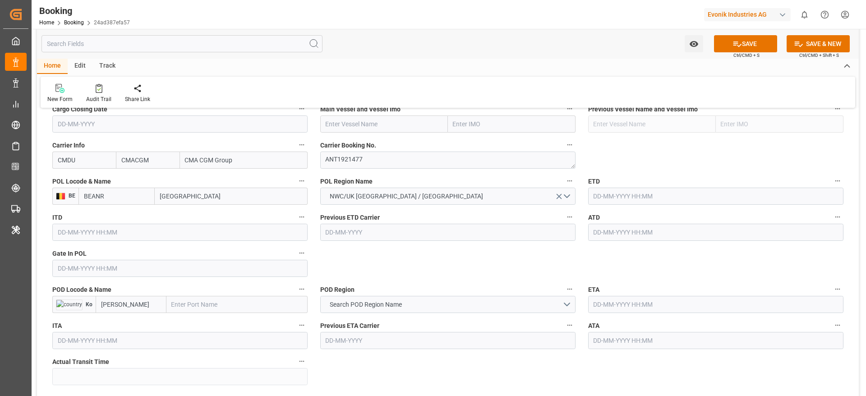
scroll to position [676, 0]
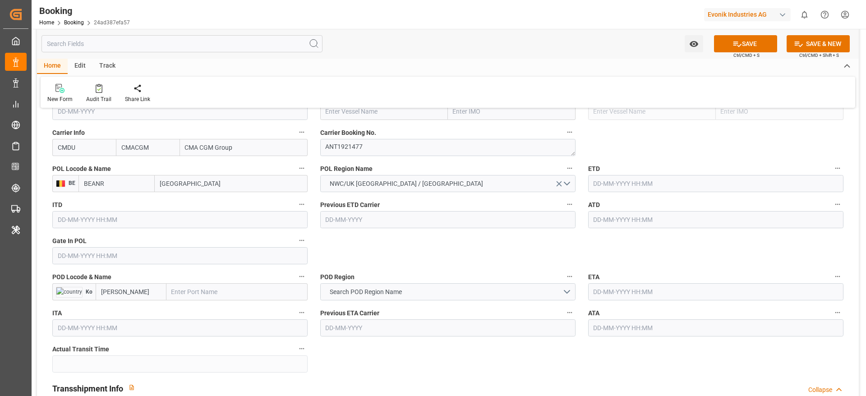
type input "[GEOGRAPHIC_DATA]"
click at [220, 291] on input "text" at bounding box center [236, 291] width 141 height 17
paste input "GEBZE"
type input "GEBZE"
click at [188, 309] on b "Gebze" at bounding box center [181, 311] width 18 height 7
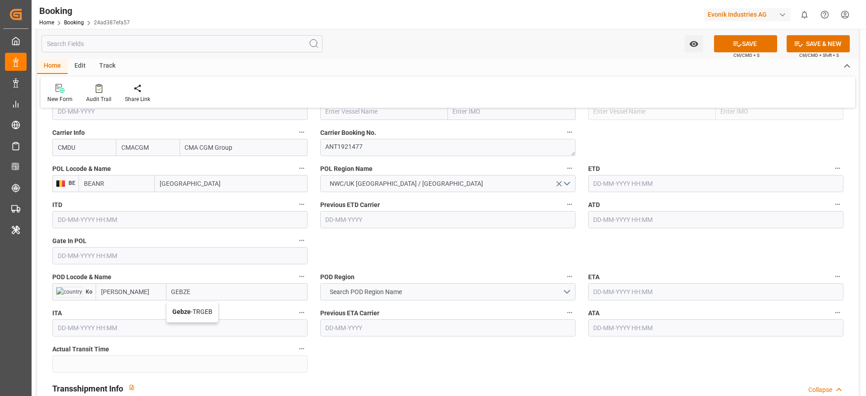
type input "TRGEB"
type input "Gebze"
click at [376, 298] on button "Search POD Region Name" at bounding box center [447, 291] width 255 height 17
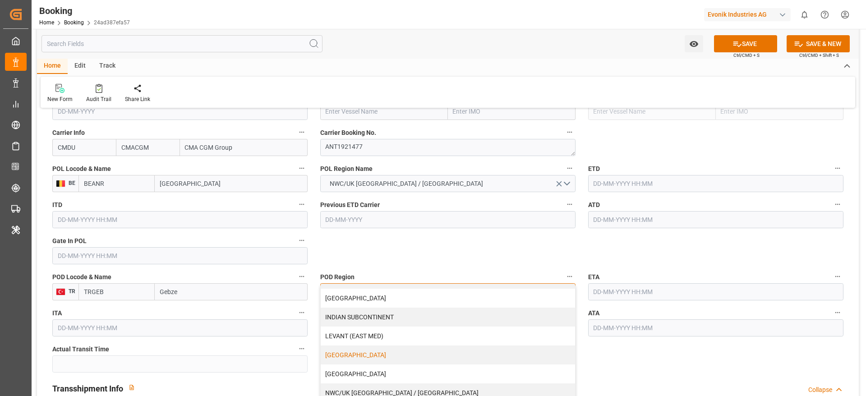
scroll to position [184, 0]
click at [367, 338] on div "[GEOGRAPHIC_DATA]" at bounding box center [448, 337] width 254 height 19
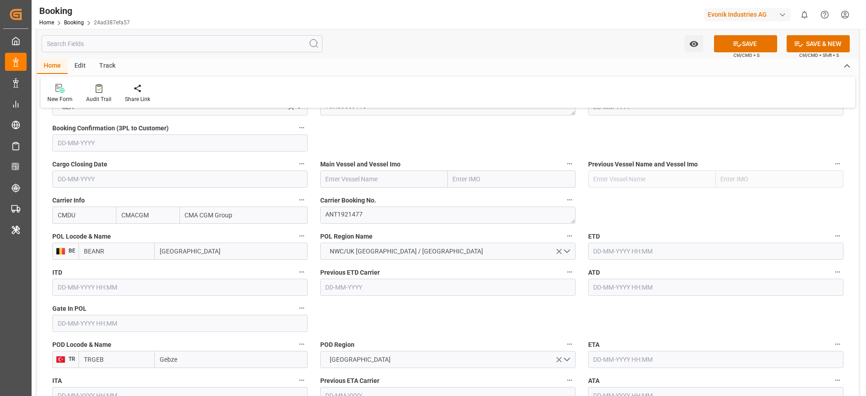
click at [356, 172] on input "text" at bounding box center [384, 178] width 128 height 17
paste input "CMA CGM [GEOGRAPHIC_DATA]"
click at [378, 197] on b "CMA CGM [GEOGRAPHIC_DATA]" at bounding box center [356, 203] width 61 height 17
type input "CMA CGM [GEOGRAPHIC_DATA]"
type input "9315953"
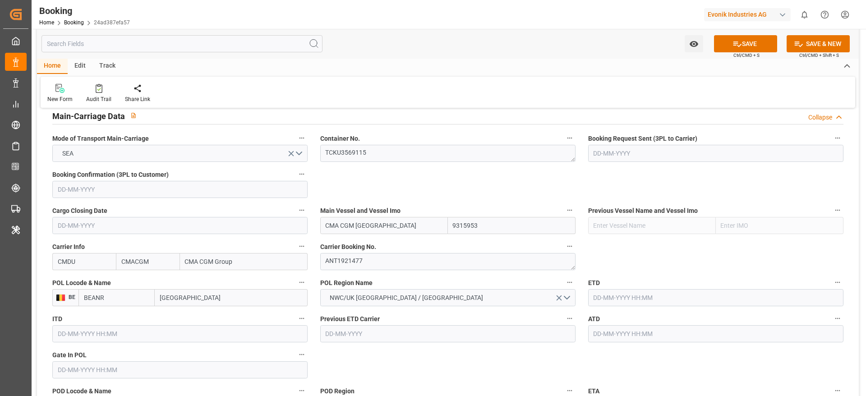
scroll to position [541, 0]
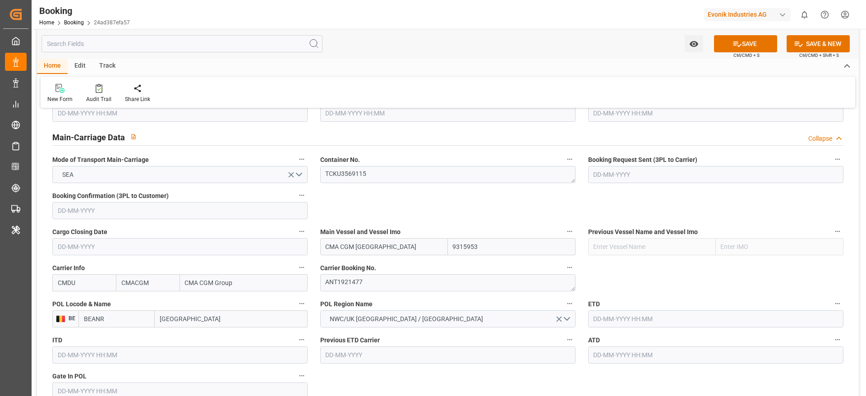
type input "CMA CGM [GEOGRAPHIC_DATA]"
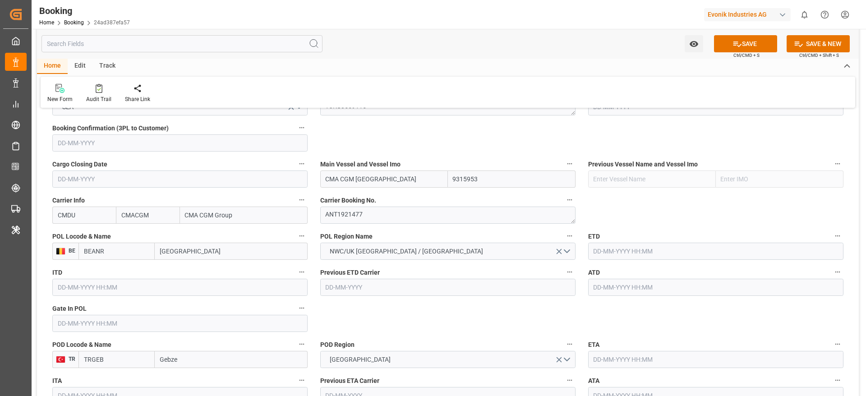
click at [86, 321] on input "text" at bounding box center [179, 323] width 255 height 17
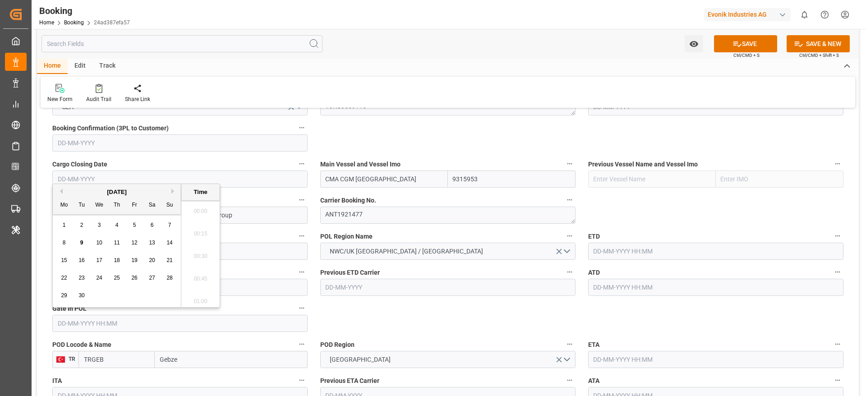
scroll to position [1559, 0]
click at [60, 193] on button "Previous Month" at bounding box center [59, 190] width 5 height 5
click at [121, 277] on div "21" at bounding box center [116, 278] width 11 height 11
type input "[DATE] 00:00"
click at [606, 247] on input "text" at bounding box center [715, 251] width 255 height 17
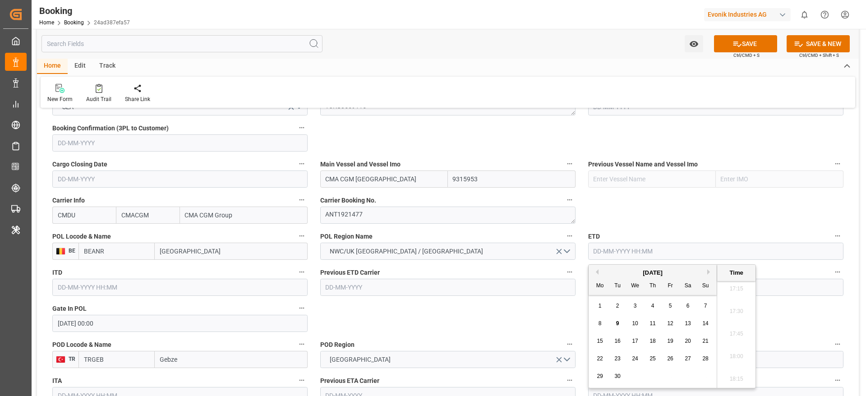
click at [596, 271] on button "Previous Month" at bounding box center [595, 271] width 5 height 5
click at [668, 375] on span "29" at bounding box center [670, 376] width 6 height 6
type input "[DATE] 00:00"
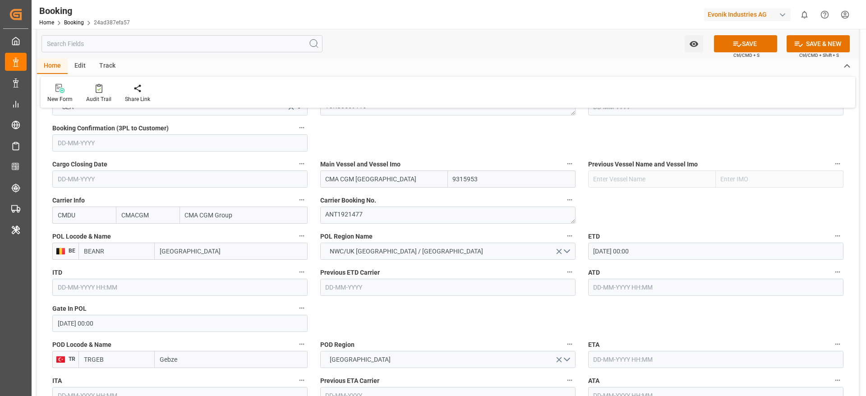
click at [663, 248] on input "[DATE] 00:00" at bounding box center [715, 251] width 255 height 17
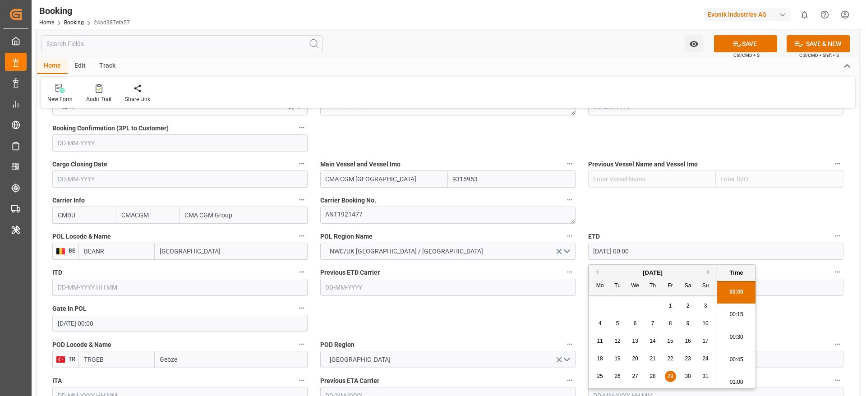
click at [663, 248] on input "[DATE] 00:00" at bounding box center [715, 251] width 255 height 17
click at [790, 292] on input "text" at bounding box center [715, 287] width 255 height 17
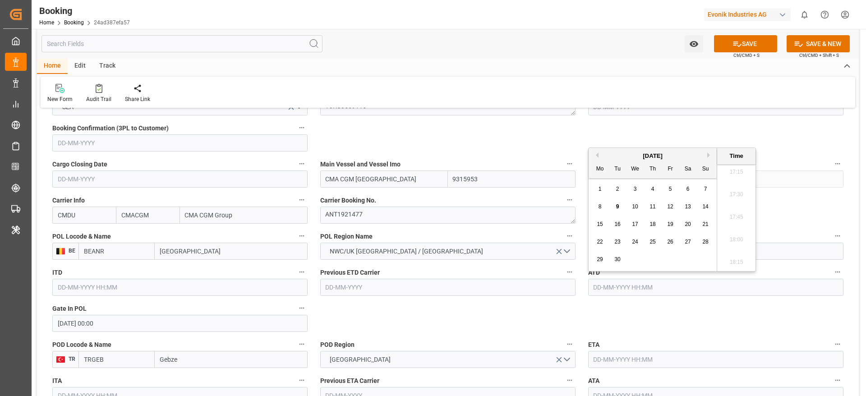
paste input "[DATE] 00:00"
type input "[DATE] 00:00"
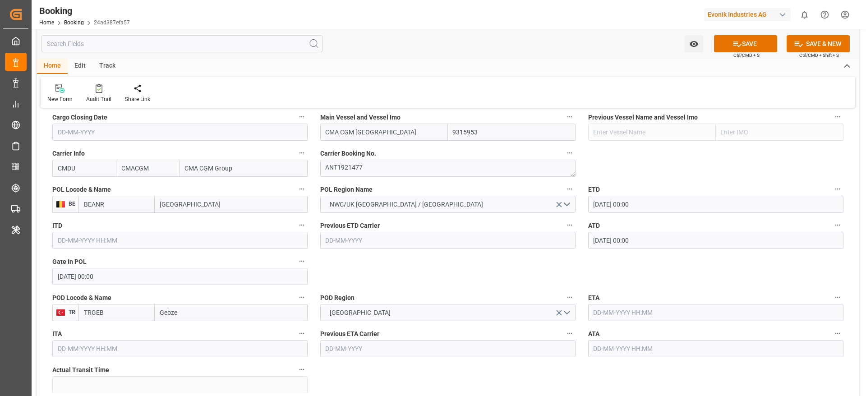
scroll to position [676, 0]
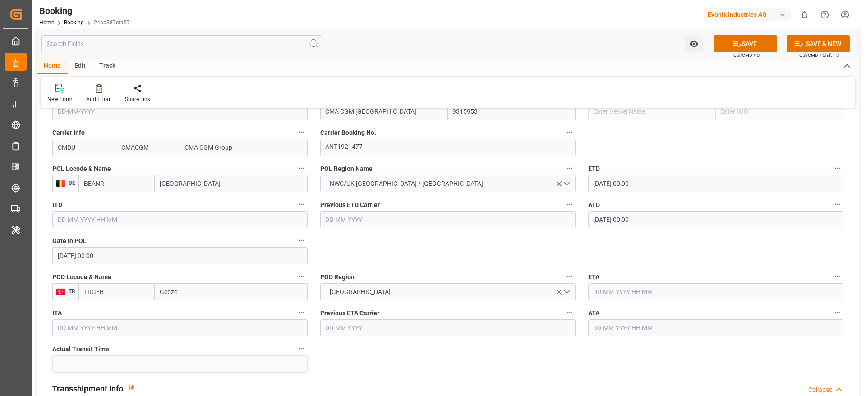
click at [596, 296] on input "text" at bounding box center [715, 291] width 255 height 17
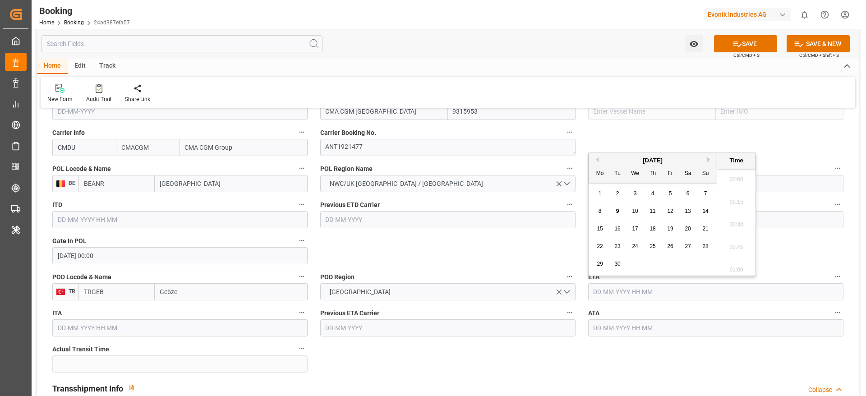
scroll to position [1559, 0]
click at [708, 229] on div "21" at bounding box center [705, 229] width 11 height 11
type input "[DATE] 00:00"
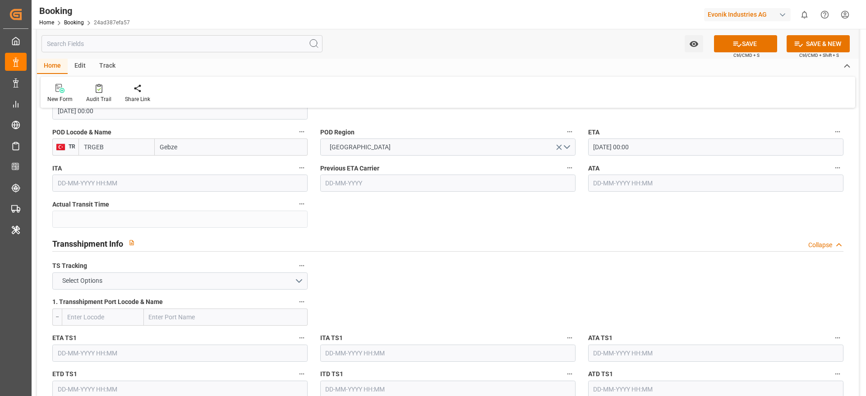
scroll to position [879, 0]
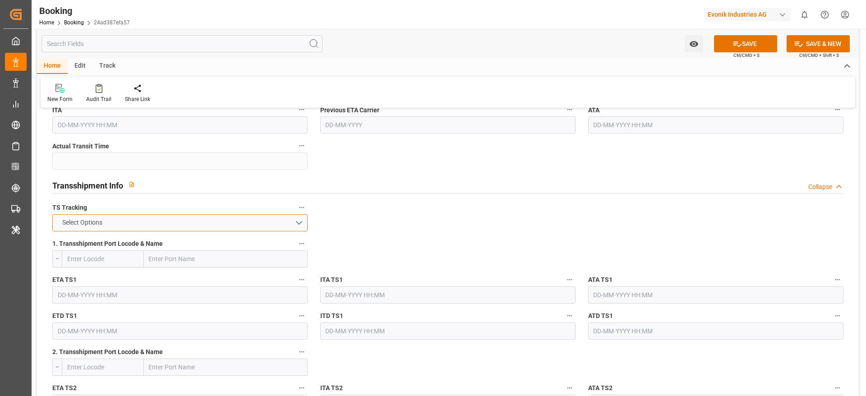
click at [80, 222] on span "Select Options" at bounding box center [82, 222] width 49 height 9
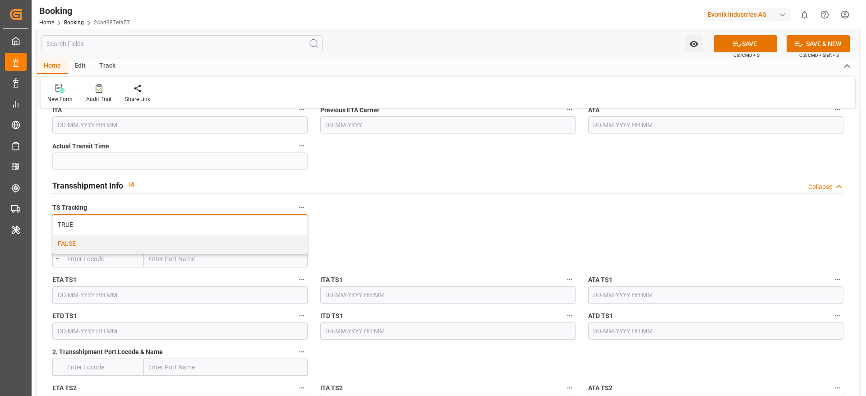
click at [88, 245] on div "FALSE" at bounding box center [180, 243] width 254 height 19
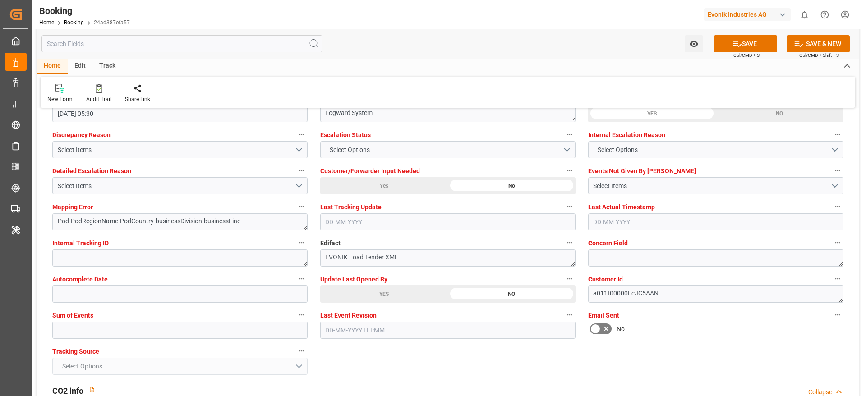
scroll to position [1691, 0]
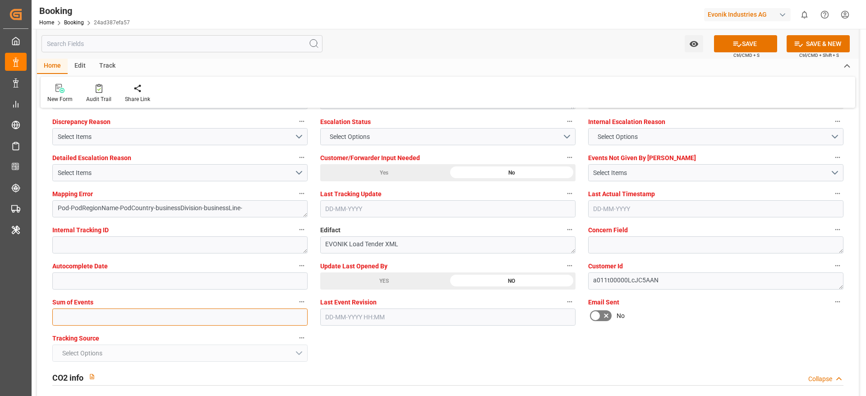
click at [81, 319] on input "text" at bounding box center [179, 316] width 255 height 17
type input "0"
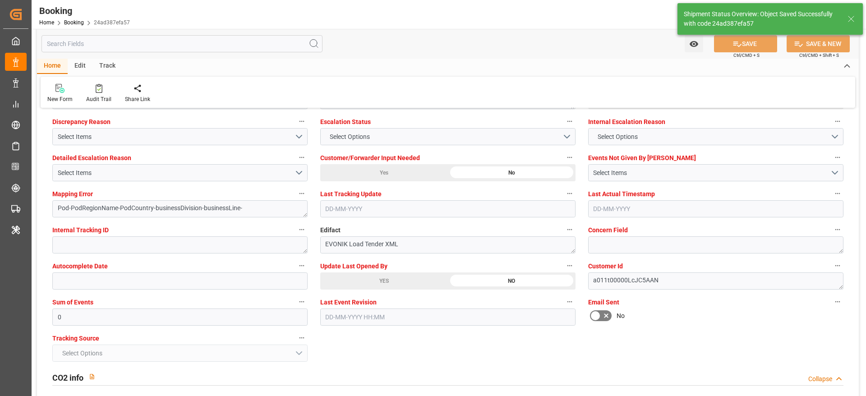
type textarea "NWC/[GEOGRAPHIC_DATA] [GEOGRAPHIC_DATA] Continent / UK_TRGEB_CMDU_AT-AN"
type textarea "Madhu T V"
type textarea "businessDivision-businessLine-"
type input "[DATE] 00:00"
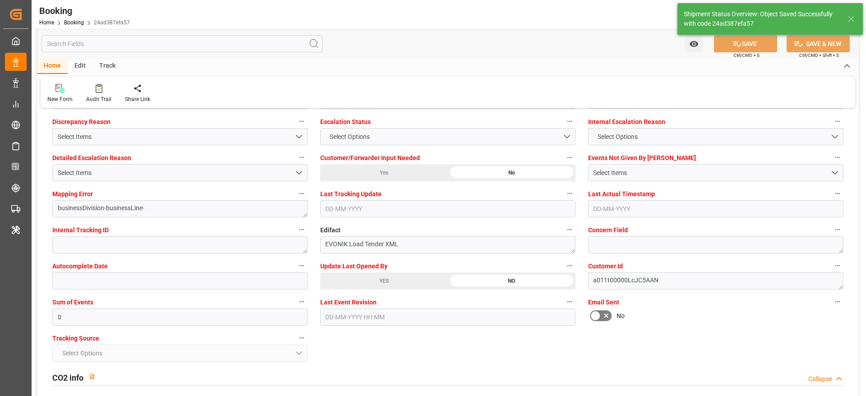
type input "[DATE] 12:20"
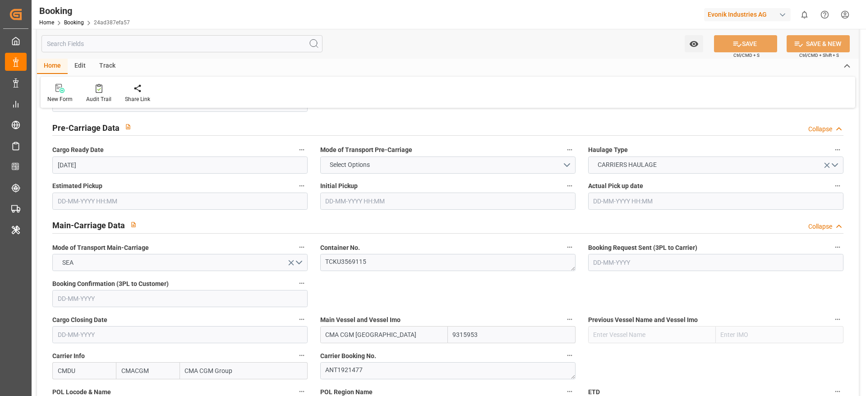
scroll to position [473, 0]
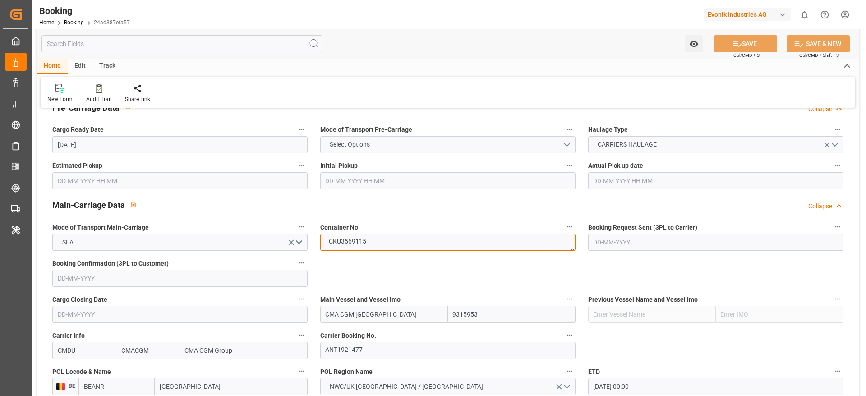
click at [399, 240] on textarea "TCKU3569115" at bounding box center [447, 242] width 255 height 17
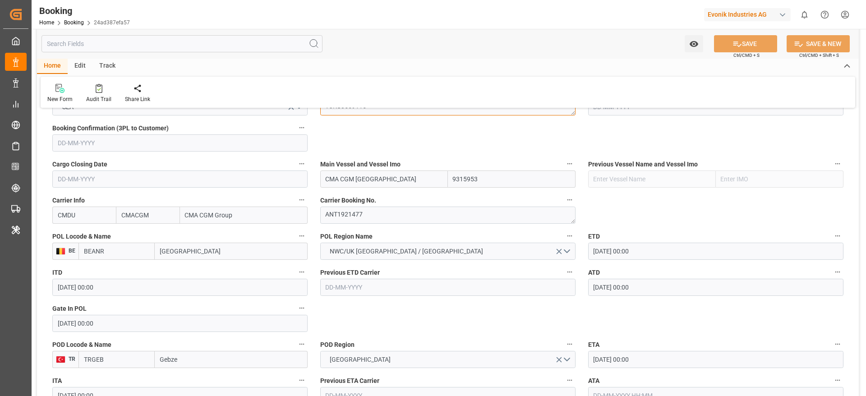
scroll to position [541, 0]
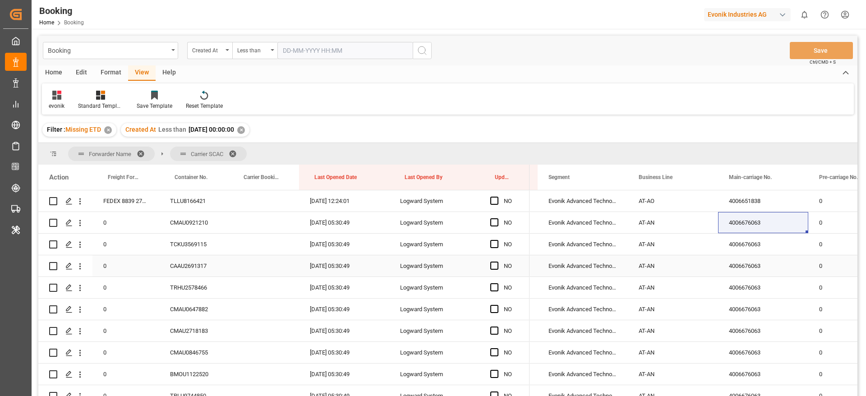
scroll to position [173, 0]
click at [210, 50] on div "Created At" at bounding box center [207, 49] width 31 height 10
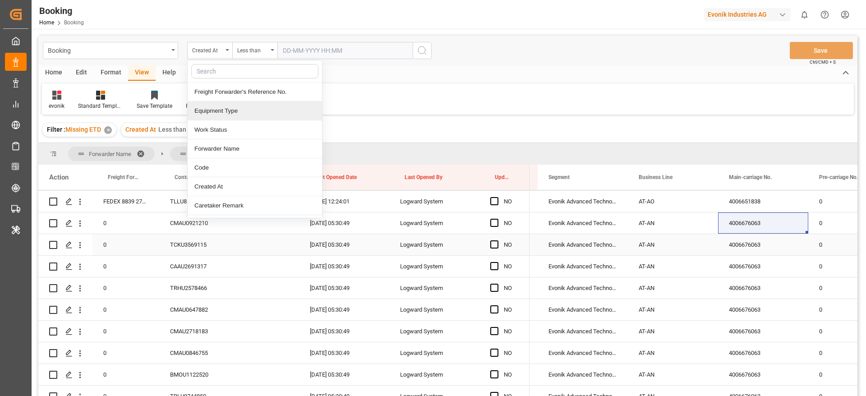
click at [751, 247] on div "4006676063" at bounding box center [763, 244] width 90 height 21
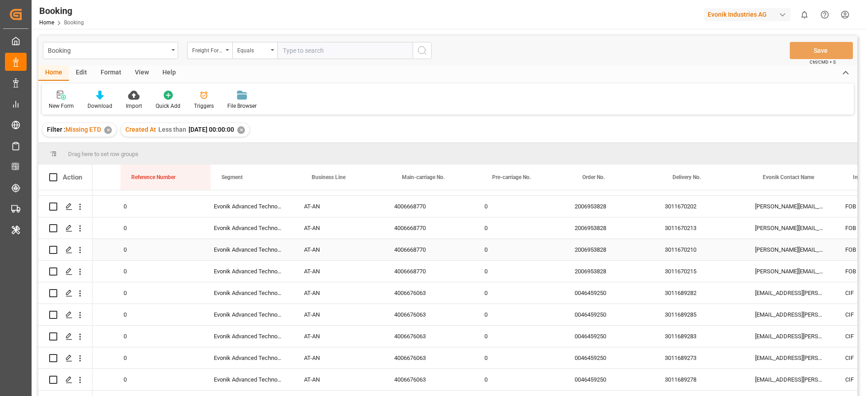
scroll to position [0, 874]
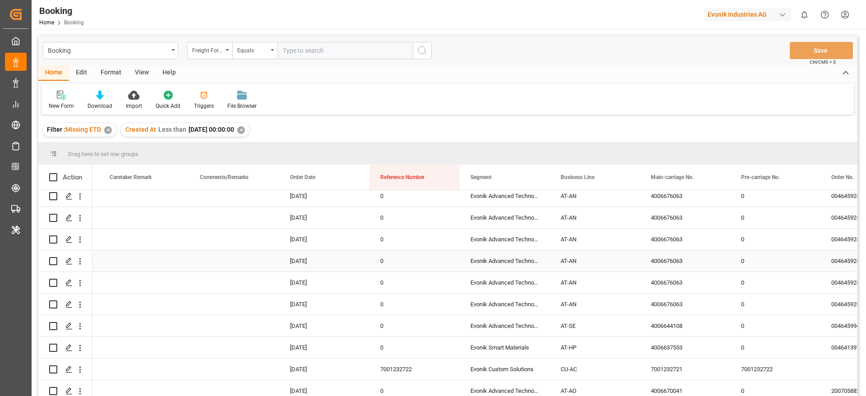
click at [408, 264] on div "0" at bounding box center [414, 260] width 90 height 21
click at [409, 282] on div "0" at bounding box center [414, 282] width 90 height 21
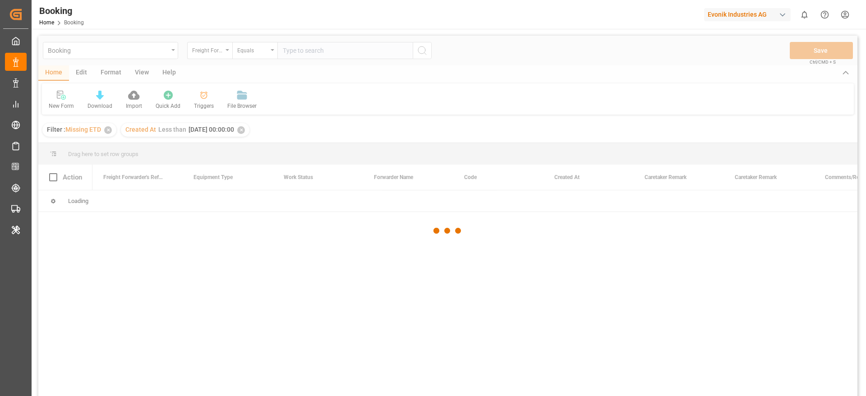
click at [214, 48] on div at bounding box center [447, 231] width 819 height 391
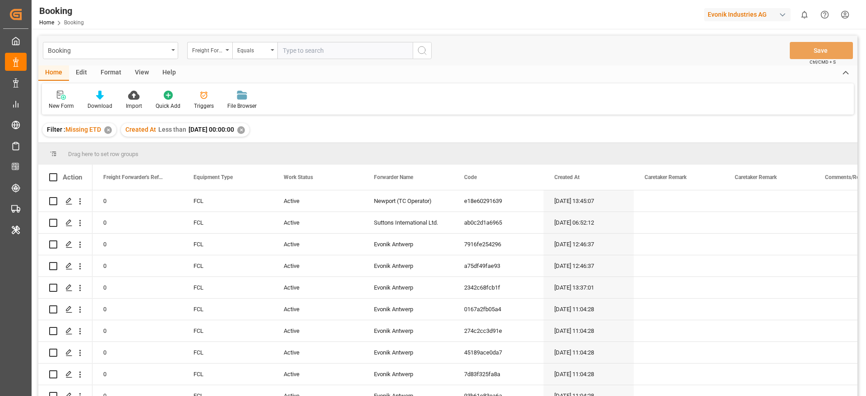
click at [214, 51] on div "Freight Forwarder's Reference No." at bounding box center [207, 49] width 31 height 10
type input "main"
click at [225, 92] on div "Main-carriage No." at bounding box center [255, 92] width 134 height 19
click at [326, 52] on input "text" at bounding box center [344, 50] width 135 height 17
paste input "4006676063"
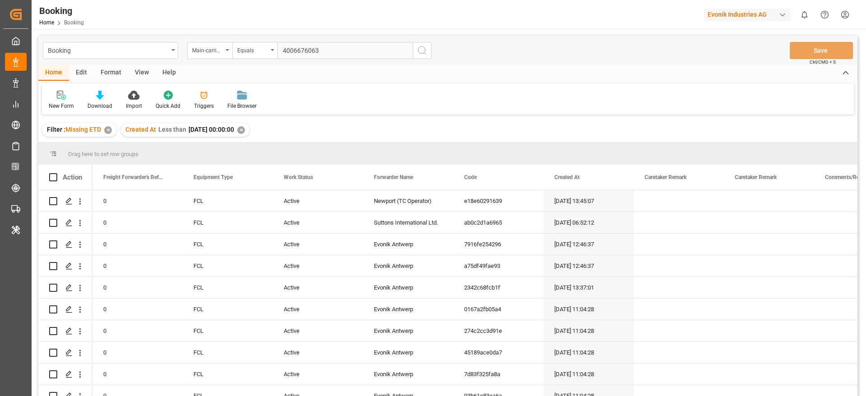
type input "4006676063"
click at [418, 50] on icon "search button" at bounding box center [422, 50] width 11 height 11
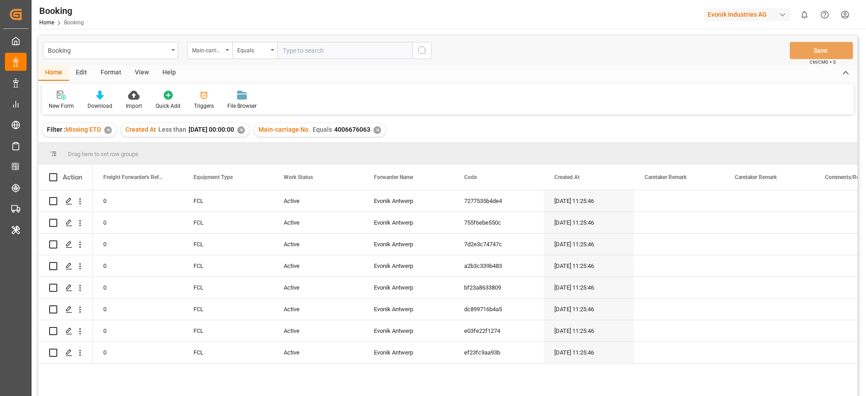
click at [106, 129] on div "✕" at bounding box center [108, 130] width 8 height 8
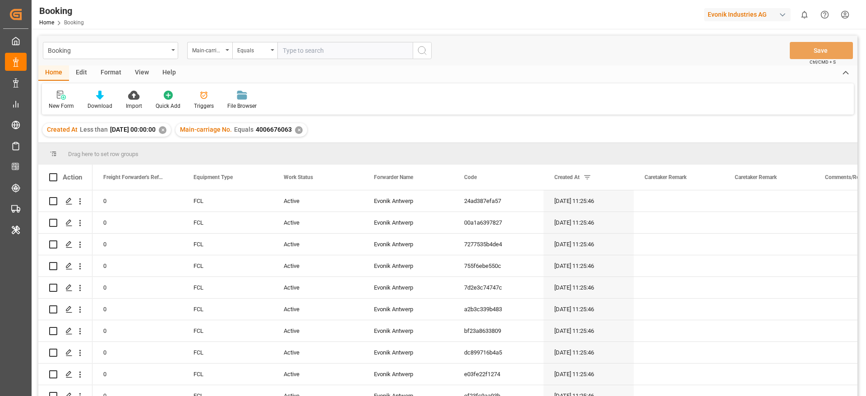
click at [166, 128] on div "✕" at bounding box center [163, 130] width 8 height 8
click at [211, 48] on div "Freight Forwarder's Reference No." at bounding box center [207, 49] width 31 height 10
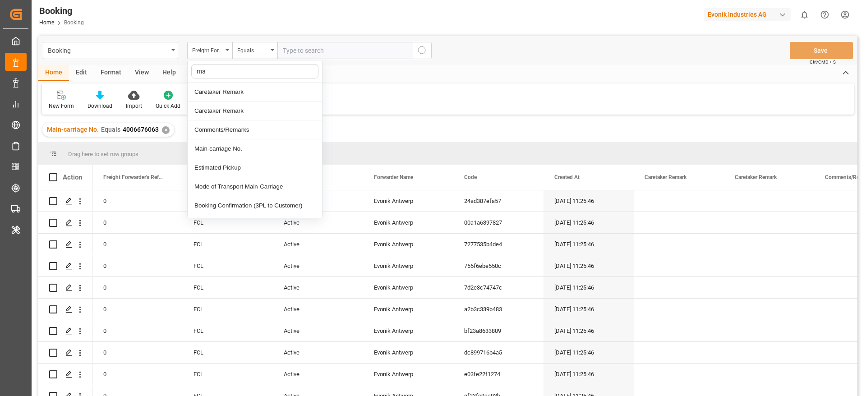
type input "ma"
click at [565, 98] on div "New Form Download Import Quick Add Triggers File Browser" at bounding box center [448, 98] width 812 height 31
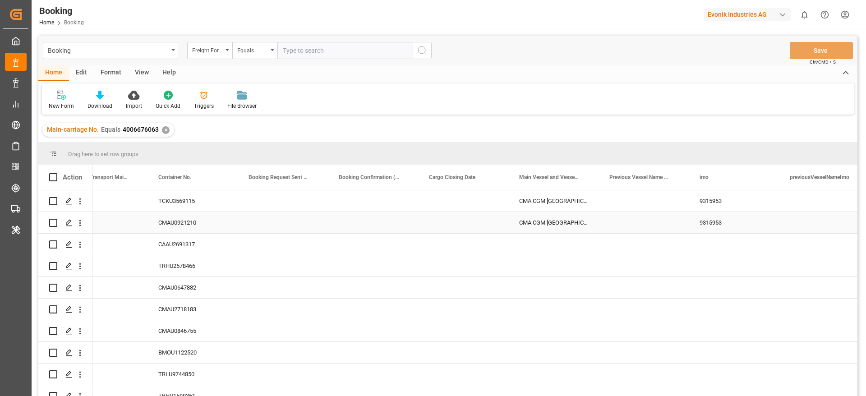
click at [553, 218] on div "CMA CGM [GEOGRAPHIC_DATA]" at bounding box center [553, 222] width 90 height 21
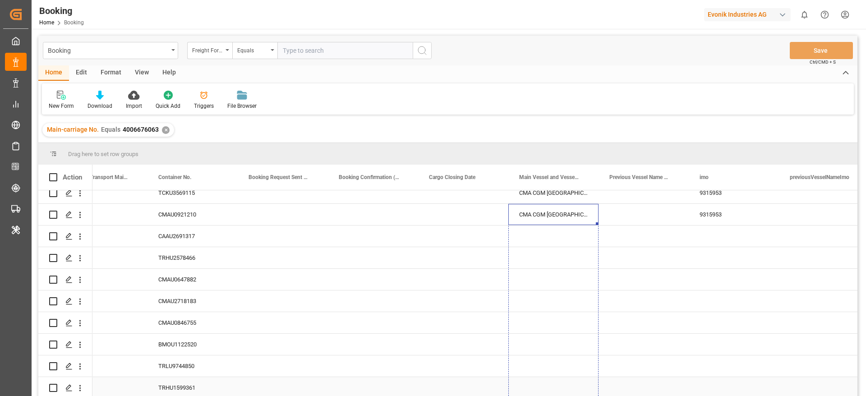
drag, startPoint x: 597, startPoint y: 232, endPoint x: 589, endPoint y: 385, distance: 152.7
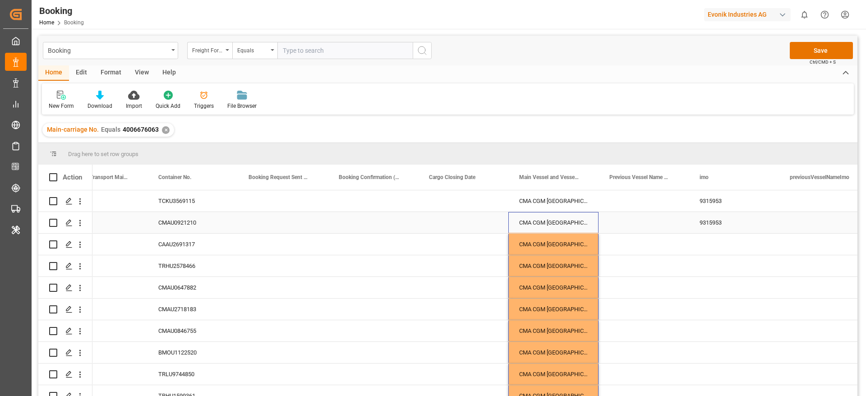
drag, startPoint x: 713, startPoint y: 219, endPoint x: 739, endPoint y: 232, distance: 28.8
click at [714, 219] on div "9315953" at bounding box center [734, 222] width 90 height 21
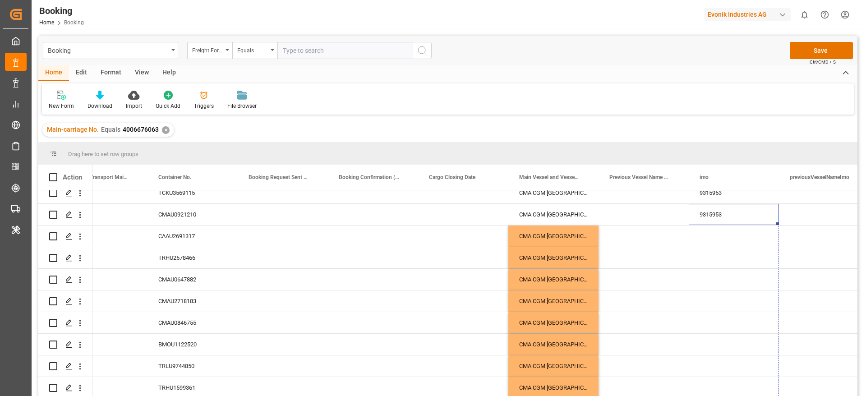
drag, startPoint x: 777, startPoint y: 232, endPoint x: 784, endPoint y: 424, distance: 191.8
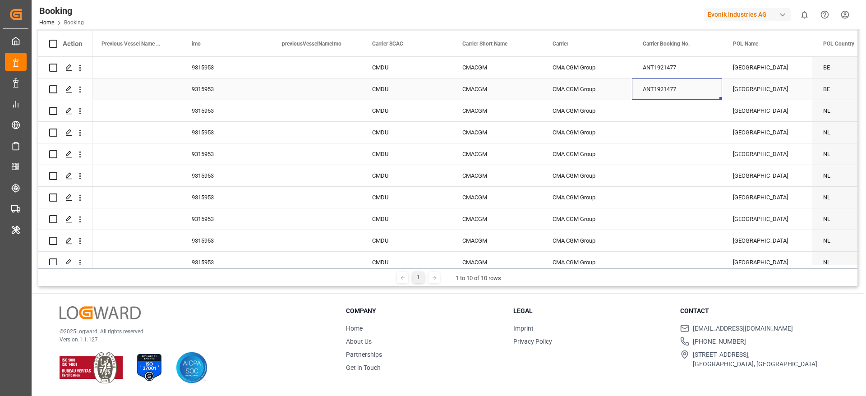
click at [666, 98] on div "ANT1921477" at bounding box center [677, 88] width 90 height 21
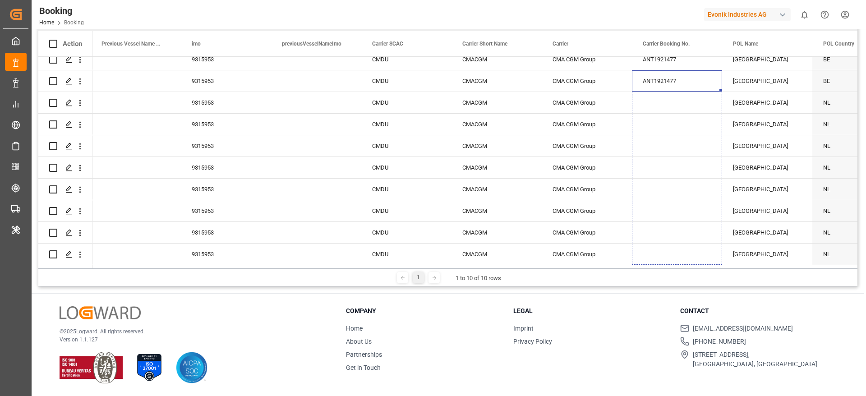
drag, startPoint x: 721, startPoint y: 98, endPoint x: 725, endPoint y: 327, distance: 228.7
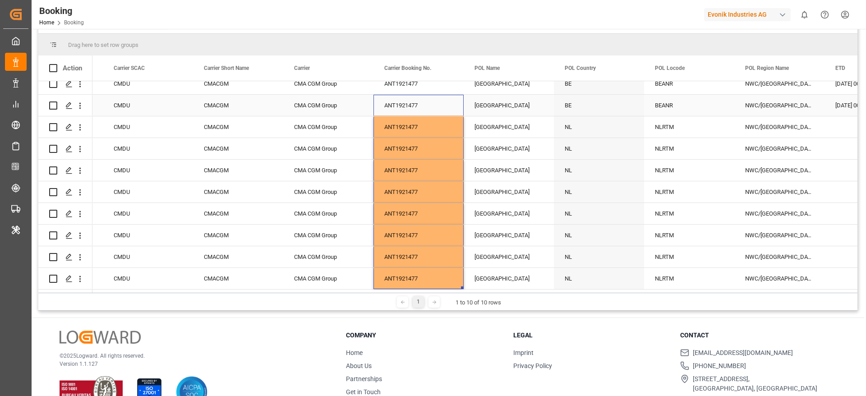
click at [506, 99] on div "[GEOGRAPHIC_DATA]" at bounding box center [509, 105] width 90 height 21
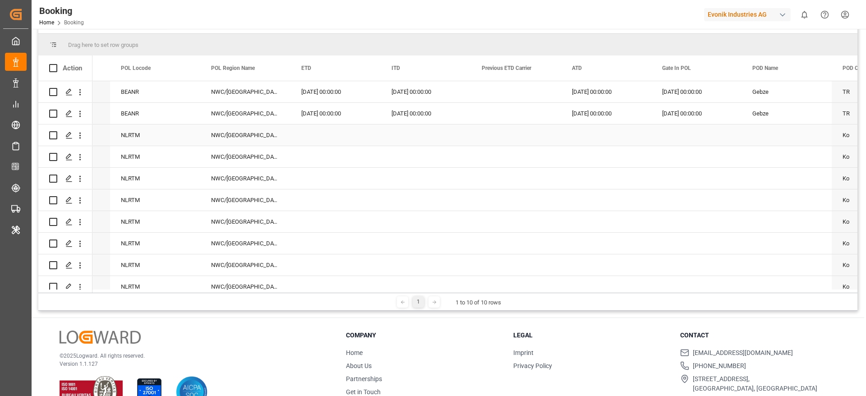
click at [342, 111] on div "29-08-2025 00:00:00" at bounding box center [335, 113] width 90 height 21
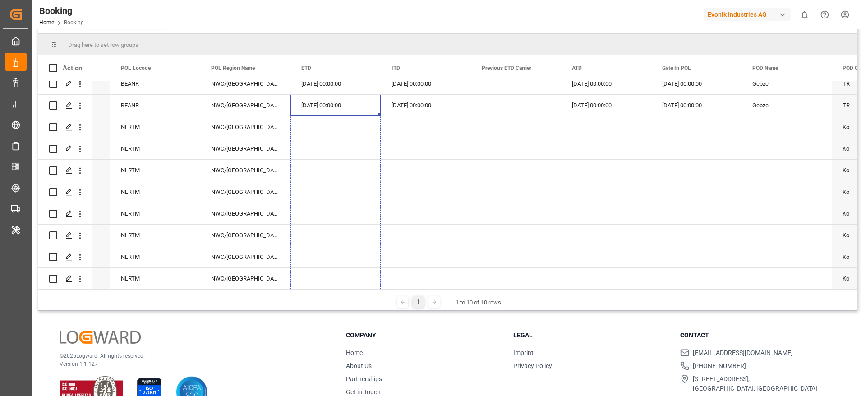
drag, startPoint x: 380, startPoint y: 122, endPoint x: 397, endPoint y: 224, distance: 103.8
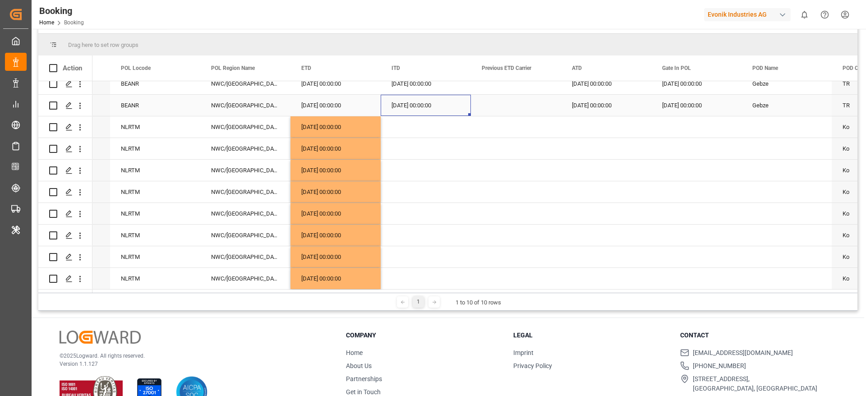
click at [427, 107] on div "29-08-2025 00:00:00" at bounding box center [426, 105] width 90 height 21
click at [619, 96] on div "29-08-2025 00:00:00" at bounding box center [606, 105] width 90 height 21
drag, startPoint x: 649, startPoint y: 110, endPoint x: 679, endPoint y: 329, distance: 220.7
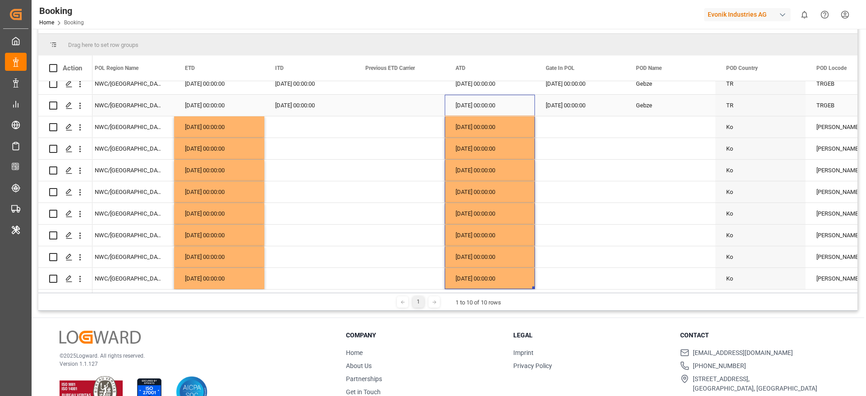
click at [572, 99] on div "21-08-2025 00:00:00" at bounding box center [580, 105] width 90 height 21
click at [646, 102] on div "Gebze" at bounding box center [670, 105] width 90 height 21
drag, startPoint x: 714, startPoint y: 111, endPoint x: 716, endPoint y: 337, distance: 225.9
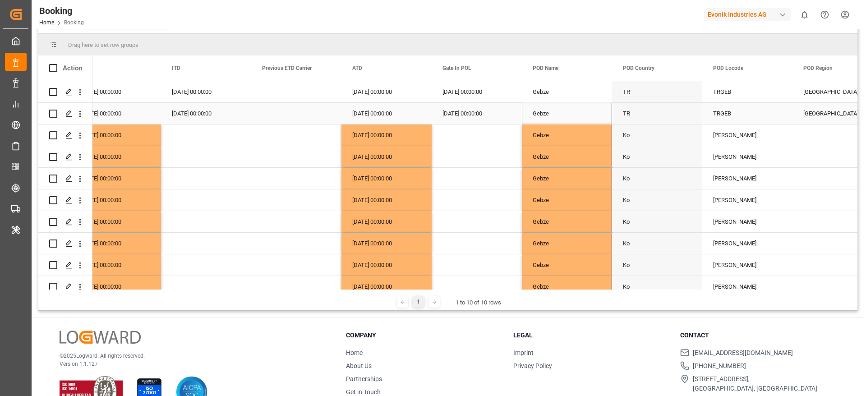
click at [670, 115] on div "TR" at bounding box center [657, 113] width 90 height 21
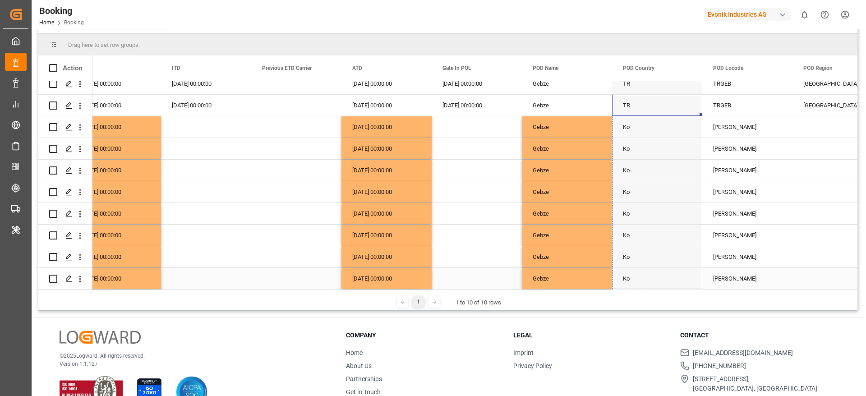
drag, startPoint x: 701, startPoint y: 122, endPoint x: 708, endPoint y: 282, distance: 159.8
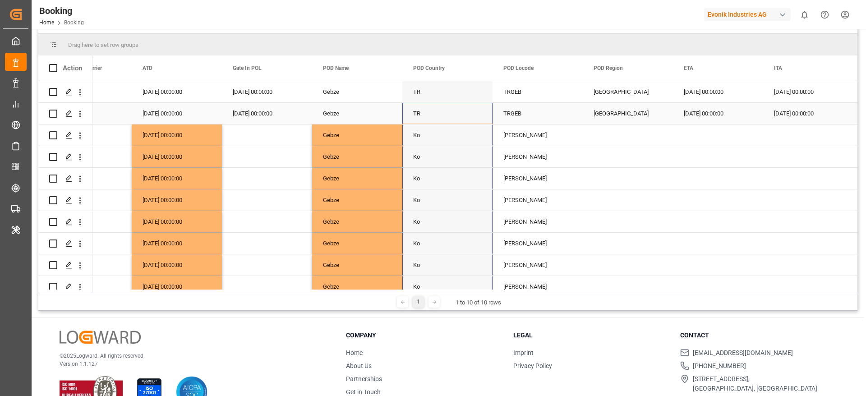
click at [612, 111] on div "Middle East" at bounding box center [628, 113] width 90 height 21
click at [672, 123] on div "Middle East" at bounding box center [628, 113] width 90 height 21
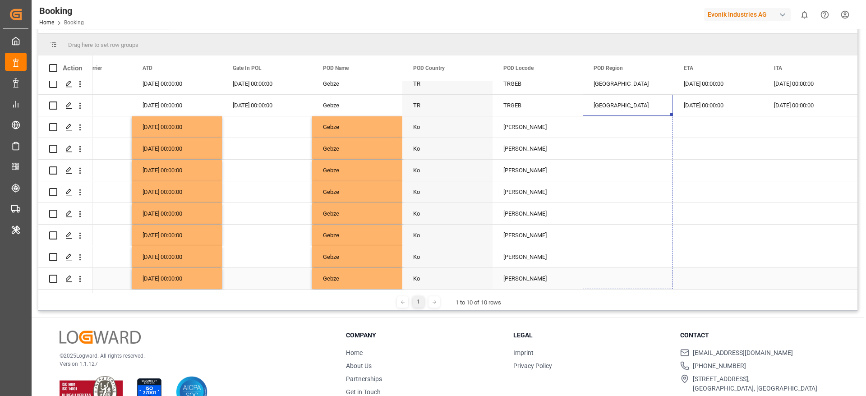
drag, startPoint x: 671, startPoint y: 123, endPoint x: 665, endPoint y: 278, distance: 155.3
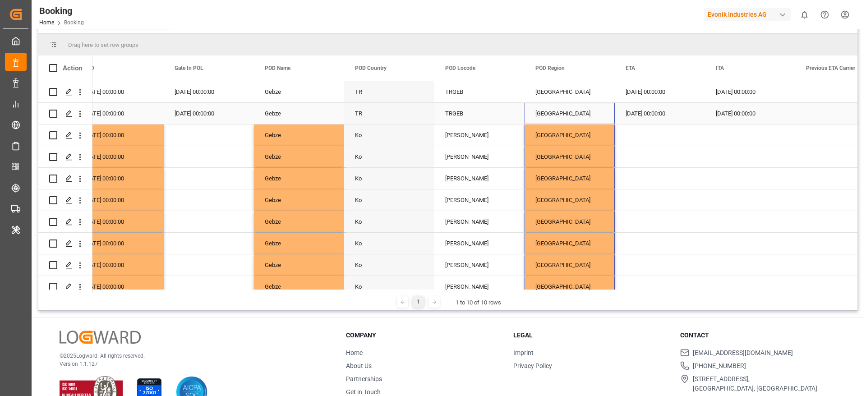
click at [679, 114] on div "21-09-2025 00:00:00" at bounding box center [660, 113] width 90 height 21
click at [703, 124] on div "Press SPACE to select this row." at bounding box center [660, 134] width 90 height 21
click at [689, 114] on div "21-09-2025 00:00:00" at bounding box center [660, 113] width 90 height 21
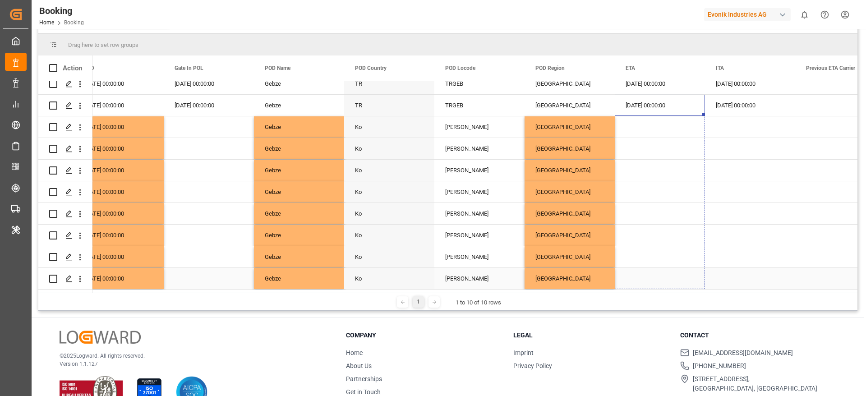
drag, startPoint x: 704, startPoint y: 123, endPoint x: 703, endPoint y: 283, distance: 160.5
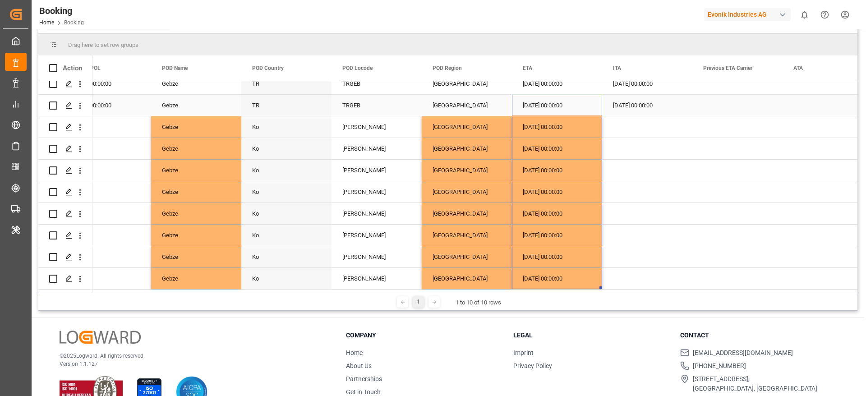
click at [652, 103] on div "21-09-2025 00:00:00" at bounding box center [647, 105] width 90 height 21
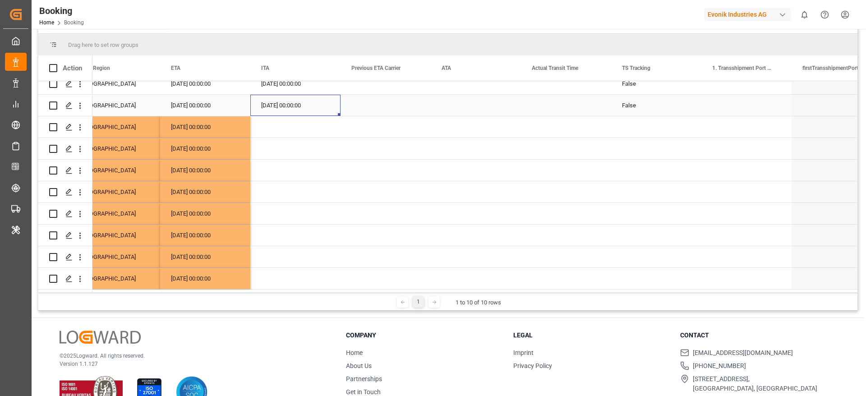
click at [637, 105] on div "False" at bounding box center [656, 105] width 90 height 21
drag, startPoint x: 700, startPoint y: 112, endPoint x: 693, endPoint y: 322, distance: 210.2
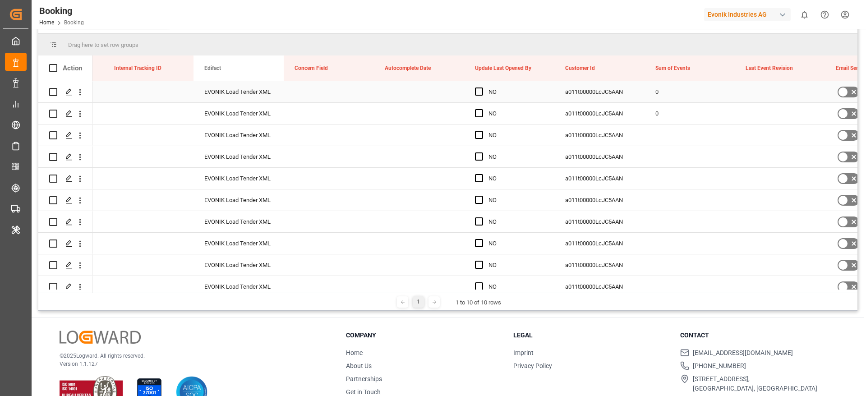
drag, startPoint x: 667, startPoint y: 101, endPoint x: 674, endPoint y: 117, distance: 17.6
click at [667, 101] on div "0" at bounding box center [689, 91] width 90 height 21
click at [674, 111] on div "0" at bounding box center [689, 113] width 90 height 21
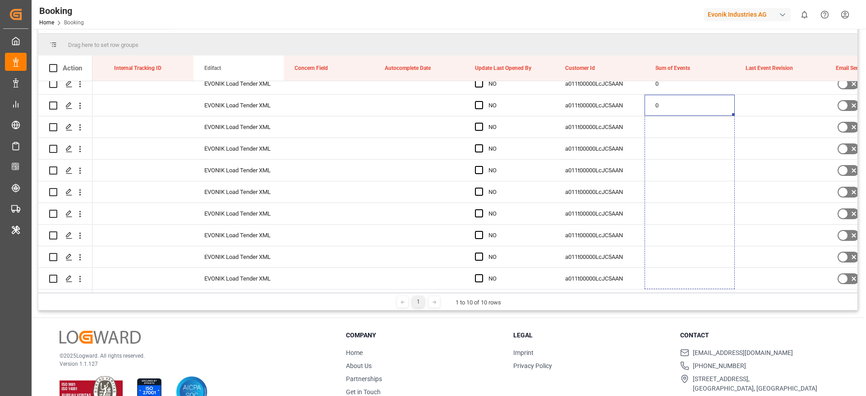
drag, startPoint x: 733, startPoint y: 121, endPoint x: 698, endPoint y: 199, distance: 85.8
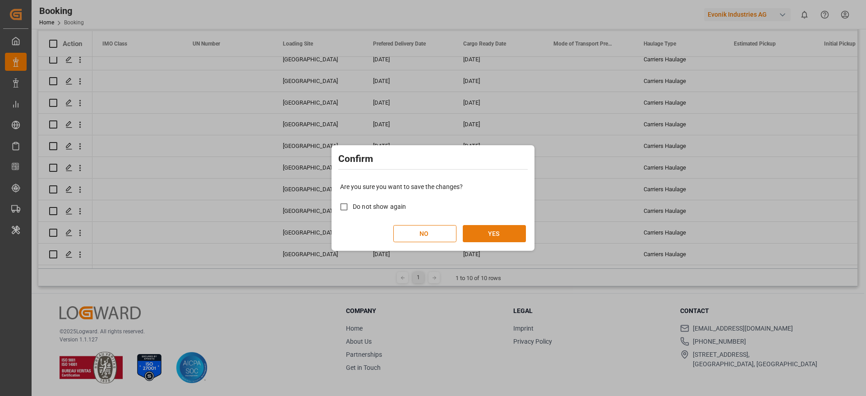
click at [501, 236] on button "YES" at bounding box center [494, 233] width 63 height 17
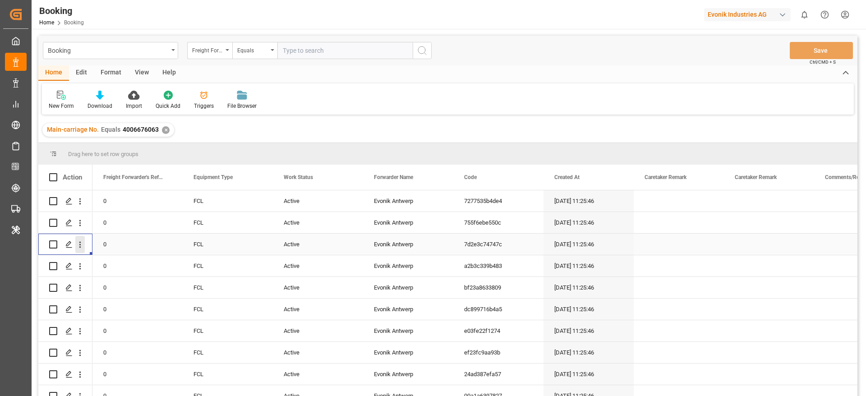
click at [82, 244] on icon "open menu" at bounding box center [79, 244] width 9 height 9
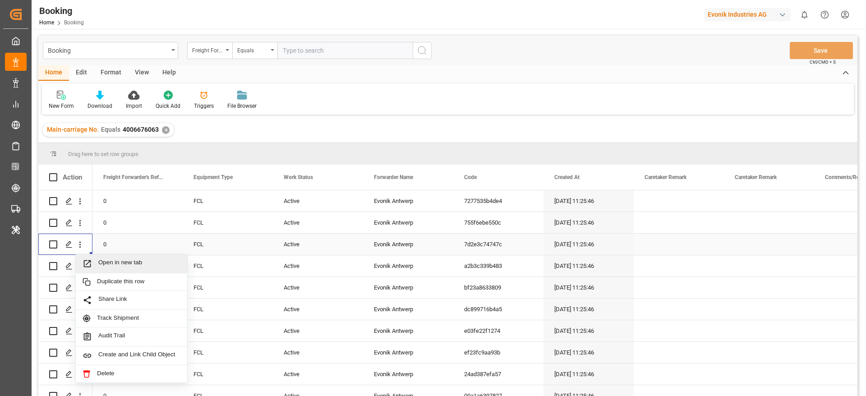
click at [130, 265] on span "Open in new tab" at bounding box center [139, 263] width 82 height 9
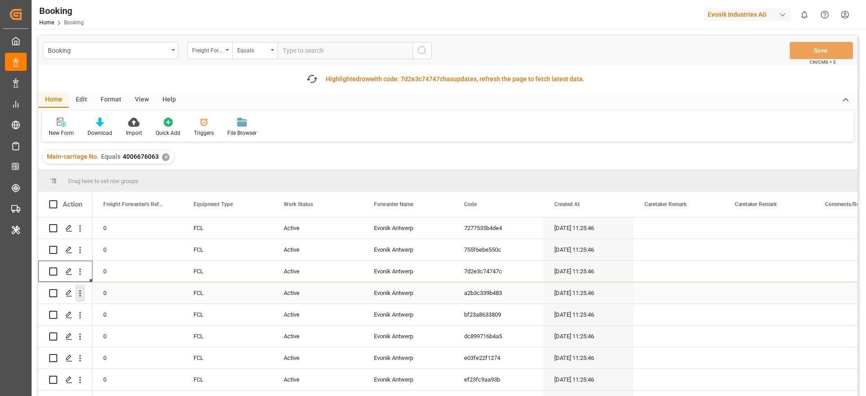
click at [81, 296] on icon "open menu" at bounding box center [79, 293] width 9 height 9
click at [131, 310] on span "Open in new tab" at bounding box center [139, 312] width 82 height 9
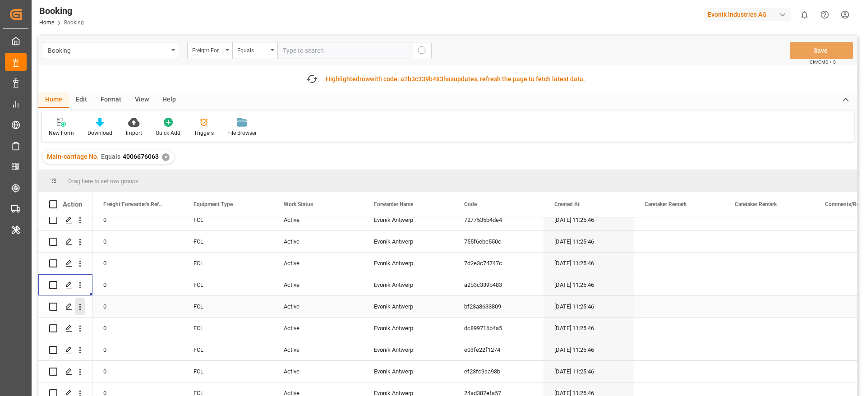
click at [80, 306] on icon "open menu" at bounding box center [80, 307] width 2 height 6
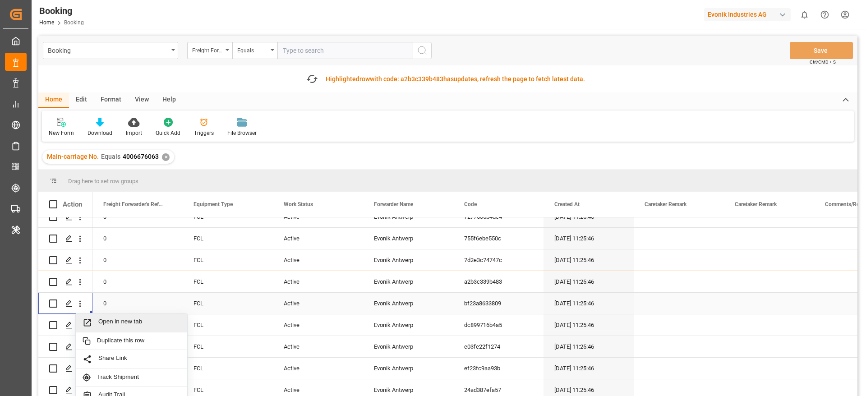
click at [127, 320] on span "Open in new tab" at bounding box center [139, 322] width 82 height 9
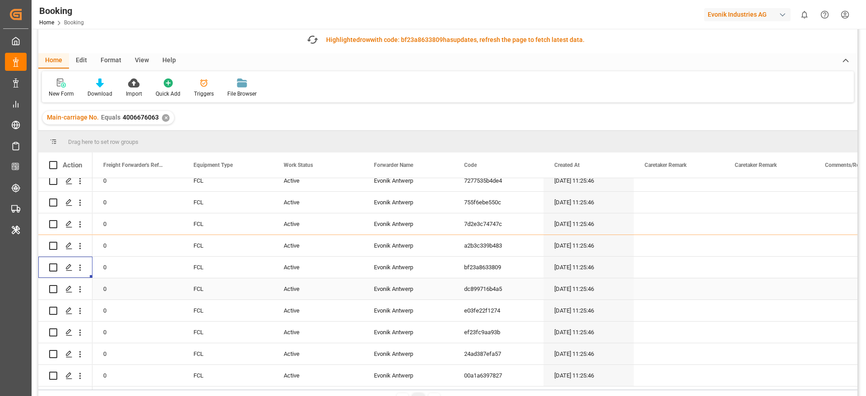
scroll to position [135, 0]
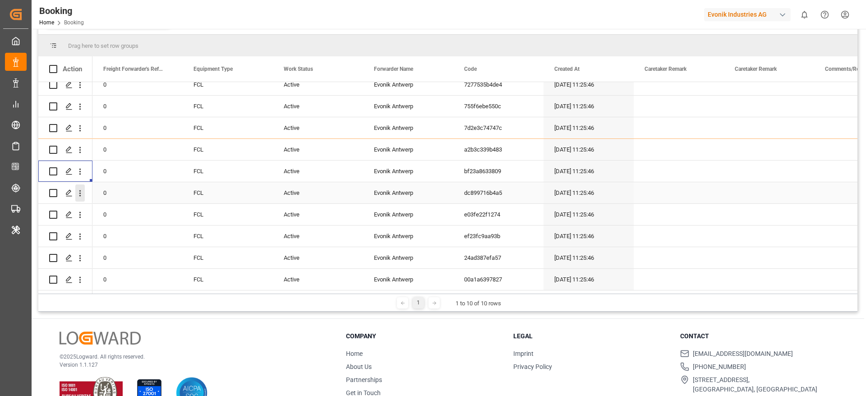
click at [80, 192] on icon "open menu" at bounding box center [80, 193] width 2 height 6
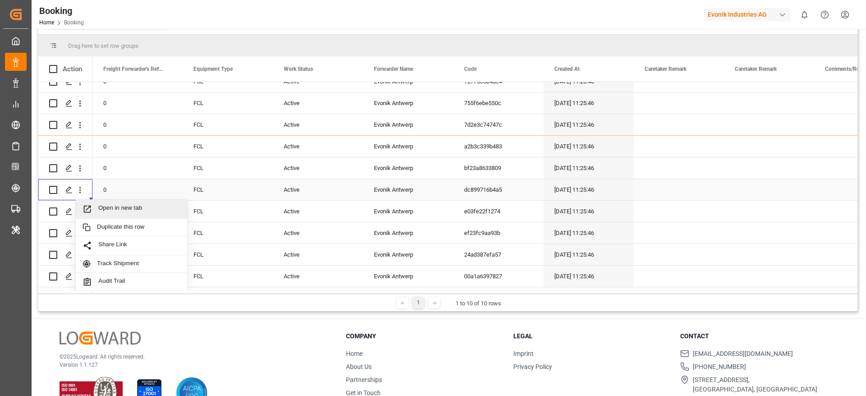
click at [112, 211] on span "Open in new tab" at bounding box center [139, 208] width 82 height 9
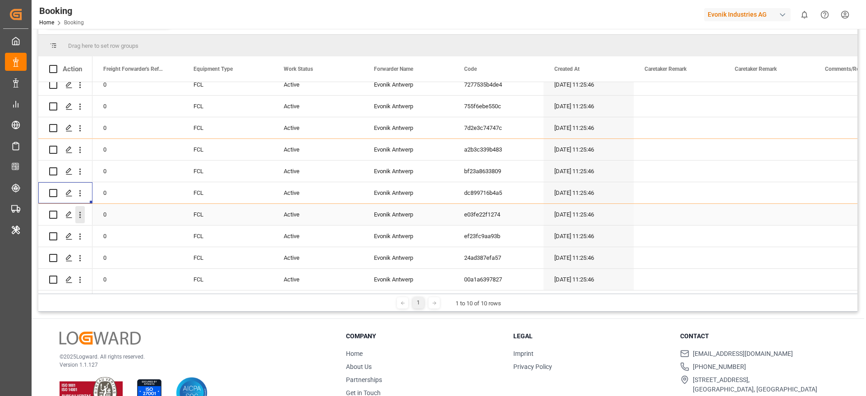
click at [82, 211] on icon "open menu" at bounding box center [79, 214] width 9 height 9
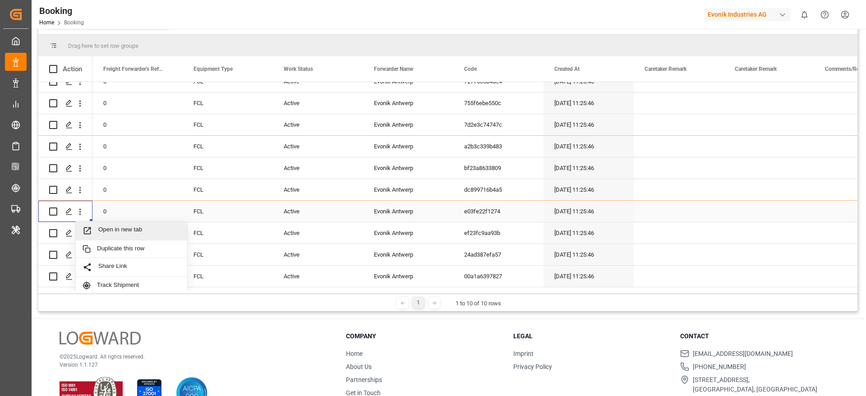
click at [148, 230] on span "Open in new tab" at bounding box center [139, 230] width 82 height 9
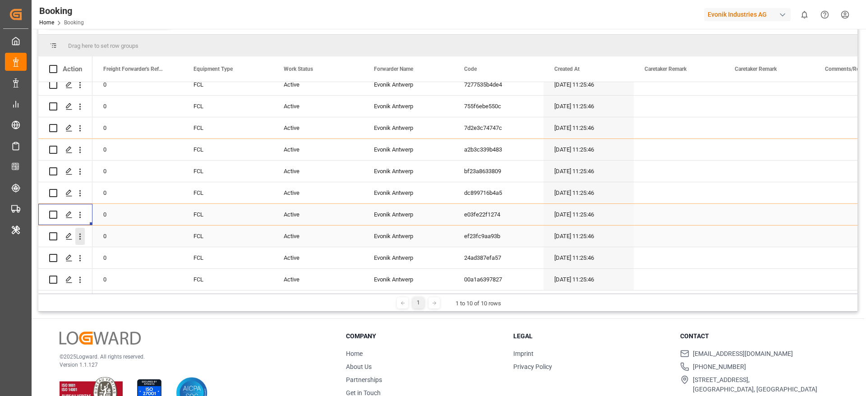
scroll to position [161, 0]
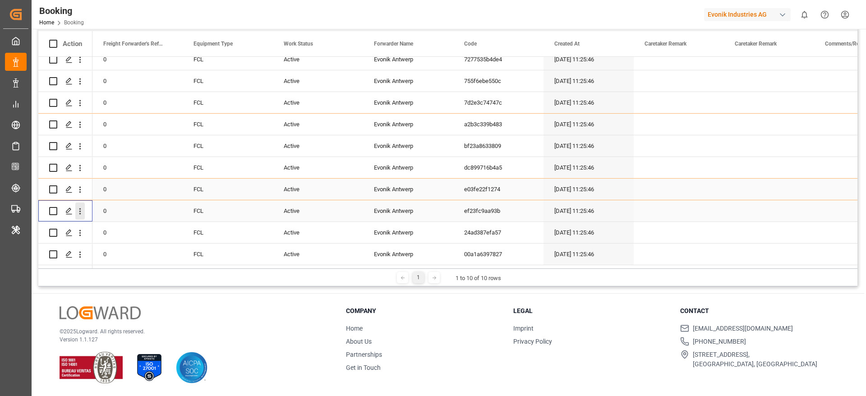
click at [81, 208] on icon "open menu" at bounding box center [79, 211] width 9 height 9
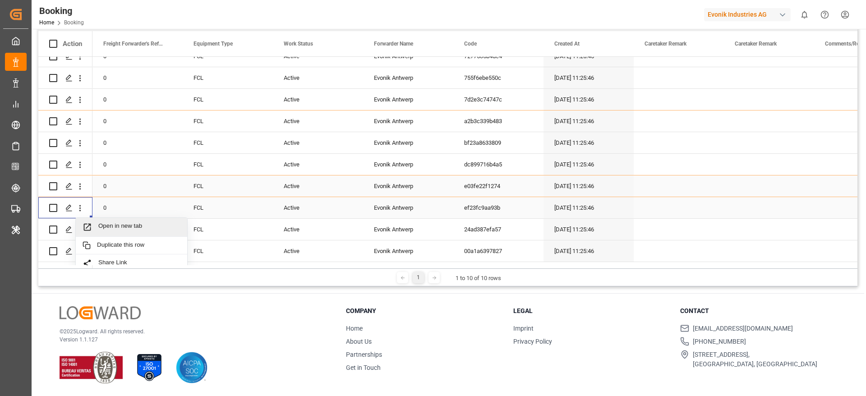
click at [121, 219] on div "Open in new tab" at bounding box center [131, 227] width 111 height 19
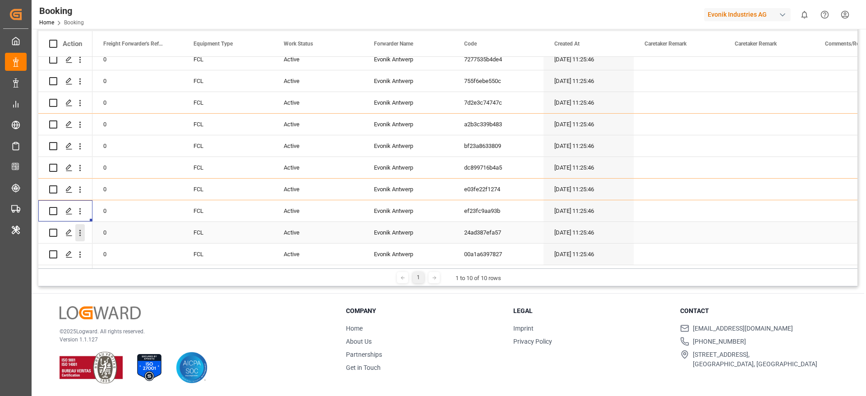
click at [79, 230] on icon "open menu" at bounding box center [79, 232] width 9 height 9
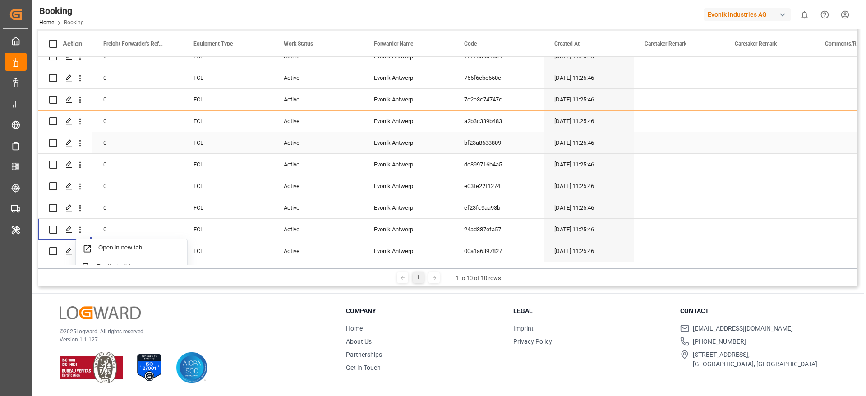
scroll to position [118, 0]
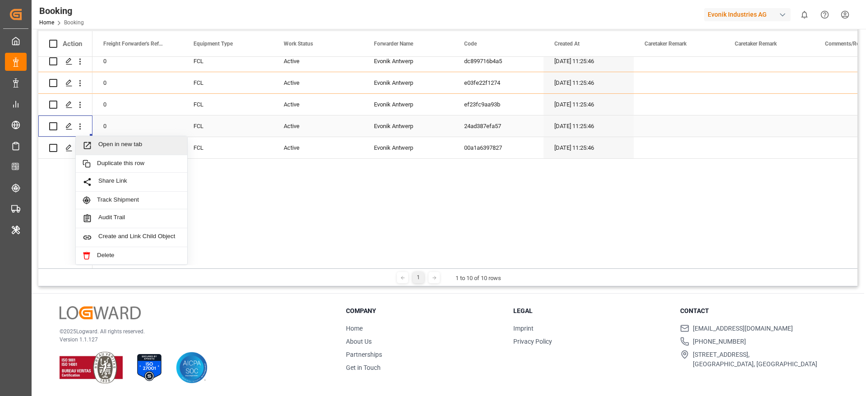
click at [122, 141] on span "Open in new tab" at bounding box center [139, 145] width 82 height 9
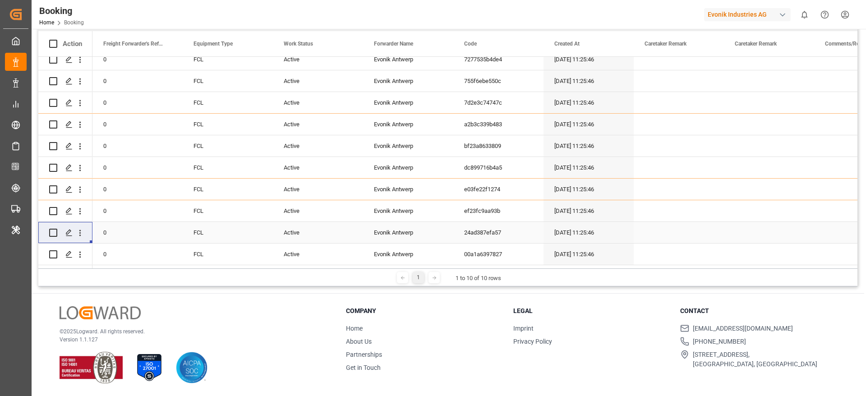
scroll to position [11, 0]
click at [82, 252] on icon "open menu" at bounding box center [79, 254] width 9 height 9
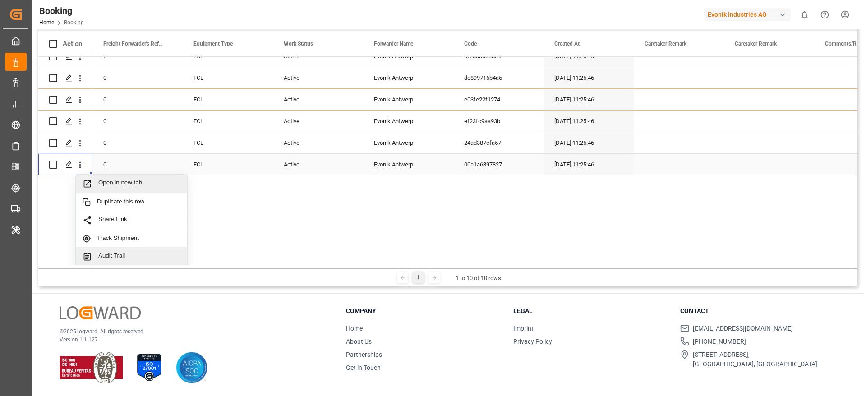
scroll to position [139, 0]
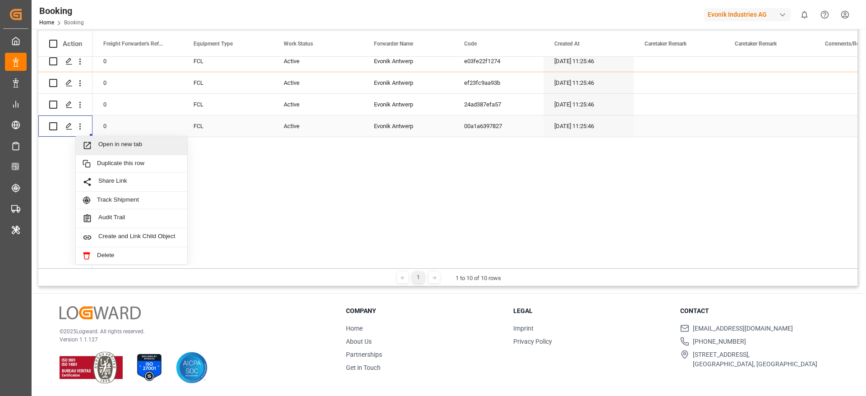
click at [142, 142] on span "Open in new tab" at bounding box center [139, 145] width 82 height 9
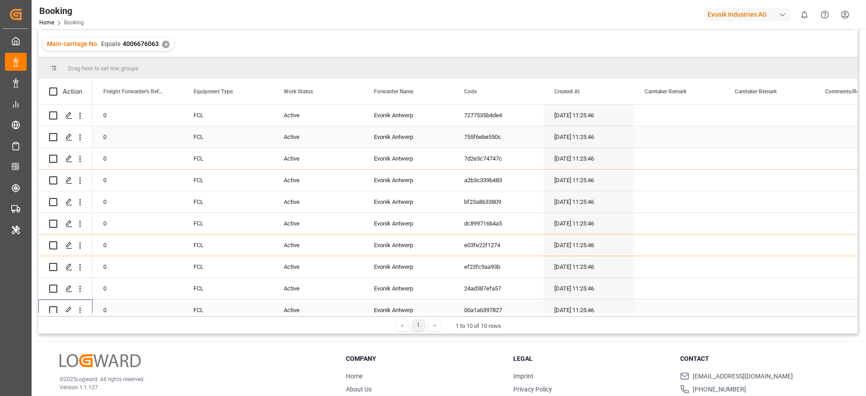
scroll to position [93, 0]
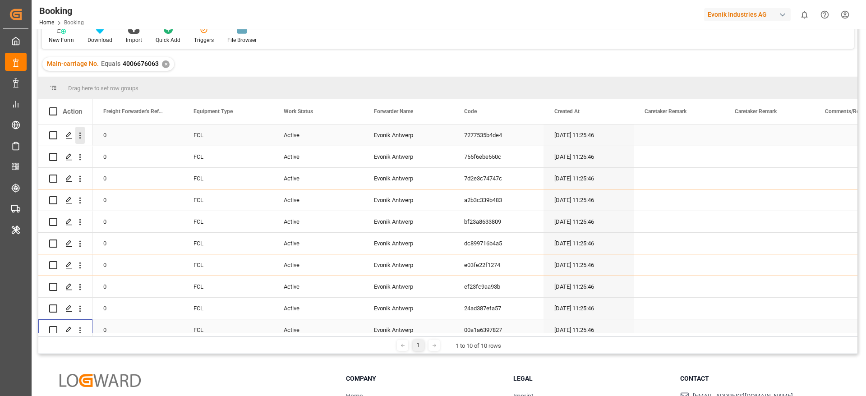
click at [80, 138] on icon "open menu" at bounding box center [80, 136] width 2 height 6
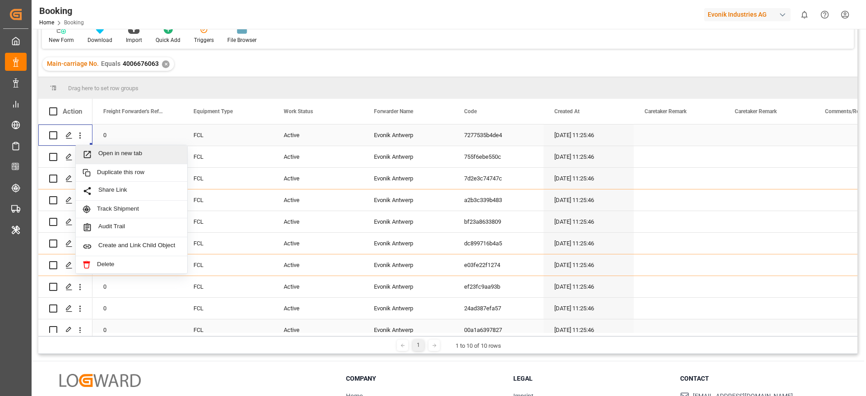
click at [104, 152] on span "Open in new tab" at bounding box center [139, 154] width 82 height 9
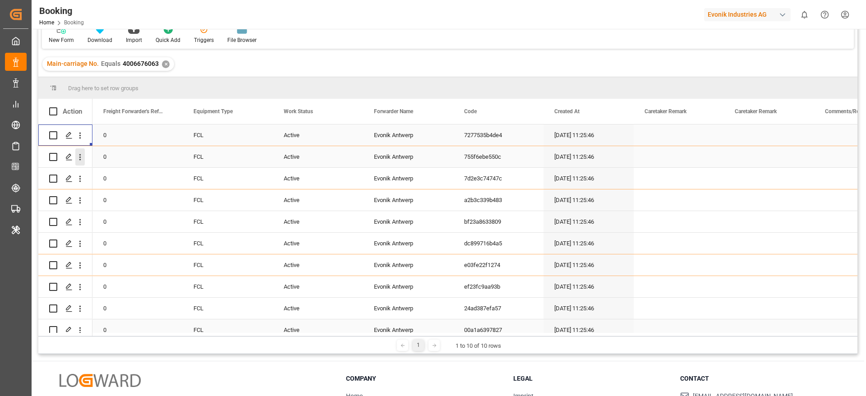
click at [81, 158] on icon "open menu" at bounding box center [79, 156] width 9 height 9
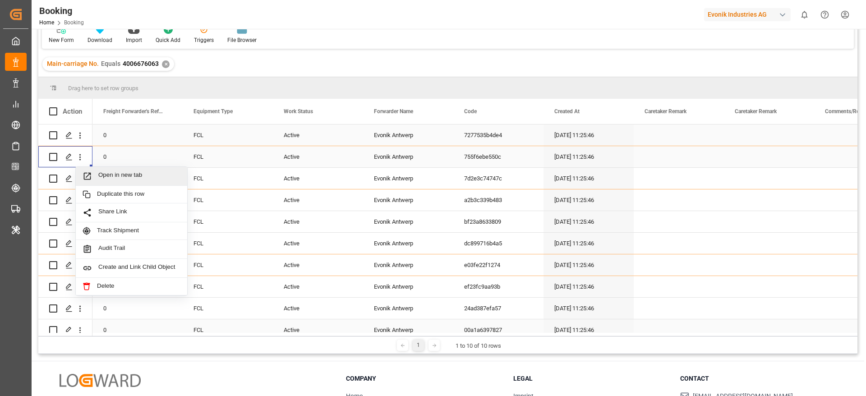
click at [120, 179] on span "Open in new tab" at bounding box center [139, 175] width 82 height 9
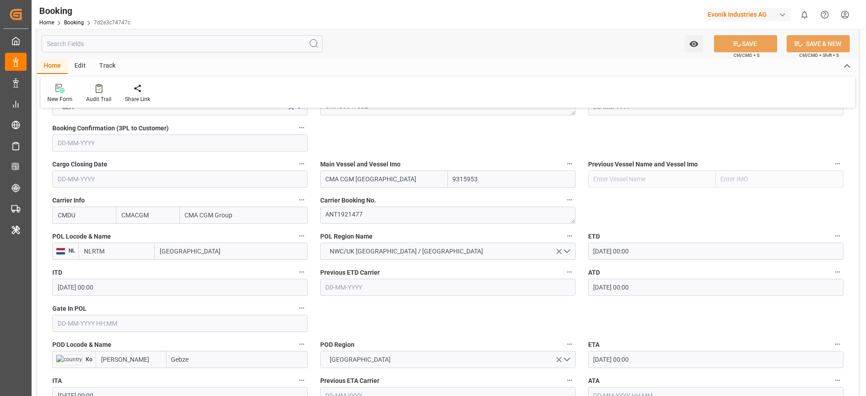
scroll to position [676, 0]
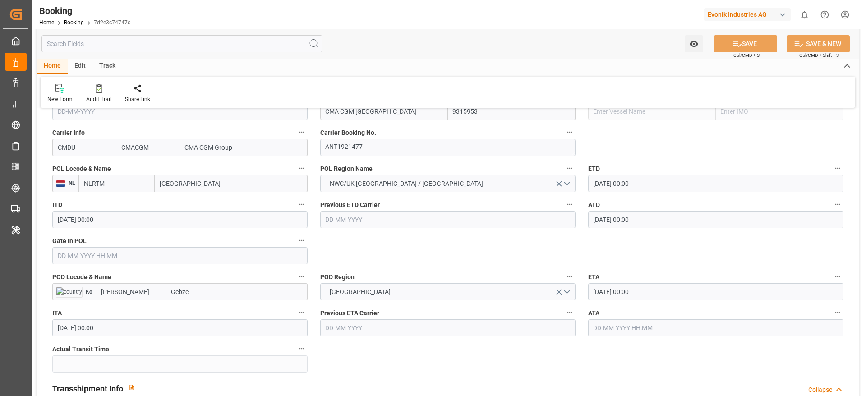
click at [216, 291] on input "Gebze" at bounding box center [236, 291] width 141 height 17
type input "Gebze"
click at [190, 312] on span "Gebze - TRGEB" at bounding box center [192, 311] width 40 height 7
type input "TRGEB"
type input "Gebze"
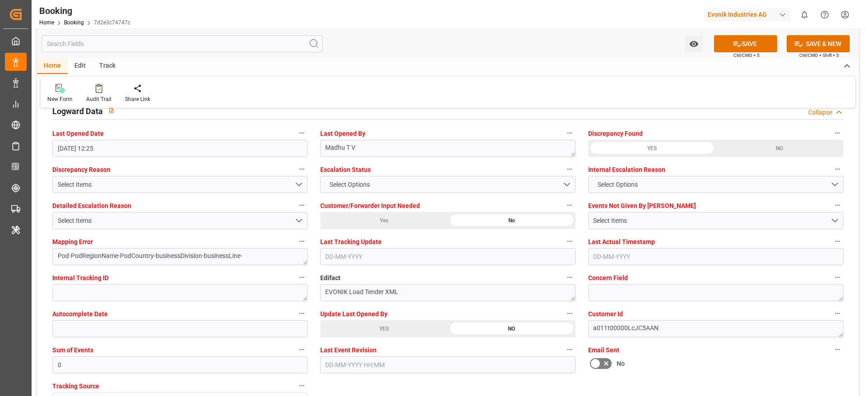
scroll to position [1623, 0]
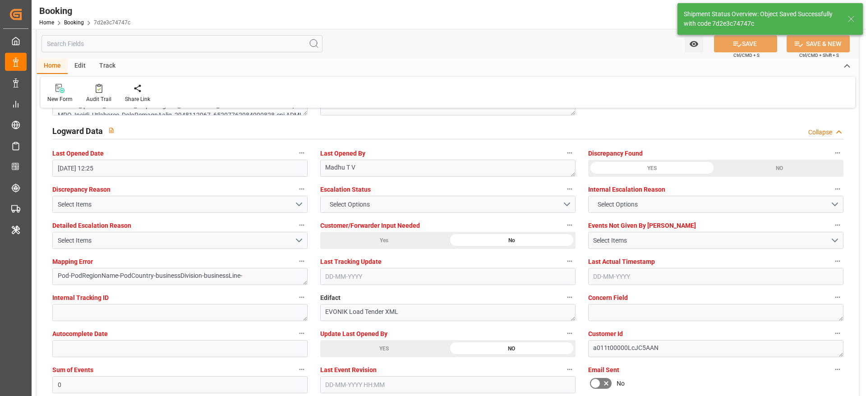
type textarea "NWC/[GEOGRAPHIC_DATA] [GEOGRAPHIC_DATA] Continent / UK_TRGEB_CMDU_AT-AN"
type textarea "businessDivision-businessLine-"
type input "[DATE] 12:26"
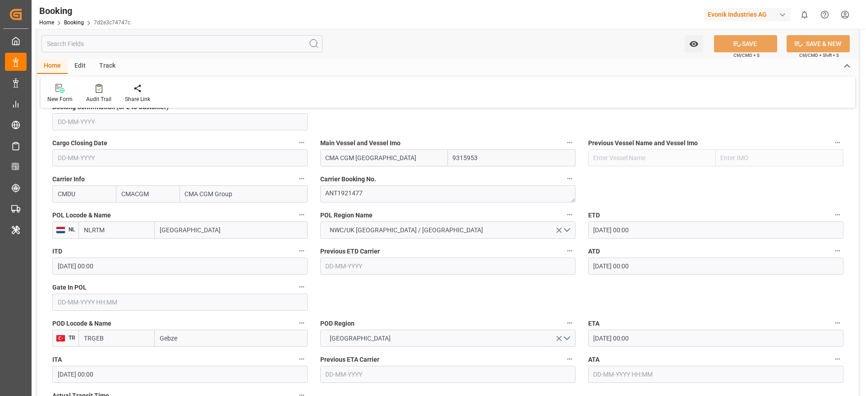
scroll to position [609, 0]
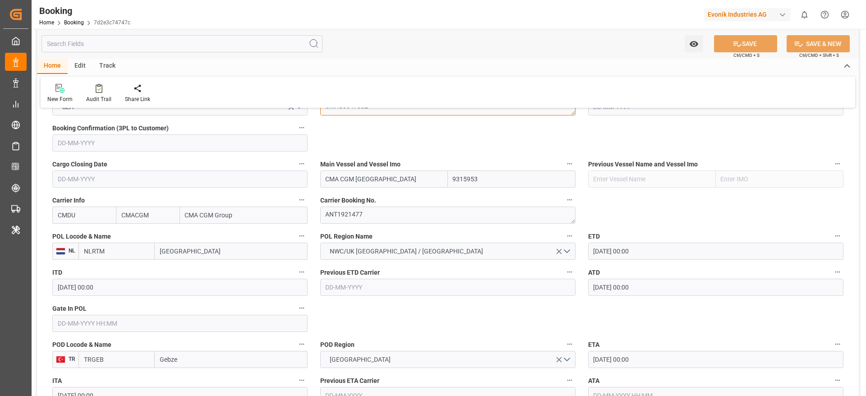
click at [394, 115] on textarea "CMAU0647882" at bounding box center [447, 106] width 255 height 17
click at [93, 327] on input "text" at bounding box center [179, 323] width 255 height 17
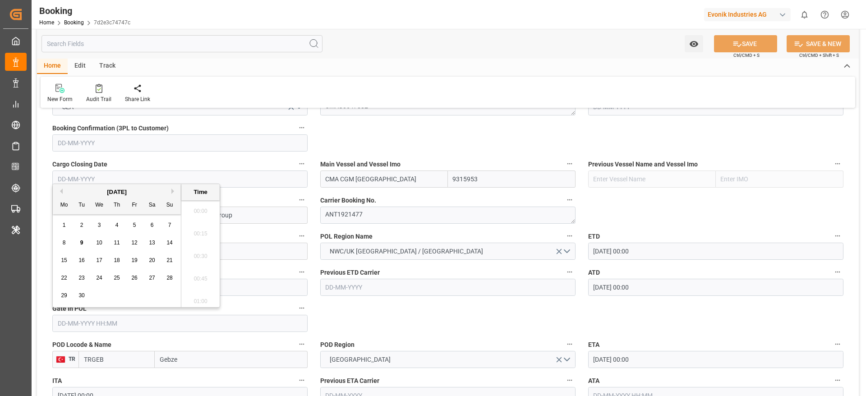
scroll to position [1581, 0]
click at [62, 192] on button "Previous Month" at bounding box center [59, 190] width 5 height 5
click at [119, 280] on span "21" at bounding box center [117, 278] width 6 height 6
type input "21-08-2025 00:00"
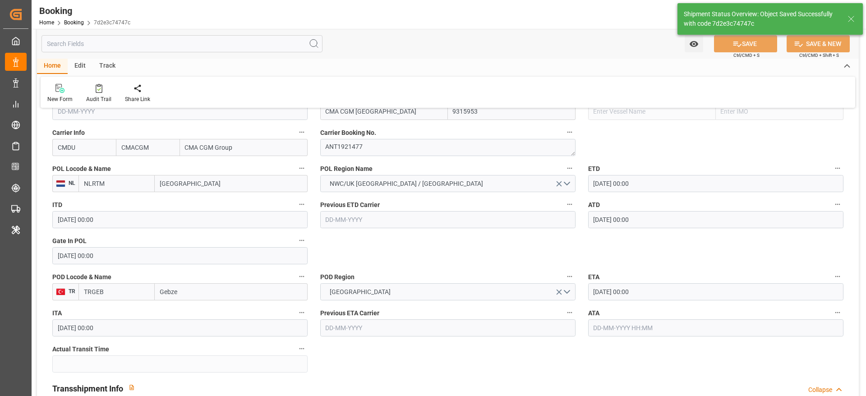
scroll to position [0, 0]
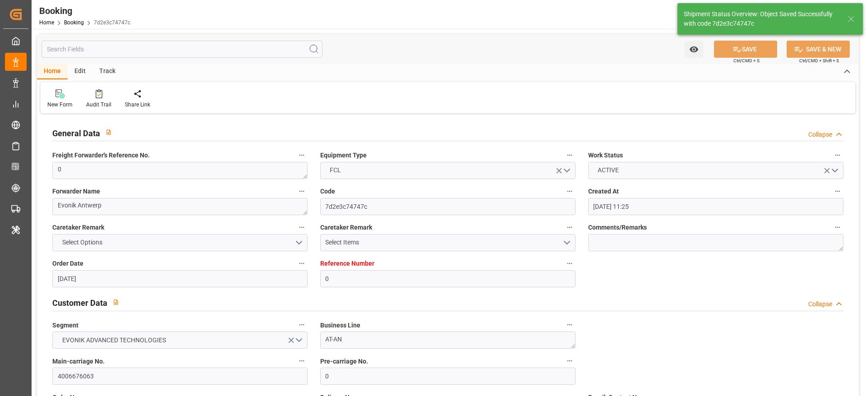
type input "09-09-2025 12:33"
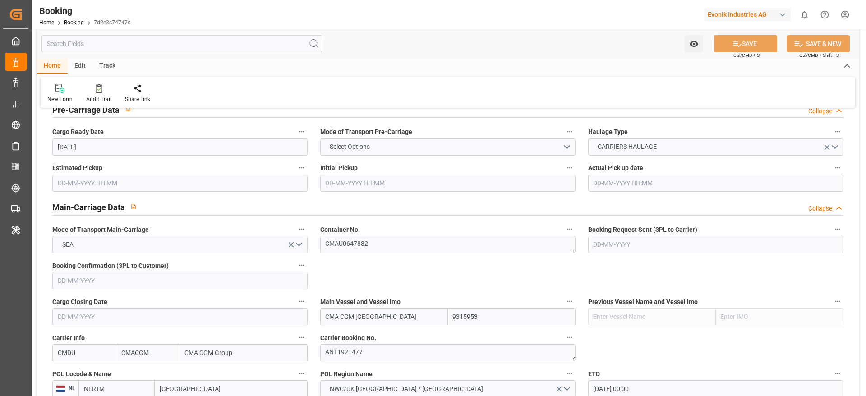
scroll to position [473, 0]
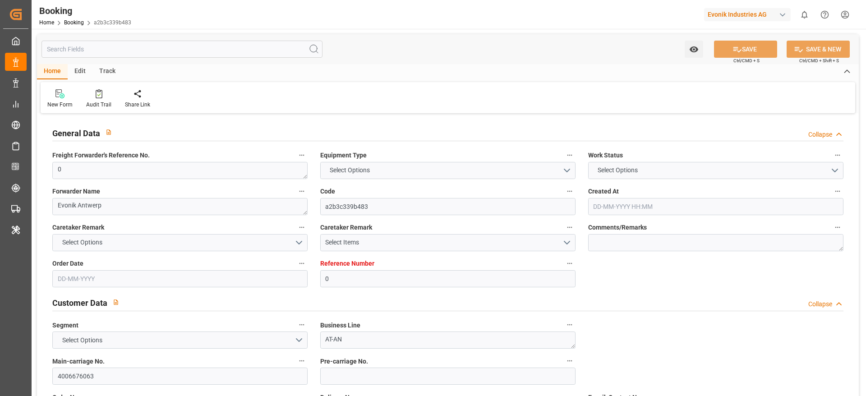
type input "0"
type input "9315953"
type input "CMACGM"
type input "CMA CGM Group"
type input "NLRTM"
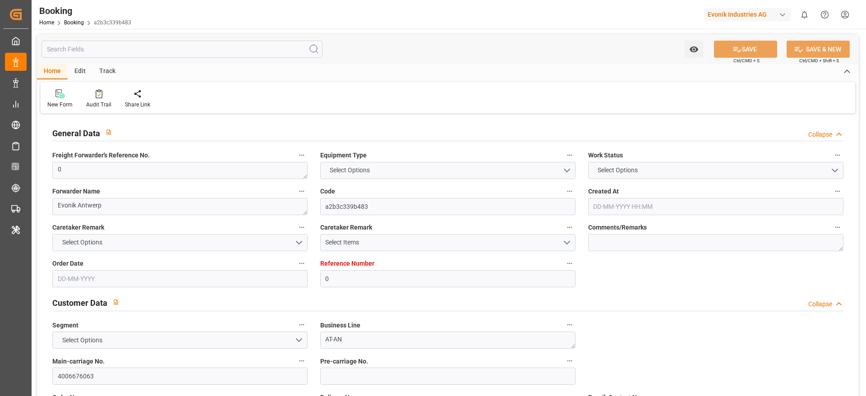
type input "[PERSON_NAME]"
type input "0"
type input "[DATE] 11:25"
type input "[DATE]"
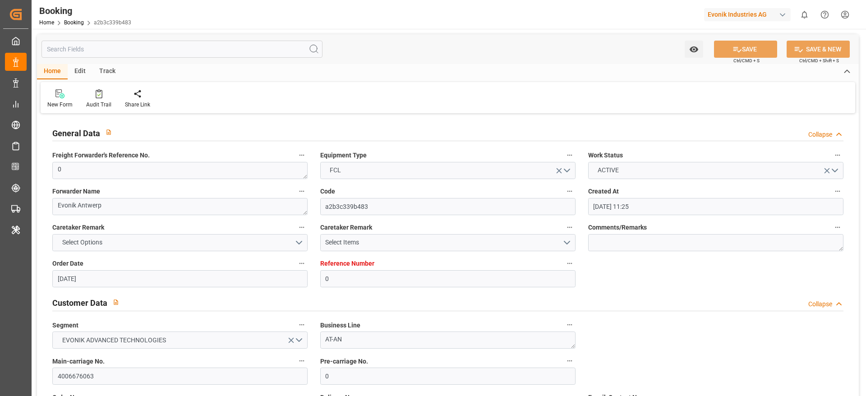
type input "[DATE]"
type input "[DATE] 00:00"
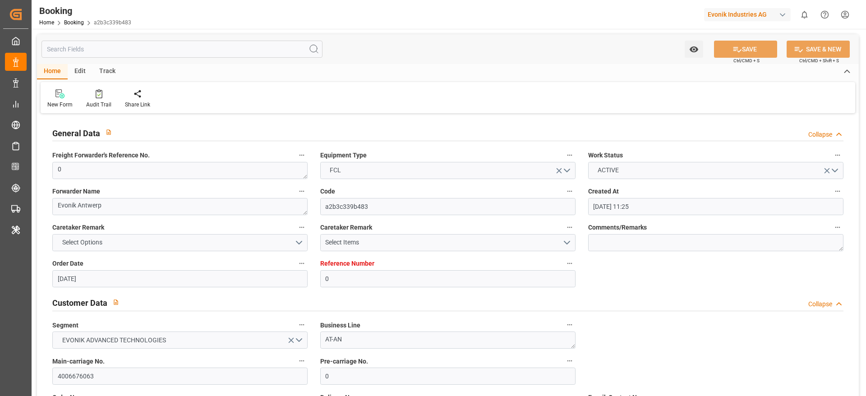
type input "[DATE] 00:00"
type input "[DATE] 12:25"
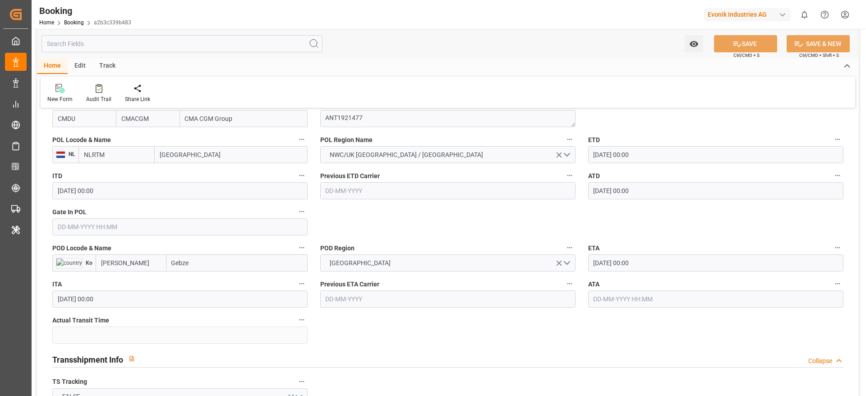
scroll to position [744, 0]
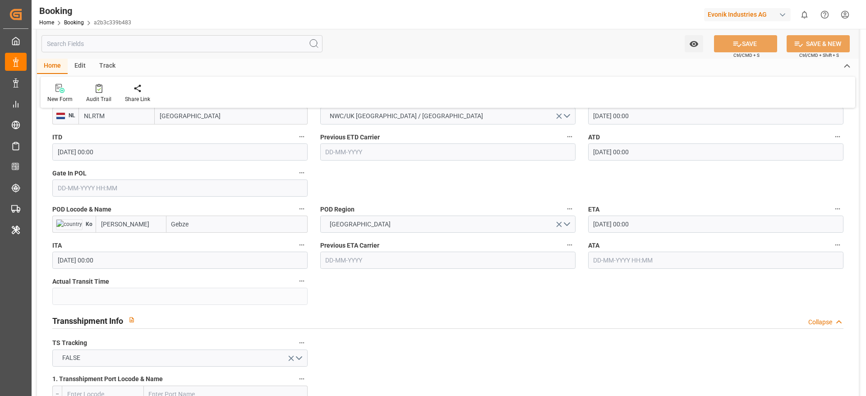
click at [218, 222] on input "Gebze" at bounding box center [236, 224] width 141 height 17
type input "Gebze"
click at [206, 248] on div "Gebze - TRGEB" at bounding box center [192, 244] width 51 height 20
type input "TRGEB"
type input "Gebze"
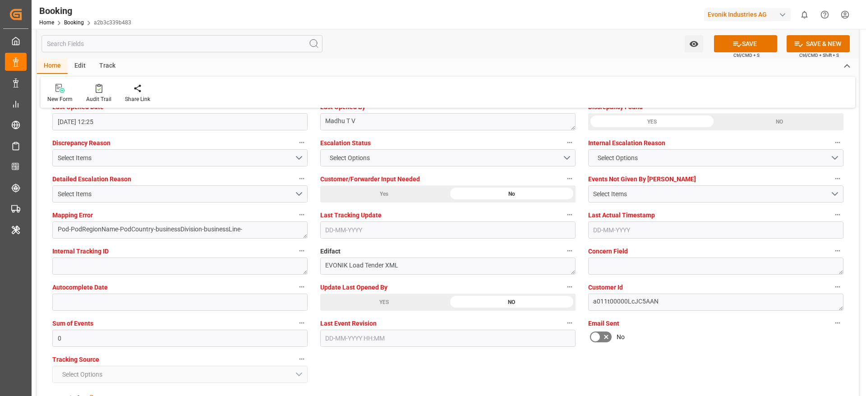
scroll to position [1691, 0]
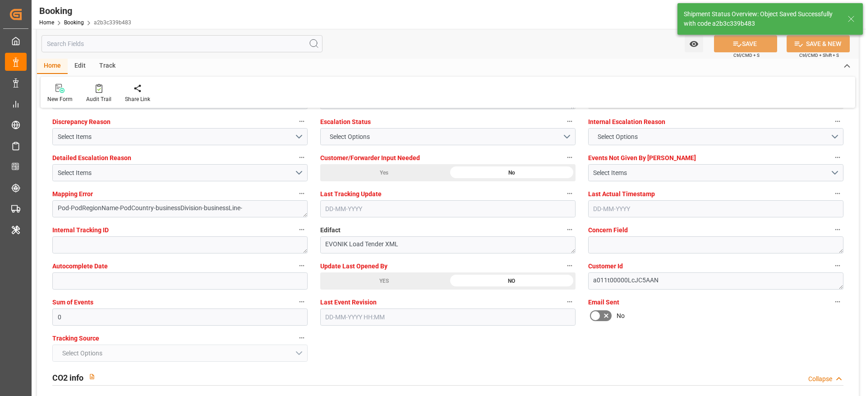
type textarea "NWC/[GEOGRAPHIC_DATA] [GEOGRAPHIC_DATA] Continent / UK_TRGEB_CMDU_AT-AN"
type textarea "businessDivision-businessLine-"
type input "09-09-2025 12:26"
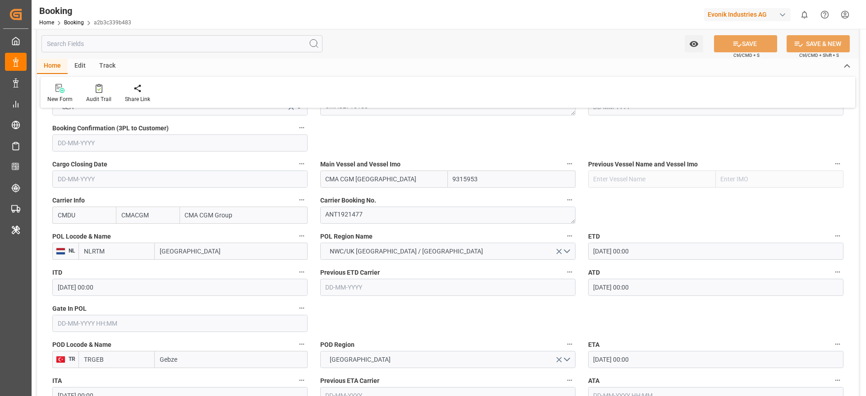
scroll to position [541, 0]
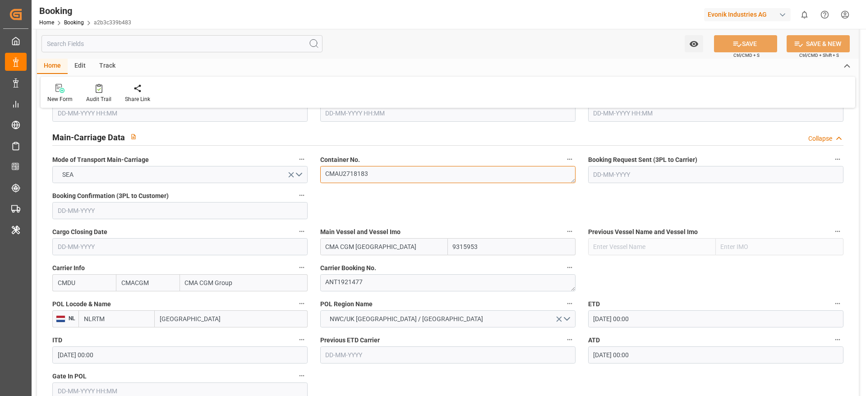
click at [386, 169] on textarea "CMAU2718183" at bounding box center [447, 174] width 255 height 17
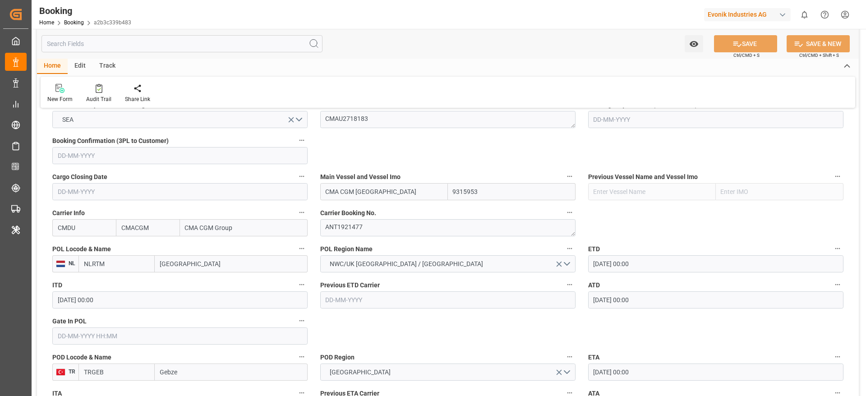
click at [88, 327] on input "text" at bounding box center [179, 335] width 255 height 17
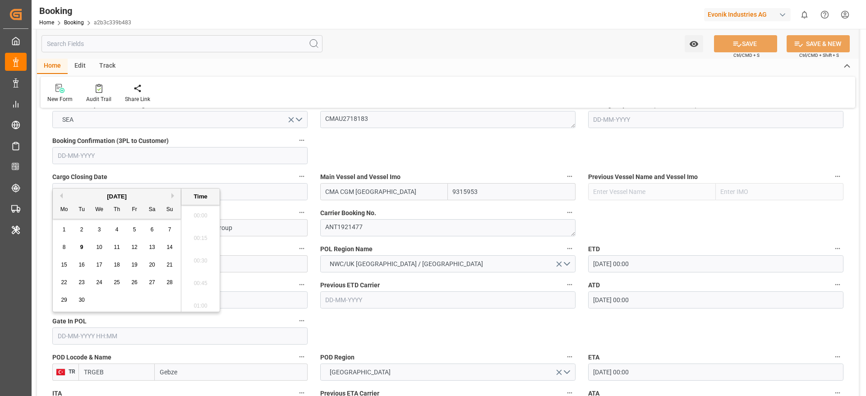
click at [94, 327] on input "text" at bounding box center [179, 335] width 255 height 17
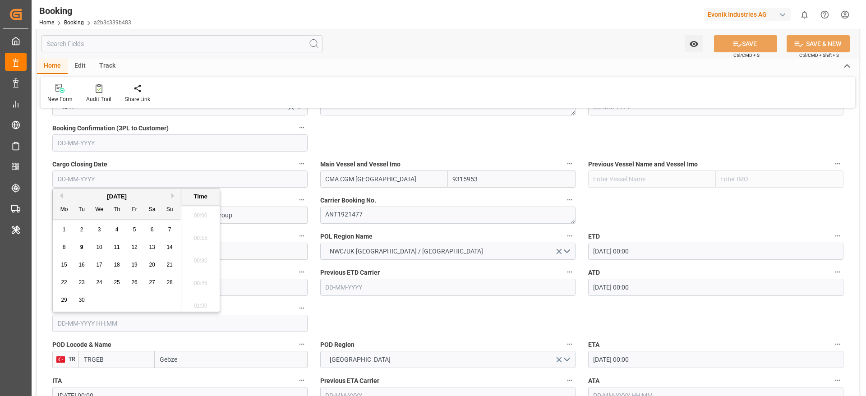
scroll to position [1581, 0]
click at [60, 190] on button "Previous Month" at bounding box center [59, 190] width 5 height 5
click at [118, 278] on span "21" at bounding box center [117, 278] width 6 height 6
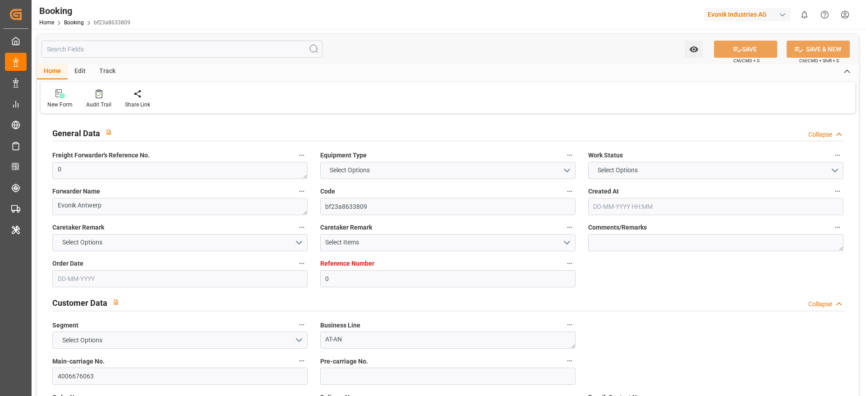
type input "0"
type input "9315953"
type input "CMACGM"
type input "CMA CGM Group"
type input "NLRTM"
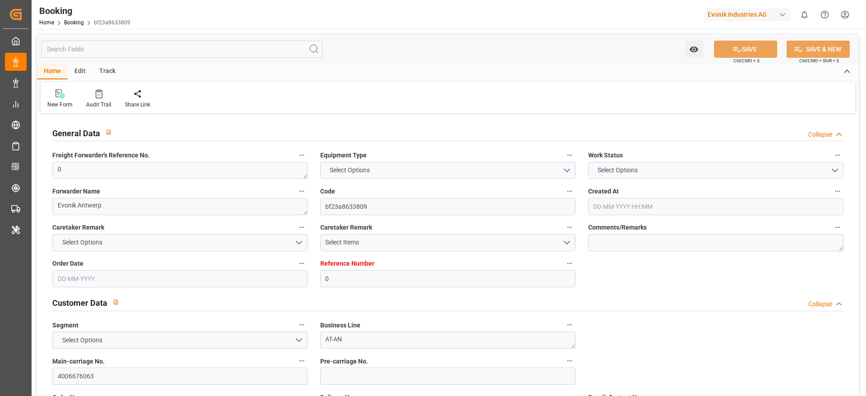
type input "[PERSON_NAME]"
type input "0"
type input "[DATE] 11:25"
type input "[DATE]"
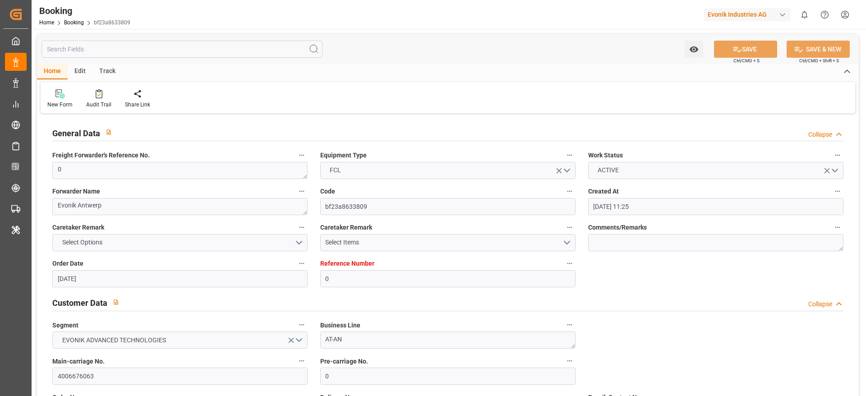
type input "[DATE]"
type input "[DATE] 00:00"
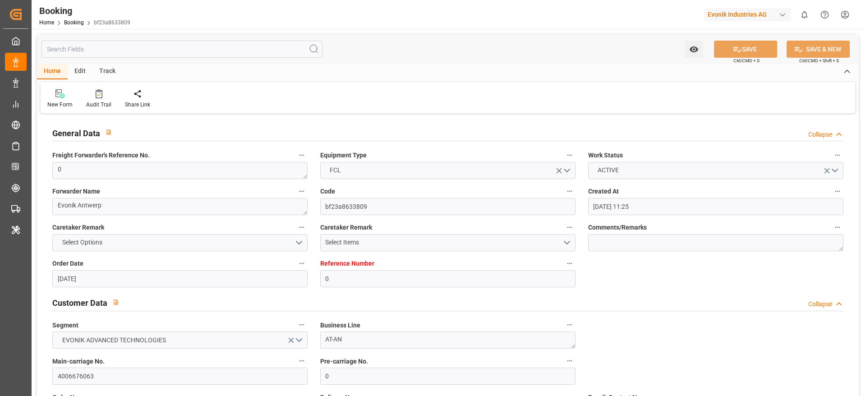
type input "[DATE] 00:00"
type input "[DATE] 12:25"
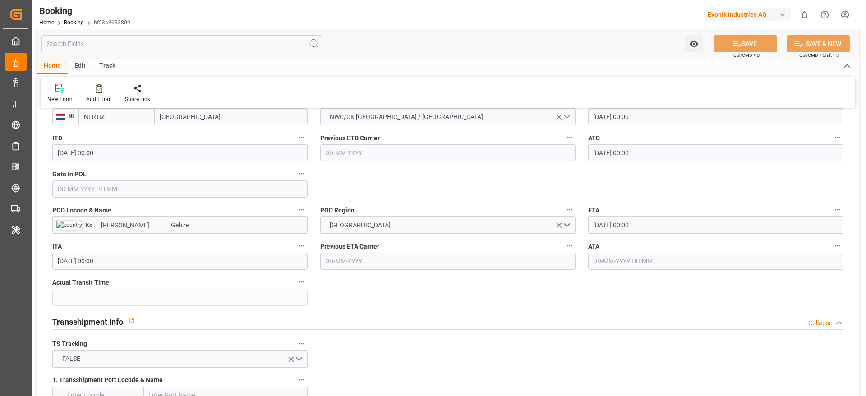
scroll to position [744, 0]
click at [222, 221] on input "Gebze" at bounding box center [236, 224] width 141 height 17
type input "Gebze"
click at [210, 242] on span "Gebze - TRGEB" at bounding box center [192, 243] width 40 height 7
type input "TRGEB"
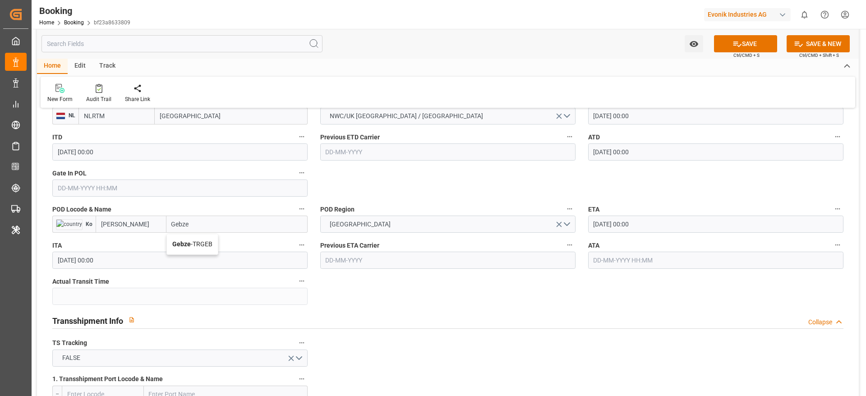
type input "Gebze"
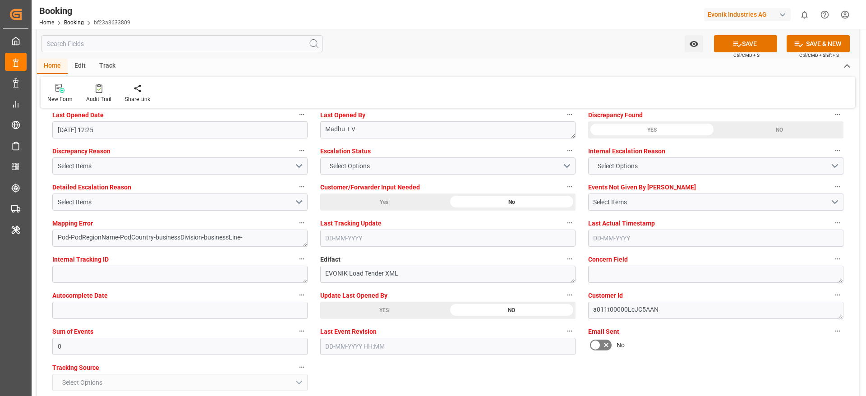
scroll to position [1691, 0]
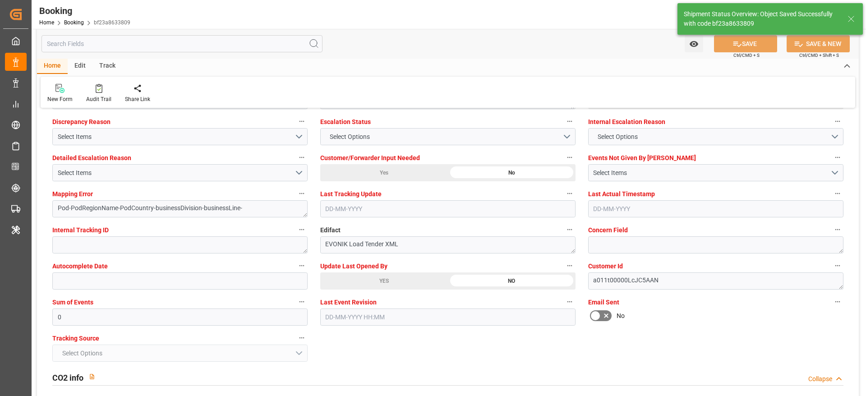
type textarea "NWC/[GEOGRAPHIC_DATA] [GEOGRAPHIC_DATA] Continent / UK_TRGEB_CMDU_AT-AN"
type textarea "businessDivision-businessLine-"
type input "09-09-2025 12:27"
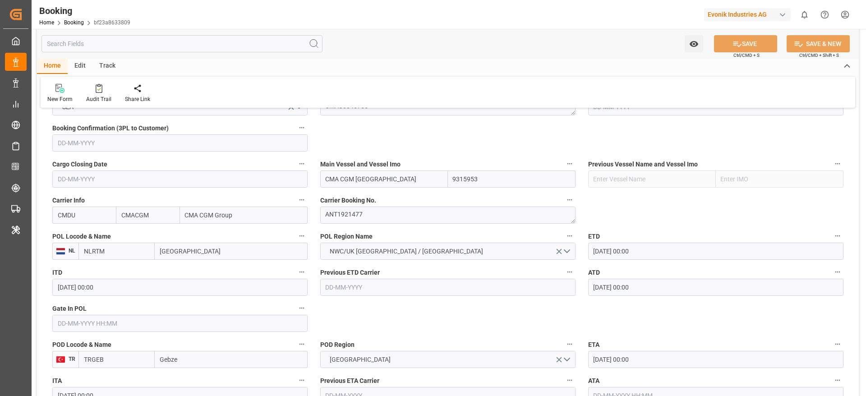
scroll to position [541, 0]
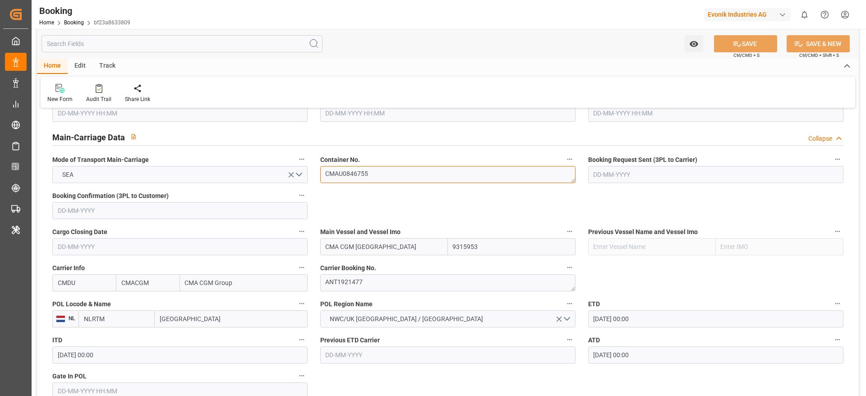
click at [393, 182] on textarea "CMAU0846755" at bounding box center [447, 174] width 255 height 17
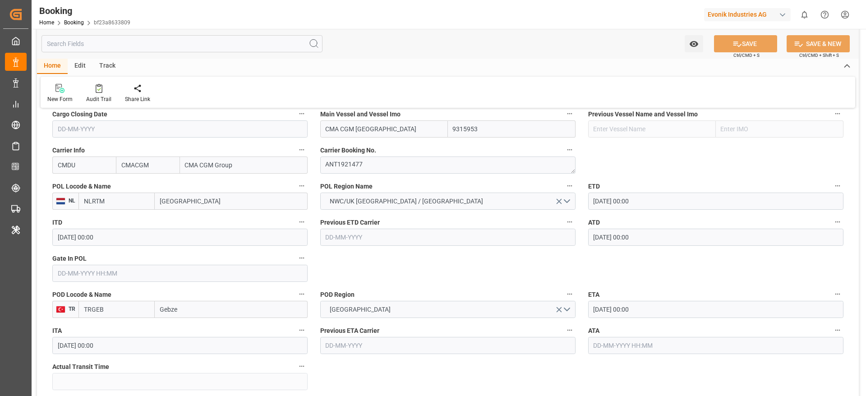
scroll to position [676, 0]
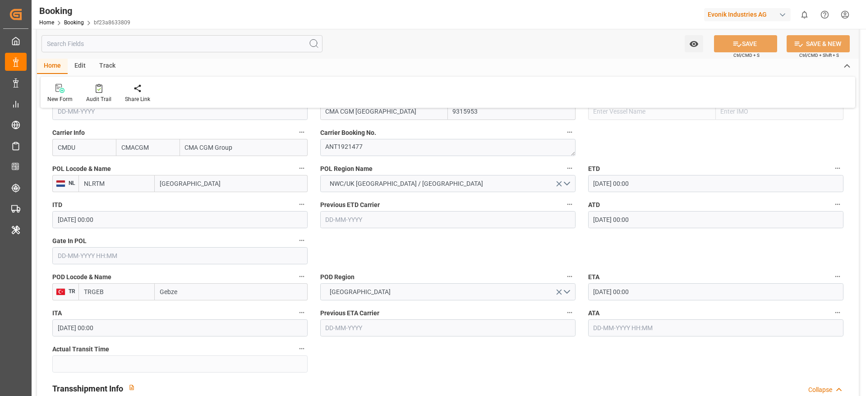
click at [101, 254] on input "text" at bounding box center [179, 255] width 255 height 17
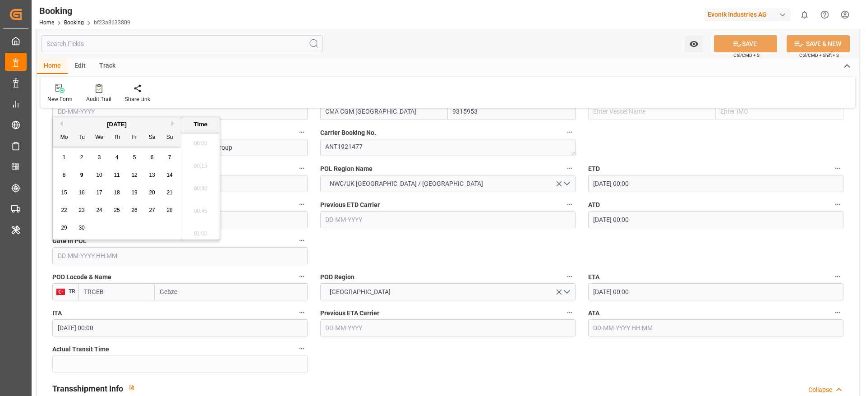
scroll to position [1581, 0]
click at [61, 124] on button "Previous Month" at bounding box center [59, 123] width 5 height 5
click at [117, 211] on span "21" at bounding box center [117, 210] width 6 height 6
type input "[DATE] 00:00"
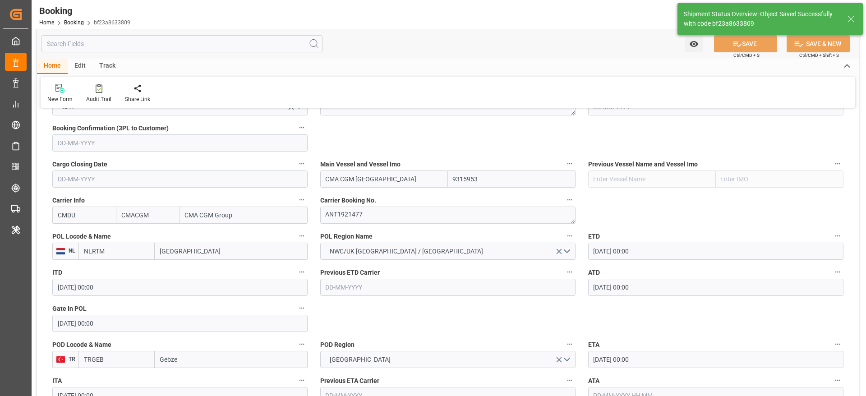
type input "09-09-2025 12:32"
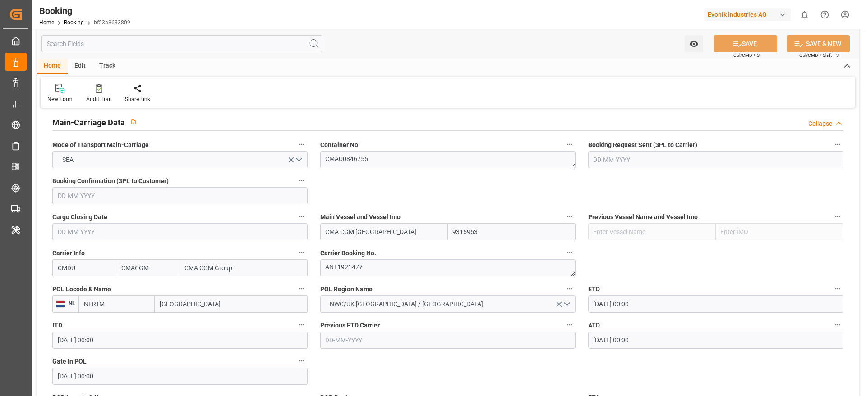
scroll to position [473, 0]
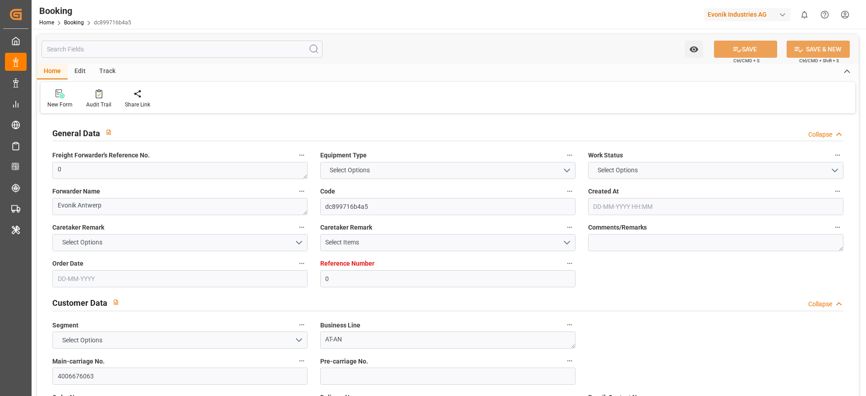
type input "0"
type input "9315953"
type input "CMACGM"
type input "CMA CGM Group"
type input "NLRTM"
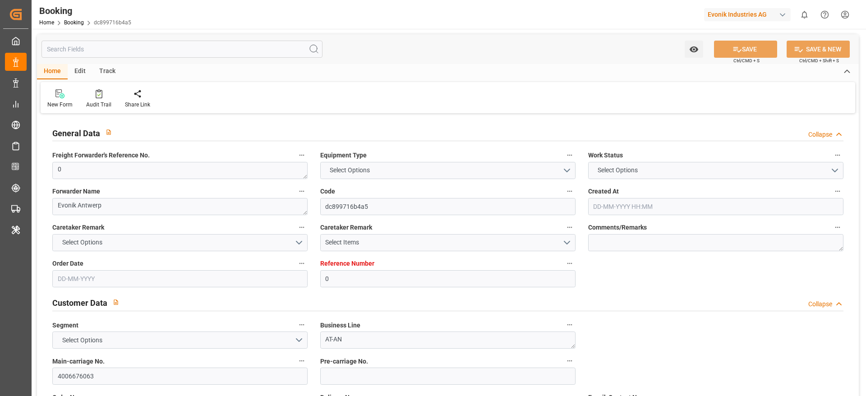
type input "[PERSON_NAME]"
type input "0"
type input "[DATE] 11:25"
type input "[DATE]"
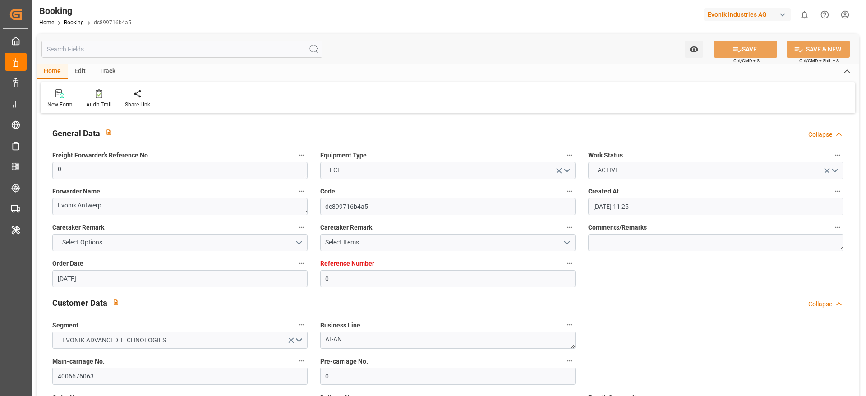
type input "[DATE]"
type input "[DATE] 00:00"
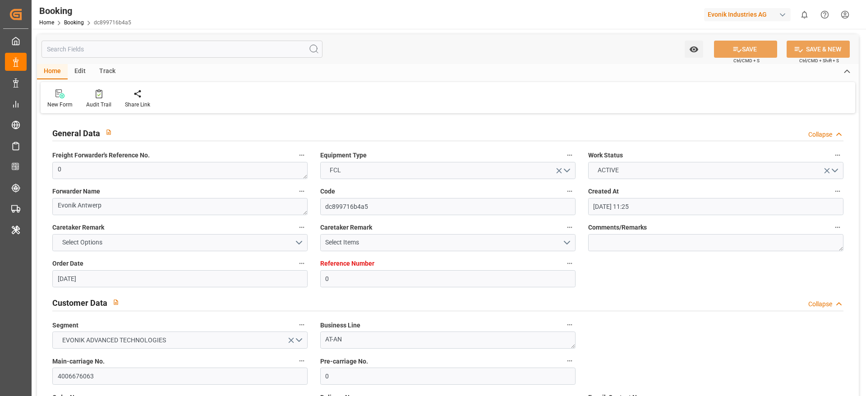
type input "[DATE] 00:00"
type input "[DATE] 12:25"
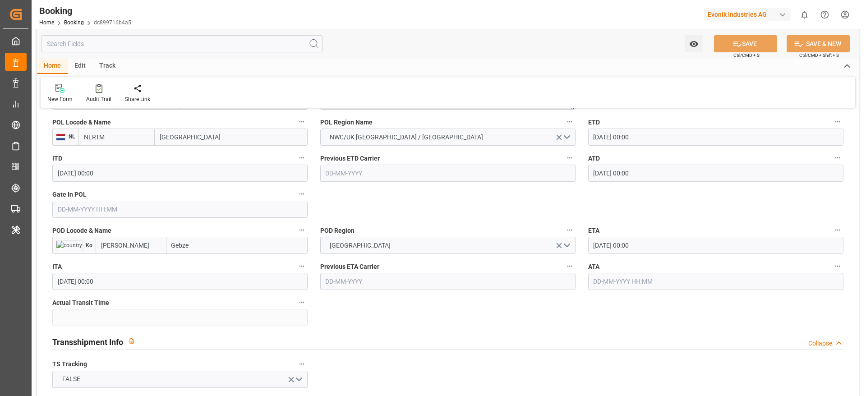
scroll to position [744, 0]
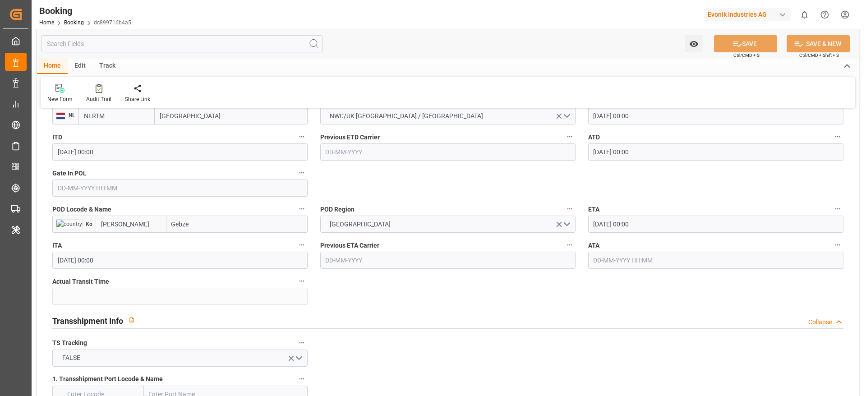
click at [228, 228] on input "Gebze" at bounding box center [236, 224] width 141 height 17
type input "Gebze"
click at [200, 244] on span "Gebze - TRGEB" at bounding box center [192, 243] width 40 height 7
type input "TRGEB"
type input "Gebze"
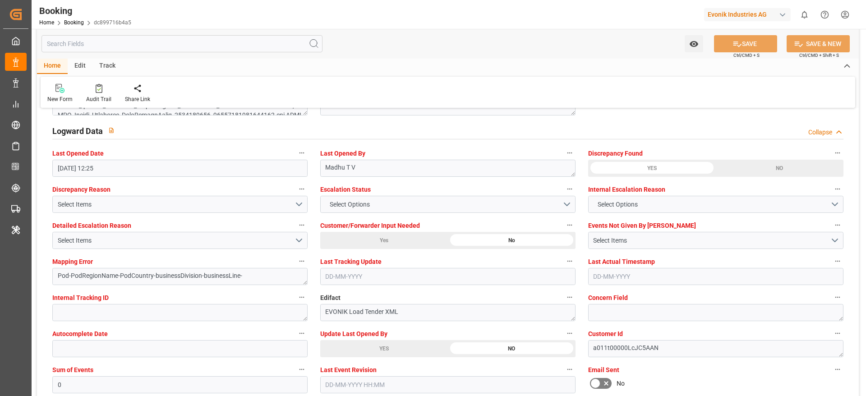
scroll to position [1623, 0]
type textarea "NWC/[GEOGRAPHIC_DATA] [GEOGRAPHIC_DATA] Continent / UK_TRGEB_CMDU_AT-AN"
type textarea "businessDivision-businessLine-"
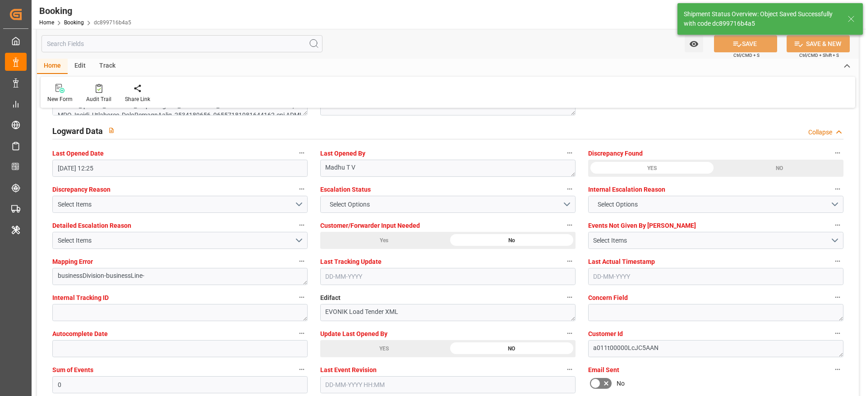
type input "[DATE] 12:27"
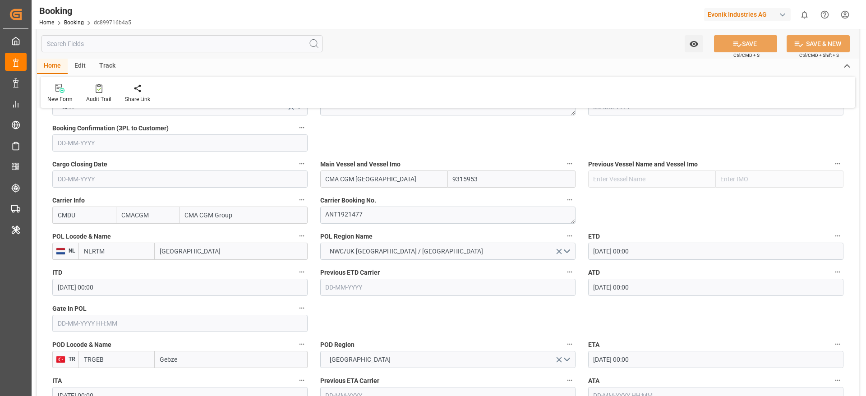
scroll to position [561, 0]
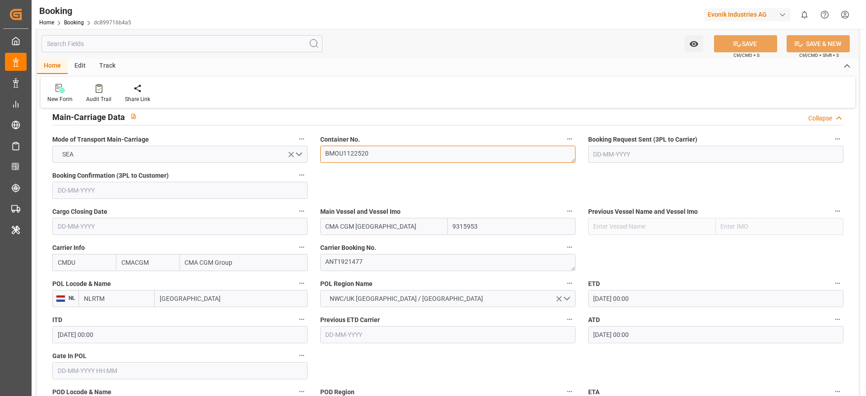
click at [388, 163] on textarea "BMOU1122520" at bounding box center [447, 154] width 255 height 17
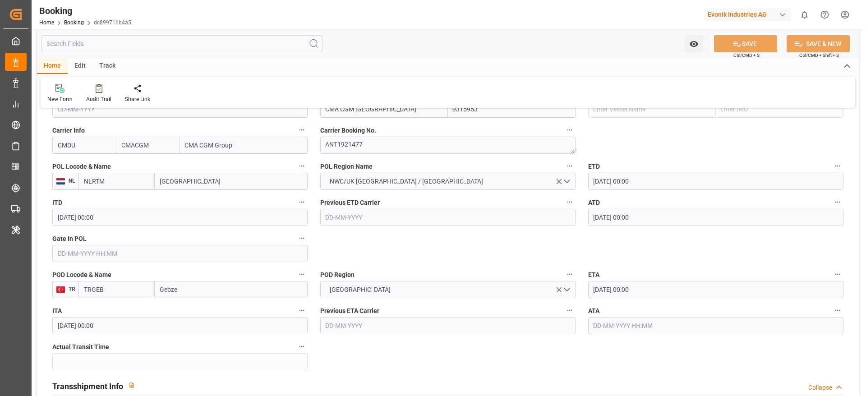
scroll to position [676, 0]
click at [85, 266] on div "Gate In POL" at bounding box center [180, 249] width 268 height 36
click at [85, 258] on input "text" at bounding box center [179, 255] width 255 height 17
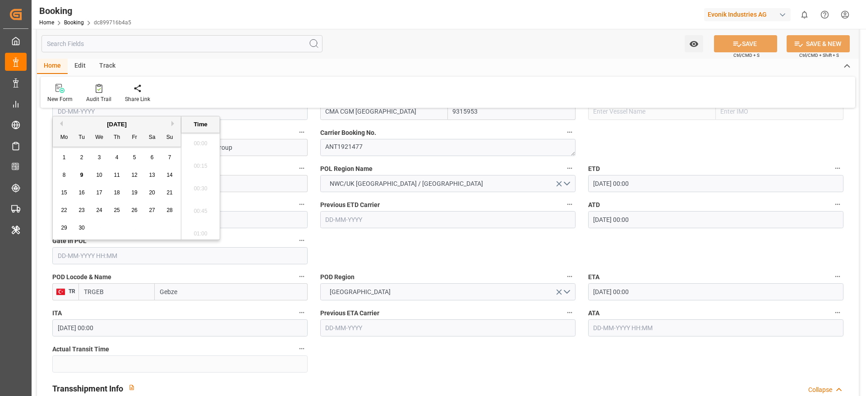
scroll to position [1581, 0]
click at [63, 125] on div "September 2025" at bounding box center [117, 124] width 128 height 9
click at [60, 124] on button "Previous Month" at bounding box center [59, 123] width 5 height 5
click at [133, 212] on span "22" at bounding box center [134, 210] width 6 height 6
type input "[DATE] 00:00"
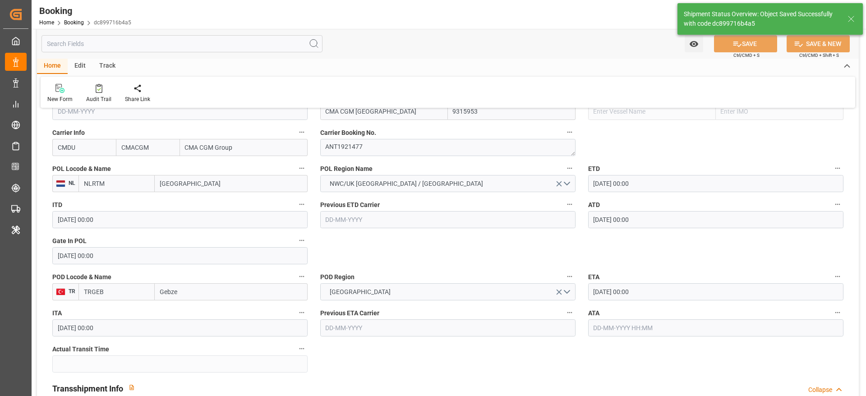
type input "09-09-2025 12:32"
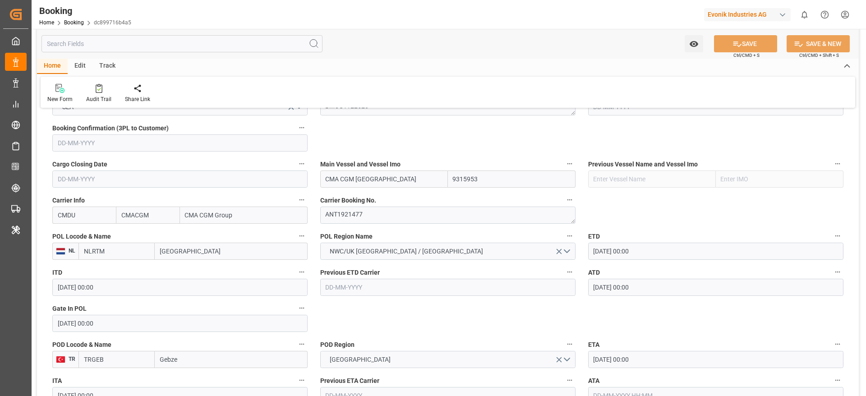
scroll to position [473, 0]
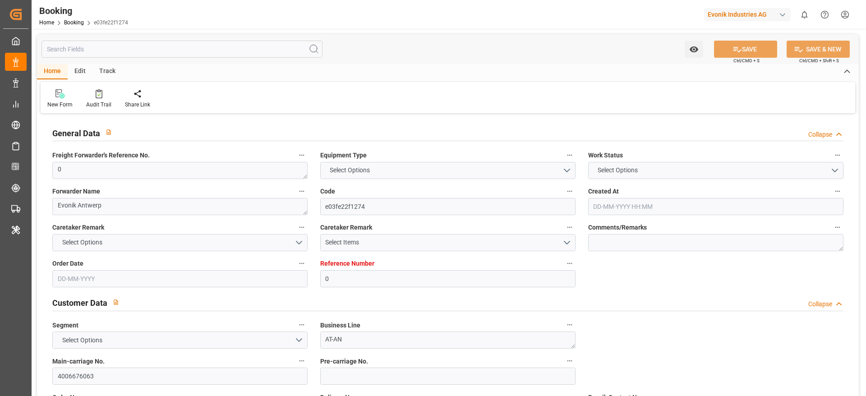
type input "0"
type input "9315953"
type input "CMACGM"
type input "CMA CGM Group"
type input "NLRTM"
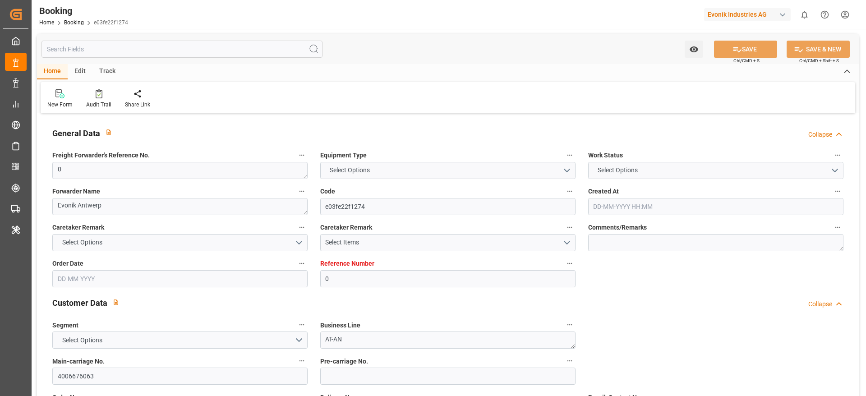
type input "[PERSON_NAME]"
type input "0"
type input "[DATE] 11:25"
type input "[DATE]"
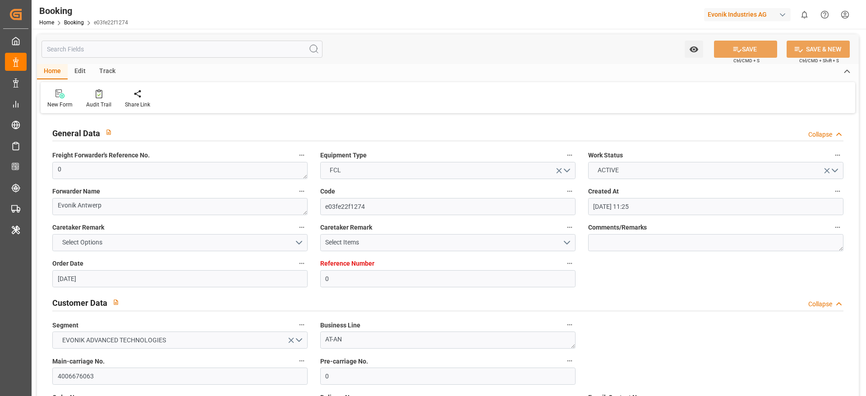
type input "[DATE]"
type input "[DATE] 00:00"
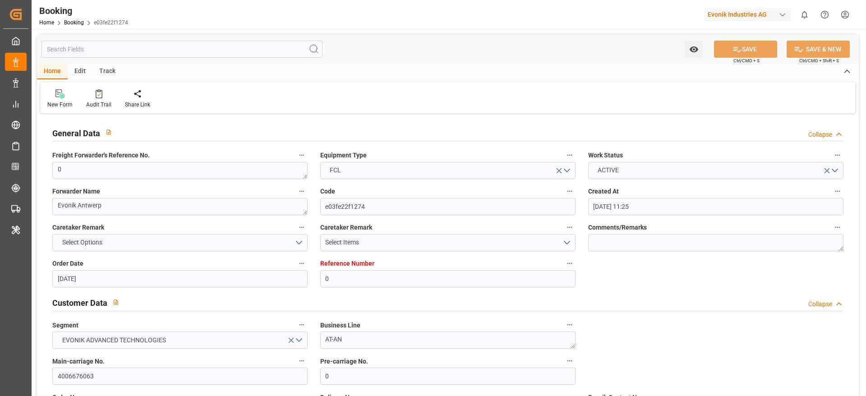
type input "[DATE] 00:00"
type input "[DATE] 12:25"
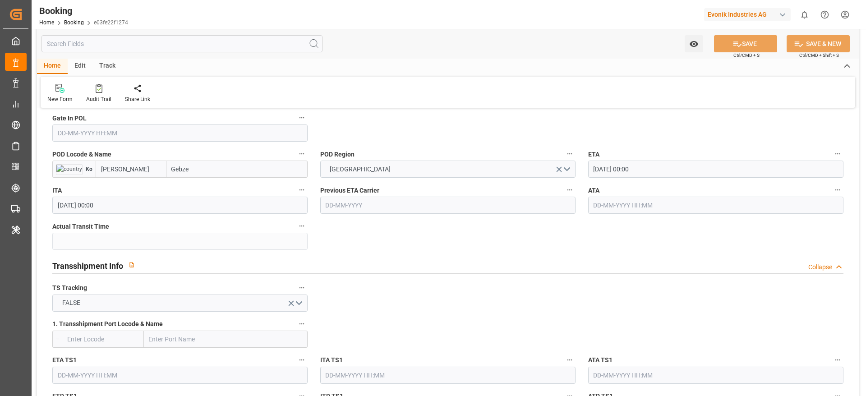
scroll to position [812, 0]
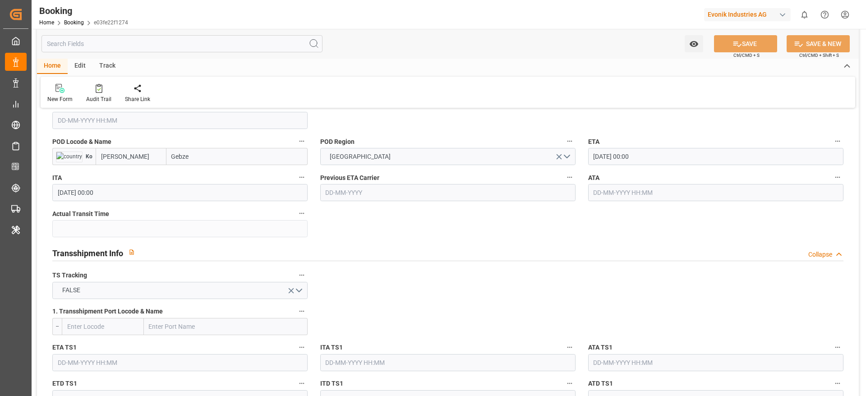
click at [209, 141] on label "POD Locode & Name" at bounding box center [179, 141] width 255 height 13
click at [296, 141] on button "POD Locode & Name" at bounding box center [302, 141] width 12 height 12
click at [209, 155] on div at bounding box center [433, 198] width 866 height 396
click at [213, 157] on input "Gebze" at bounding box center [236, 156] width 141 height 17
type input "Gebze"
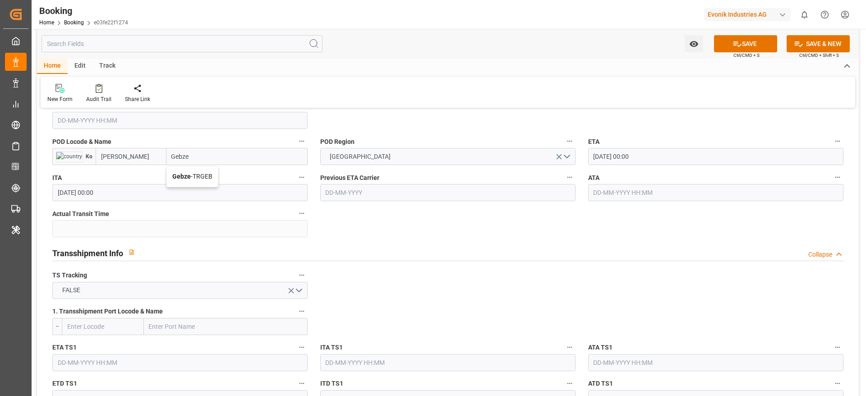
click at [207, 176] on span "Gebze - TRGEB" at bounding box center [192, 176] width 40 height 7
type input "TRGEB"
type input "Gebze"
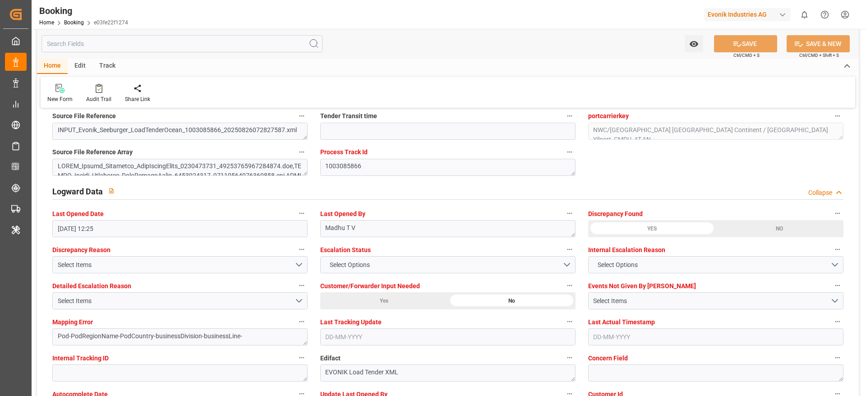
scroll to position [1623, 0]
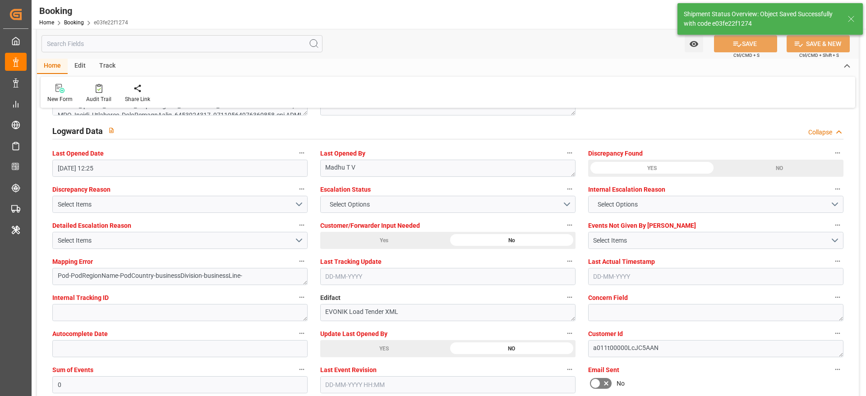
type textarea "NWC/[GEOGRAPHIC_DATA] [GEOGRAPHIC_DATA] Continent / UK_TRGEB_CMDU_AT-AN"
type textarea "businessDivision-businessLine-"
type input "[DATE] 12:27"
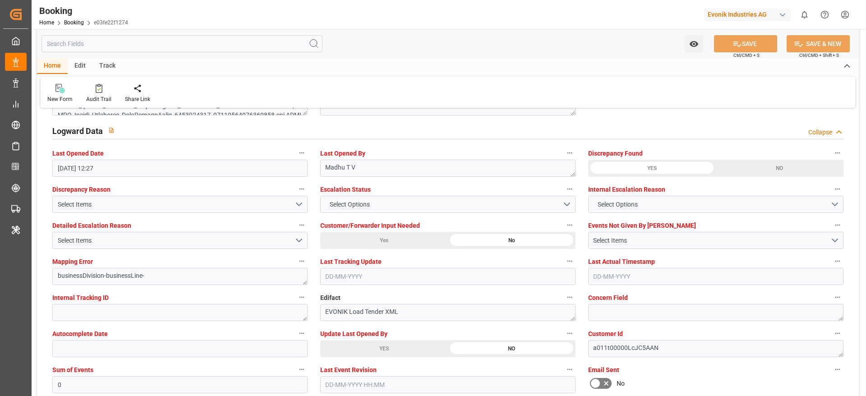
scroll to position [1691, 0]
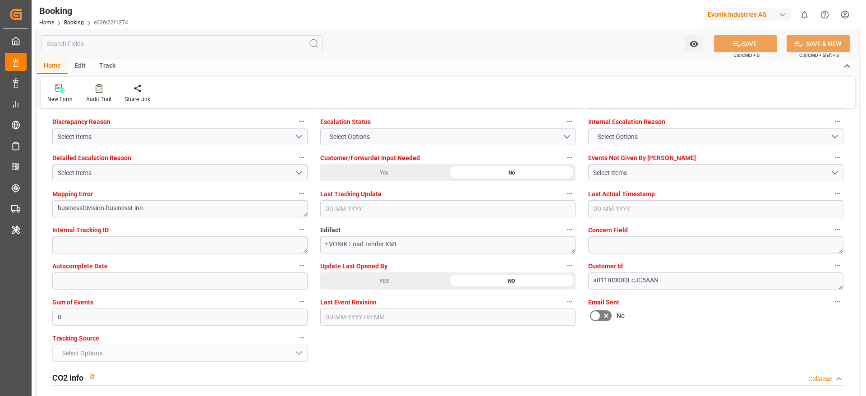
click at [383, 175] on div "Description Audits" at bounding box center [433, 198] width 866 height 396
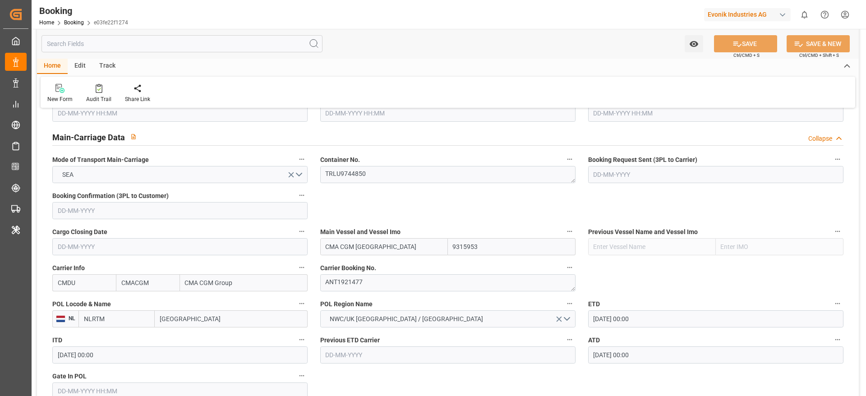
click at [379, 170] on div "Description Audits" at bounding box center [433, 198] width 866 height 396
click at [383, 175] on textarea "TRLU9744850" at bounding box center [447, 174] width 255 height 17
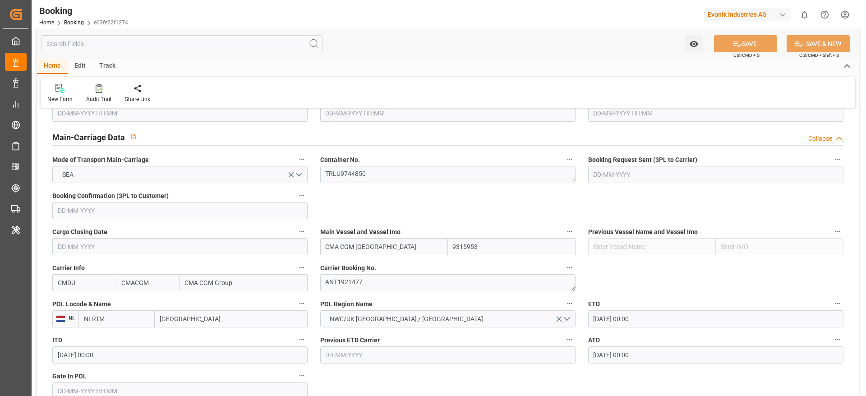
click at [107, 382] on input "text" at bounding box center [179, 390] width 255 height 17
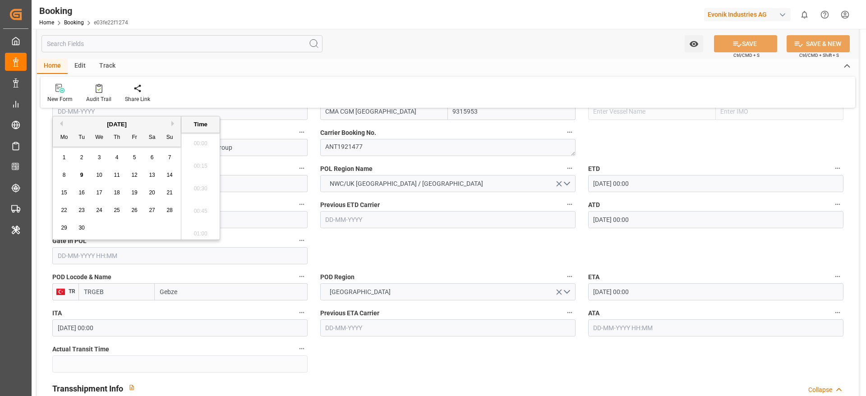
scroll to position [1581, 0]
click at [61, 123] on button "Previous Month" at bounding box center [59, 123] width 5 height 5
click at [112, 211] on div "21" at bounding box center [116, 210] width 11 height 11
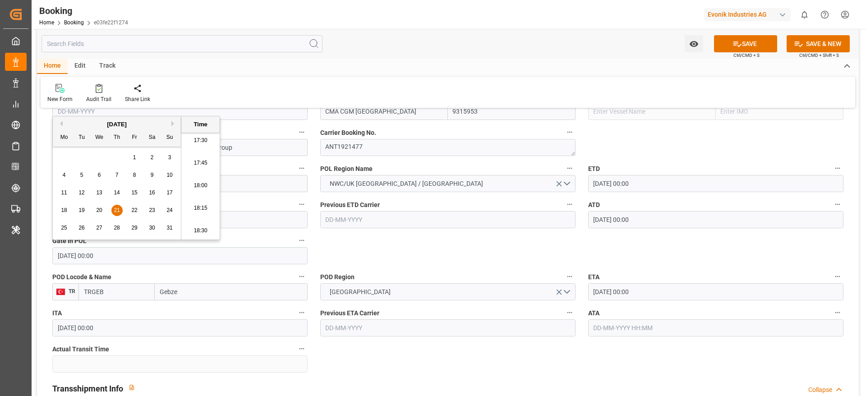
type input "[DATE] 00:00"
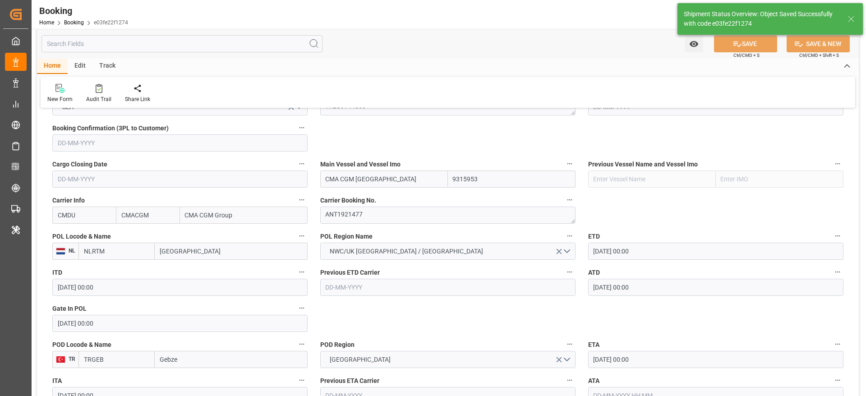
type input "[DATE] 12:31"
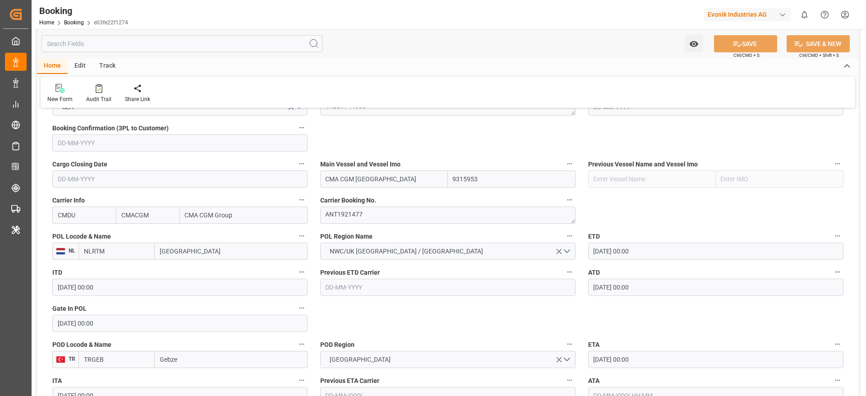
scroll to position [473, 0]
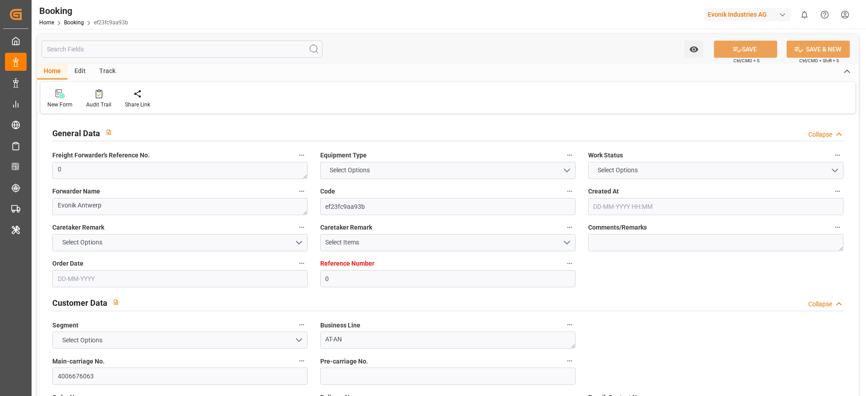
type input "0"
type input "9315953"
type input "CMACGM"
type input "CMA CGM Group"
type input "NLRTM"
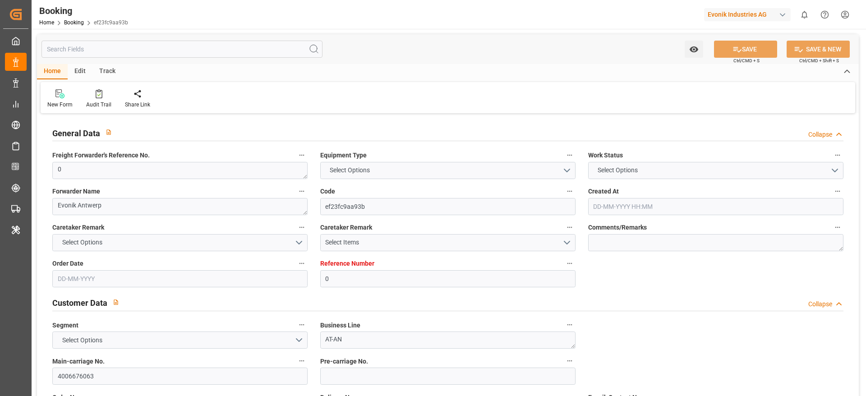
type input "[PERSON_NAME]"
type input "0"
type input "[DATE] 11:25"
type input "[DATE]"
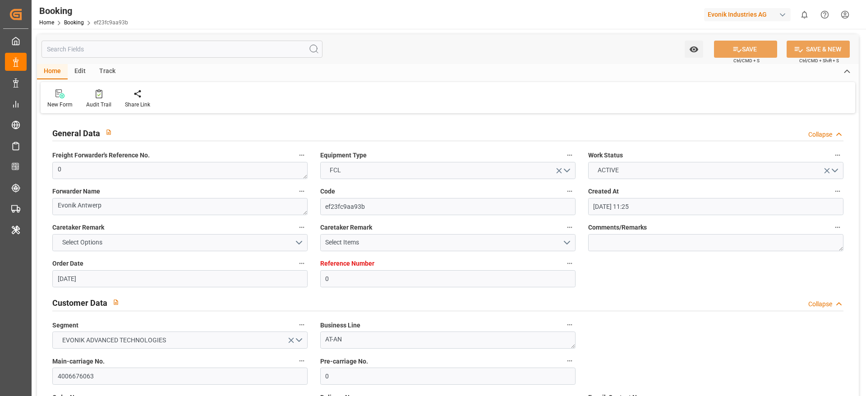
type input "[DATE]"
type input "[DATE] 00:00"
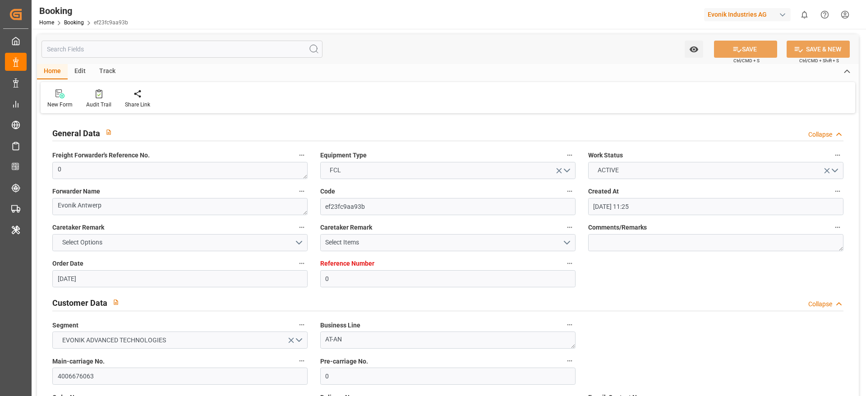
type input "[DATE] 00:00"
type input "09-09-2025 12:25"
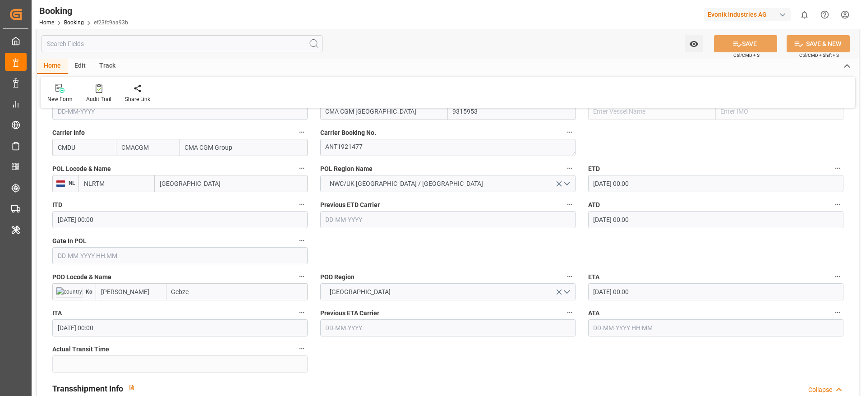
scroll to position [744, 0]
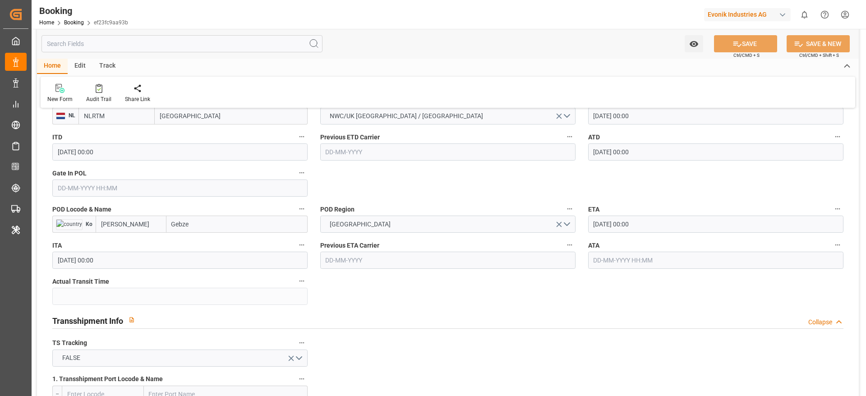
click at [243, 222] on input "Gebze" at bounding box center [236, 224] width 141 height 17
type input "Gebze"
click at [198, 246] on span "Gebze - TRGEB" at bounding box center [192, 243] width 40 height 7
type input "TRGEB"
type input "Gebze"
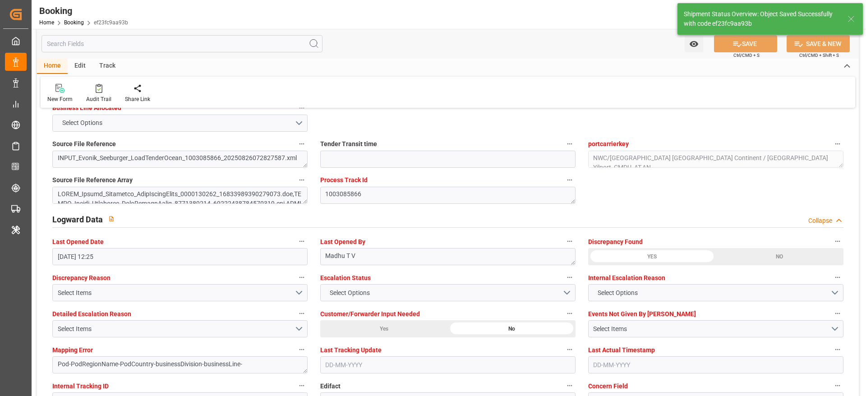
scroll to position [1592, 0]
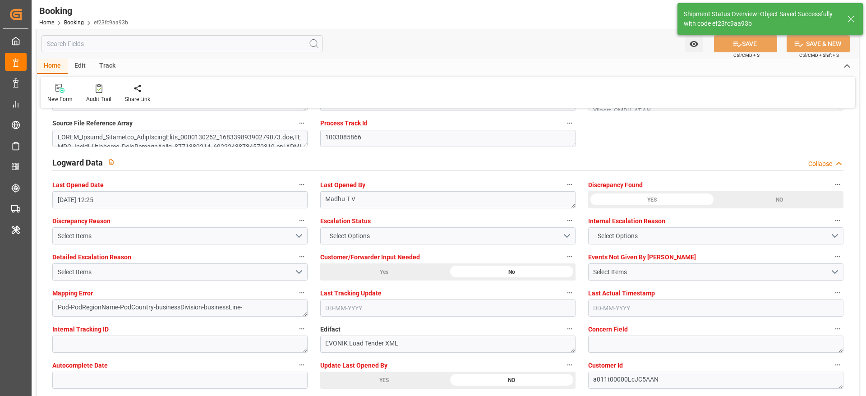
type textarea "NWC/[GEOGRAPHIC_DATA] [GEOGRAPHIC_DATA] Continent / UK_TRGEB_CMDU_AT-AN"
type textarea "businessDivision-businessLine-"
type input "09-09-2025 12:28"
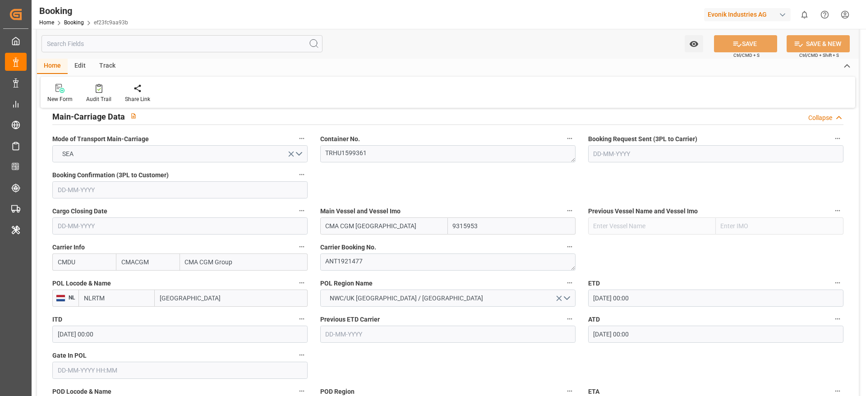
scroll to position [541, 0]
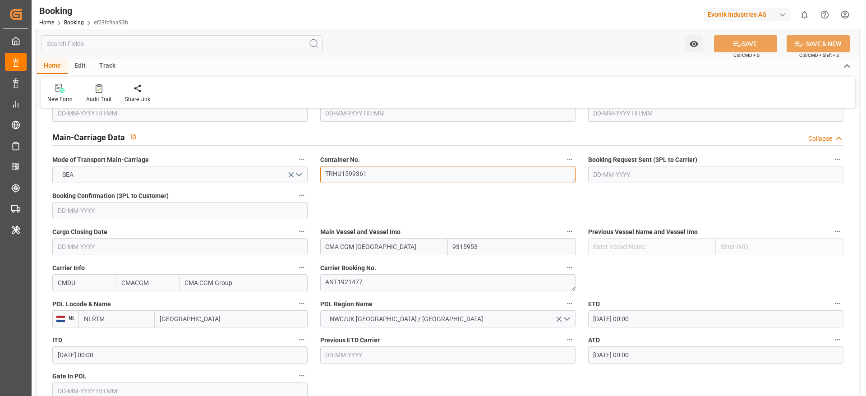
click at [376, 178] on textarea "TRHU1599361" at bounding box center [447, 174] width 255 height 17
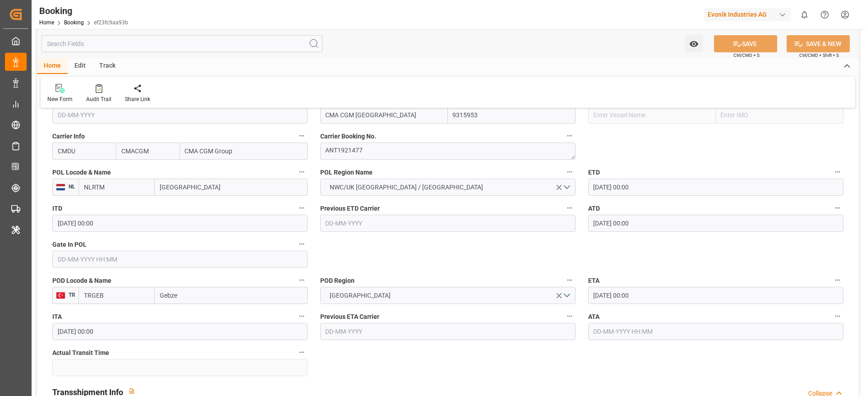
scroll to position [676, 0]
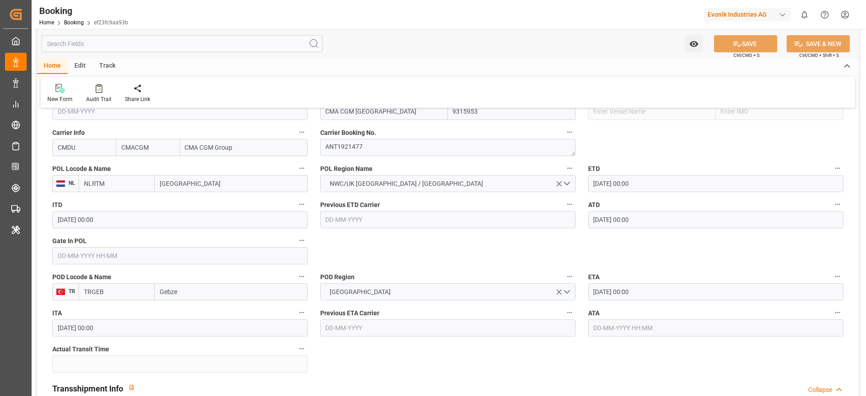
click at [78, 255] on input "text" at bounding box center [179, 255] width 255 height 17
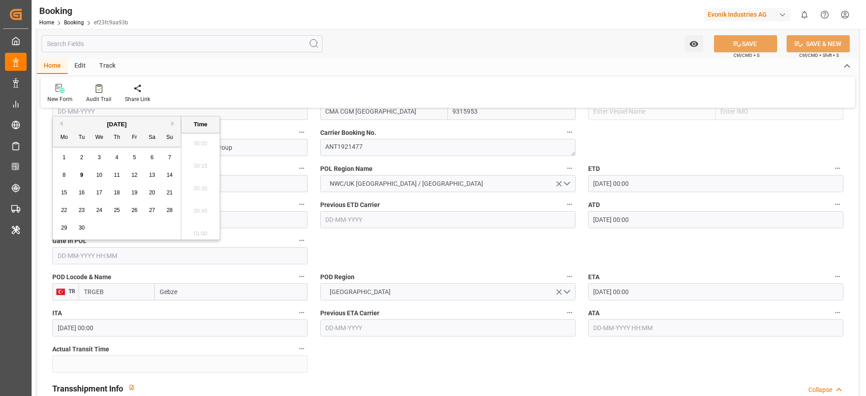
scroll to position [1581, 0]
click at [61, 124] on button "Previous Month" at bounding box center [59, 123] width 5 height 5
click at [136, 211] on span "22" at bounding box center [134, 210] width 6 height 6
type input "22-08-2025 00:00"
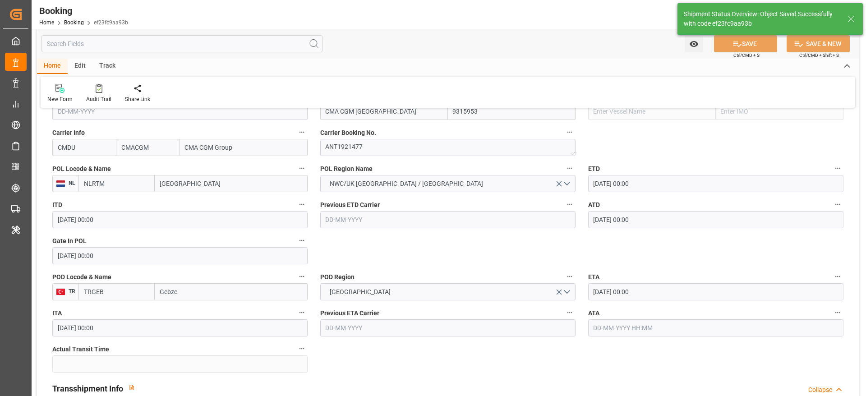
type input "09-09-2025 12:31"
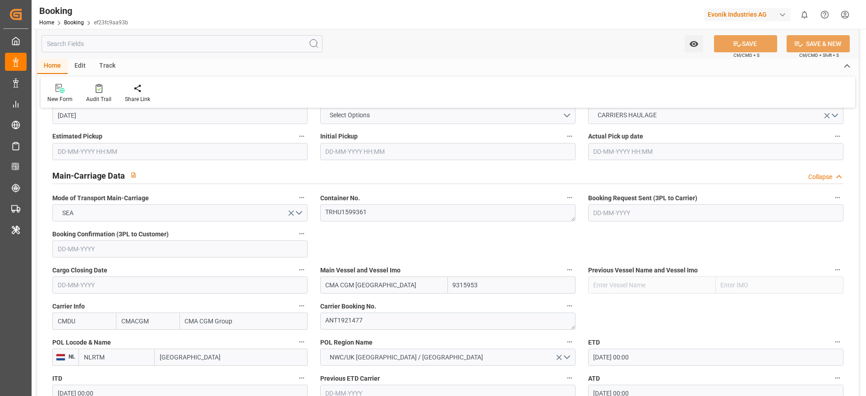
scroll to position [473, 0]
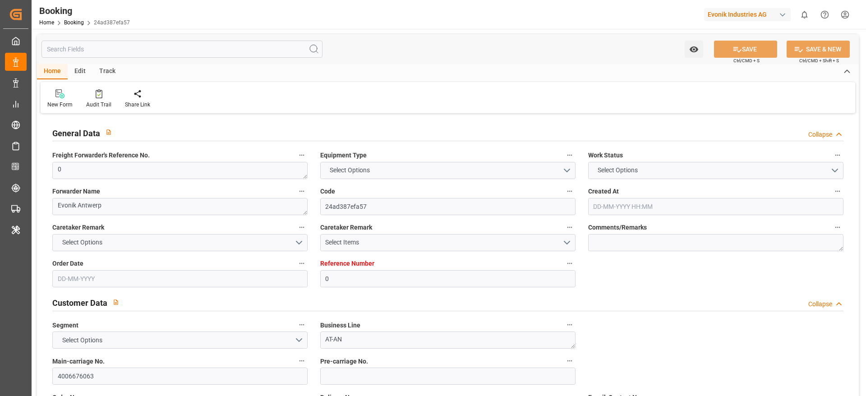
type input "0"
type input "9315953"
type input "CMACGM"
type input "CMA CGM Group"
type input "BEANR"
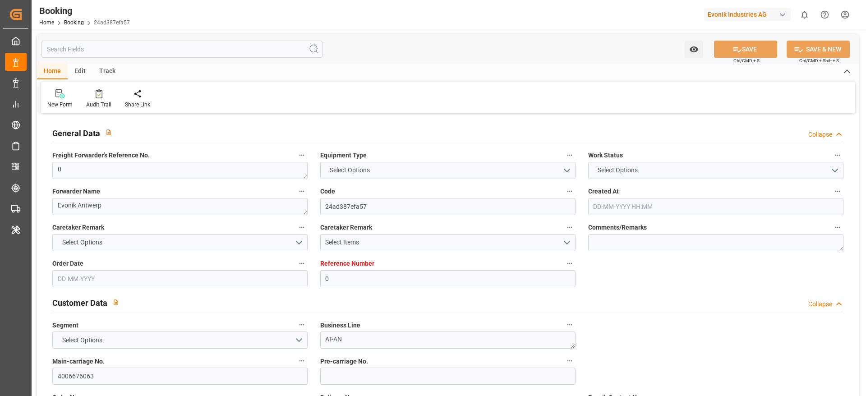
type input "TRGEB"
type input "0"
type input "[DATE] 11:25"
type input "[DATE]"
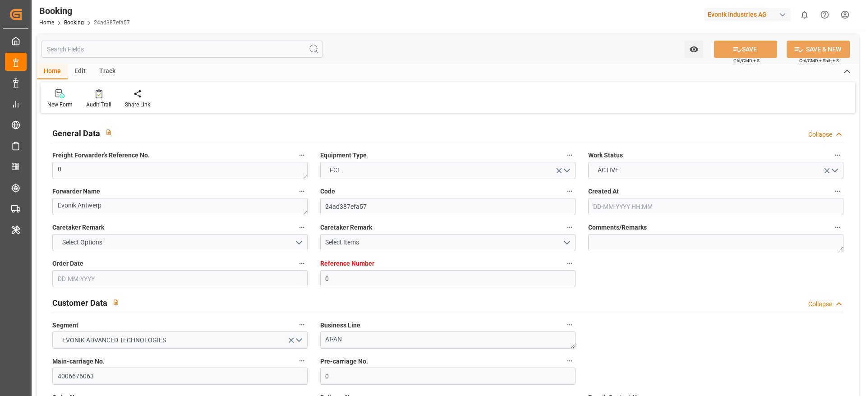
type input "[DATE]"
type input "[DATE] 00:00"
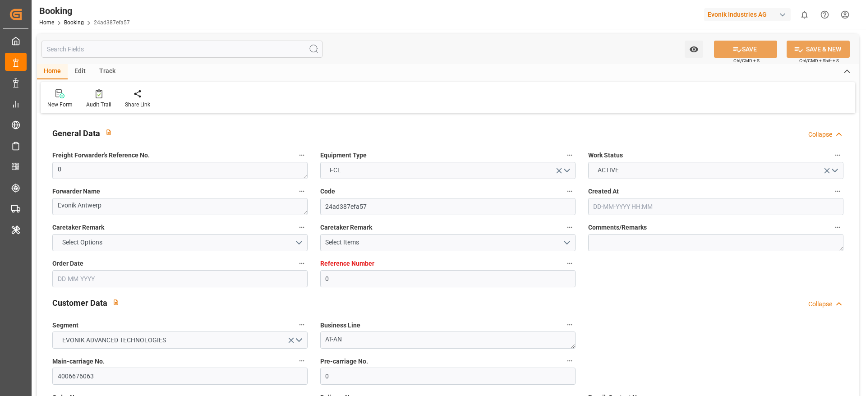
type input "[DATE] 00:00"
type input "[DATE] 12:20"
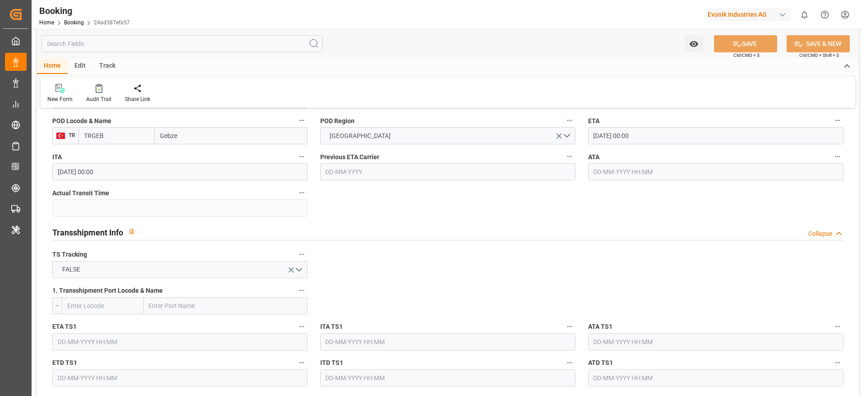
scroll to position [744, 0]
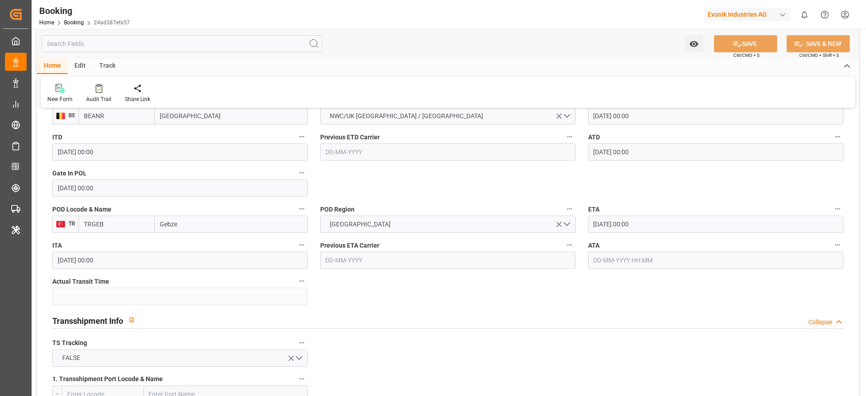
click at [201, 228] on input "Gebze" at bounding box center [231, 224] width 153 height 17
click at [192, 244] on span "Gebze - TRGEB" at bounding box center [181, 243] width 40 height 7
type input "Gebze"
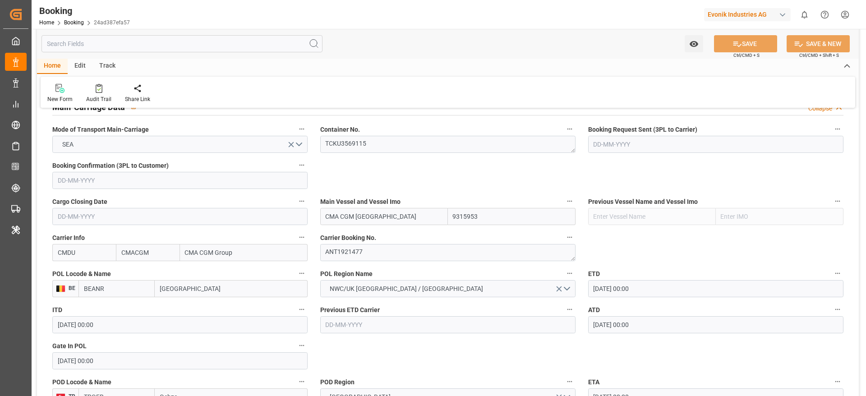
scroll to position [541, 0]
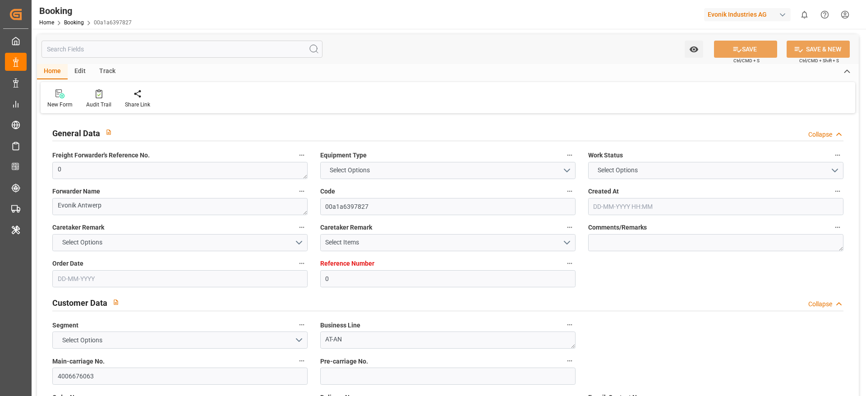
type input "0"
type input "9315953"
type input "CMACGM"
type input "CMA CGM Group"
type input "BEANR"
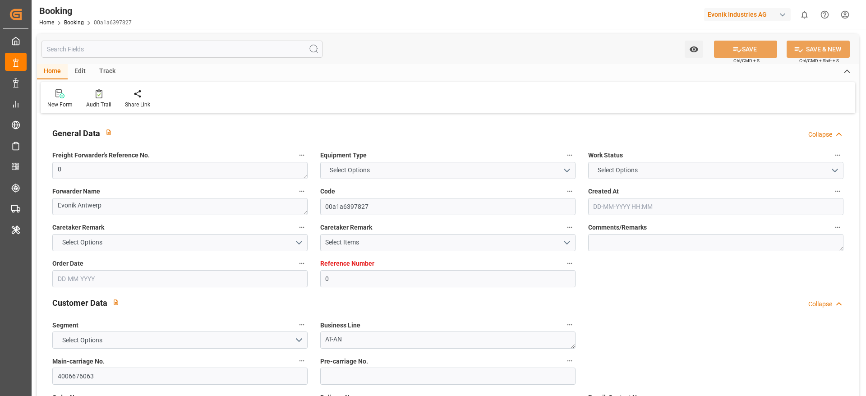
type input "TRGEB"
type input "0"
type input "[DATE] 11:25"
type input "[DATE]"
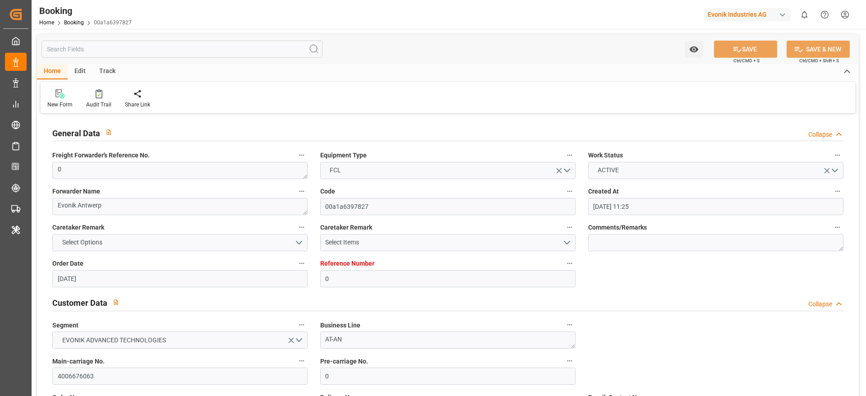
type input "[DATE]"
type input "[DATE] 00:00"
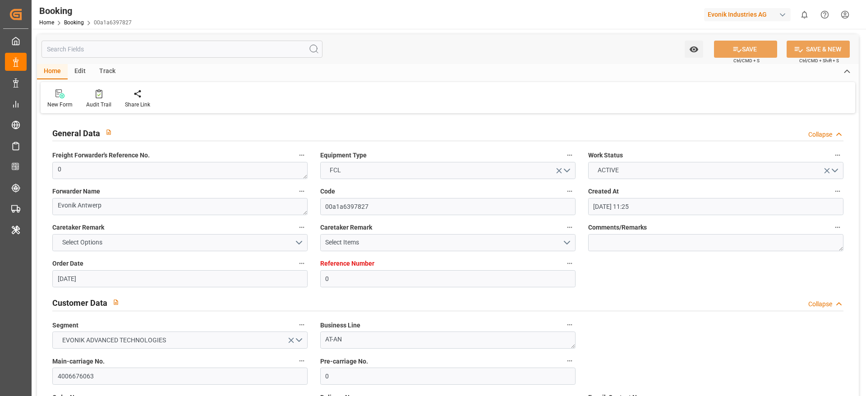
type input "[DATE] 00:00"
type input "[DATE] 12:00"
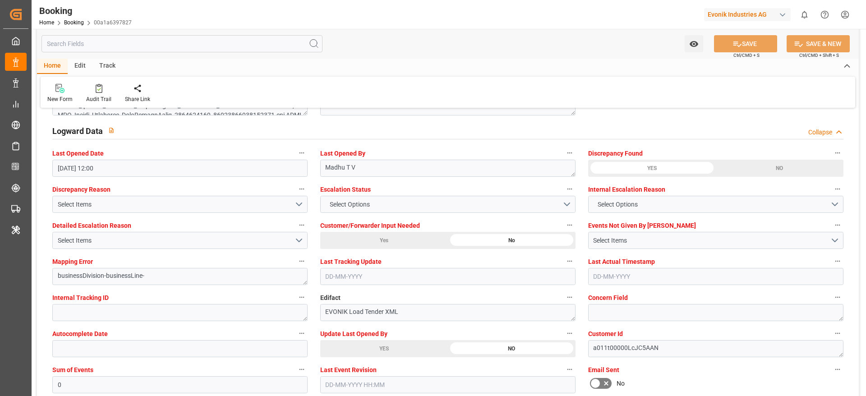
scroll to position [1759, 0]
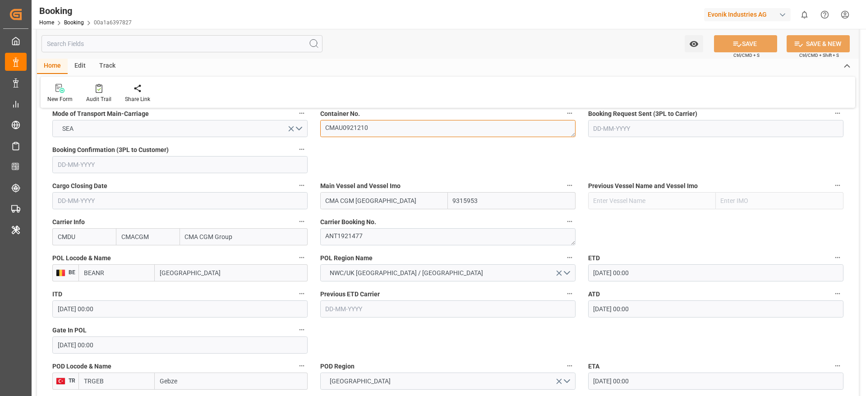
scroll to position [609, 0]
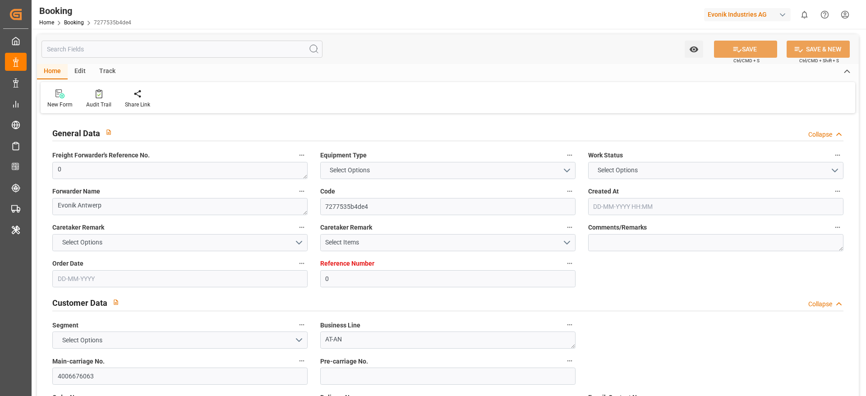
type input "0"
type input "9315953"
type input "CMACGM"
type input "CMA CGM Group"
type input "NLRTM"
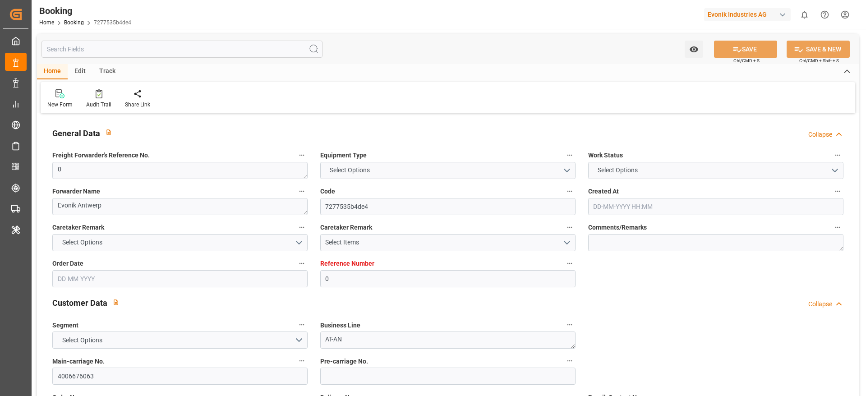
type input "[PERSON_NAME]"
type input "0"
type input "[DATE] 11:25"
type input "[DATE]"
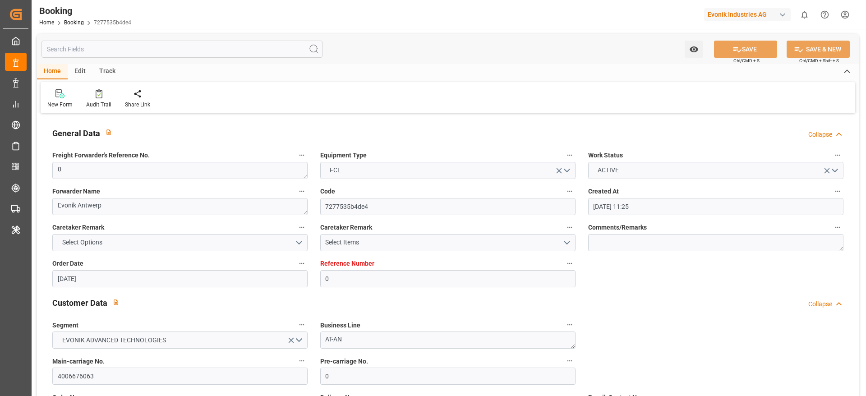
type input "[DATE]"
type input "[DATE] 00:00"
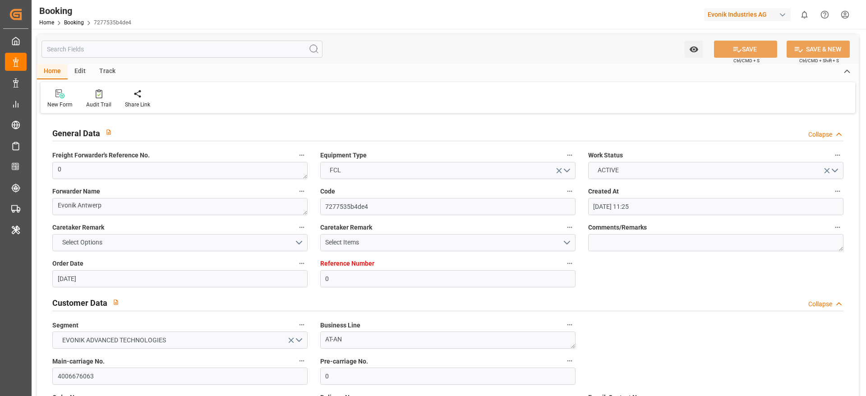
type input "[DATE] 00:00"
type input "[DATE] 12:25"
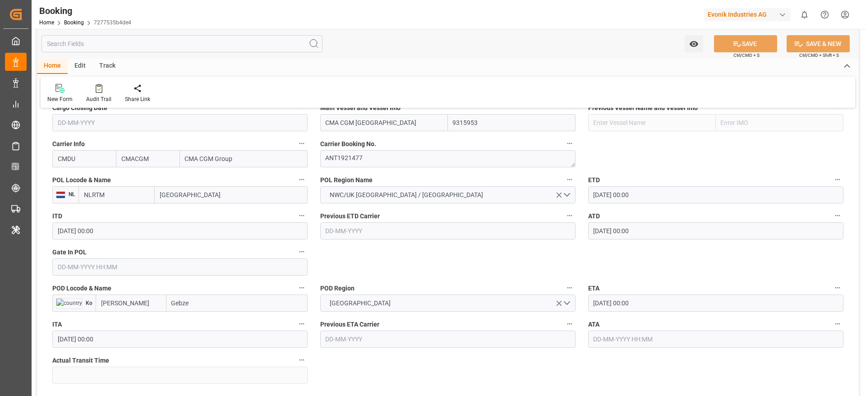
scroll to position [676, 0]
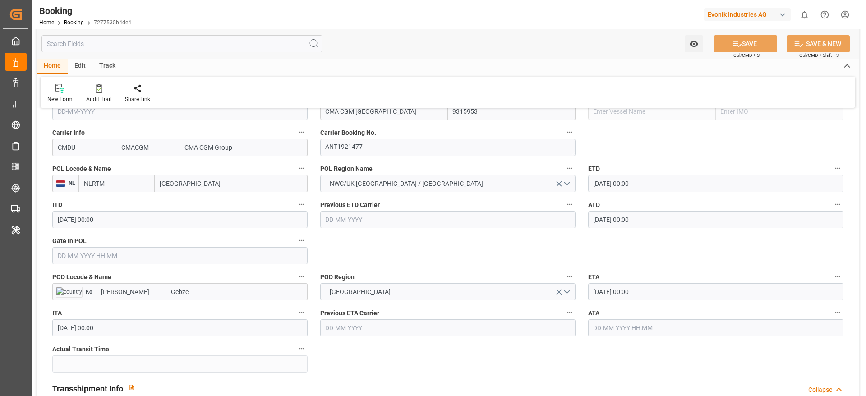
click at [234, 296] on input "Gebze" at bounding box center [236, 291] width 141 height 17
type input "Gebze"
click at [194, 312] on span "Gebze - TRGEB" at bounding box center [192, 311] width 40 height 7
type input "TRGEB"
type input "Gebze"
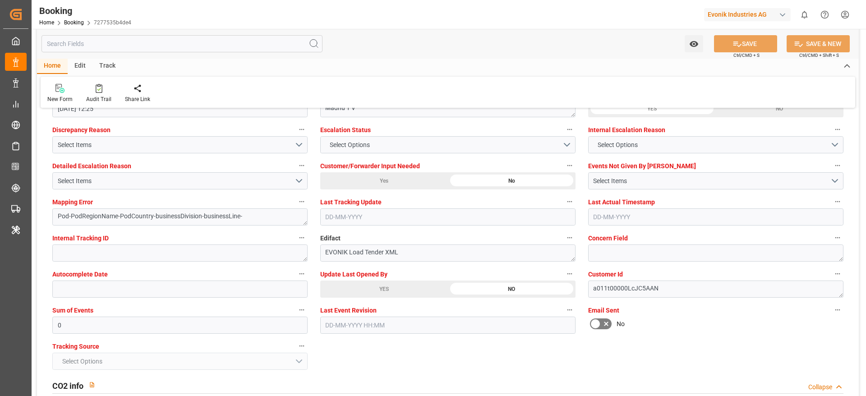
scroll to position [1691, 0]
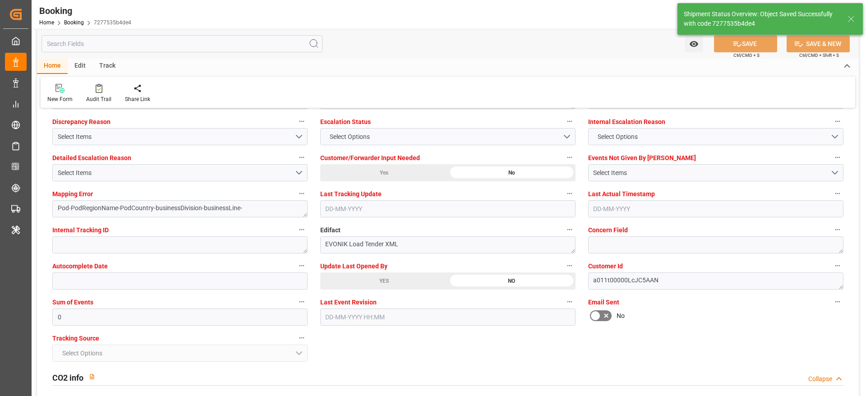
type textarea "NWC/[GEOGRAPHIC_DATA] [GEOGRAPHIC_DATA] Continent / UK_TRGEB_CMDU_AT-AN"
type textarea "businessDivision-businessLine-"
type input "[DATE] 12:29"
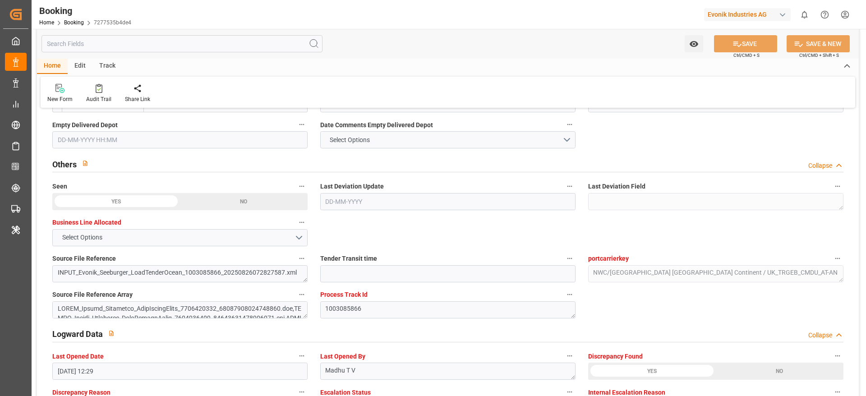
scroll to position [1067, 0]
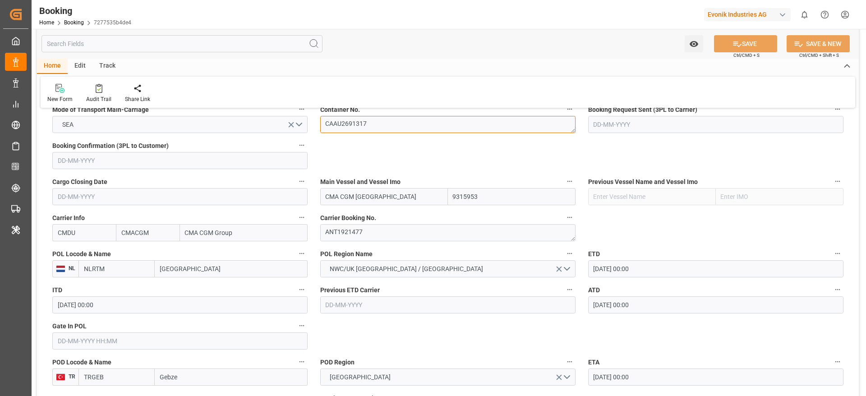
scroll to position [609, 0]
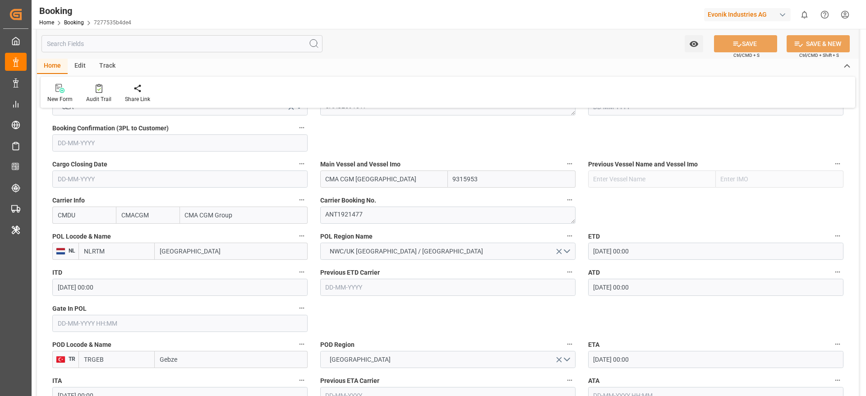
click at [88, 326] on input "text" at bounding box center [179, 323] width 255 height 17
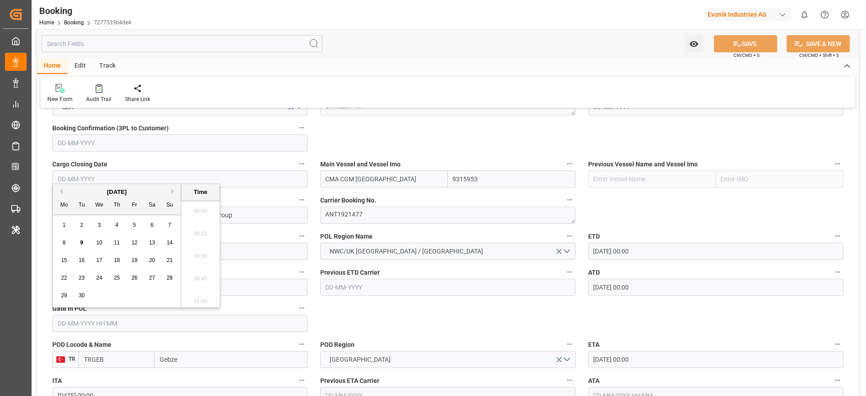
scroll to position [1581, 0]
click at [60, 190] on button "Previous Month" at bounding box center [59, 190] width 5 height 5
click at [138, 278] on div "22" at bounding box center [134, 278] width 11 height 11
type input "[DATE] 00:00"
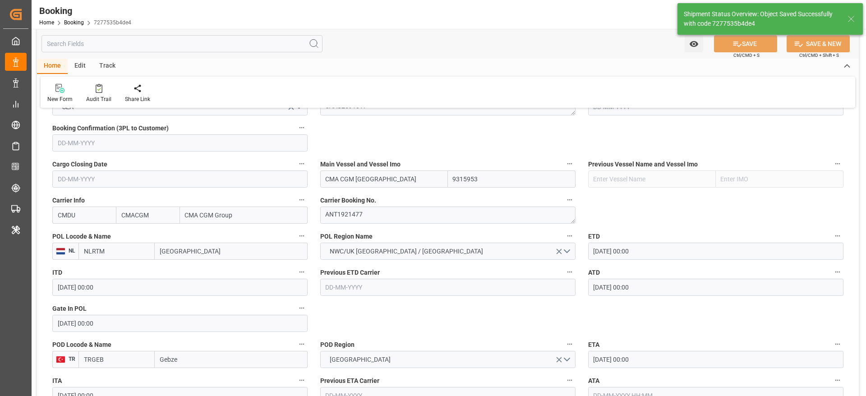
type input "[DATE] 12:30"
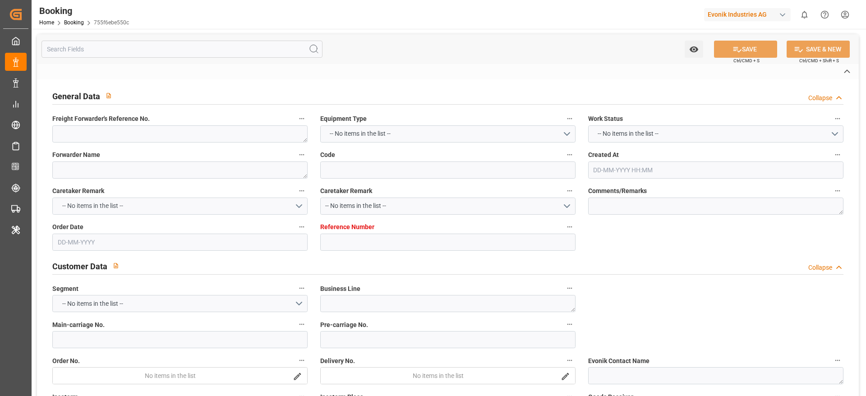
type textarea "0"
type textarea "Evonik Antwerp"
type input "755f6ebe550c"
type input "0"
type textarea "AT-AN"
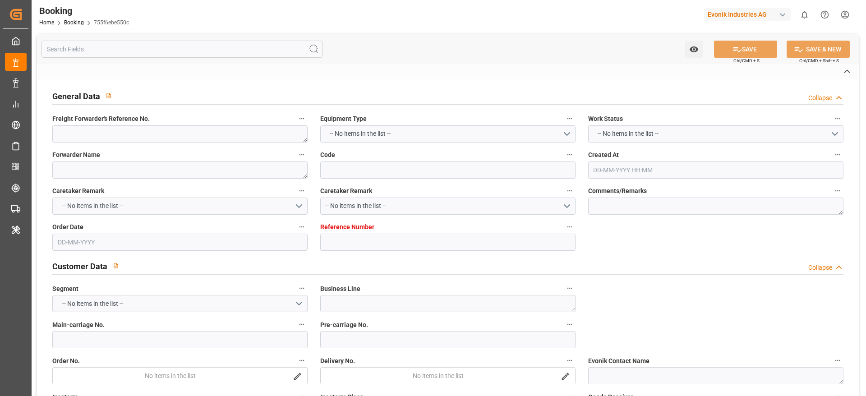
type input "4006676063"
type textarea "[EMAIL_ADDRESS][PERSON_NAME][DOMAIN_NAME]"
type textarea "CIF"
type textarea "[PERSON_NAME]"
type textarea "Evonik Plant 0000502757"
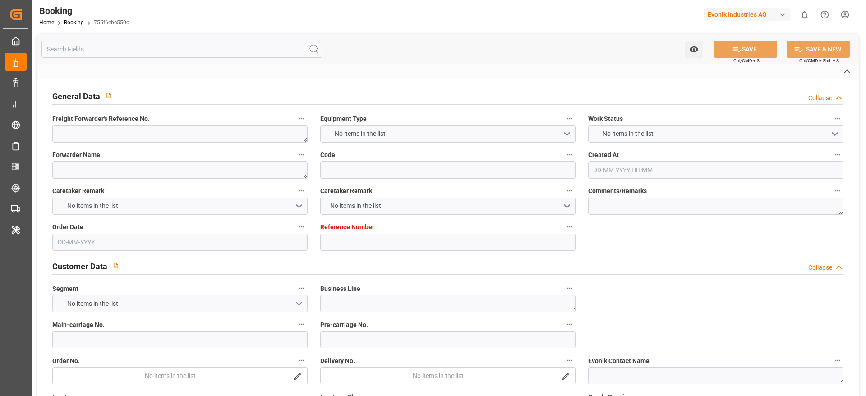
type textarea "[GEOGRAPHIC_DATA]"
type textarea "TRHU2578466"
type input "CMA CGM [GEOGRAPHIC_DATA]"
type input "CMDU"
type textarea "ANT1921477"
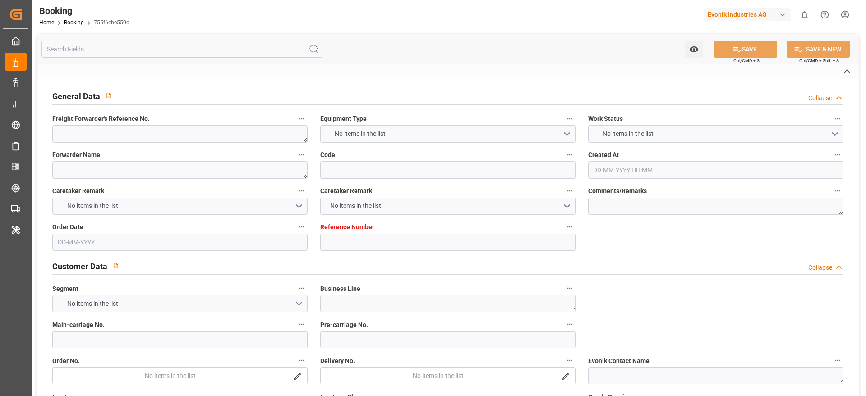
type input "[GEOGRAPHIC_DATA]"
type input "Gebze"
type textarea "INPUT_Evonik_Seeburger_LoadTenderOcean_1003085866_20250826072827587.xml"
type textarea "NWC/[GEOGRAPHIC_DATA] [GEOGRAPHIC_DATA] Continent / [GEOGRAPHIC_DATA] Yilport_C…"
type textarea "INPUT_Evonik_Seeburger_LoadTenderOcean_1002987613_20250724132305488.xml,INPUT_E…"
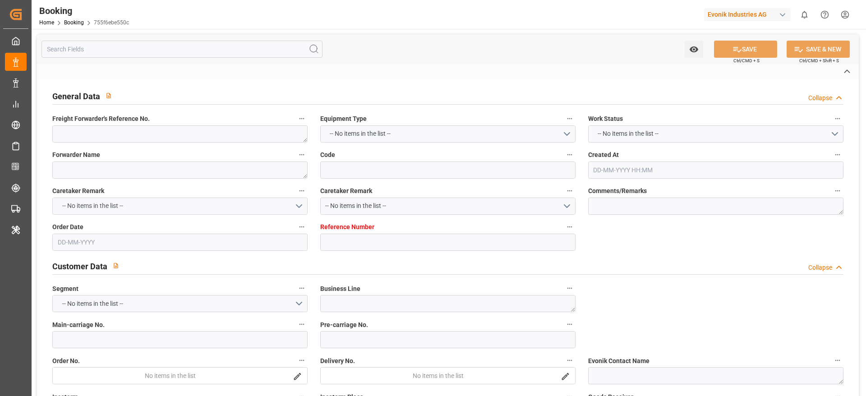
type textarea "1003085866"
type textarea "Madhu T V"
type textarea "Pod-PodRegionName-PodCountry-businessDivision-businessLine-"
type textarea "EVONIK Load Tender XML"
type textarea "a011t00000LcJC5AAN"
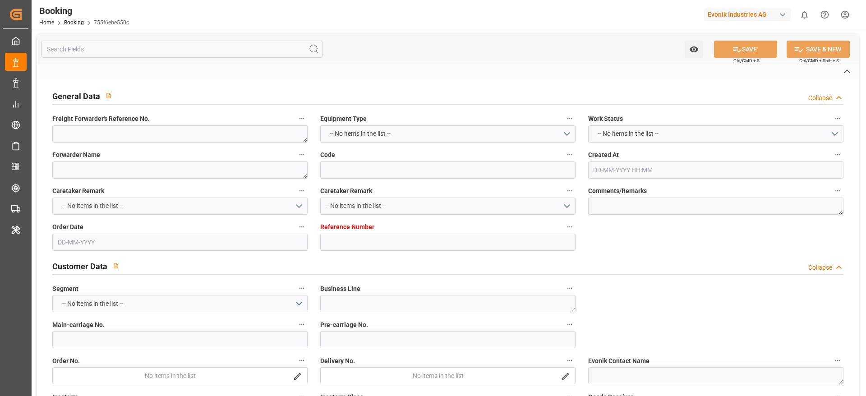
type textarea "No"
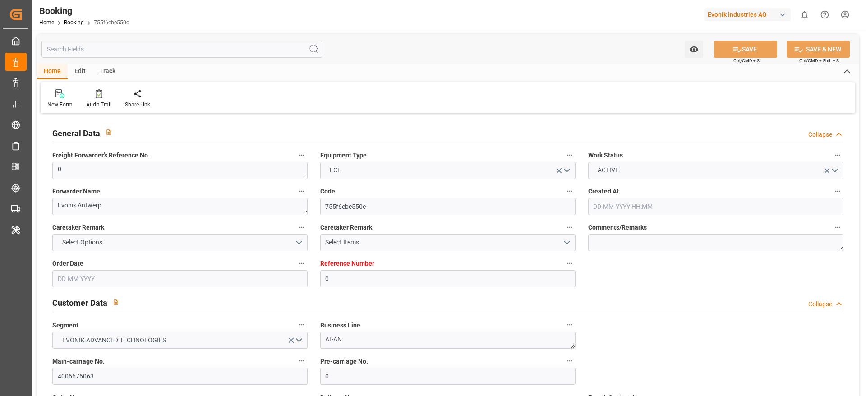
type input "0"
type input "9315953"
type input "CMACGM"
type input "CMA CGM Group"
type input "NLRTM"
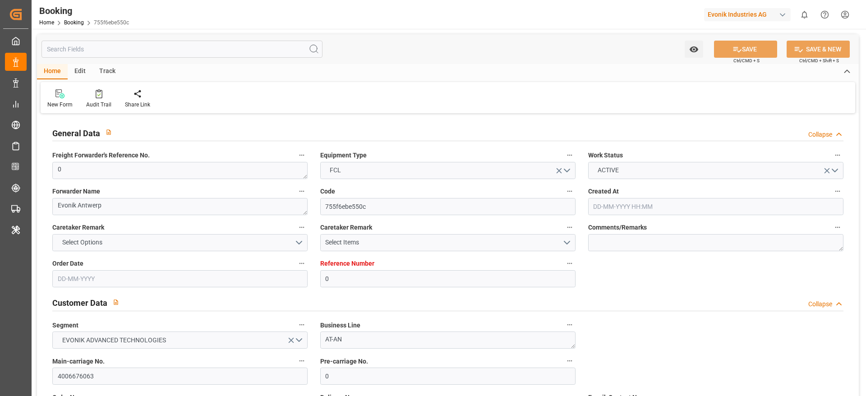
type input "[PERSON_NAME]"
type input "0"
type input "[DATE] 11:25"
type input "[DATE]"
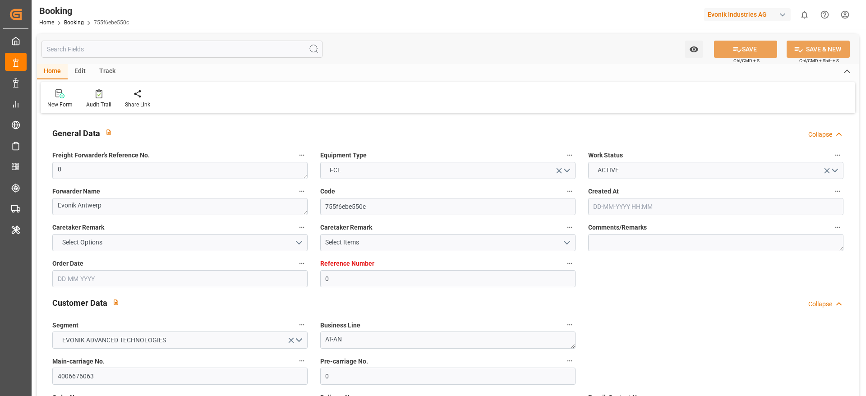
type input "[DATE]"
type input "[DATE] 00:00"
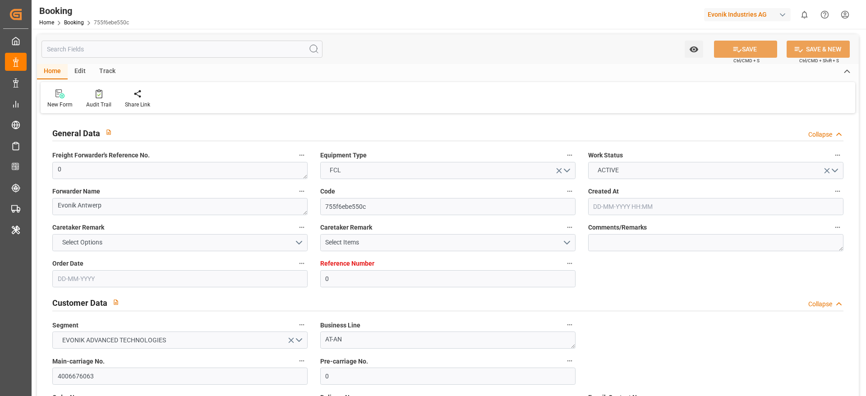
type input "[DATE] 00:00"
type input "[DATE] 12:25"
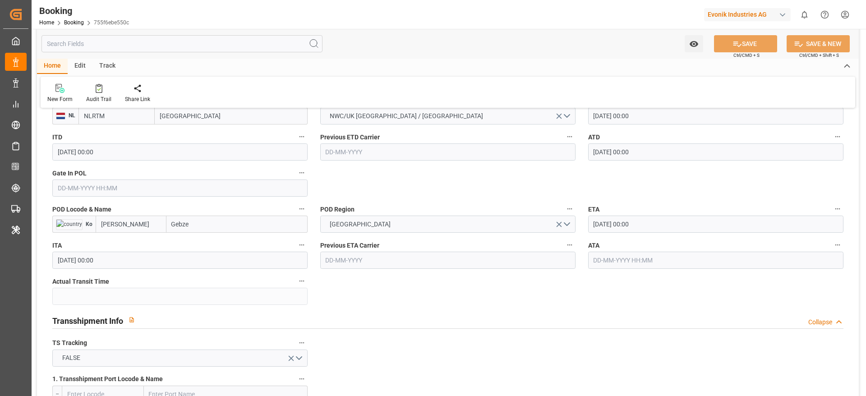
click at [216, 223] on input "Gebze" at bounding box center [236, 224] width 141 height 17
type input "Gebze"
click at [197, 244] on span "Gebze - TRGEB" at bounding box center [192, 243] width 40 height 7
type input "TRGEB"
type input "Gebze"
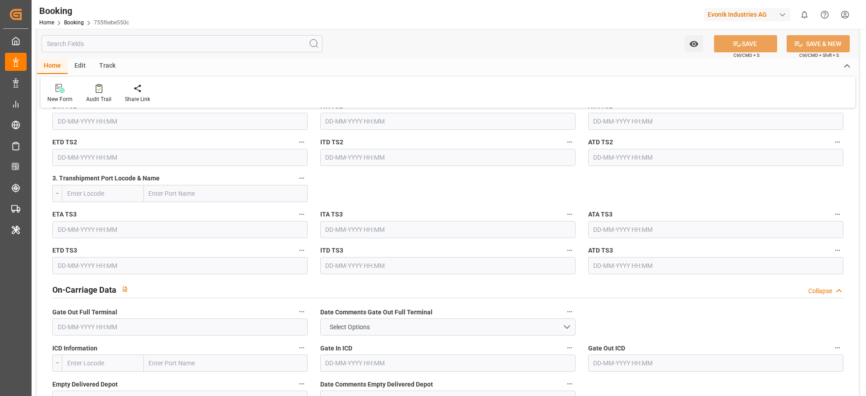
scroll to position [1691, 0]
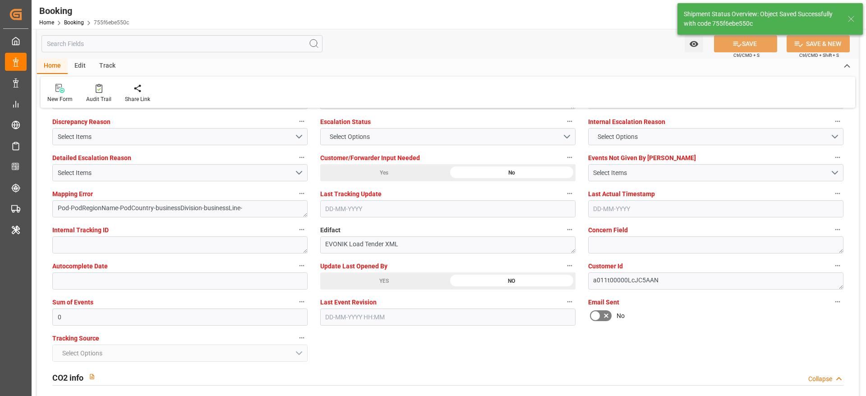
type textarea "NWC/[GEOGRAPHIC_DATA] [GEOGRAPHIC_DATA] Continent / UK_TRGEB_CMDU_AT-AN"
type textarea "businessDivision-businessLine-"
type input "[DATE] 12:29"
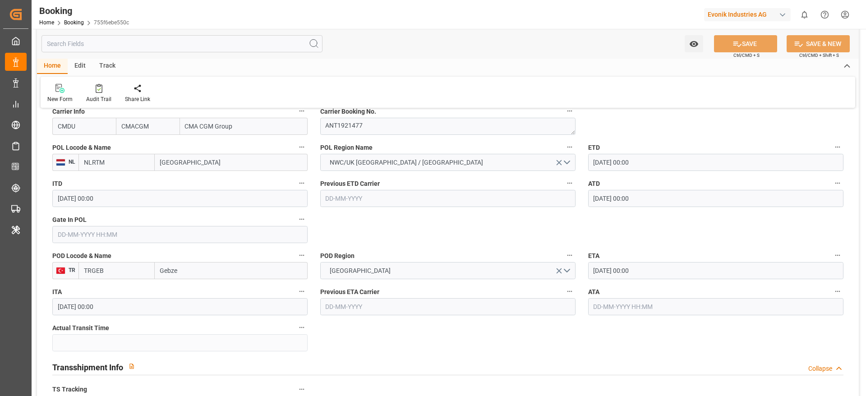
scroll to position [676, 0]
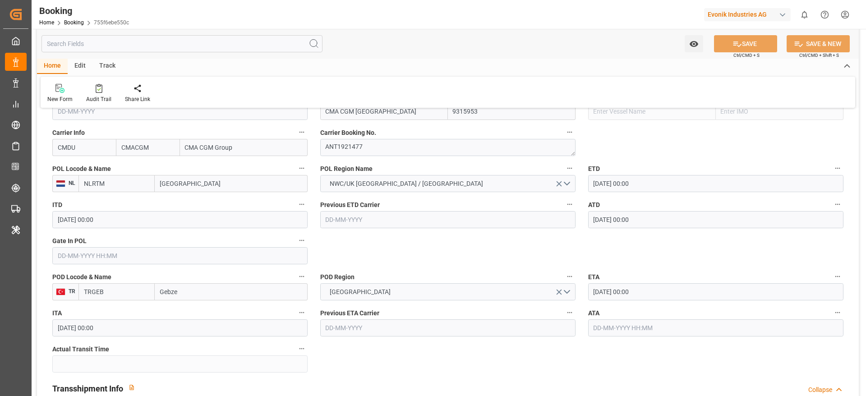
click at [380, 48] on textarea "TRHU2578466" at bounding box center [447, 39] width 255 height 17
click at [65, 254] on input "text" at bounding box center [179, 255] width 255 height 17
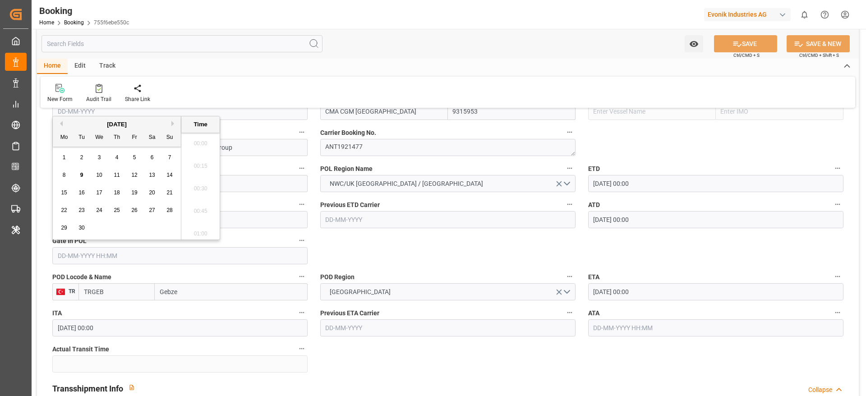
scroll to position [1581, 0]
click at [60, 124] on button "Previous Month" at bounding box center [59, 123] width 5 height 5
click at [137, 211] on span "22" at bounding box center [134, 210] width 6 height 6
type input "[DATE] 00:00"
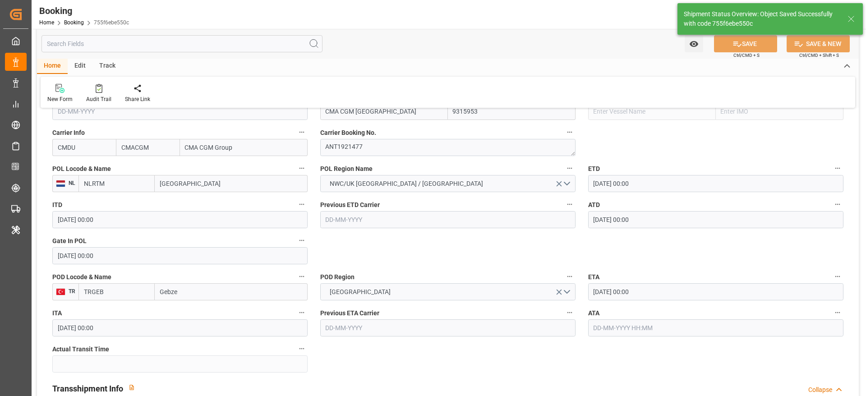
type input "[DATE] 12:30"
